Goal: Communication & Community: Answer question/provide support

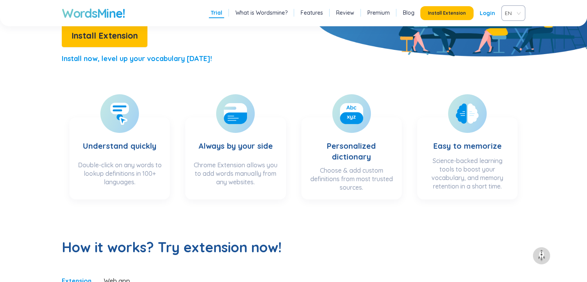
scroll to position [193, 0]
click at [485, 10] on link "Login" at bounding box center [487, 13] width 15 height 14
click at [488, 15] on link "Login" at bounding box center [487, 13] width 15 height 14
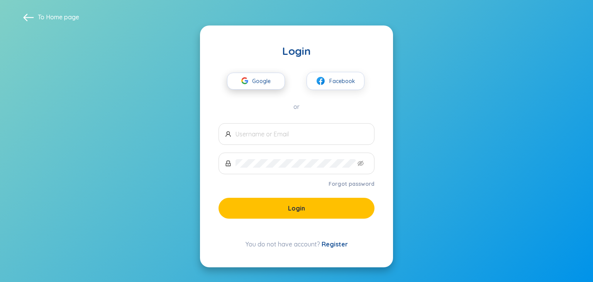
click at [267, 83] on span "Google" at bounding box center [263, 81] width 22 height 16
click at [329, 129] on span at bounding box center [296, 134] width 156 height 22
click at [294, 135] on input "text" at bounding box center [301, 134] width 132 height 8
click at [335, 244] on link "Register" at bounding box center [335, 244] width 26 height 8
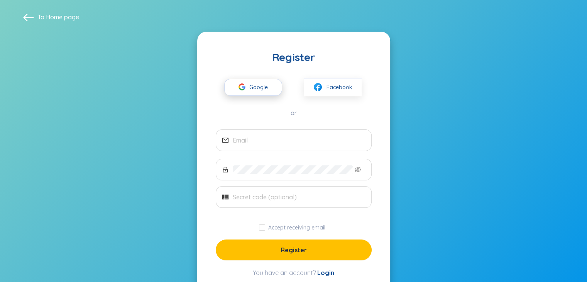
click at [259, 84] on span "Google" at bounding box center [260, 87] width 22 height 16
click at [256, 84] on span "Google" at bounding box center [260, 87] width 22 height 16
click at [283, 144] on input "email" at bounding box center [299, 140] width 132 height 8
type input "ư"
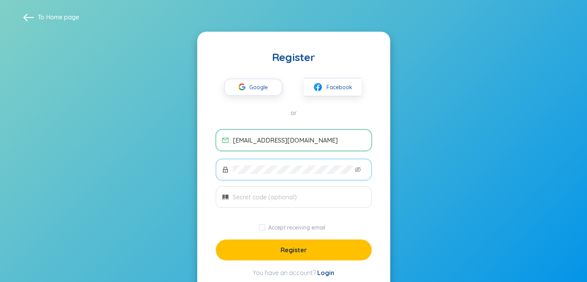
type input "quelamduongdoan@gmail.com"
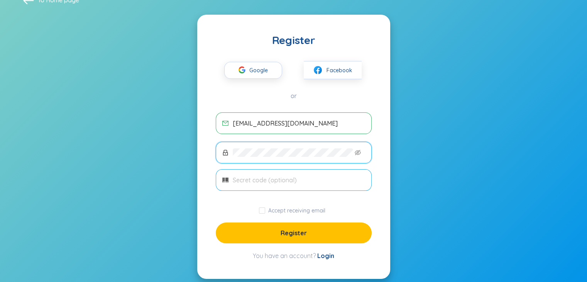
scroll to position [25, 0]
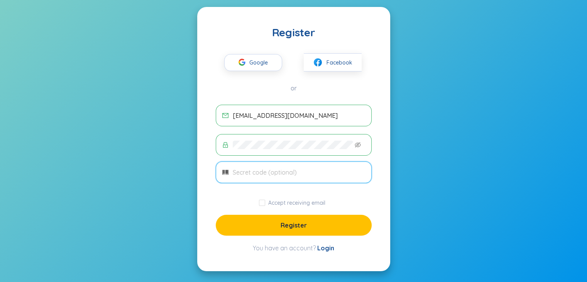
click at [294, 168] on input "text" at bounding box center [299, 172] width 132 height 8
type input "lamcute"
click at [266, 203] on span "Accept receiving email" at bounding box center [296, 202] width 63 height 7
click at [265, 203] on input "Accept receiving email" at bounding box center [262, 203] width 6 height 6
checkbox input "true"
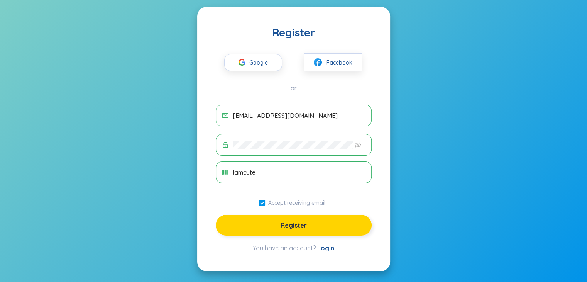
click at [273, 220] on button "Register" at bounding box center [294, 225] width 156 height 21
click at [296, 224] on span "Register" at bounding box center [294, 225] width 26 height 8
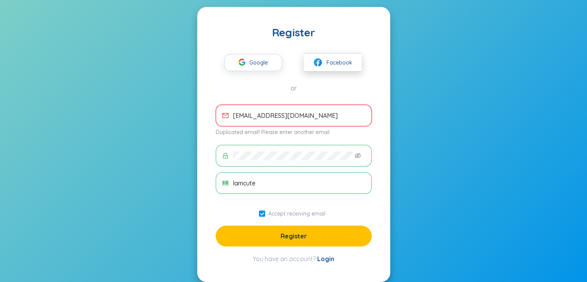
click at [335, 67] on button "Facebook" at bounding box center [333, 62] width 58 height 18
click at [430, 138] on section "To Home page Register Google Facebook or quelamduongdoan@gmail.com Duplicated e…" at bounding box center [293, 134] width 587 height 318
click at [357, 154] on icon "eye-invisible" at bounding box center [358, 155] width 6 height 5
click at [342, 235] on button "Register" at bounding box center [294, 235] width 156 height 21
click at [263, 64] on span "Google" at bounding box center [260, 62] width 22 height 16
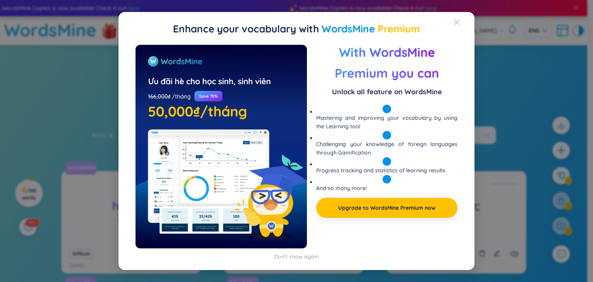
click at [454, 18] on div "Close" at bounding box center [457, 22] width 6 height 21
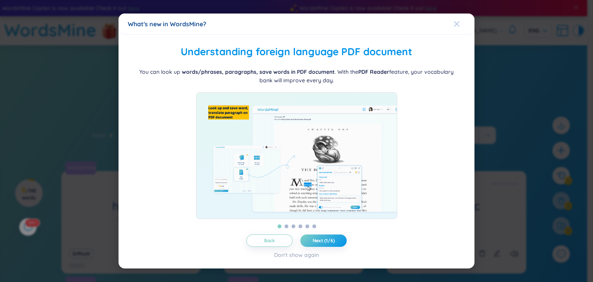
click at [457, 21] on icon "Close" at bounding box center [457, 24] width 6 height 6
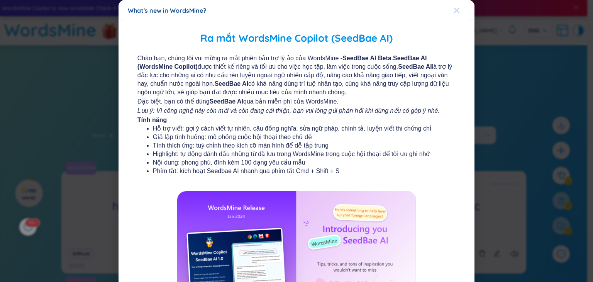
click at [459, 8] on span "Close" at bounding box center [464, 10] width 21 height 21
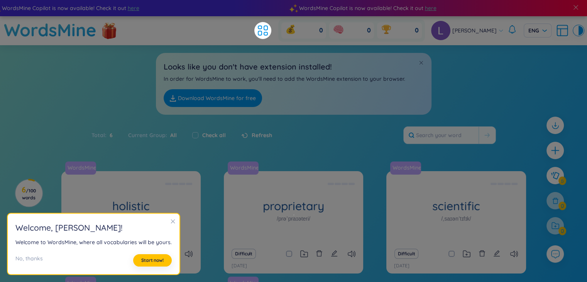
click at [342, 132] on div "Total : 6 Current Group : All Check all Refresh" at bounding box center [294, 138] width 482 height 33
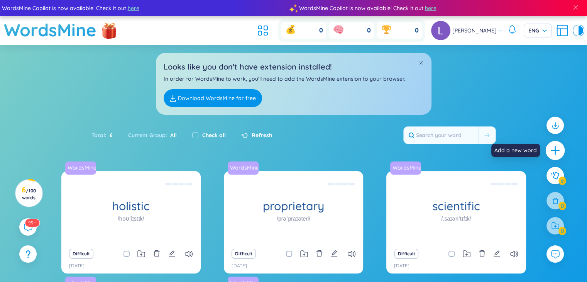
click at [547, 152] on div at bounding box center [555, 150] width 19 height 19
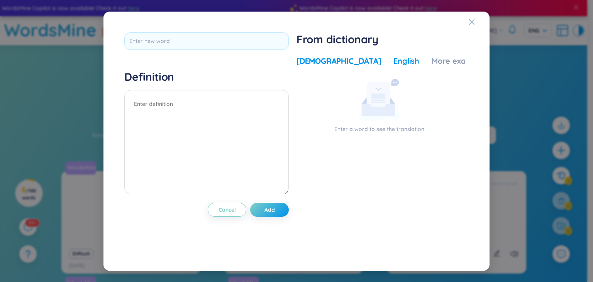
click at [393, 63] on div "English" at bounding box center [406, 61] width 26 height 11
click at [311, 62] on div "Vietnamese" at bounding box center [338, 61] width 85 height 11
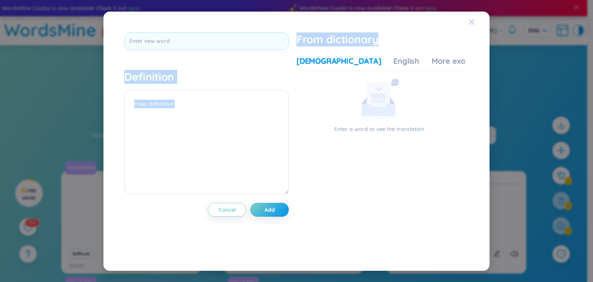
click at [469, 22] on div "Definition Cancel Add From dictionary Vietnamese English More examples Enter a …" at bounding box center [296, 141] width 386 height 259
click at [477, 19] on span "Close" at bounding box center [479, 22] width 21 height 21
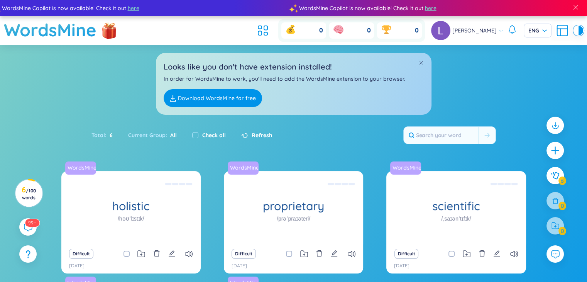
click at [466, 29] on span "[PERSON_NAME]" at bounding box center [474, 30] width 44 height 8
click at [500, 29] on icon at bounding box center [500, 30] width 5 height 5
click at [256, 32] on icon at bounding box center [263, 31] width 14 height 14
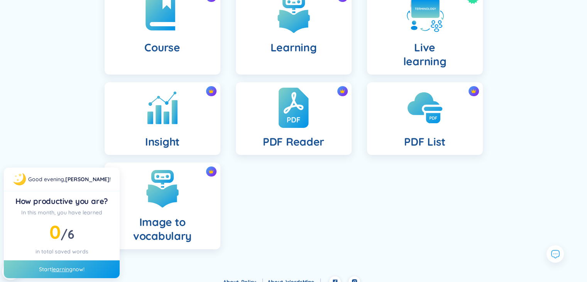
scroll to position [199, 0]
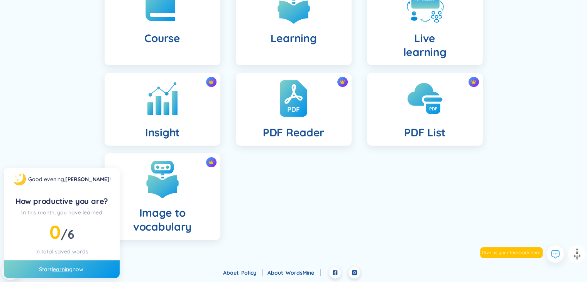
click at [71, 135] on div "Dashboard Folders Collaborative folders Course Learning New Live learning Insig…" at bounding box center [293, 65] width 587 height 401
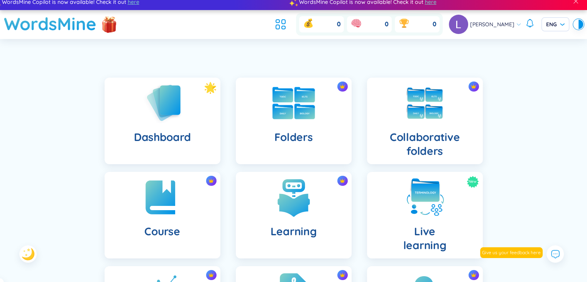
scroll to position [0, 0]
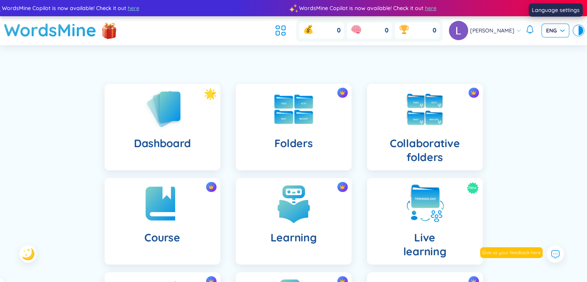
click at [559, 30] on span "ENG" at bounding box center [555, 31] width 19 height 8
click at [558, 49] on div "VIE" at bounding box center [555, 46] width 19 height 8
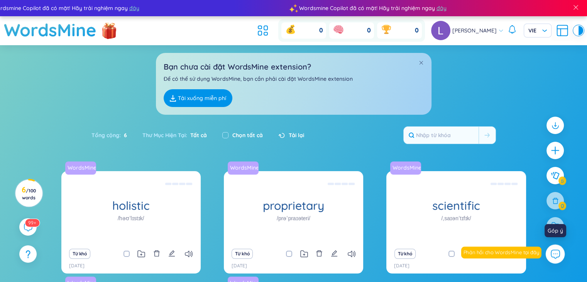
click at [559, 255] on icon at bounding box center [555, 254] width 8 height 8
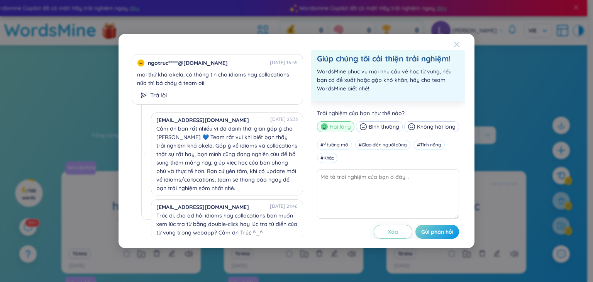
click at [455, 42] on icon "Close" at bounding box center [457, 44] width 6 height 6
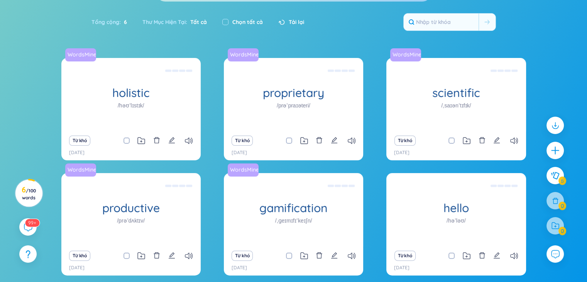
scroll to position [147, 0]
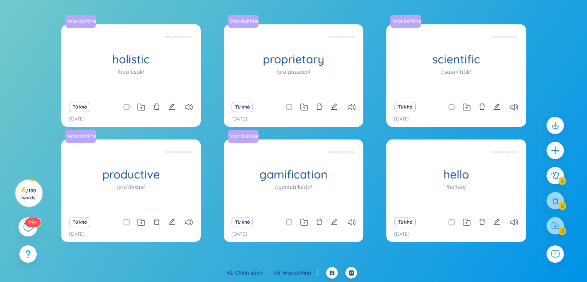
click at [27, 227] on icon at bounding box center [27, 226] width 9 height 9
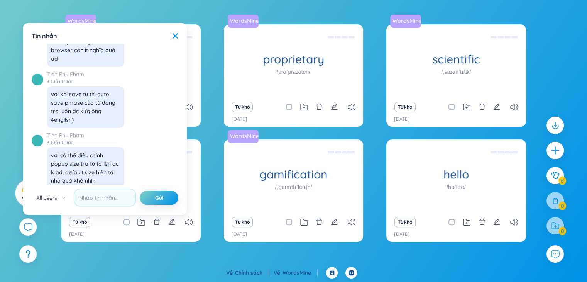
scroll to position [8310, 0]
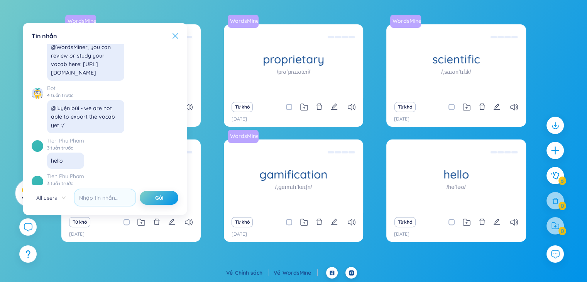
click at [174, 34] on icon at bounding box center [175, 35] width 5 height 5
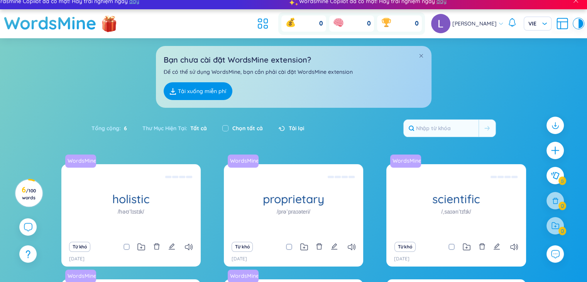
scroll to position [0, 0]
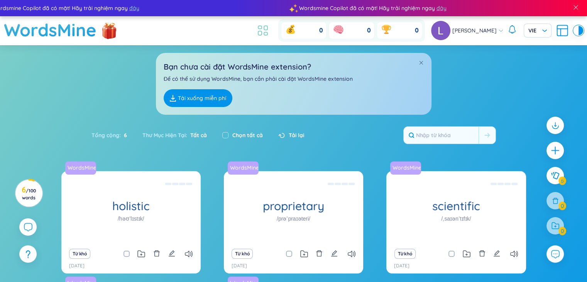
click at [256, 25] on icon at bounding box center [263, 31] width 14 height 14
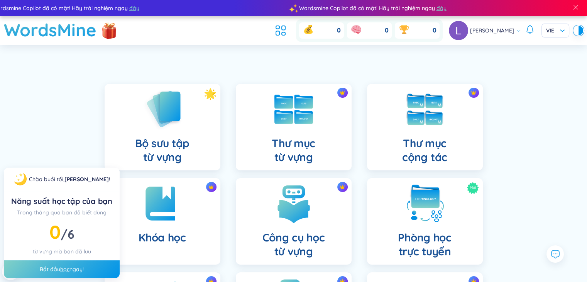
drag, startPoint x: 50, startPoint y: 113, endPoint x: 46, endPoint y: 56, distance: 57.2
click at [52, 107] on div "Bộ sưu tập từ vựng Thư mục từ vựng Thư mục cộng tác Khóa học Công cụ học từ vựn…" at bounding box center [293, 271] width 587 height 415
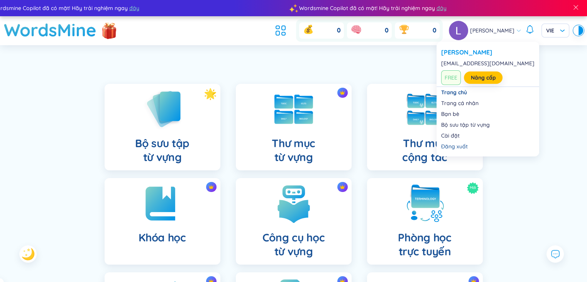
click at [449, 27] on img at bounding box center [458, 30] width 19 height 19
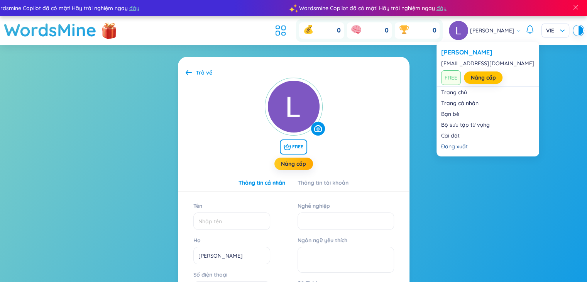
click at [453, 33] on img at bounding box center [458, 30] width 19 height 19
click at [460, 96] on link "Trang chủ" at bounding box center [487, 92] width 93 height 8
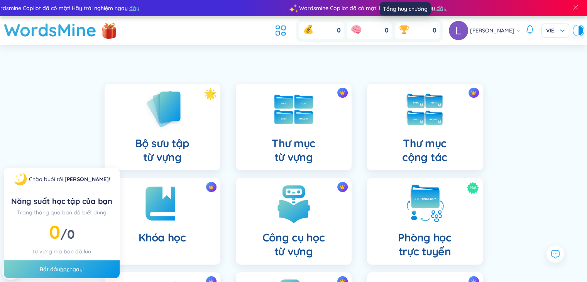
click at [398, 24] on icon at bounding box center [404, 29] width 12 height 12
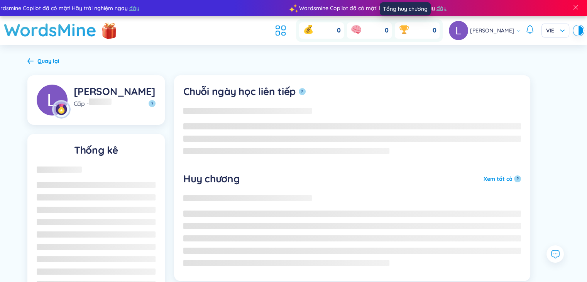
click at [398, 30] on icon at bounding box center [404, 29] width 12 height 12
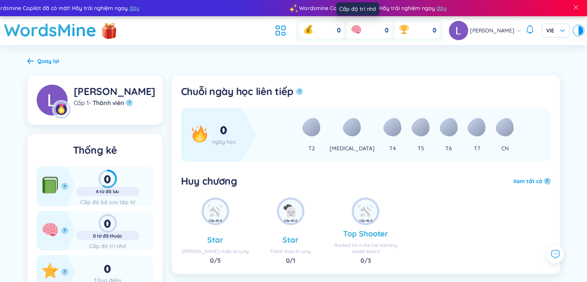
click at [350, 35] on icon at bounding box center [356, 29] width 12 height 12
click at [350, 34] on icon at bounding box center [356, 29] width 12 height 12
click at [30, 59] on icon at bounding box center [30, 61] width 6 height 6
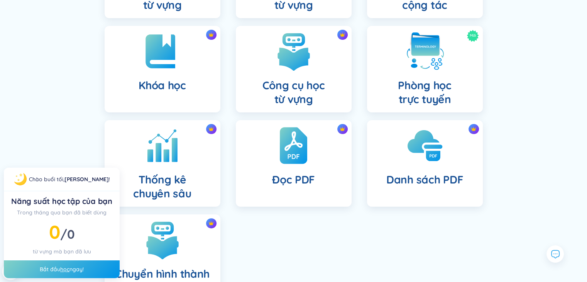
scroll to position [154, 0]
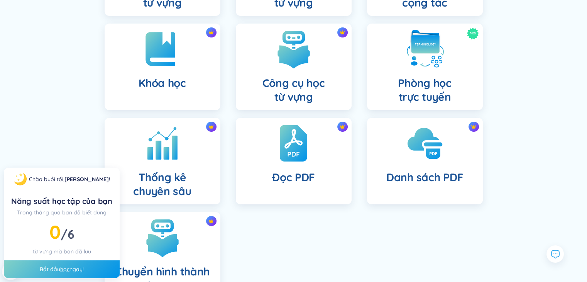
drag, startPoint x: 5, startPoint y: 46, endPoint x: 5, endPoint y: 51, distance: 5.0
click at [5, 51] on div "Bộ sưu tập từ vựng Thư mục từ vựng Thư mục cộng tác Khóa học Công cụ học từ vựn…" at bounding box center [293, 117] width 587 height 415
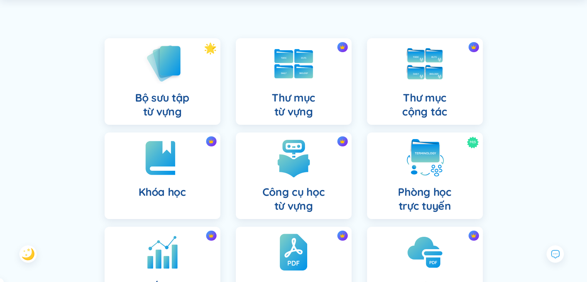
scroll to position [0, 0]
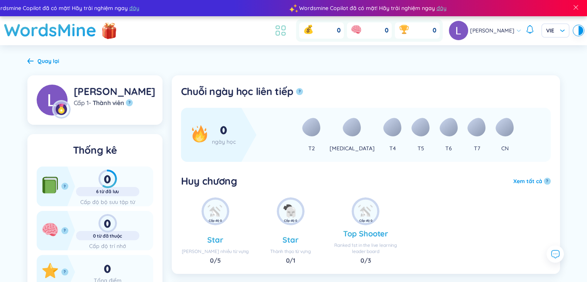
click at [274, 32] on icon at bounding box center [281, 31] width 14 height 14
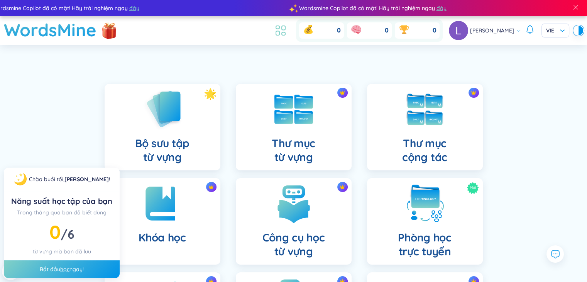
click at [274, 34] on icon at bounding box center [281, 31] width 14 height 14
click at [576, 31] on div at bounding box center [576, 30] width 5 height 9
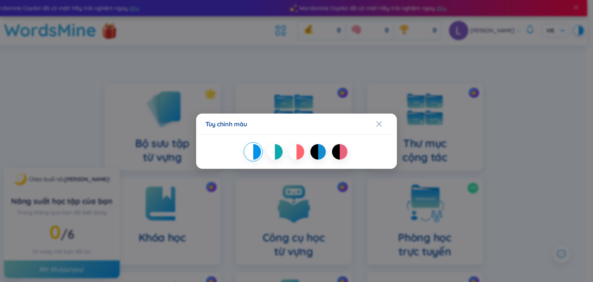
click at [291, 147] on div at bounding box center [293, 151] width 8 height 15
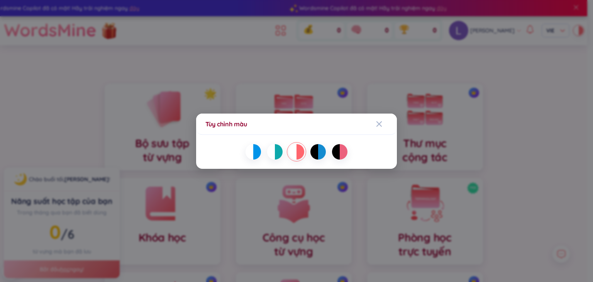
click at [249, 150] on div at bounding box center [250, 151] width 8 height 15
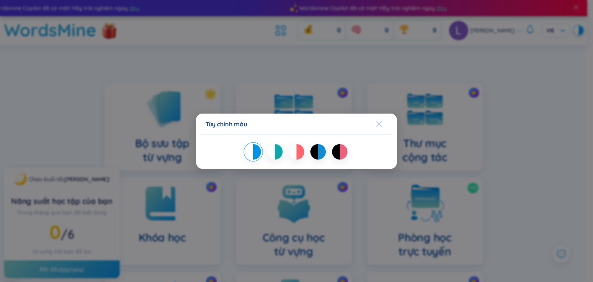
drag, startPoint x: 385, startPoint y: 124, endPoint x: 384, endPoint y: 117, distance: 7.0
click at [385, 124] on span "Close" at bounding box center [386, 123] width 21 height 21
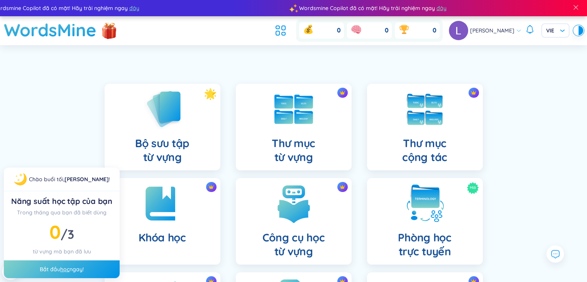
click at [513, 32] on span "[PERSON_NAME]" at bounding box center [492, 30] width 44 height 8
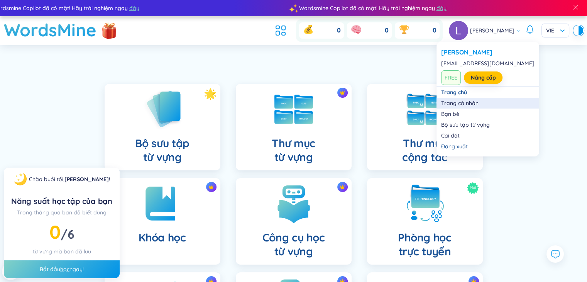
click at [465, 102] on link "Trang cá nhân" at bounding box center [487, 103] width 93 height 8
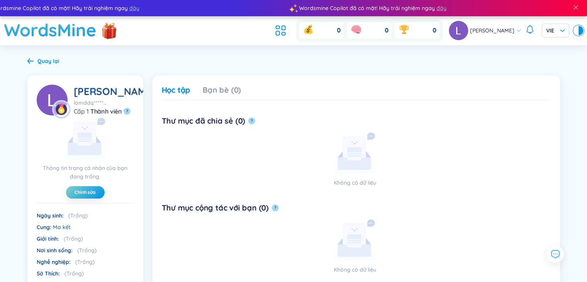
click at [483, 31] on span "[PERSON_NAME]" at bounding box center [492, 30] width 44 height 8
click at [28, 58] on icon at bounding box center [30, 61] width 6 height 6
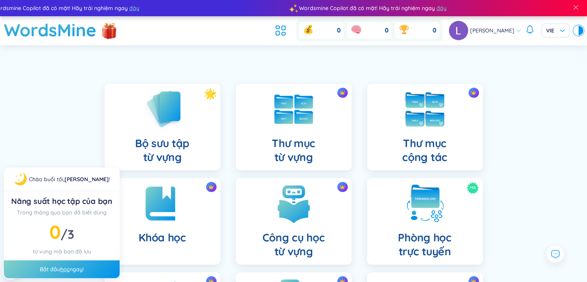
click at [419, 121] on img at bounding box center [425, 109] width 42 height 42
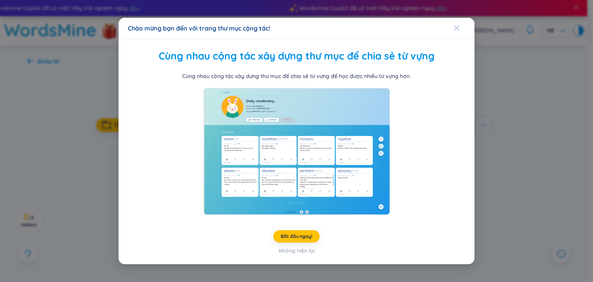
click at [456, 27] on icon "Close" at bounding box center [457, 28] width 6 height 6
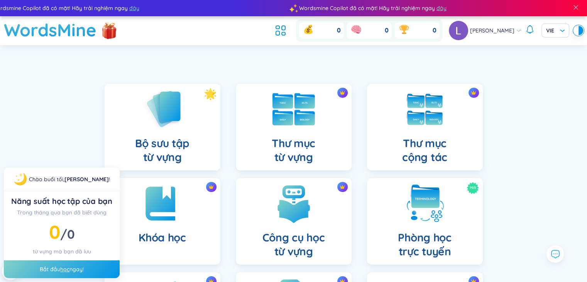
click at [290, 115] on img at bounding box center [294, 109] width 42 height 32
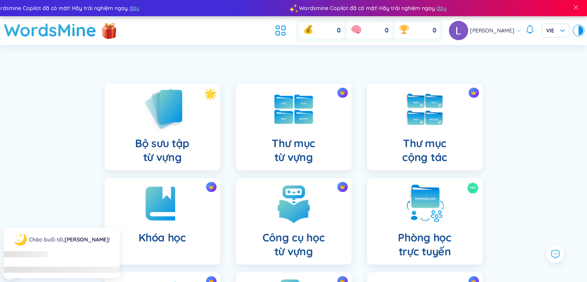
click at [183, 141] on h4 "Bộ sưu tập từ vựng" at bounding box center [162, 150] width 54 height 28
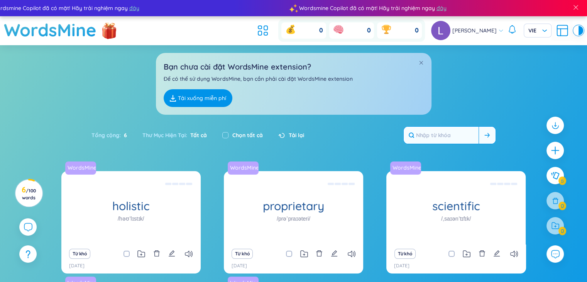
click at [459, 137] on input "text" at bounding box center [441, 135] width 75 height 17
click at [461, 130] on input "text" at bounding box center [441, 135] width 75 height 17
type input "tạo trò chơi"
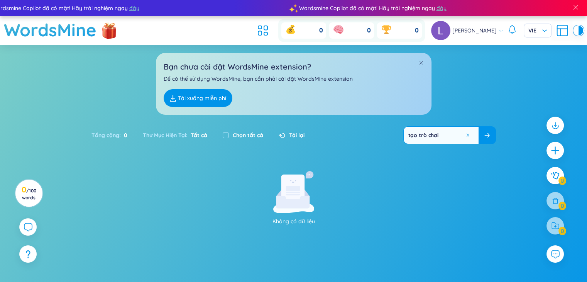
click at [499, 29] on icon at bounding box center [500, 30] width 5 height 5
click at [256, 27] on icon at bounding box center [263, 31] width 14 height 14
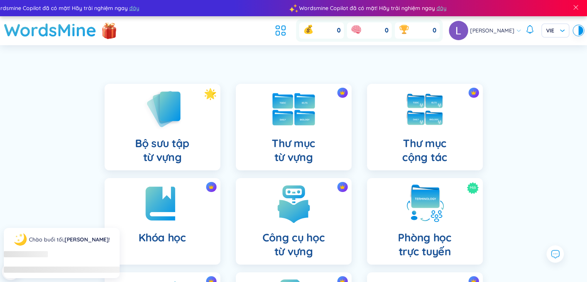
scroll to position [39, 0]
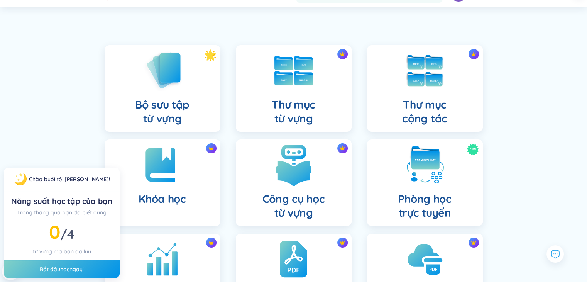
click at [319, 157] on div "Công cụ học từ vựng" at bounding box center [294, 182] width 116 height 86
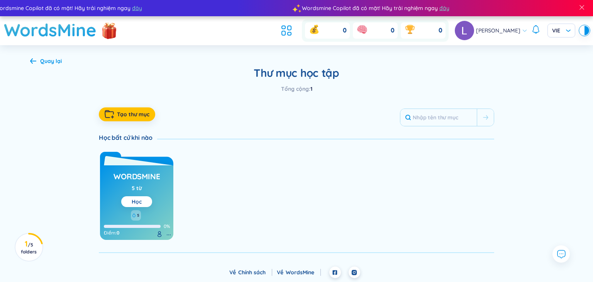
click at [148, 204] on button "Học" at bounding box center [136, 201] width 31 height 11
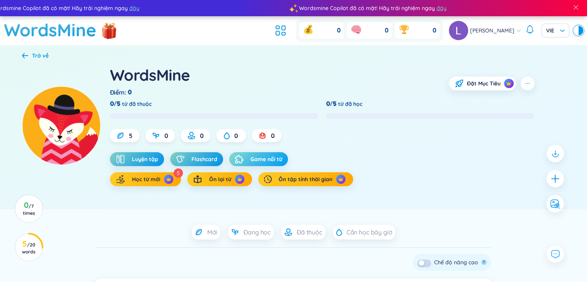
click at [270, 162] on span "Game nối từ" at bounding box center [267, 159] width 32 height 8
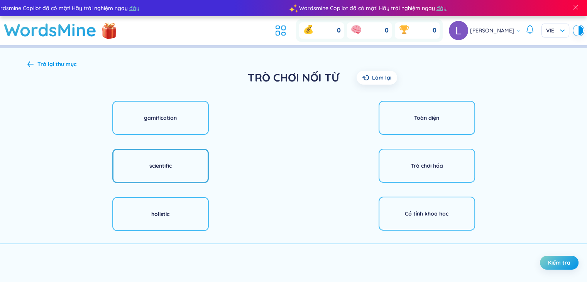
click at [186, 173] on div "scientific" at bounding box center [160, 166] width 97 height 34
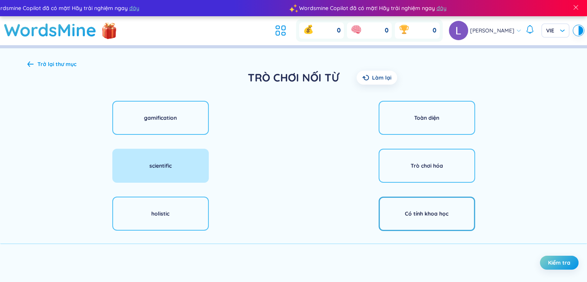
click at [399, 210] on div "Có tính khoa học" at bounding box center [427, 213] width 97 height 34
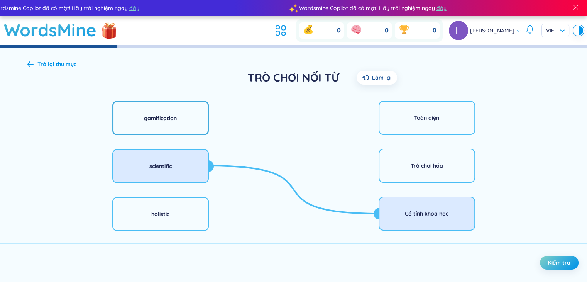
click at [187, 126] on div "gamification" at bounding box center [160, 118] width 97 height 34
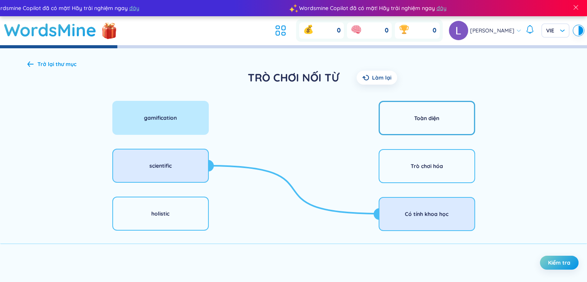
click at [445, 123] on div "Toàn diện" at bounding box center [427, 118] width 97 height 34
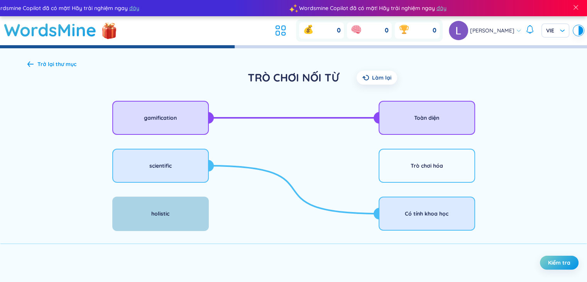
click at [176, 211] on div "holistic" at bounding box center [160, 213] width 97 height 34
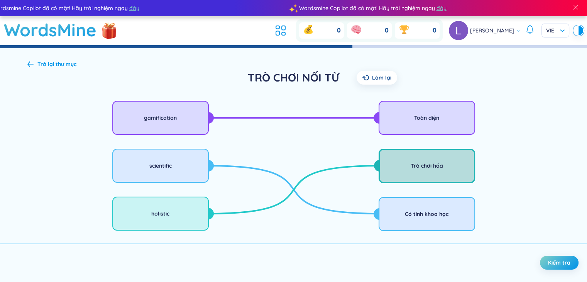
click at [408, 168] on div "Trò chơi hóa" at bounding box center [427, 166] width 97 height 34
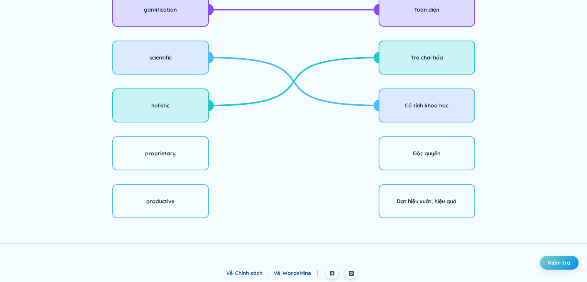
scroll to position [109, 0]
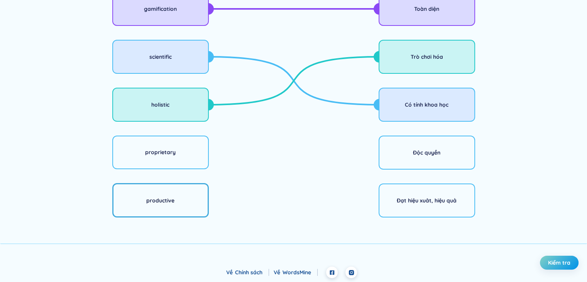
click at [170, 204] on div "productive" at bounding box center [160, 200] width 28 height 8
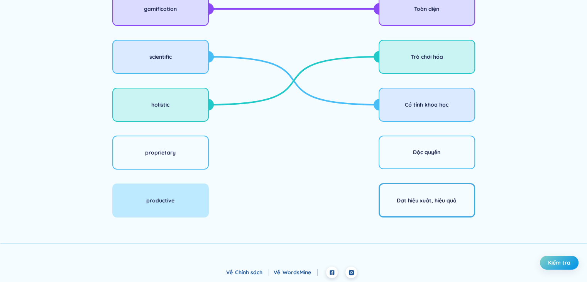
click at [420, 213] on div "Đạt hiệu xuât, hiệu quả" at bounding box center [427, 200] width 97 height 34
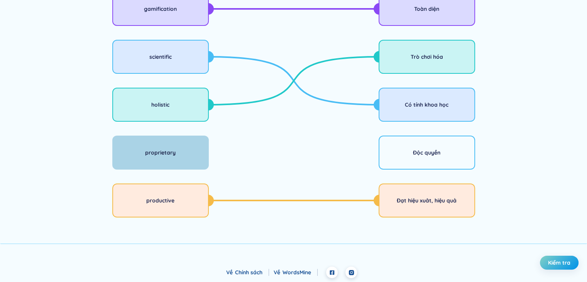
click at [161, 157] on div "proprietary" at bounding box center [160, 152] width 97 height 34
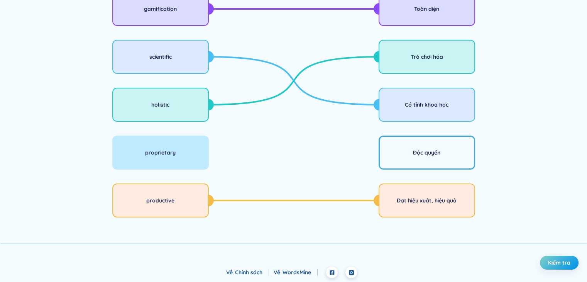
click at [414, 163] on div "Độc quyền" at bounding box center [427, 152] width 97 height 34
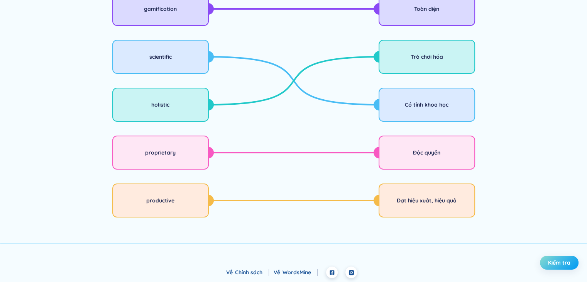
click at [566, 261] on span "Kiểm tra" at bounding box center [559, 263] width 22 height 8
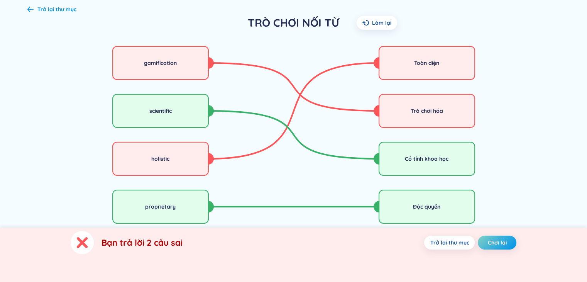
scroll to position [0, 0]
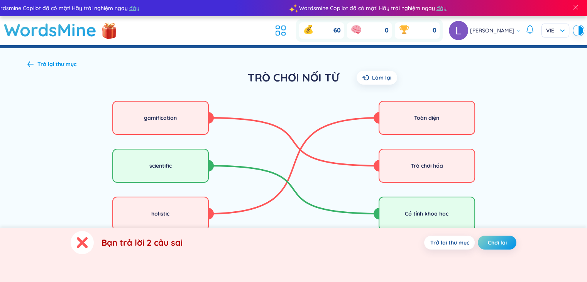
click at [30, 67] on div "Trở lại thư mục" at bounding box center [51, 64] width 49 height 8
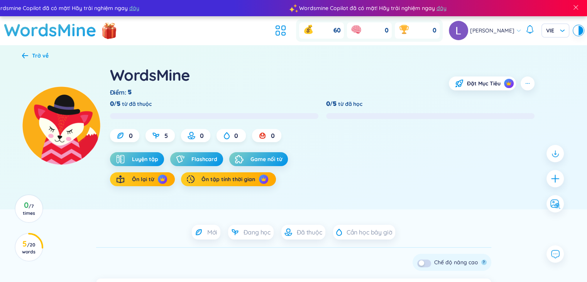
click at [24, 55] on icon at bounding box center [25, 55] width 6 height 5
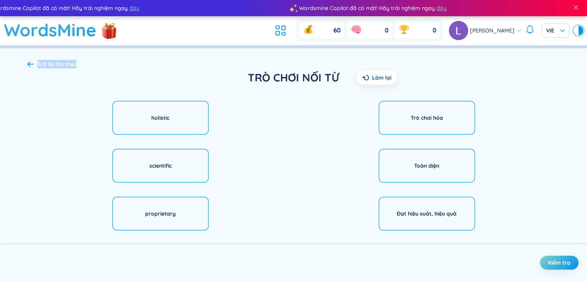
drag, startPoint x: 29, startPoint y: 66, endPoint x: 31, endPoint y: 69, distance: 4.4
click at [31, 69] on div "Trở lại thư mục TRÒ CHƠI NỐI TỪ Làm lại holistic scientific proprietary product…" at bounding box center [294, 211] width 556 height 327
click at [28, 63] on icon at bounding box center [30, 63] width 6 height 5
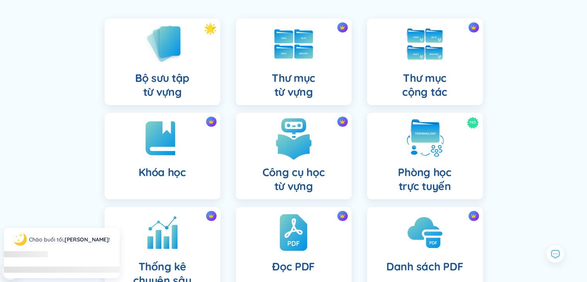
scroll to position [116, 0]
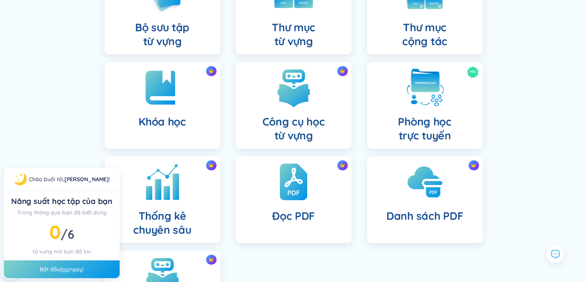
click at [190, 204] on div "Thống kê chuyên sâu" at bounding box center [163, 199] width 116 height 86
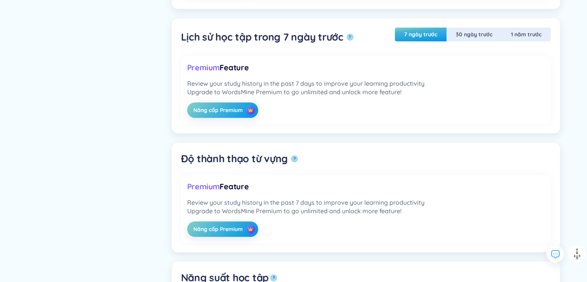
scroll to position [619, 0]
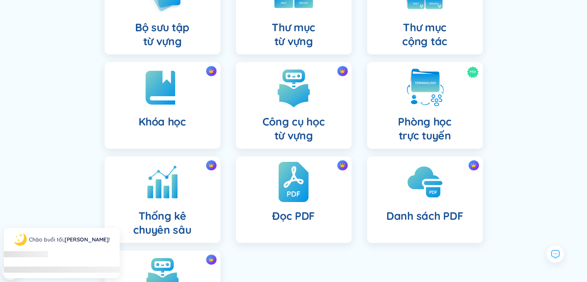
scroll to position [193, 0]
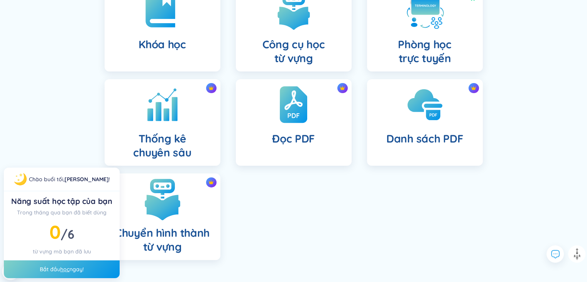
click at [162, 216] on img at bounding box center [162, 199] width 42 height 42
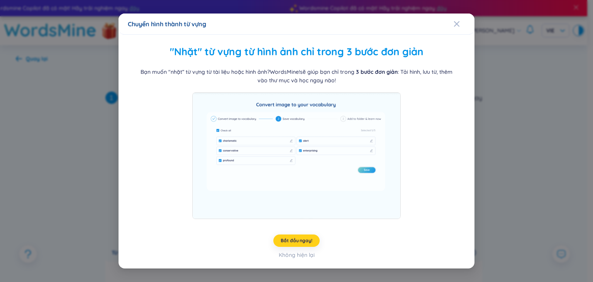
click at [295, 239] on span "Bắt đầu ngay!" at bounding box center [296, 240] width 31 height 6
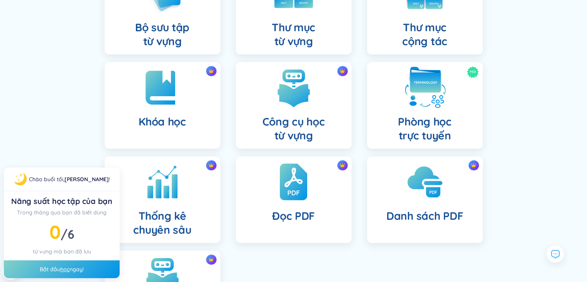
click at [418, 111] on div "Mới Phòng học trực tuyến" at bounding box center [425, 105] width 116 height 86
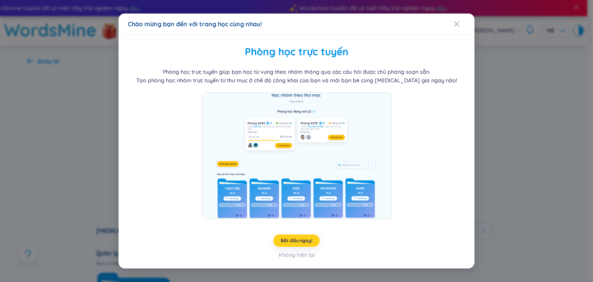
click at [312, 240] on button "Bắt đầu ngay!" at bounding box center [296, 240] width 46 height 12
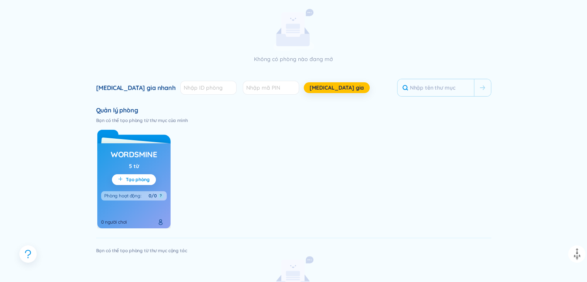
scroll to position [193, 0]
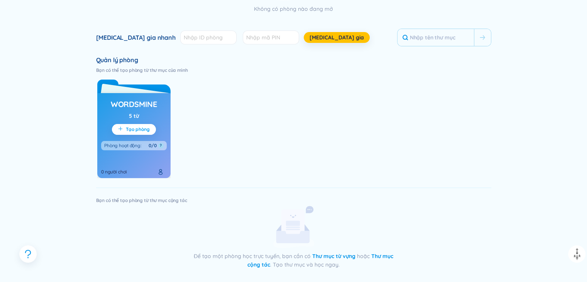
click at [136, 129] on span "Tạo phòng" at bounding box center [138, 129] width 24 height 6
click at [127, 146] on div "Phòng hoạt động :" at bounding box center [122, 145] width 37 height 6
click at [129, 127] on span "Tạo phòng" at bounding box center [138, 129] width 24 height 6
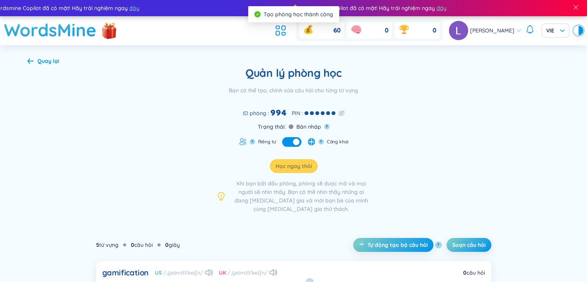
scroll to position [39, 0]
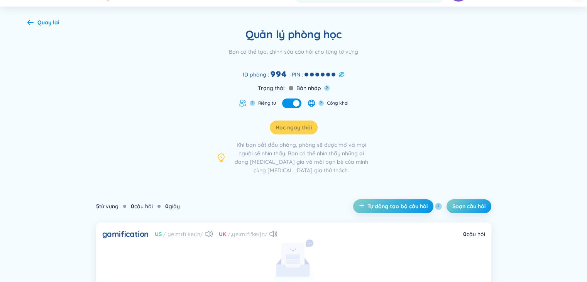
click at [342, 75] on icon at bounding box center [342, 75] width 1 height 1
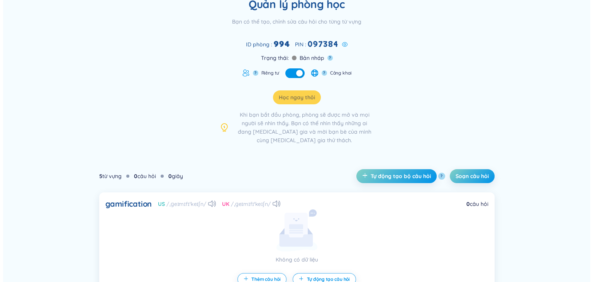
scroll to position [116, 0]
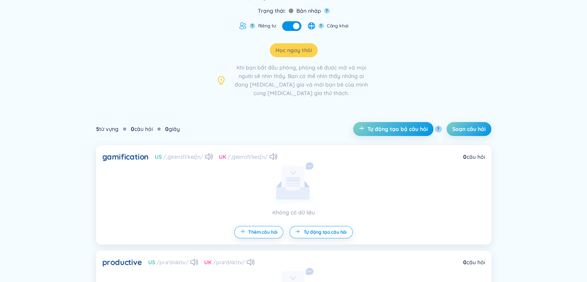
click at [159, 127] on div "5 từ vựng 0 câu hỏi 0 giây" at bounding box center [138, 129] width 84 height 8
click at [121, 130] on div "5 từ vựng 0 câu hỏi 0 giây" at bounding box center [138, 129] width 84 height 8
click at [115, 131] on div "5 từ vựng" at bounding box center [107, 129] width 22 height 8
click at [476, 130] on span "Soạn câu hỏi" at bounding box center [468, 129] width 33 height 8
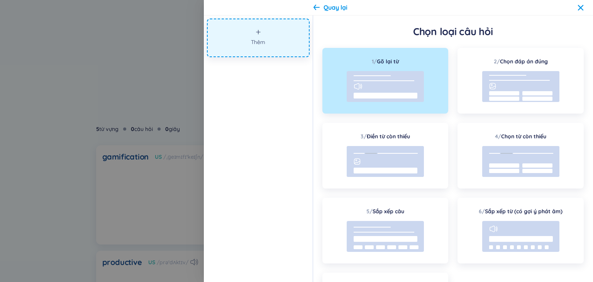
click at [273, 45] on button "Thêm" at bounding box center [258, 38] width 103 height 39
click at [384, 82] on rect at bounding box center [385, 86] width 77 height 31
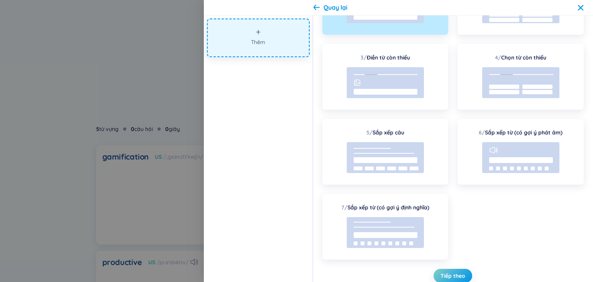
scroll to position [80, 0]
click at [448, 271] on span "Tiếp theo" at bounding box center [452, 275] width 25 height 8
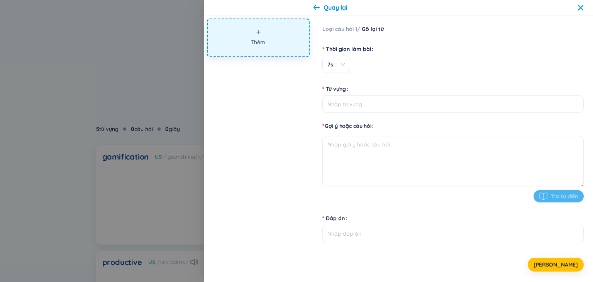
scroll to position [0, 0]
click at [337, 66] on span "7s" at bounding box center [336, 65] width 18 height 8
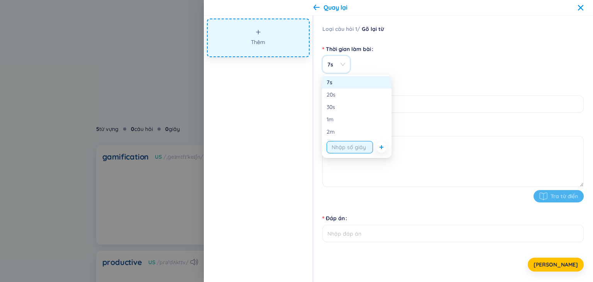
click at [350, 148] on input "string" at bounding box center [350, 147] width 46 height 12
type input "10s"
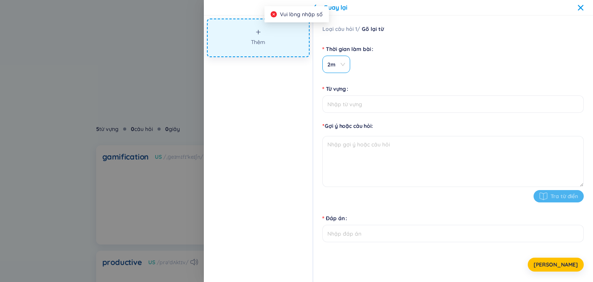
click at [337, 64] on span "2m" at bounding box center [336, 65] width 18 height 8
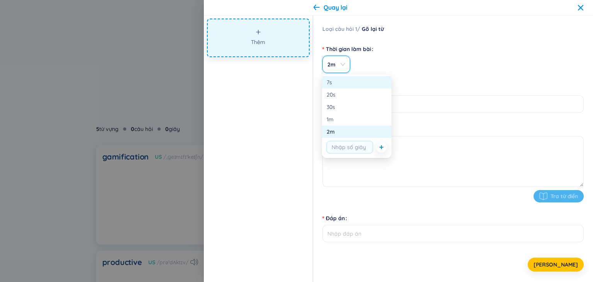
click at [344, 87] on div "7s" at bounding box center [356, 82] width 69 height 12
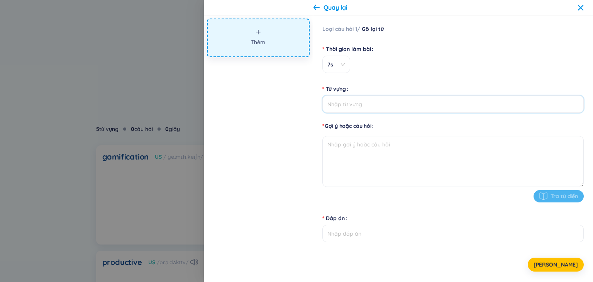
click at [395, 108] on input "Từ vựng" at bounding box center [452, 103] width 261 height 17
type input "bạn muốn ăn gì"
click at [431, 152] on textarea at bounding box center [452, 161] width 261 height 51
type textarea "c"
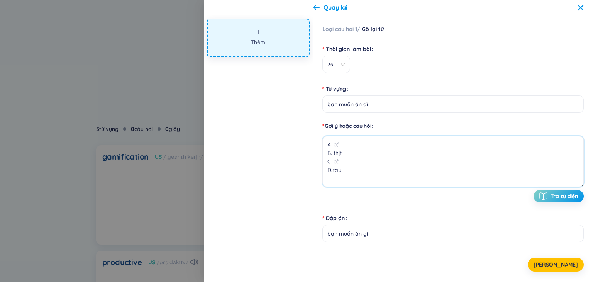
type textarea "A. cá B. thịt C. cỏ D.rau"
click at [405, 236] on input "bạn muốn ăn gì" at bounding box center [452, 233] width 261 height 17
type input "b"
type input "B"
click at [567, 263] on span "[PERSON_NAME]" at bounding box center [555, 265] width 44 height 8
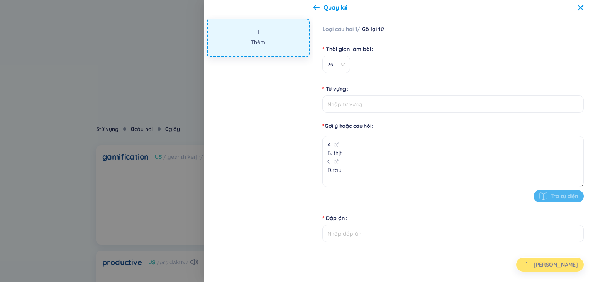
type input "bạn muốn ăn gì"
type input "B"
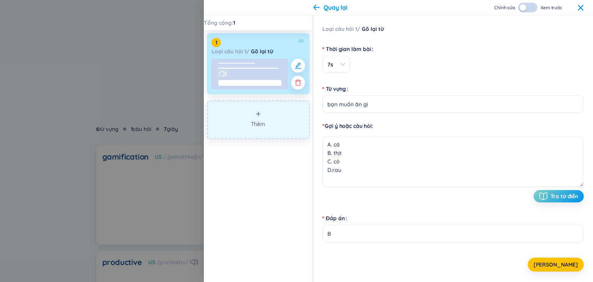
click at [275, 124] on button "Thêm" at bounding box center [258, 119] width 103 height 39
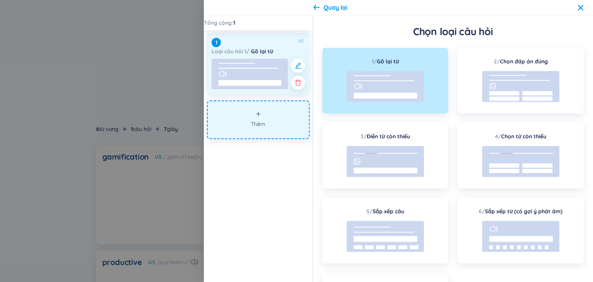
click at [246, 77] on rect at bounding box center [250, 74] width 76 height 30
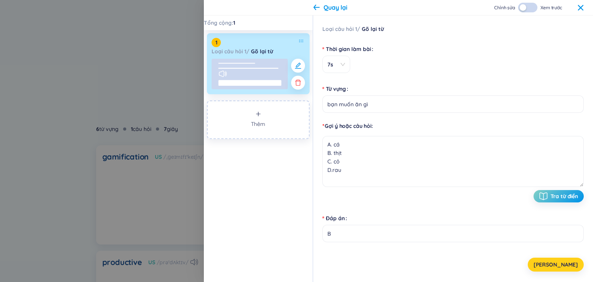
click at [568, 267] on span "Lưu" at bounding box center [555, 265] width 44 height 8
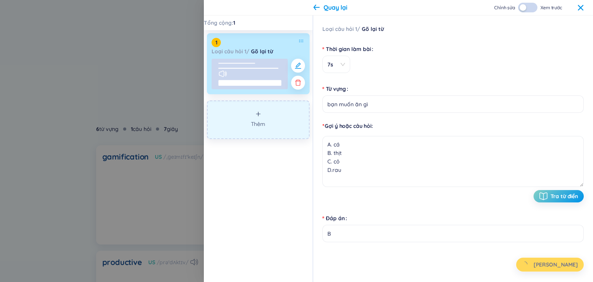
click at [276, 124] on button "Thêm" at bounding box center [258, 119] width 103 height 39
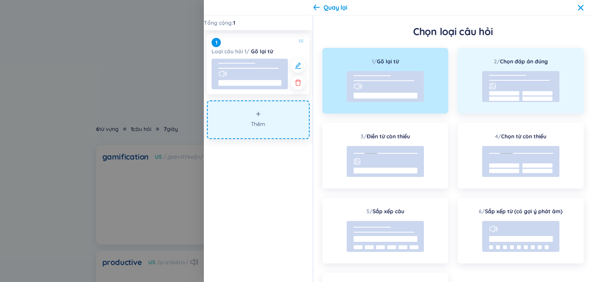
click at [552, 99] on rect at bounding box center [520, 86] width 77 height 31
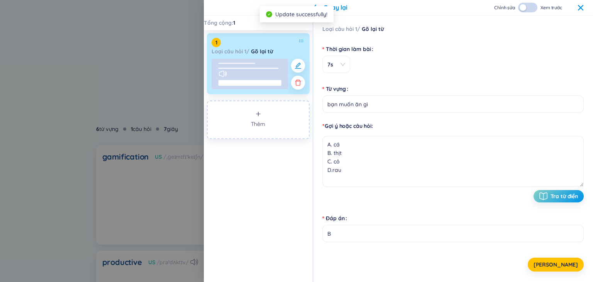
click at [252, 73] on rect at bounding box center [250, 74] width 76 height 30
click at [298, 63] on icon "button" at bounding box center [298, 66] width 6 height 6
click at [377, 30] on strong "Gõ lại từ" at bounding box center [373, 28] width 22 height 7
click at [350, 27] on span "Loại câu hỏi 1 /" at bounding box center [341, 28] width 38 height 7
click at [343, 31] on span "Loại câu hỏi 1 /" at bounding box center [341, 28] width 38 height 7
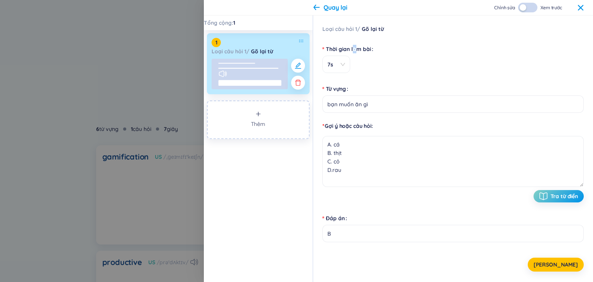
click at [356, 49] on label "Thời gian làm bài" at bounding box center [349, 49] width 54 height 12
click at [557, 262] on button "Lưu" at bounding box center [556, 264] width 56 height 14
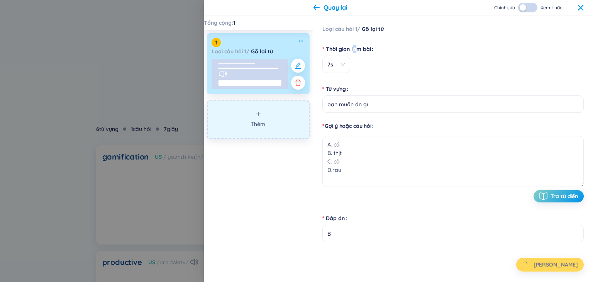
click at [259, 118] on button "Thêm" at bounding box center [258, 119] width 103 height 39
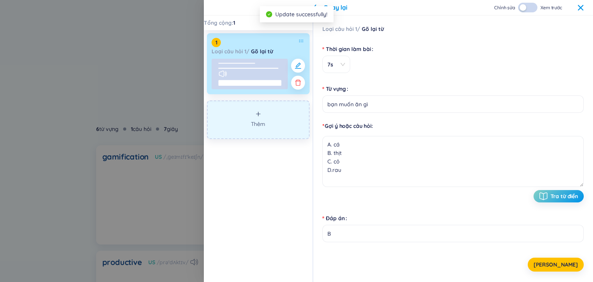
click at [261, 120] on span "Thêm" at bounding box center [258, 124] width 14 height 8
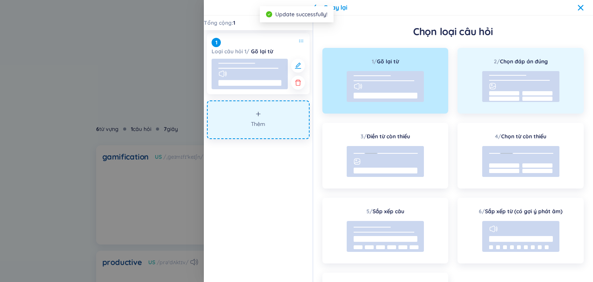
click at [497, 95] on rect at bounding box center [504, 93] width 30 height 4
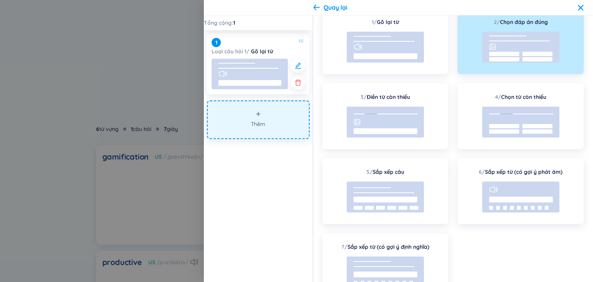
scroll to position [80, 0]
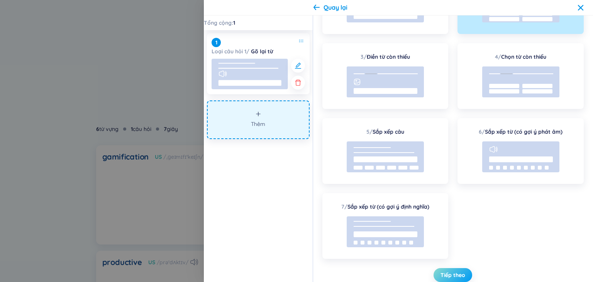
click at [443, 269] on button "Tiếp theo" at bounding box center [452, 275] width 39 height 14
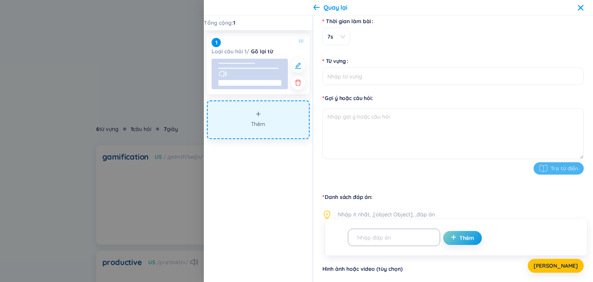
scroll to position [0, 0]
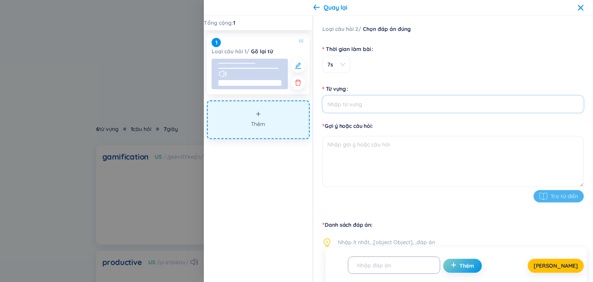
click at [347, 107] on input "Từ vựng" at bounding box center [452, 103] width 261 height 17
paste input "Số nguyên tố nhỏ nhất là số nào?"
type input "Số nguyên tố nhỏ nhất là số nào?"
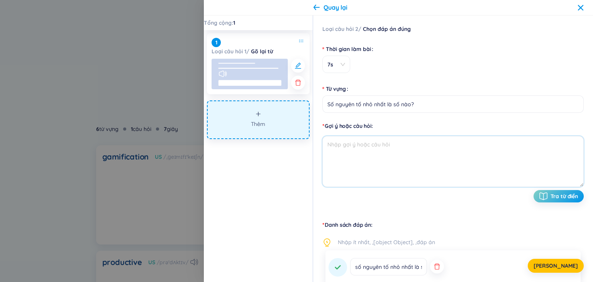
click at [371, 152] on textarea at bounding box center [452, 161] width 261 height 51
click at [361, 155] on textarea at bounding box center [452, 161] width 261 height 51
paste textarea "A. 1 B. 3 C. 0 D. 2 Hiện gợi ý Tiếp theo"
drag, startPoint x: 373, startPoint y: 141, endPoint x: 342, endPoint y: 154, distance: 33.2
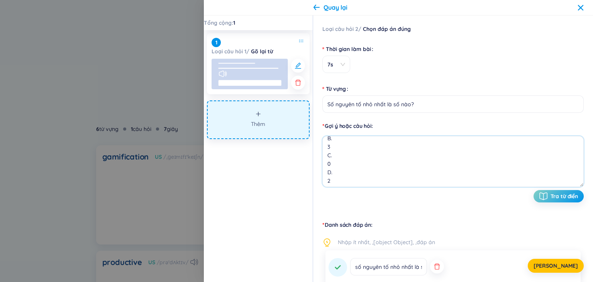
click at [342, 154] on textarea "A. 1 B. 3 C. 0 D. 2 Hiện gợi ý Tiếp theo" at bounding box center [452, 161] width 261 height 51
click at [435, 132] on div "Gợi ý hoặc câu hỏi A. 1 B. 3 C. 0 D. 2 Hiện gợi ý Tiếp theo Tra từ điển" at bounding box center [452, 162] width 261 height 80
click at [401, 105] on form "Thời gian làm bài 7s Từ vựng Số nguyên tố nhỏ nhất là số nào? /esố __ tiːố __ _…" at bounding box center [452, 126] width 261 height 169
click at [388, 175] on textarea "A. 1 B. 3 C. 0 D. 2 Hiện gợi ý Tiếp theo" at bounding box center [452, 161] width 261 height 51
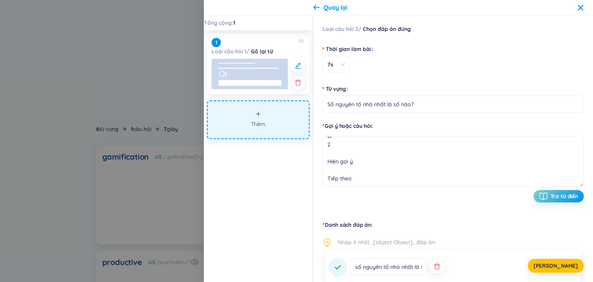
drag, startPoint x: 385, startPoint y: 216, endPoint x: 323, endPoint y: 183, distance: 70.5
click at [384, 214] on div "Thời gian làm bài 7s Từ vựng Số nguyên tố nhỏ nhất là số nào? /esố __ tiːố __ _…" at bounding box center [452, 221] width 261 height 358
drag, startPoint x: 363, startPoint y: 154, endPoint x: 347, endPoint y: 178, distance: 29.1
click at [347, 178] on textarea "A. 1 B. 3 C. 0 D. 2 Hiện gợi ý Tiếp theo" at bounding box center [452, 161] width 261 height 51
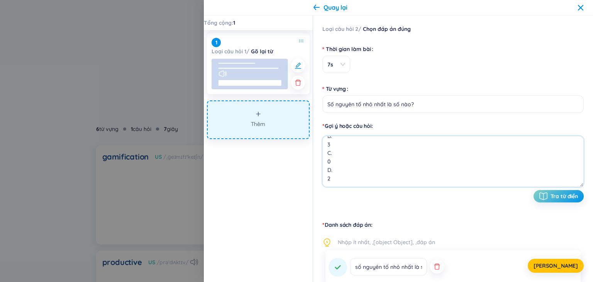
type textarea "A. 1 B. 3 C. 0 D. 2"
click at [412, 231] on div "Danh sách đáp án Nhập ít nhất, ,[object Object], ,đáp án số nguyên tố nhỏ nhất …" at bounding box center [452, 279] width 261 height 117
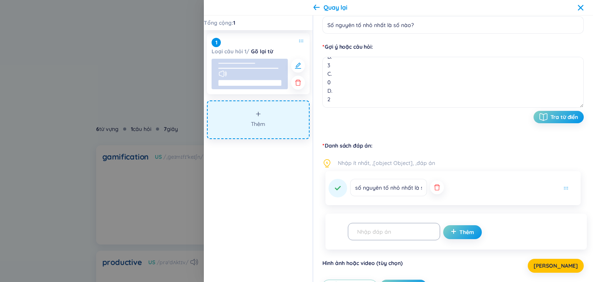
scroll to position [116, 0]
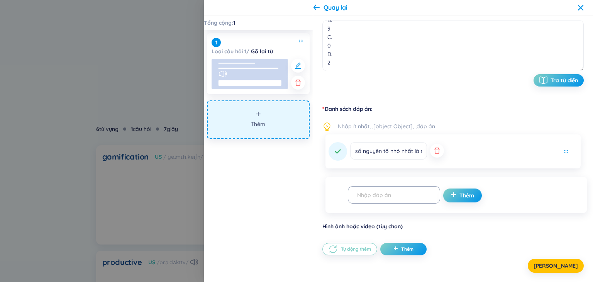
click at [429, 124] on span "Nhập ít nhất, ,[object Object], ,đáp án" at bounding box center [386, 126] width 97 height 9
drag, startPoint x: 398, startPoint y: 181, endPoint x: 397, endPoint y: 193, distance: 12.4
click at [398, 182] on div "Thêm" at bounding box center [455, 195] width 261 height 36
click at [397, 193] on input "text" at bounding box center [390, 195] width 76 height 14
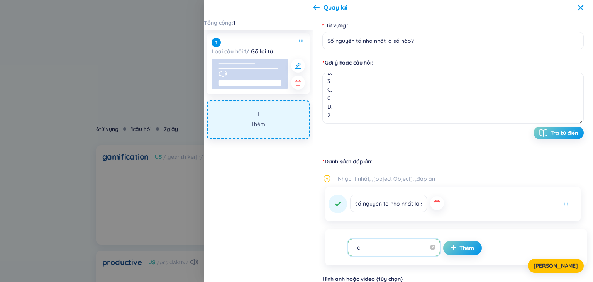
scroll to position [77, 0]
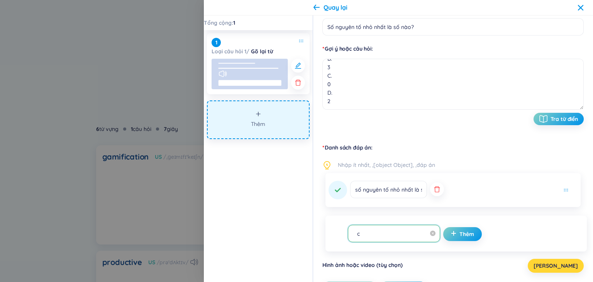
type input "c"
click at [557, 268] on button "[PERSON_NAME]" at bounding box center [556, 266] width 56 height 14
click at [431, 167] on span "Nhập ít nhất, ,[object Object], ,đáp án" at bounding box center [386, 165] width 97 height 9
drag, startPoint x: 380, startPoint y: 234, endPoint x: 387, endPoint y: 228, distance: 9.3
click at [379, 234] on input "c" at bounding box center [390, 234] width 76 height 14
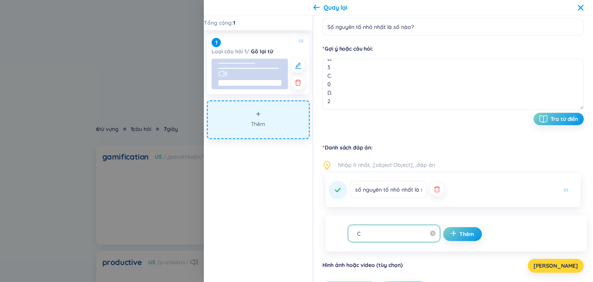
type input "C"
click at [570, 270] on button "[PERSON_NAME]" at bounding box center [556, 266] width 56 height 14
click at [384, 169] on span "Nhập ít nhất, ,[object Object], ,đáp án" at bounding box center [386, 165] width 97 height 9
click at [500, 193] on div "số nguyên tố nhỏ nhất là số nào?" at bounding box center [453, 190] width 249 height 19
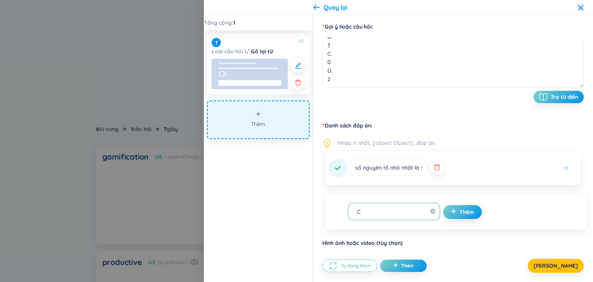
scroll to position [119, 0]
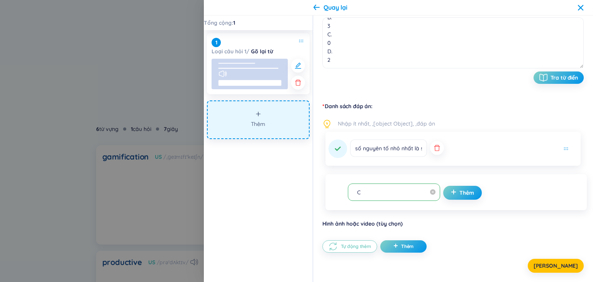
click at [379, 125] on span "Nhập ít nhất, ,[object Object], ,đáp án" at bounding box center [386, 123] width 97 height 9
click at [335, 124] on div "Nhập ít nhất, ,[object Object], ,đáp án" at bounding box center [452, 123] width 261 height 9
drag, startPoint x: 335, startPoint y: 124, endPoint x: 351, endPoint y: 122, distance: 16.6
click at [344, 123] on div "Nhập ít nhất, ,[object Object], ,đáp án" at bounding box center [452, 123] width 261 height 9
click at [368, 125] on span "Nhập ít nhất, ,[object Object], ,đáp án" at bounding box center [386, 123] width 97 height 9
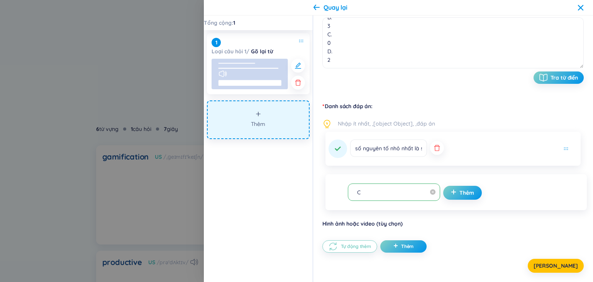
drag, startPoint x: 379, startPoint y: 126, endPoint x: 386, endPoint y: 126, distance: 6.2
click at [380, 126] on span "Nhập ít nhất, ,[object Object], ,đáp án" at bounding box center [386, 123] width 97 height 9
drag, startPoint x: 388, startPoint y: 126, endPoint x: 393, endPoint y: 127, distance: 5.4
click at [389, 127] on span "Nhập ít nhất, ,[object Object], ,đáp án" at bounding box center [386, 123] width 97 height 9
drag, startPoint x: 393, startPoint y: 127, endPoint x: 400, endPoint y: 127, distance: 6.2
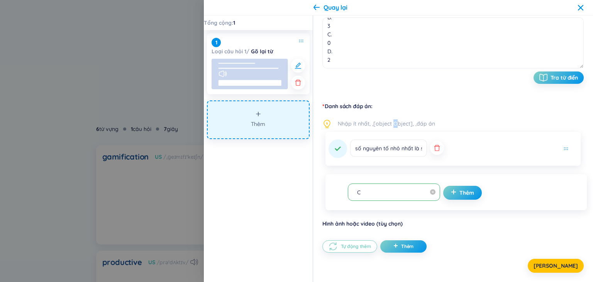
click at [395, 127] on span "Nhập ít nhất, ,[object Object], ,đáp án" at bounding box center [386, 123] width 97 height 9
click at [401, 127] on span "Nhập ít nhất, ,[object Object], ,đáp án" at bounding box center [386, 123] width 97 height 9
click at [406, 127] on span "Nhập ít nhất, ,[object Object], ,đáp án" at bounding box center [386, 123] width 97 height 9
drag, startPoint x: 446, startPoint y: 147, endPoint x: 493, endPoint y: 152, distance: 47.3
click at [446, 147] on div "số nguyên tố nhỏ nhất là số nào?" at bounding box center [453, 148] width 249 height 19
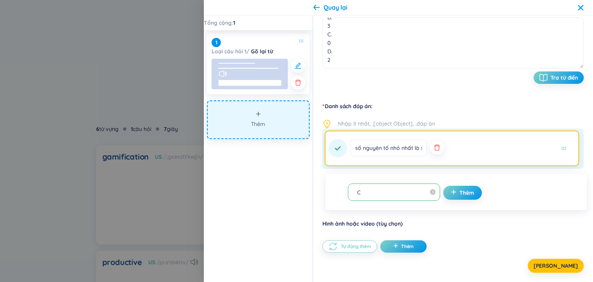
click at [504, 152] on div "số nguyên tố nhỏ nhất là số nào?" at bounding box center [452, 149] width 261 height 40
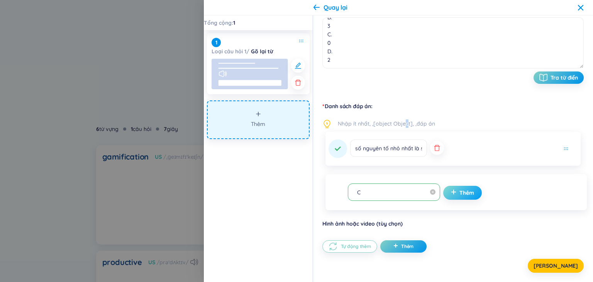
click at [459, 195] on span "Thêm" at bounding box center [466, 193] width 15 height 8
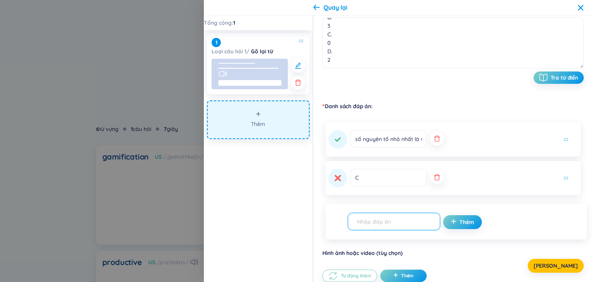
click at [433, 141] on icon "button" at bounding box center [437, 139] width 8 height 8
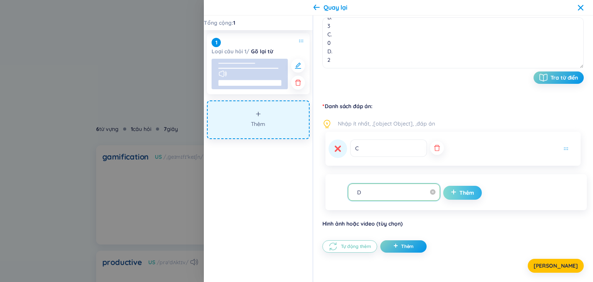
type input "D"
click at [465, 194] on button "Thêm" at bounding box center [462, 193] width 39 height 14
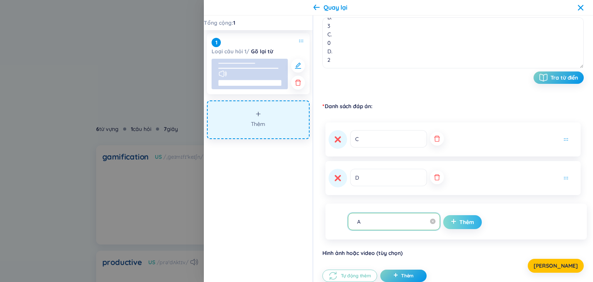
type input "A"
click at [459, 224] on span "Thêm" at bounding box center [466, 222] width 15 height 8
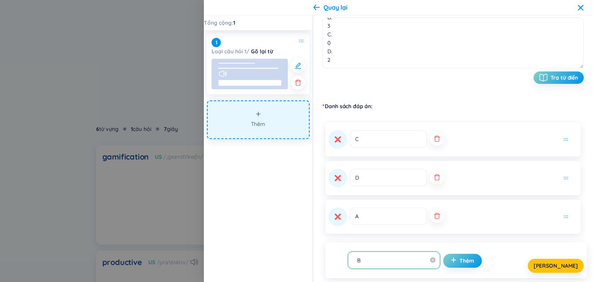
type input "B"
click at [456, 261] on div "[PERSON_NAME]" at bounding box center [452, 266] width 261 height 14
drag, startPoint x: 456, startPoint y: 261, endPoint x: 462, endPoint y: 249, distance: 13.3
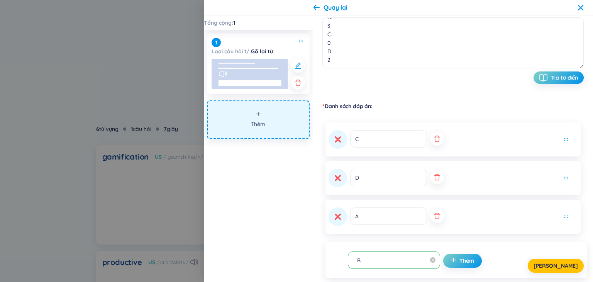
click at [455, 260] on div "[PERSON_NAME]" at bounding box center [452, 266] width 261 height 14
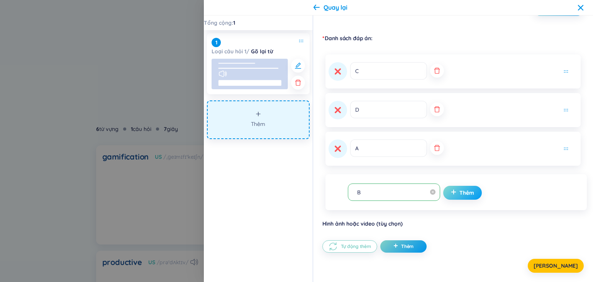
click at [459, 191] on span "Thêm" at bounding box center [466, 193] width 15 height 8
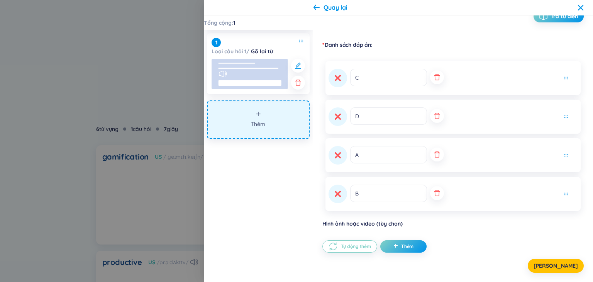
scroll to position [180, 0]
click at [561, 115] on div "D" at bounding box center [453, 116] width 249 height 19
click at [563, 114] on div "D" at bounding box center [453, 116] width 249 height 19
drag, startPoint x: 565, startPoint y: 106, endPoint x: 560, endPoint y: 110, distance: 5.5
click at [565, 107] on div "D" at bounding box center [452, 117] width 255 height 34
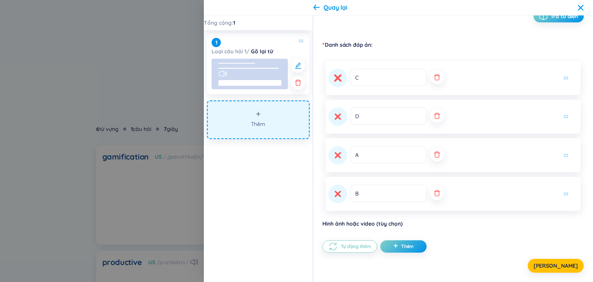
click at [338, 79] on icon at bounding box center [338, 78] width 6 height 6
click at [562, 265] on span "[PERSON_NAME]" at bounding box center [555, 266] width 44 height 8
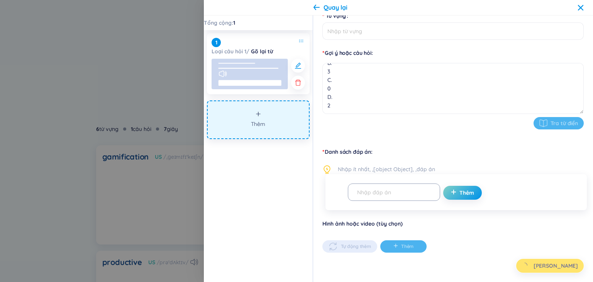
scroll to position [73, 0]
type input "Số nguyên tố nhỏ nhất là số nào?"
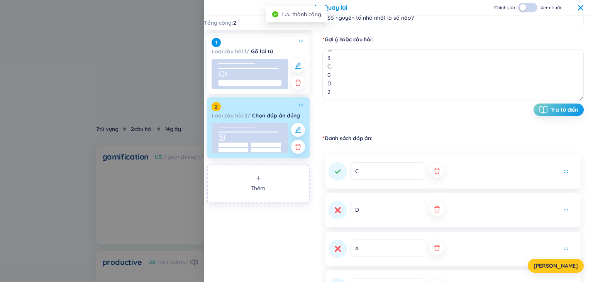
scroll to position [64, 0]
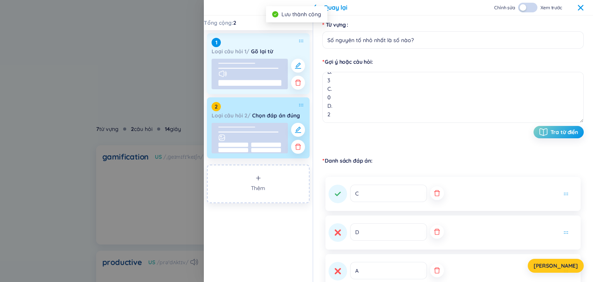
click at [262, 78] on rect at bounding box center [250, 74] width 76 height 30
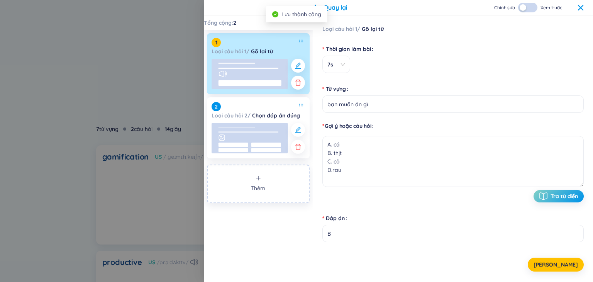
scroll to position [0, 0]
click at [296, 85] on icon "button" at bounding box center [298, 83] width 6 height 6
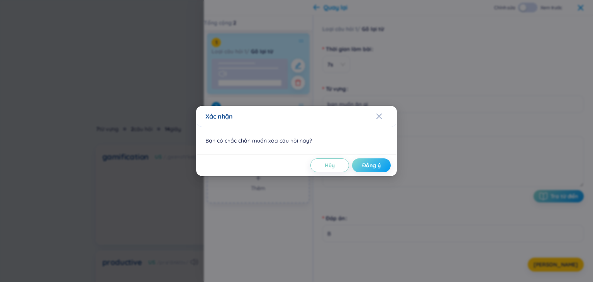
click at [360, 166] on button "Đồng ý" at bounding box center [371, 165] width 39 height 14
click at [374, 165] on span "Đồng ý" at bounding box center [371, 165] width 19 height 8
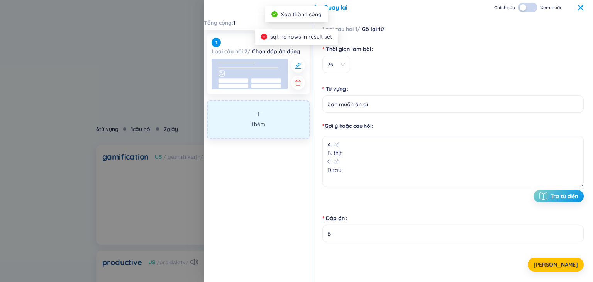
click at [255, 120] on span "Thêm" at bounding box center [258, 124] width 14 height 8
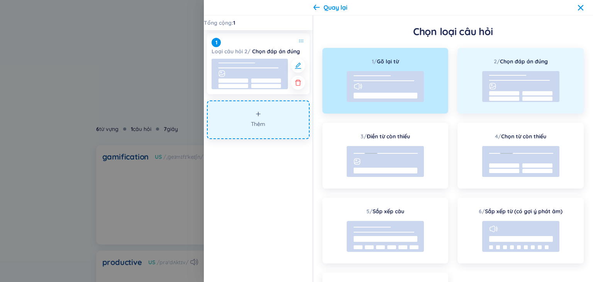
click at [537, 94] on rect at bounding box center [537, 93] width 30 height 4
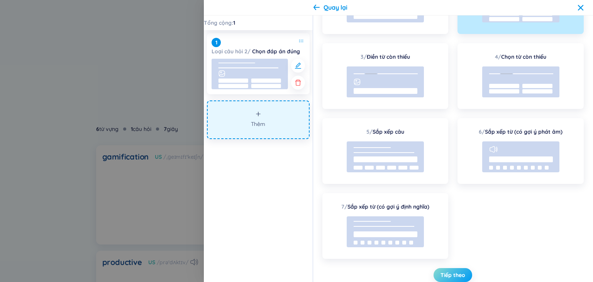
click at [449, 276] on span "Tiếp theo" at bounding box center [452, 275] width 25 height 8
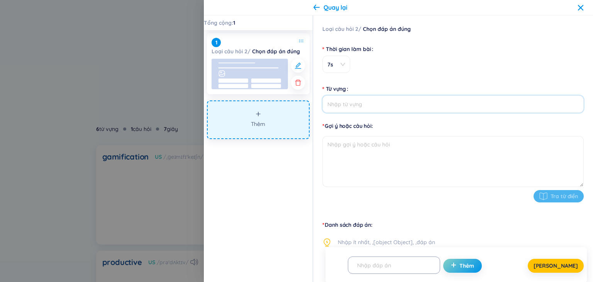
click at [371, 107] on input "Từ vựng" at bounding box center [452, 103] width 261 height 17
paste input "Loại cây nào nổi tiếng với việc 'hướng dương' theo mặt trời?"
type input "Loại cây nào nổi tiếng với việc 'hướng dương' theo mặt trời?"
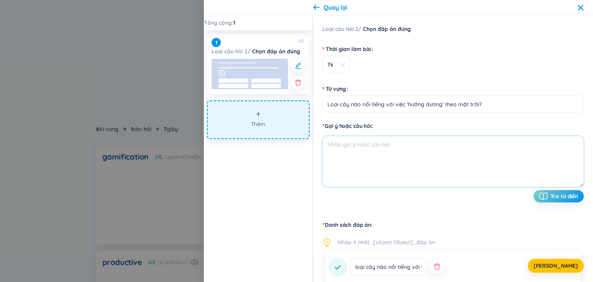
click at [353, 155] on textarea at bounding box center [452, 161] width 261 height 51
click at [370, 157] on textarea at bounding box center [452, 161] width 261 height 51
paste textarea "A. Hoa hướng dương B. Cây phong C. Cây thông D. Hoa hồng"
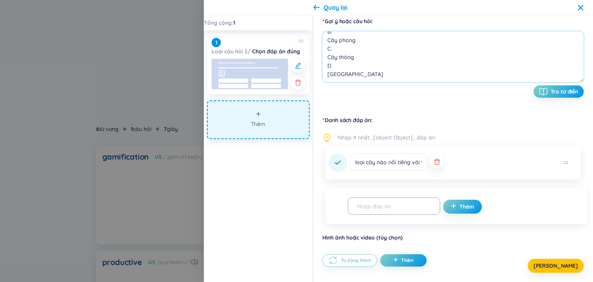
scroll to position [116, 0]
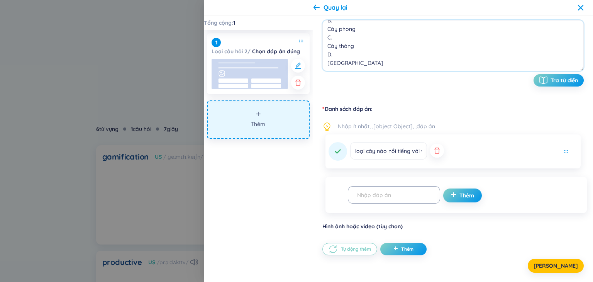
click at [433, 154] on icon "button" at bounding box center [437, 151] width 8 height 8
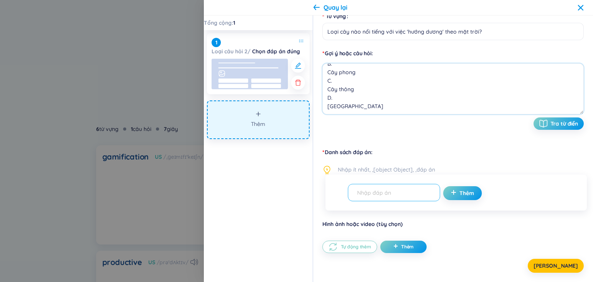
type textarea "A. Hoa hướng dương B. Cây phong C. Cây thông D. Hoa hồng"
click at [406, 191] on input "text" at bounding box center [390, 193] width 76 height 14
type input "B"
click at [452, 196] on button "Thêm" at bounding box center [462, 193] width 39 height 14
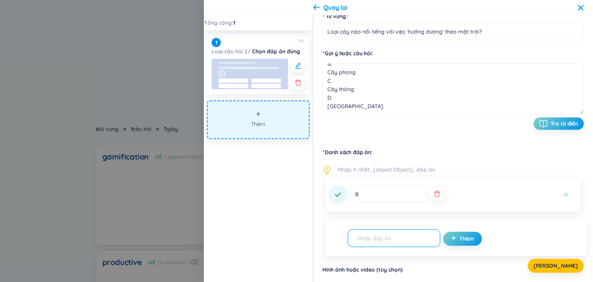
click at [388, 231] on input "text" at bounding box center [390, 238] width 76 height 14
type input "A"
click at [462, 240] on span "Thêm" at bounding box center [466, 239] width 15 height 8
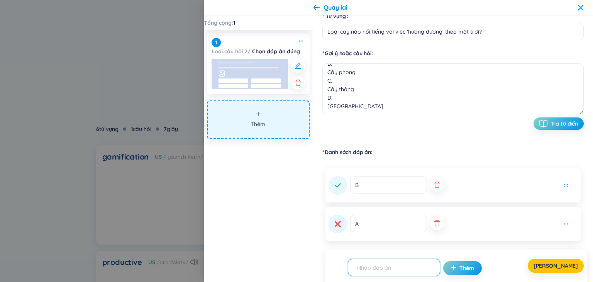
click at [390, 268] on input "text" at bounding box center [390, 268] width 76 height 14
type input "D"
click at [467, 272] on button "Thêm" at bounding box center [462, 268] width 39 height 14
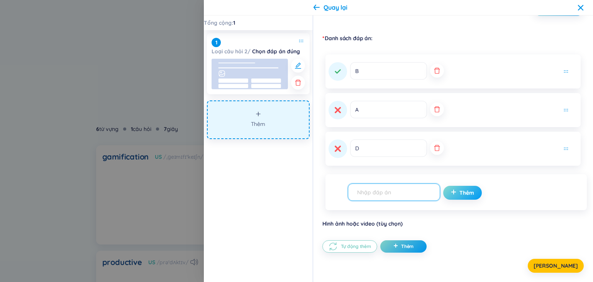
click at [459, 193] on span "Thêm" at bounding box center [466, 193] width 15 height 8
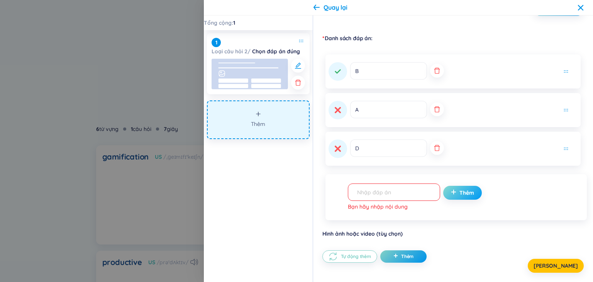
click at [459, 193] on span "Thêm" at bounding box center [466, 193] width 15 height 8
click at [394, 193] on input "text" at bounding box center [390, 192] width 76 height 14
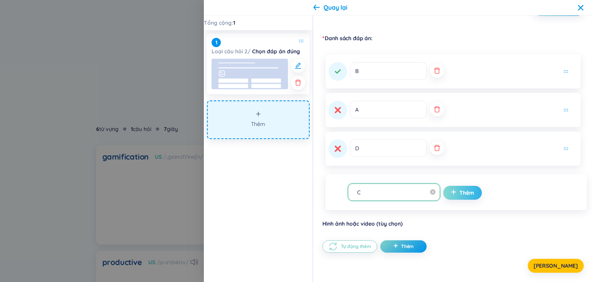
type input "C"
click at [463, 193] on span "Thêm" at bounding box center [466, 193] width 15 height 8
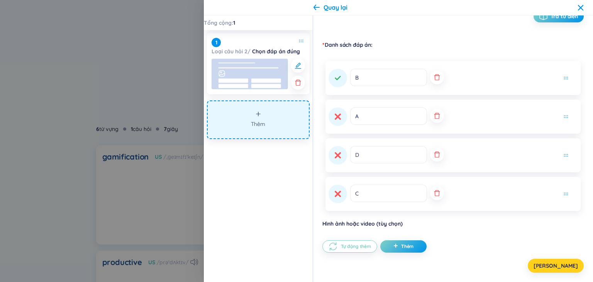
click at [561, 266] on span "[PERSON_NAME]" at bounding box center [555, 266] width 44 height 8
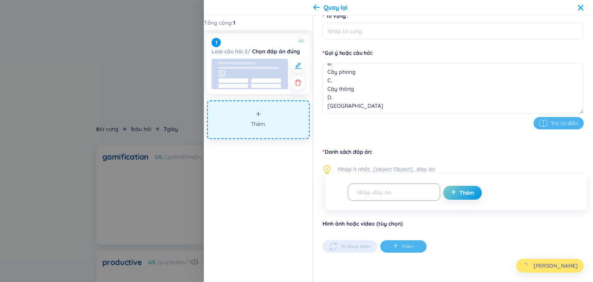
scroll to position [73, 0]
type input "Loại cây nào nổi tiếng với việc 'hướng dương' theo mặt trời?"
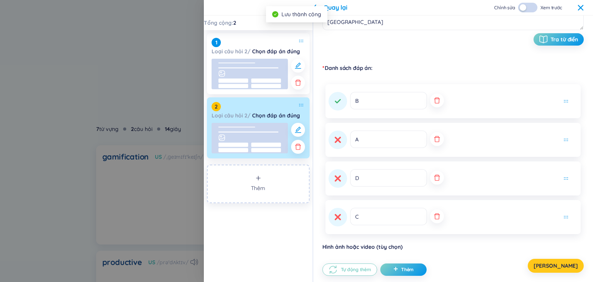
scroll to position [180, 0]
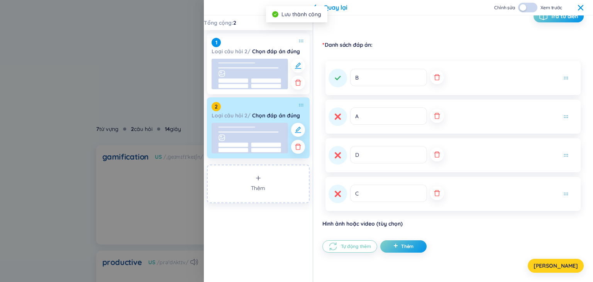
click at [557, 264] on button "[PERSON_NAME]" at bounding box center [556, 266] width 56 height 14
click at [564, 267] on span "[PERSON_NAME]" at bounding box center [555, 266] width 44 height 8
click at [584, 3] on div "Quay lại Chỉnh sửa Xem trước" at bounding box center [398, 7] width 389 height 15
click at [581, 8] on icon at bounding box center [580, 8] width 6 height 6
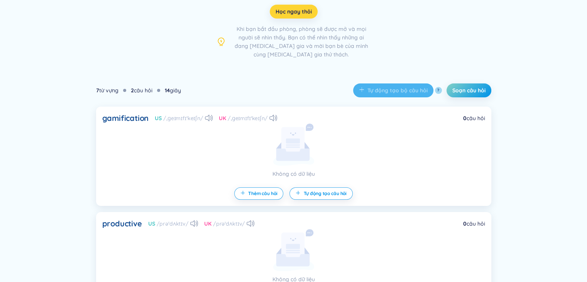
scroll to position [0, 0]
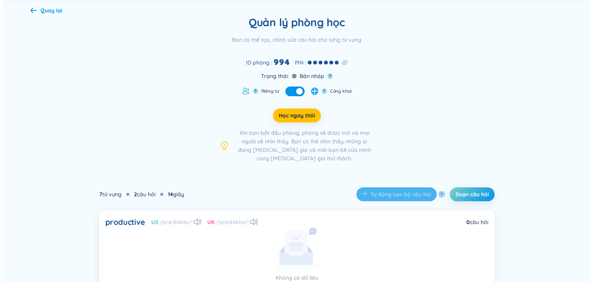
scroll to position [17, 0]
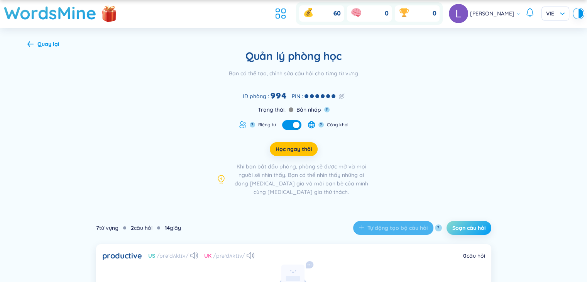
click at [477, 230] on span "Soạn câu hỏi" at bounding box center [468, 228] width 33 height 8
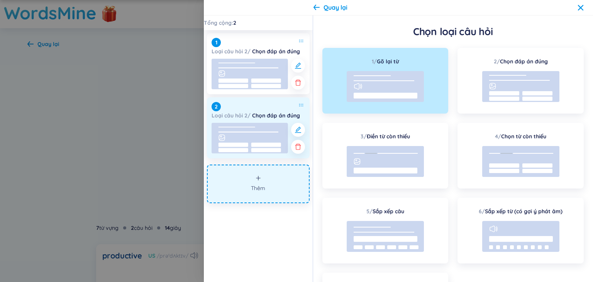
click at [244, 142] on rect at bounding box center [233, 144] width 30 height 4
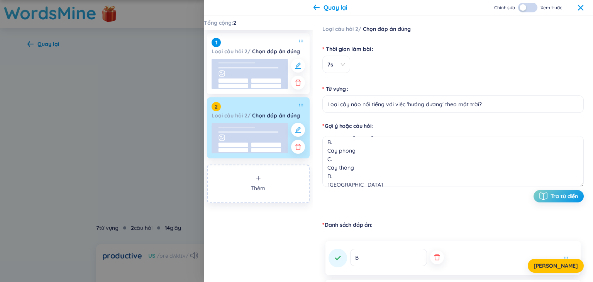
scroll to position [25, 0]
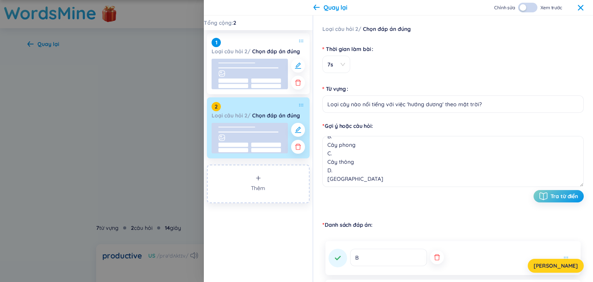
click at [548, 265] on button "Lưu" at bounding box center [556, 266] width 56 height 14
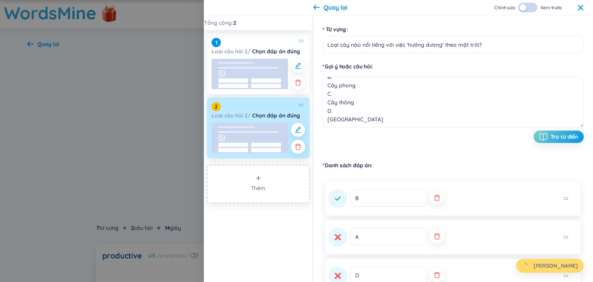
scroll to position [180, 0]
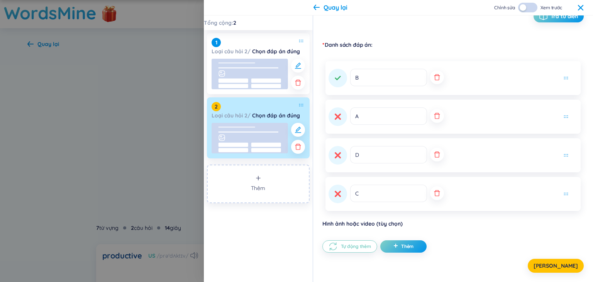
click at [276, 237] on div "Tổng cộng : 2 1 Loại câu hỏi 2 / Chọn đáp án đúng 2 Loại câu hỏi 2 / Chọn đáp á…" at bounding box center [258, 148] width 109 height 266
click at [243, 135] on rect at bounding box center [250, 138] width 76 height 30
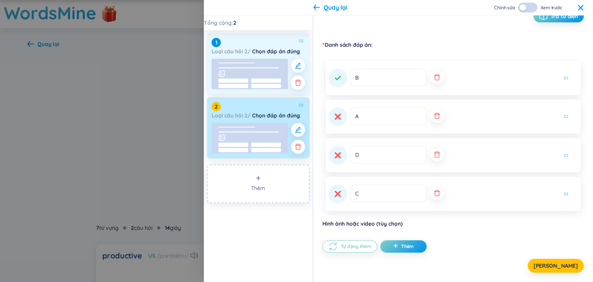
click at [246, 71] on rect at bounding box center [250, 74] width 76 height 30
type input "Số nguyên tố nhỏ nhất là số nào?"
type textarea "A. 1 B. 3 C. 0 D. 2"
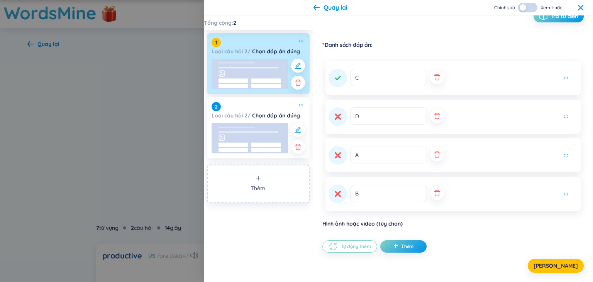
click at [522, 10] on div "button" at bounding box center [523, 7] width 7 height 7
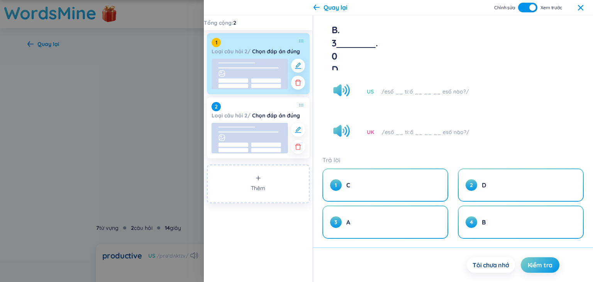
scroll to position [51, 0]
click at [345, 93] on icon at bounding box center [340, 90] width 14 height 12
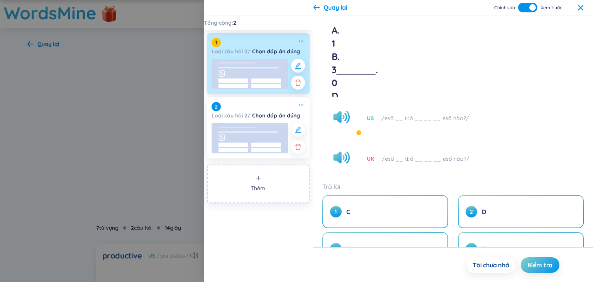
scroll to position [0, 0]
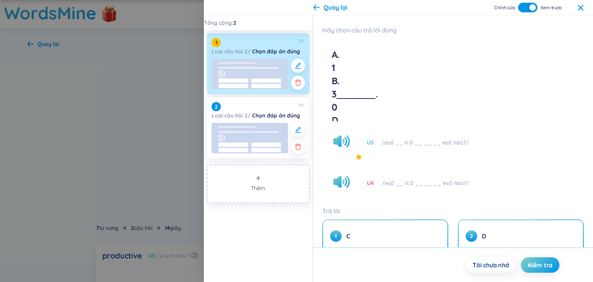
click at [525, 9] on button "button" at bounding box center [527, 8] width 19 height 10
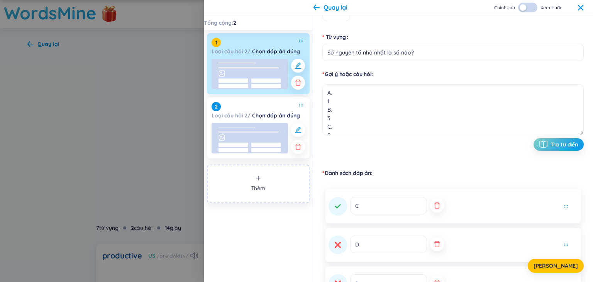
scroll to position [116, 0]
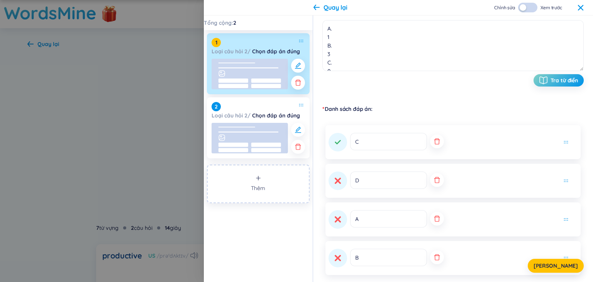
click at [577, 8] on div "Chỉnh sửa Xem trước" at bounding box center [539, 8] width 90 height 10
click at [581, 8] on icon at bounding box center [580, 7] width 5 height 5
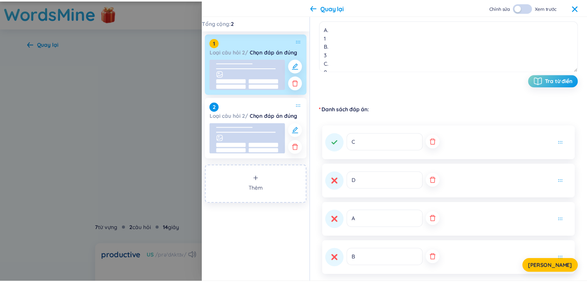
scroll to position [80, 0]
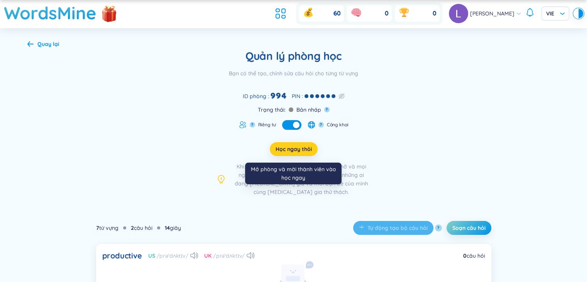
click at [299, 146] on span "Học ngay thôi" at bounding box center [294, 149] width 36 height 8
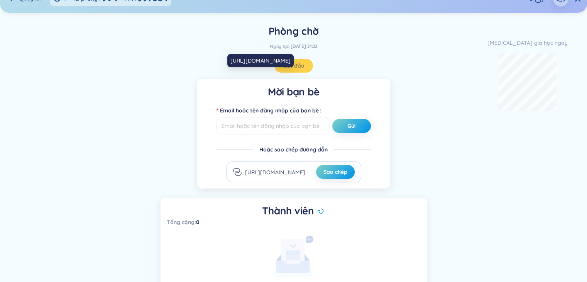
scroll to position [14, 0]
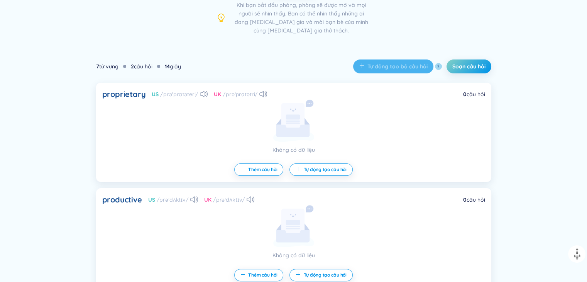
scroll to position [179, 0]
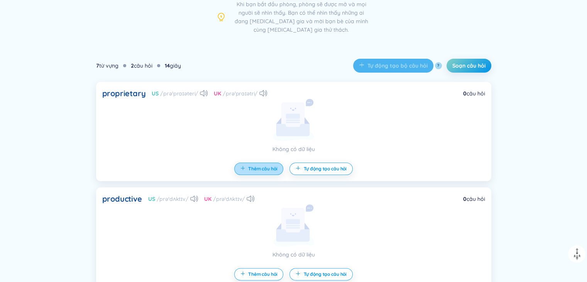
click at [268, 167] on span "Thêm câu hỏi" at bounding box center [262, 169] width 29 height 6
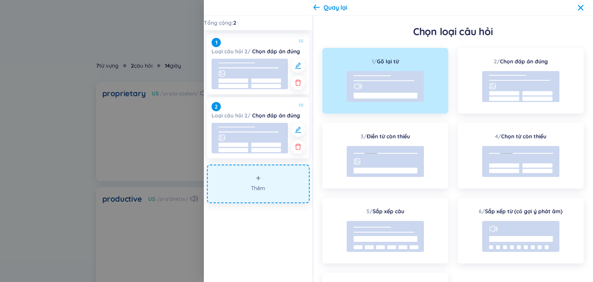
click at [148, 63] on div at bounding box center [296, 141] width 593 height 282
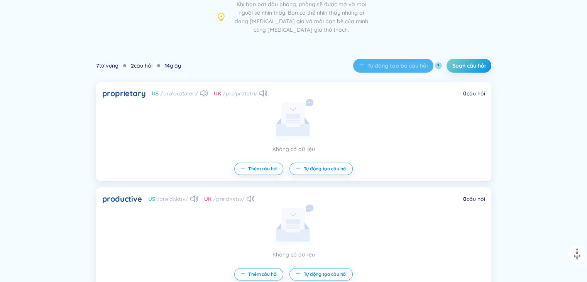
click at [135, 65] on div "2 câu hỏi" at bounding box center [142, 65] width 22 height 8
click at [127, 68] on div "7 từ vựng 2 câu hỏi 14 giây" at bounding box center [138, 65] width 85 height 8
click at [127, 67] on div "7 từ vựng 2 câu hỏi 14 giây" at bounding box center [138, 65] width 85 height 8
drag, startPoint x: 125, startPoint y: 66, endPoint x: 149, endPoint y: 75, distance: 25.1
click at [125, 65] on div at bounding box center [124, 65] width 3 height 3
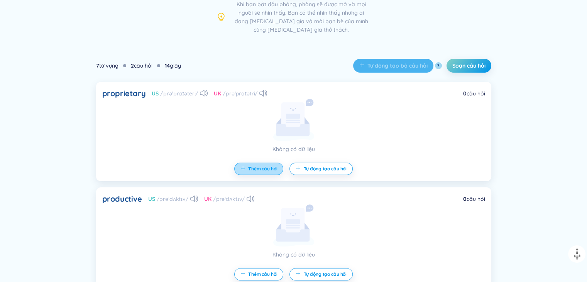
click at [269, 171] on span "Thêm câu hỏi" at bounding box center [262, 169] width 29 height 6
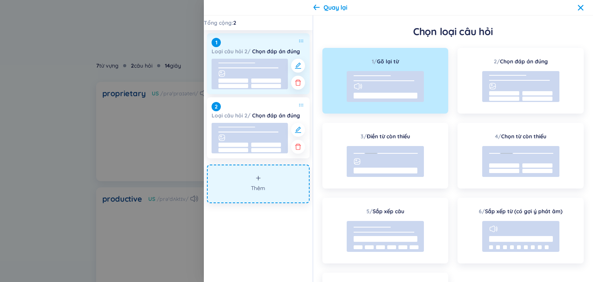
click at [268, 83] on rect at bounding box center [250, 74] width 76 height 30
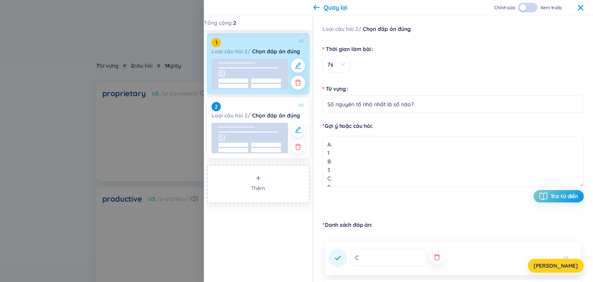
click at [559, 264] on span "[PERSON_NAME]" at bounding box center [555, 266] width 44 height 8
click at [533, 267] on span "loading" at bounding box center [528, 266] width 12 height 8
click at [176, 167] on div at bounding box center [296, 141] width 593 height 282
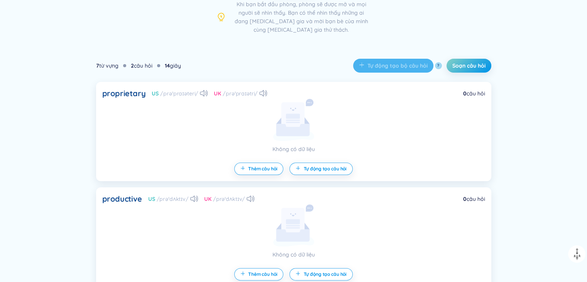
click at [183, 163] on div "Thêm câu hỏi Tự động tạo câu hỏi" at bounding box center [293, 169] width 383 height 12
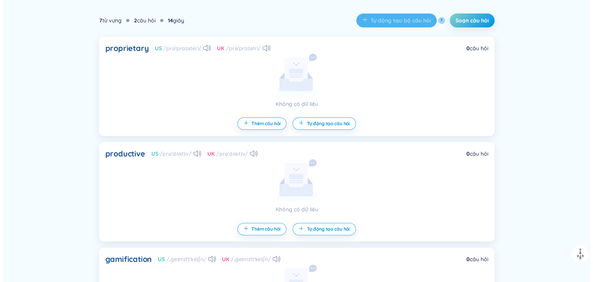
scroll to position [218, 0]
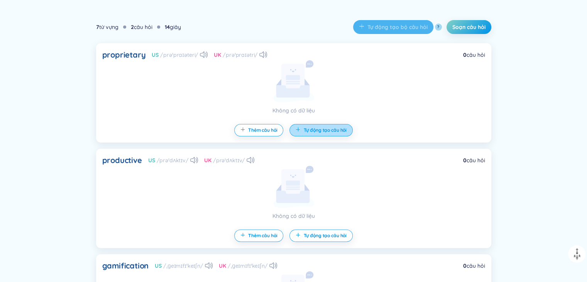
click at [335, 129] on span "Tự động tạo câu hỏi" at bounding box center [324, 130] width 43 height 6
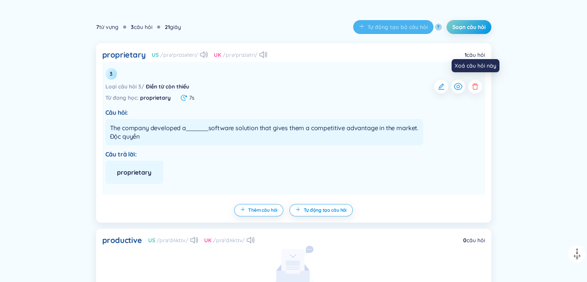
click at [472, 88] on icon "button" at bounding box center [475, 87] width 8 height 8
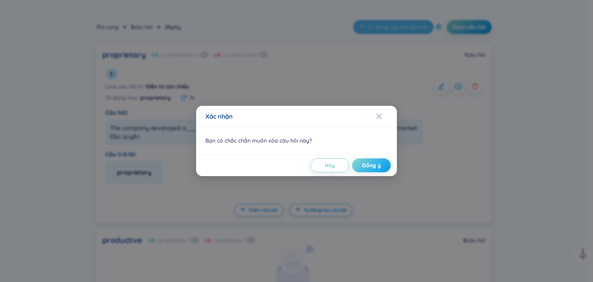
click at [369, 166] on span "Đồng ý" at bounding box center [371, 165] width 19 height 8
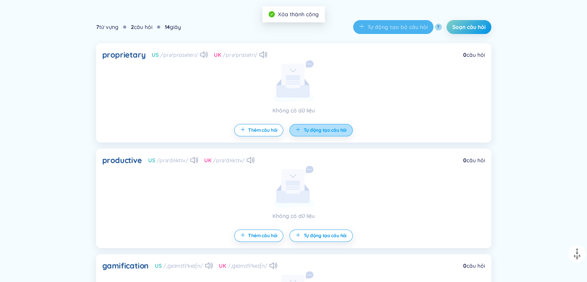
click at [328, 130] on span "Tự động tạo câu hỏi" at bounding box center [324, 130] width 43 height 6
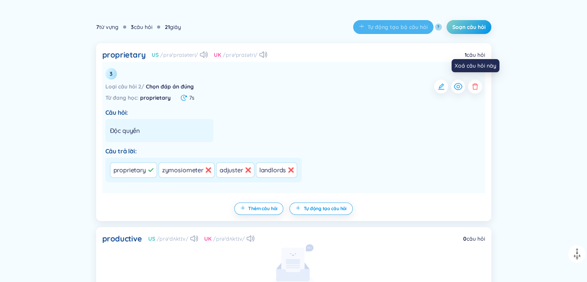
click at [472, 87] on icon "button" at bounding box center [475, 87] width 8 height 8
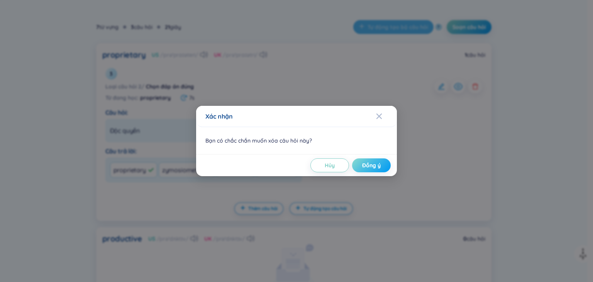
click at [367, 168] on span "Đồng ý" at bounding box center [371, 165] width 19 height 8
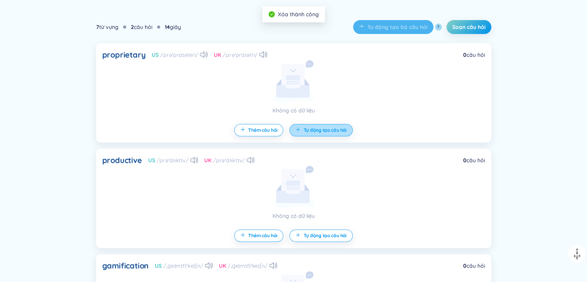
click at [328, 134] on button "Tự động tạo câu hỏi" at bounding box center [321, 130] width 63 height 12
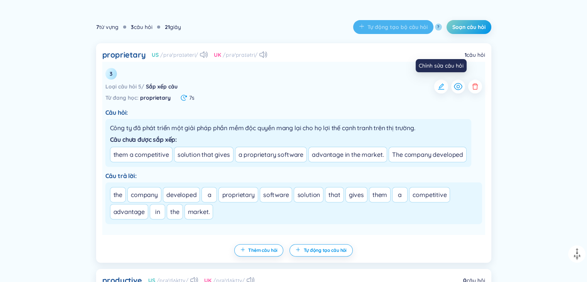
click at [434, 84] on button "button" at bounding box center [441, 87] width 14 height 14
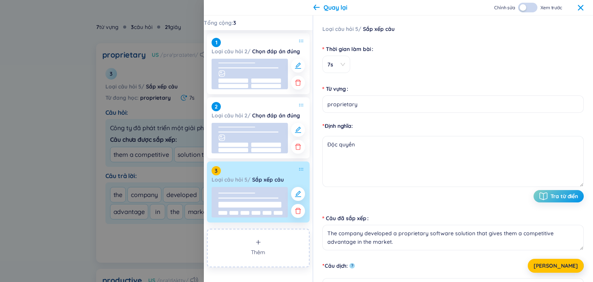
click at [248, 210] on rect at bounding box center [250, 202] width 76 height 30
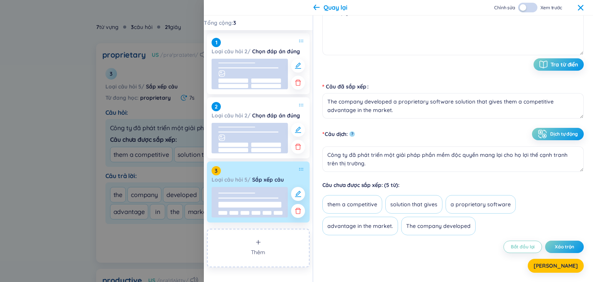
scroll to position [0, 0]
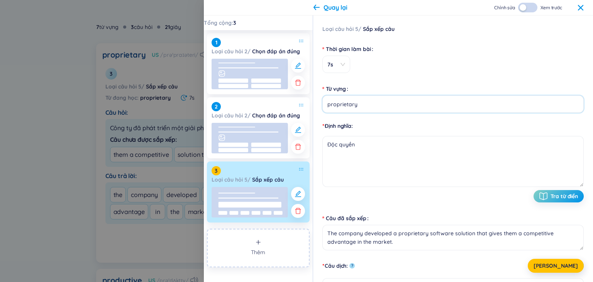
drag, startPoint x: 360, startPoint y: 103, endPoint x: 315, endPoint y: 107, distance: 45.7
click at [315, 107] on div "Loại câu hỏi 5 / Sắp xếp câu Thời gian làm bài 7s Từ vựng proprietary Định nghĩ…" at bounding box center [453, 148] width 280 height 266
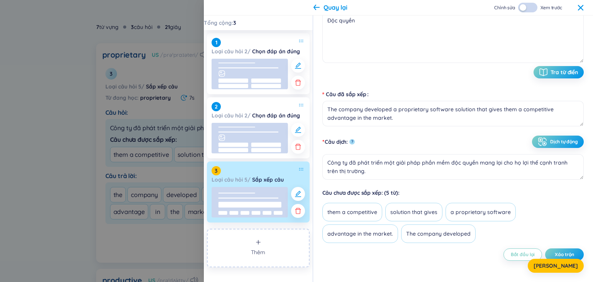
scroll to position [132, 0]
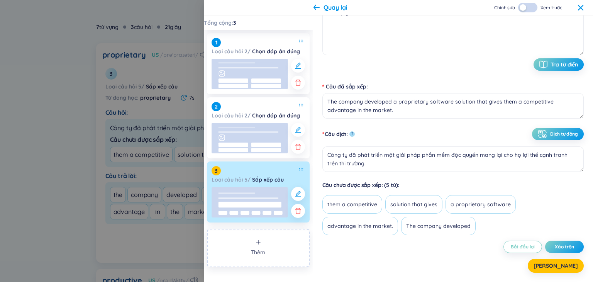
type input "bạn là ai"
click at [579, 4] on div "Chỉnh sửa Xem trước" at bounding box center [539, 8] width 90 height 10
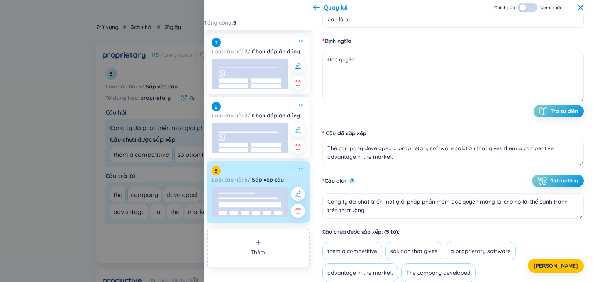
click at [579, 8] on icon at bounding box center [580, 7] width 5 height 5
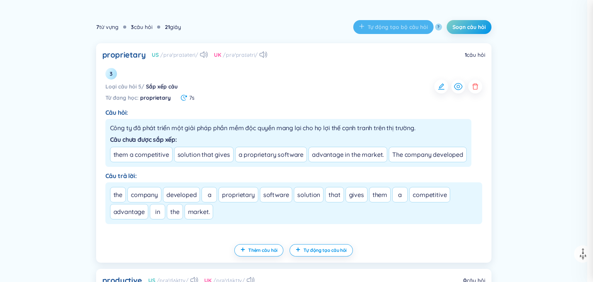
scroll to position [80, 0]
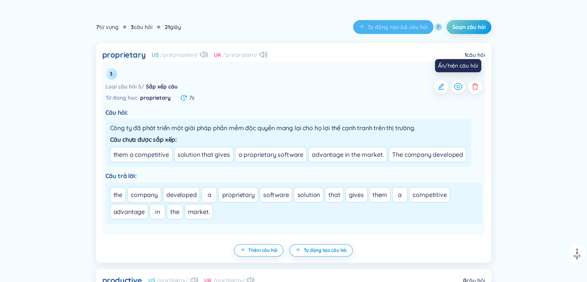
click at [454, 86] on icon "button" at bounding box center [458, 86] width 8 height 7
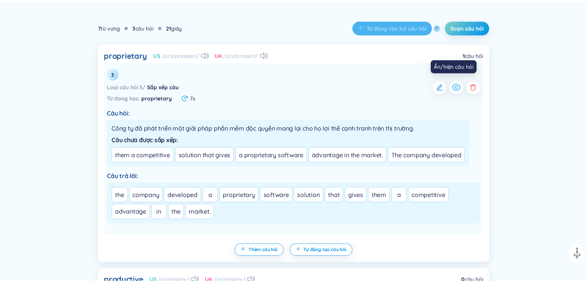
scroll to position [0, 0]
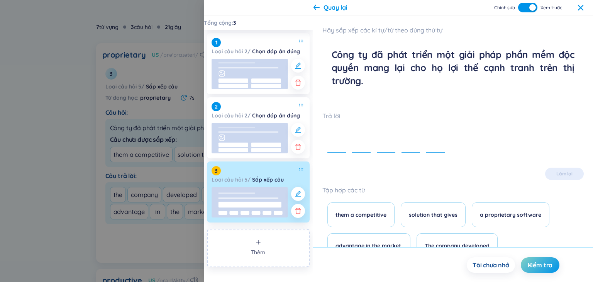
click at [579, 5] on icon at bounding box center [580, 8] width 6 height 6
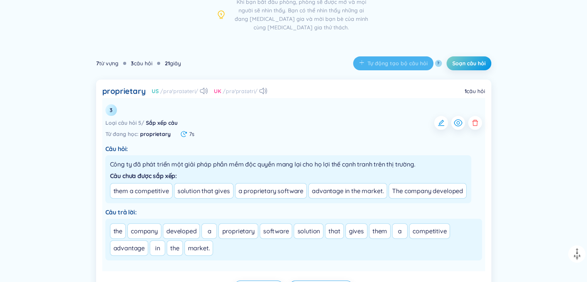
scroll to position [232, 0]
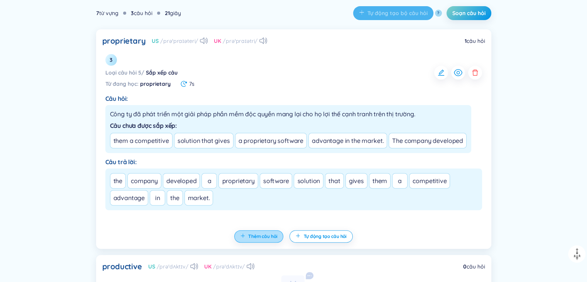
click at [266, 237] on span "Thêm câu hỏi" at bounding box center [262, 236] width 29 height 6
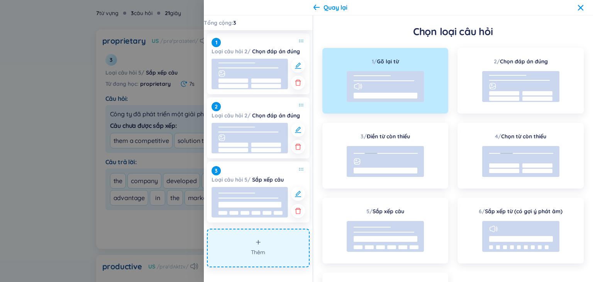
click at [581, 8] on icon at bounding box center [580, 7] width 5 height 5
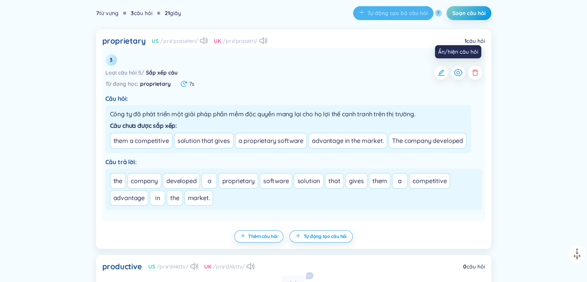
click at [473, 75] on icon "button" at bounding box center [475, 73] width 8 height 8
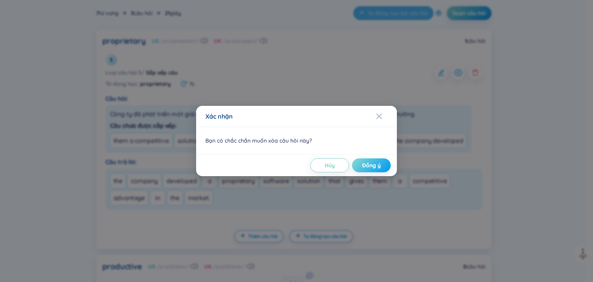
click at [365, 170] on button "Đồng ý" at bounding box center [371, 165] width 39 height 14
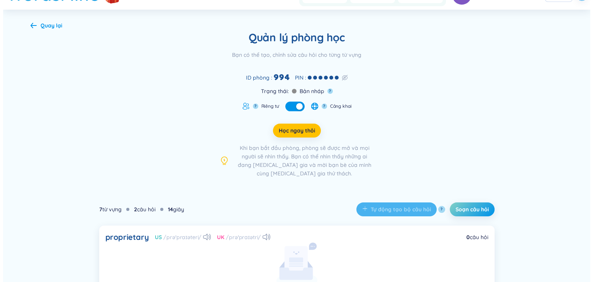
scroll to position [0, 0]
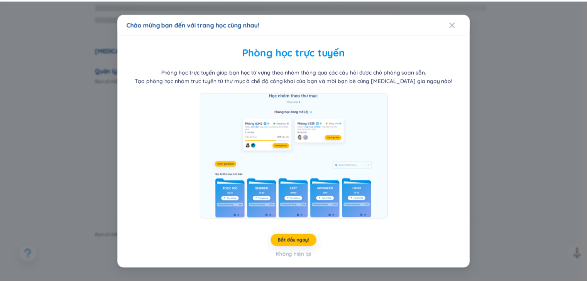
scroll to position [193, 0]
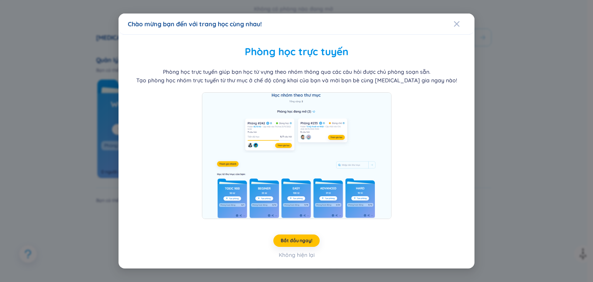
drag, startPoint x: 455, startPoint y: 22, endPoint x: 451, endPoint y: 16, distance: 7.3
click at [454, 22] on icon "Close" at bounding box center [457, 24] width 6 height 6
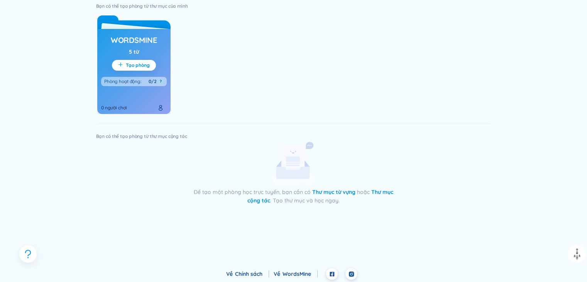
scroll to position [258, 0]
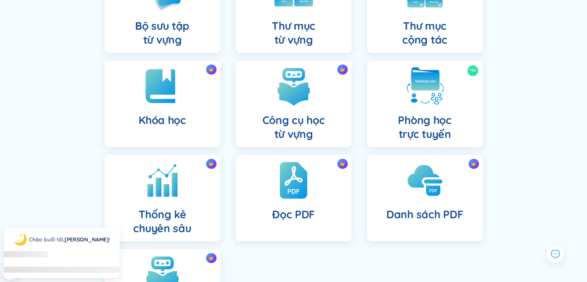
scroll to position [116, 0]
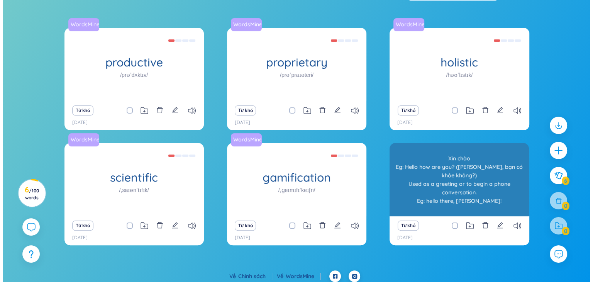
scroll to position [147, 0]
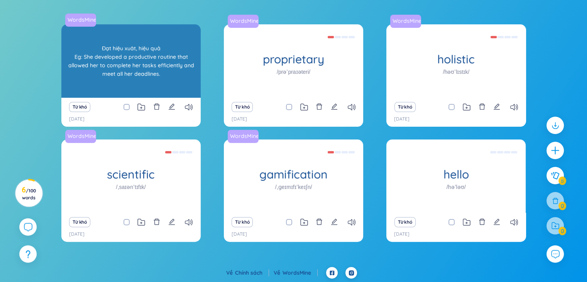
click at [155, 52] on div "Đạt hiệu xuât, hiệu quả Eg: She developed a productive routine that allowed her…" at bounding box center [131, 60] width 132 height 69
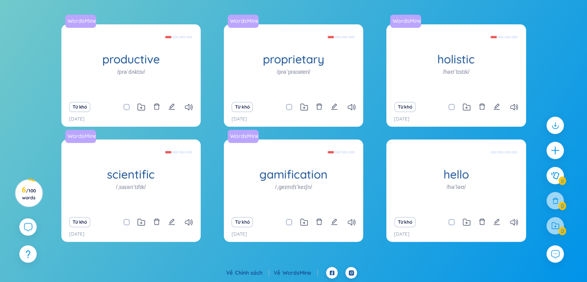
click at [152, 108] on div "Từ khó" at bounding box center [131, 107] width 132 height 11
click at [155, 106] on icon "delete" at bounding box center [156, 106] width 7 height 7
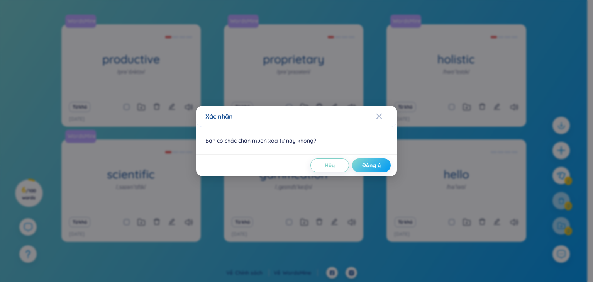
drag, startPoint x: 374, startPoint y: 163, endPoint x: 368, endPoint y: 161, distance: 6.3
click at [374, 163] on span "Đồng ý" at bounding box center [371, 165] width 19 height 8
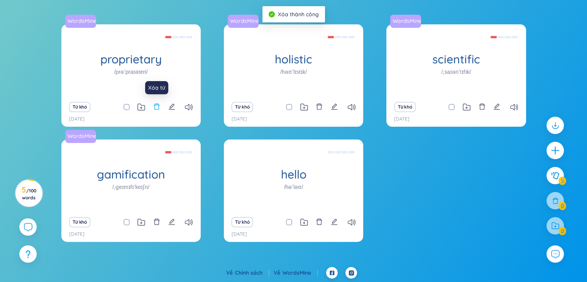
click at [154, 111] on button at bounding box center [156, 107] width 7 height 11
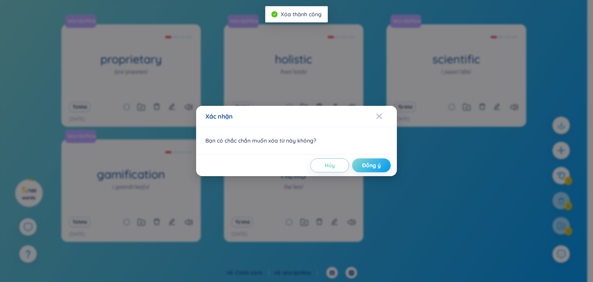
click at [380, 164] on span "Đồng ý" at bounding box center [371, 165] width 19 height 8
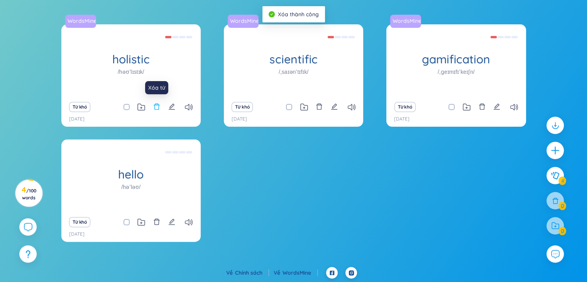
click at [154, 108] on icon "delete" at bounding box center [156, 106] width 7 height 7
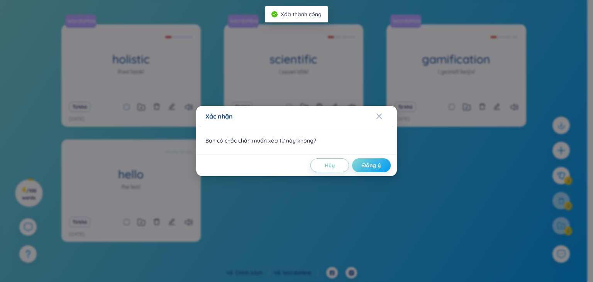
click at [374, 163] on span "Đồng ý" at bounding box center [371, 165] width 19 height 8
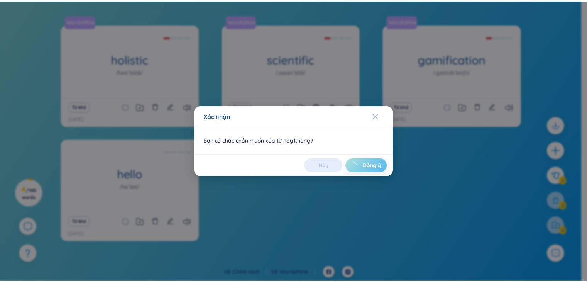
scroll to position [74, 0]
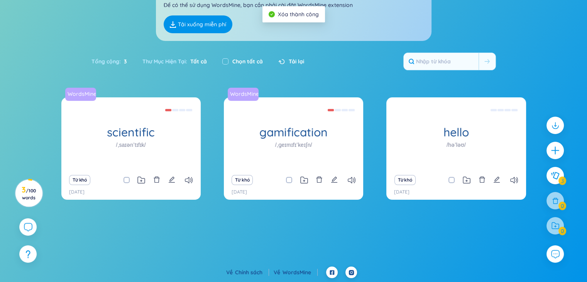
click at [152, 179] on div "Từ khó" at bounding box center [131, 179] width 132 height 11
click at [153, 179] on div "Từ khó" at bounding box center [131, 179] width 132 height 11
click at [159, 179] on icon "delete" at bounding box center [157, 179] width 6 height 6
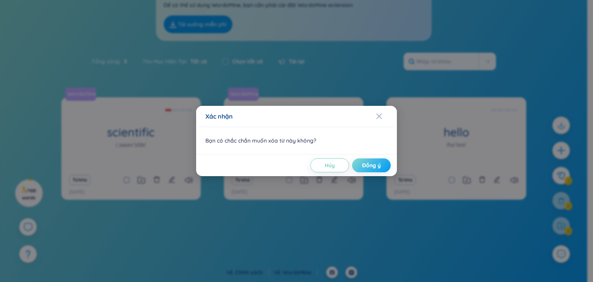
click at [377, 161] on span "Đồng ý" at bounding box center [371, 165] width 19 height 8
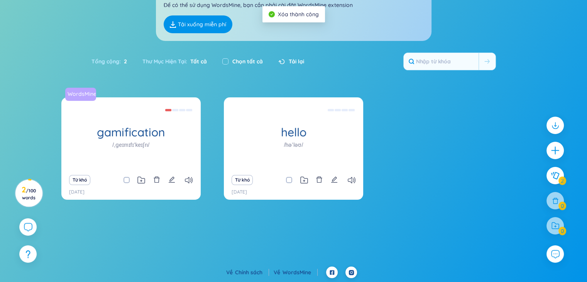
click at [153, 182] on div "Từ khó" at bounding box center [131, 179] width 132 height 11
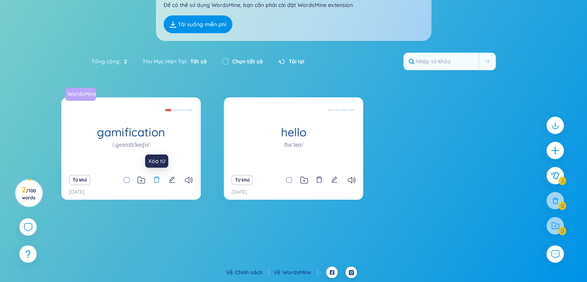
click at [157, 178] on icon "delete" at bounding box center [157, 179] width 6 height 6
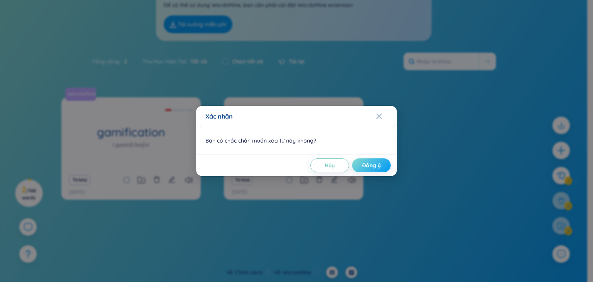
click at [367, 166] on span "Đồng ý" at bounding box center [371, 165] width 19 height 8
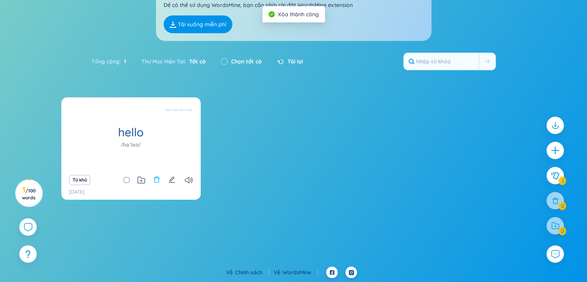
click at [157, 178] on icon "delete" at bounding box center [156, 179] width 7 height 7
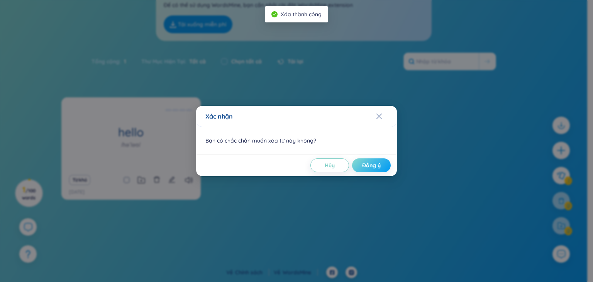
click at [369, 166] on span "Đồng ý" at bounding box center [371, 165] width 19 height 8
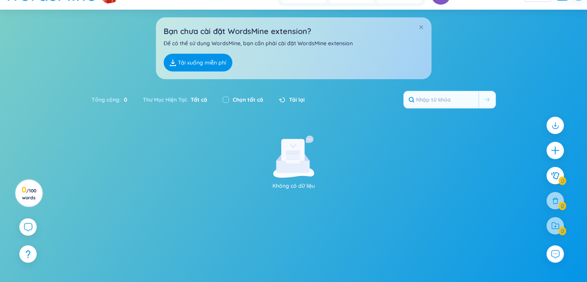
scroll to position [0, 0]
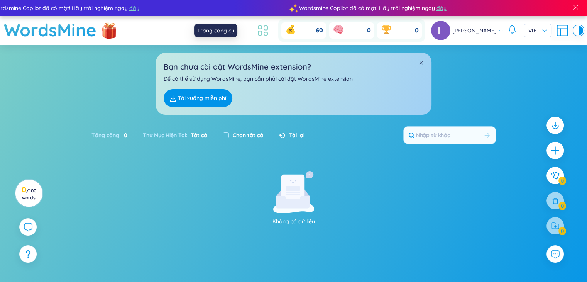
click at [256, 31] on icon at bounding box center [263, 31] width 14 height 14
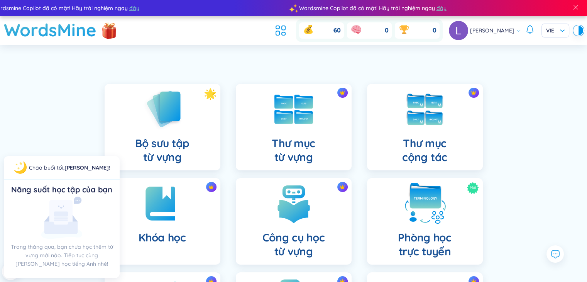
click at [433, 215] on img at bounding box center [425, 203] width 42 height 42
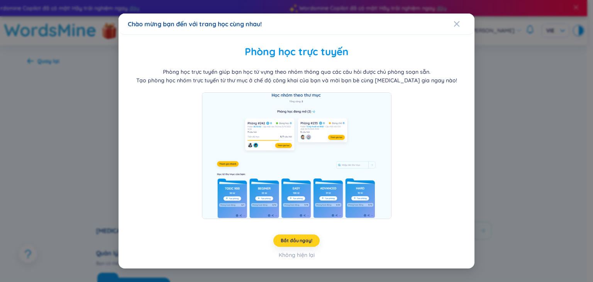
click at [301, 239] on span "Bắt đầu ngay!" at bounding box center [296, 240] width 31 height 6
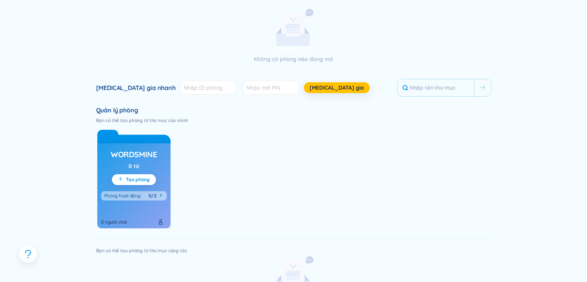
scroll to position [154, 0]
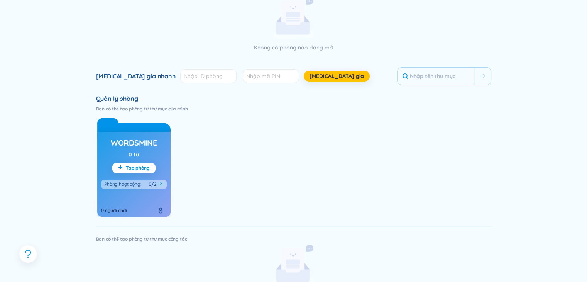
click at [134, 173] on div "WordsMine 0 từ Tạo phòng Phòng hoạt động : 0/2 ? 0 người chơi" at bounding box center [133, 174] width 73 height 85
click at [134, 147] on h3 "WordsMine" at bounding box center [134, 142] width 46 height 11
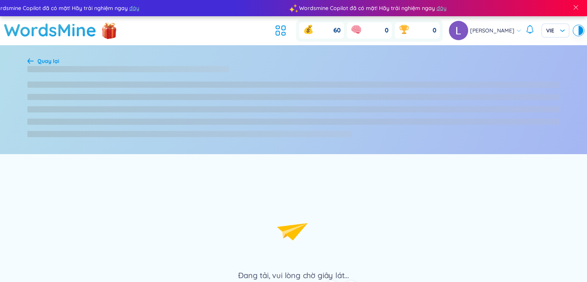
click at [135, 188] on div "Đang tải, vui lòng chờ giây lát..." at bounding box center [293, 217] width 587 height 127
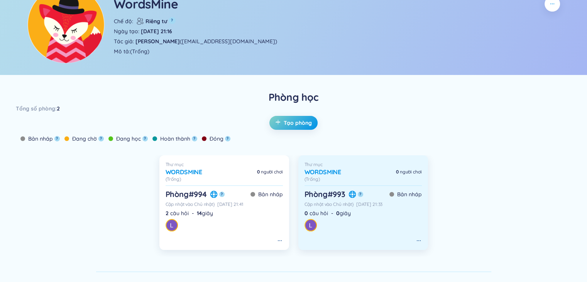
scroll to position [130, 0]
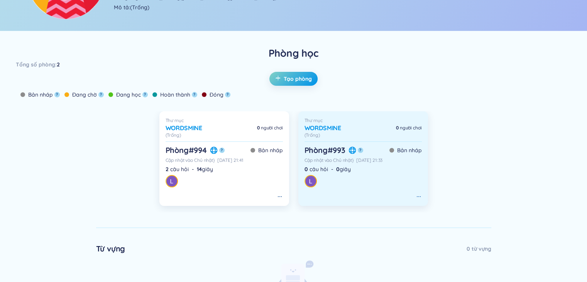
click at [417, 196] on icon at bounding box center [419, 196] width 6 height 6
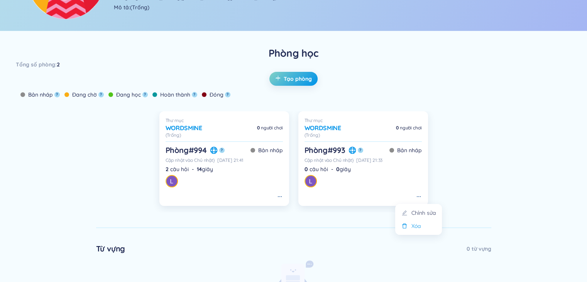
click at [420, 227] on div "Xóa" at bounding box center [415, 226] width 9 height 8
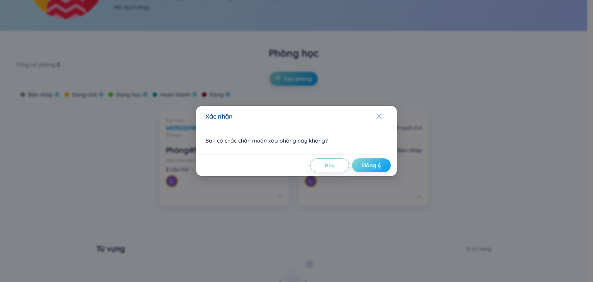
click at [382, 166] on button "Đồng ý" at bounding box center [371, 165] width 39 height 14
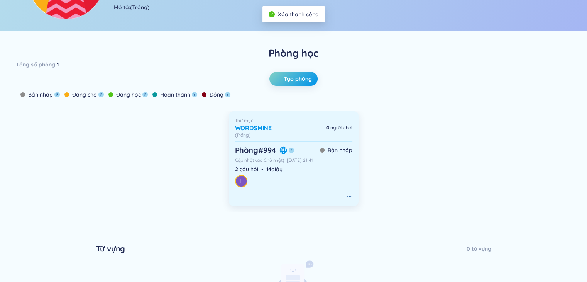
click at [288, 161] on div "Cập nhật vào Chủ nhật} 28/09/2025 21:41" at bounding box center [293, 160] width 117 height 6
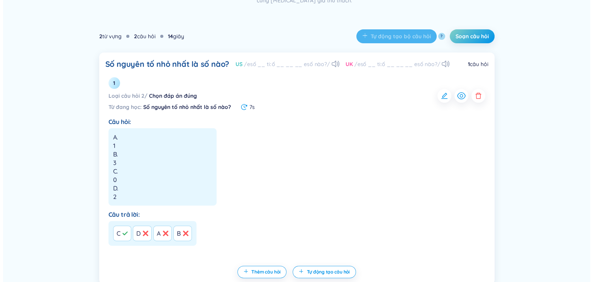
scroll to position [210, 0]
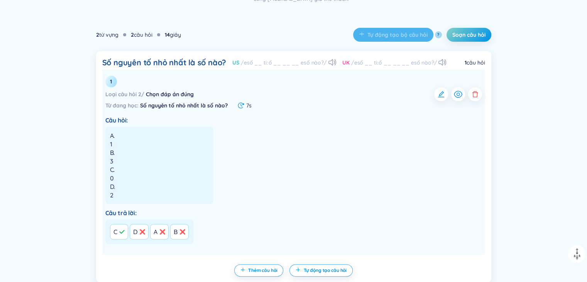
click at [147, 161] on div "A. 1 B. 3 C. 0 D. 2" at bounding box center [159, 165] width 108 height 77
click at [439, 93] on icon "button" at bounding box center [441, 94] width 8 height 8
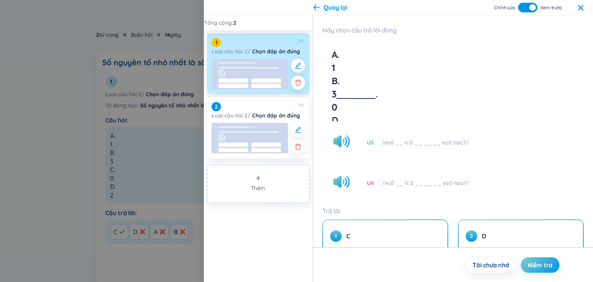
click at [320, 5] on div "Quay lại" at bounding box center [330, 7] width 34 height 8
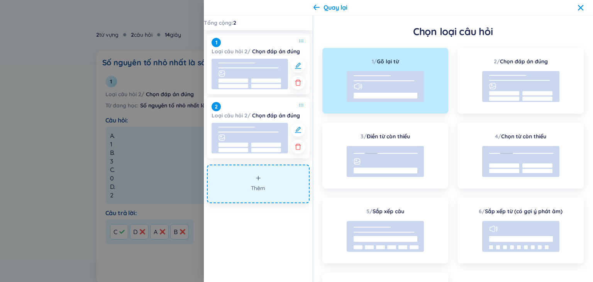
click at [318, 7] on icon at bounding box center [316, 7] width 6 height 5
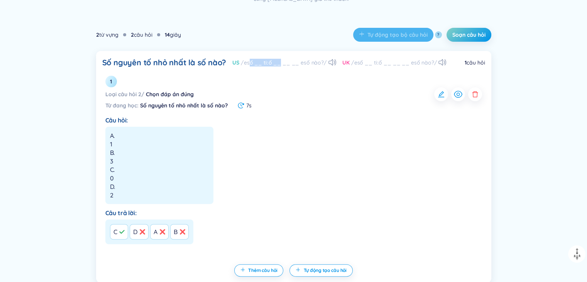
drag, startPoint x: 249, startPoint y: 59, endPoint x: 276, endPoint y: 63, distance: 27.6
click at [276, 63] on div "/esố __ tiːố __ __ __ esố nào?/" at bounding box center [284, 63] width 86 height 8
click at [225, 66] on div "Số nguyên tố nhỏ nhất là số nào? US /esố __ tiːố __ __ __ esố nào?/ UK /esố __ …" at bounding box center [274, 62] width 344 height 11
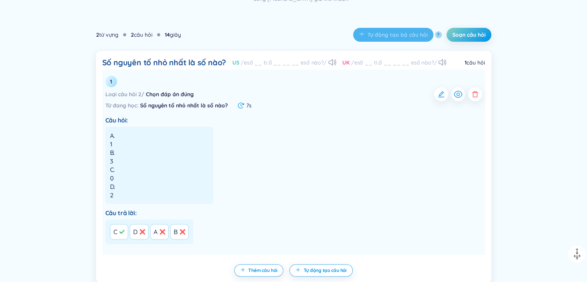
drag, startPoint x: 225, startPoint y: 65, endPoint x: 479, endPoint y: 73, distance: 254.5
click at [479, 73] on div "Số nguyên tố nhỏ nhất là số nào? US /esố __ tiːố __ __ __ esố nào?/ UK /esố __ …" at bounding box center [293, 167] width 395 height 232
click at [467, 74] on li "1 Loại câu hỏi 2 / Chọn đáp án đúng Từ đang học: Số nguyên tố nhỏ nhất là số nà…" at bounding box center [293, 161] width 383 height 185
click at [437, 96] on icon "button" at bounding box center [441, 94] width 8 height 8
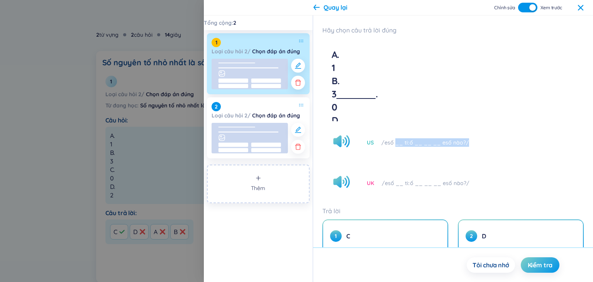
drag, startPoint x: 487, startPoint y: 142, endPoint x: 394, endPoint y: 151, distance: 93.1
click at [394, 151] on div "US /esố __ tiːố __ __ __ esố nào?/" at bounding box center [452, 142] width 261 height 33
click at [463, 186] on span "/esố __ tiːố __ __ __ esố nào?/" at bounding box center [426, 183] width 88 height 8
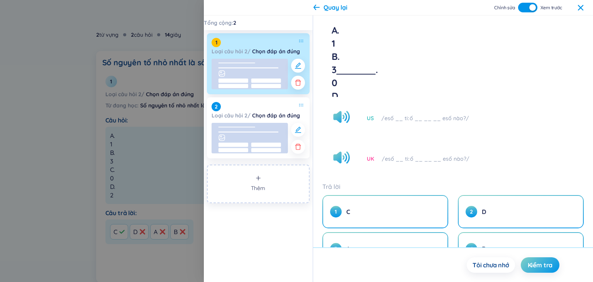
scroll to position [0, 0]
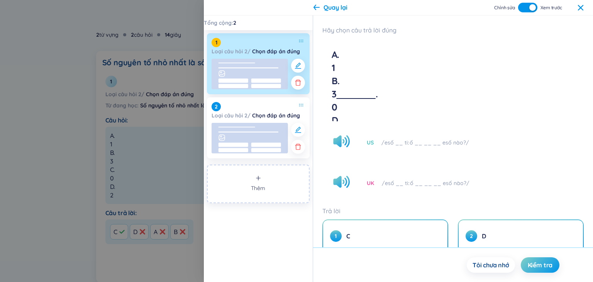
click at [266, 75] on rect at bounding box center [250, 74] width 76 height 30
click at [304, 65] on button "button" at bounding box center [298, 66] width 14 height 14
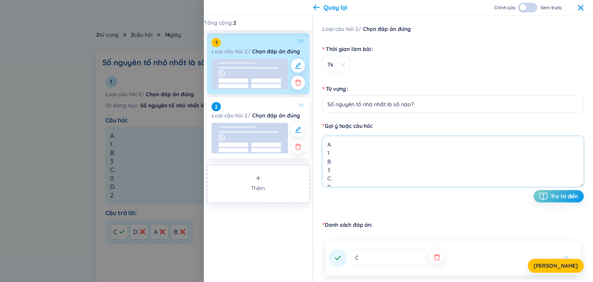
click at [358, 185] on textarea "A. 1 B. 3 C. 0 D. 2" at bounding box center [452, 161] width 261 height 51
click at [351, 179] on textarea "A. 1 B. 3 C. 0 D. 2" at bounding box center [452, 161] width 261 height 51
click at [470, 129] on div "Gợi ý hoặc câu hỏi" at bounding box center [452, 126] width 261 height 8
click at [342, 152] on textarea "A. 1 B. 3 C. 0 D. 2" at bounding box center [452, 161] width 261 height 51
click at [342, 168] on textarea "A. 1 B. 3 C. 0 D. 2" at bounding box center [452, 161] width 261 height 51
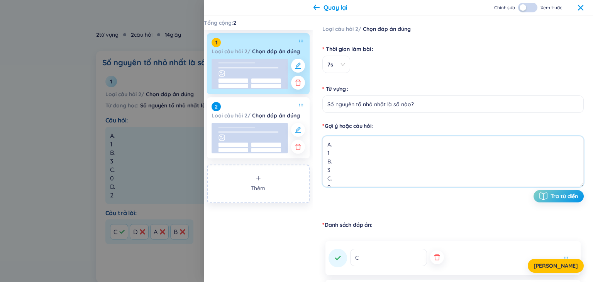
click at [341, 177] on textarea "A. 1 B. 3 C. 0 D. 2" at bounding box center [452, 161] width 261 height 51
click at [341, 160] on textarea "A. 1 B. 3 C. 0 D. 2" at bounding box center [452, 161] width 261 height 51
click at [404, 175] on textarea "A. 1 B. 3 C. 0 D. 2" at bounding box center [452, 161] width 261 height 51
click at [388, 152] on textarea "A. 1 B. 3 C. 0 D. 2" at bounding box center [452, 161] width 261 height 51
drag, startPoint x: 309, startPoint y: 204, endPoint x: 311, endPoint y: 200, distance: 4.7
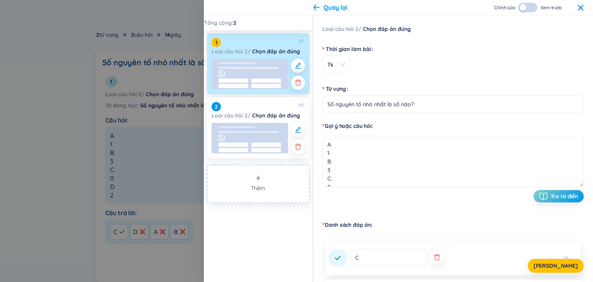
click at [309, 204] on div "Tổng cộng : 2 1 Loại câu hỏi 2 / Chọn đáp án đúng 2 Loại câu hỏi 2 / Chọn đáp á…" at bounding box center [258, 148] width 109 height 266
click at [364, 160] on textarea "A. 1 B. 3 C. 0 D. 2" at bounding box center [452, 161] width 261 height 51
click at [313, 220] on div "Loại câu hỏi 2 / Chọn đáp án đúng Thời gian làm bài 7s Từ vựng Số nguyên tố nhỏ…" at bounding box center [453, 148] width 280 height 266
click at [351, 159] on textarea "A. 1 B. 3 C. 0 D. 2" at bounding box center [452, 161] width 261 height 51
click at [352, 164] on textarea "A. 1 B. 3 C. 0 D. 2" at bounding box center [452, 161] width 261 height 51
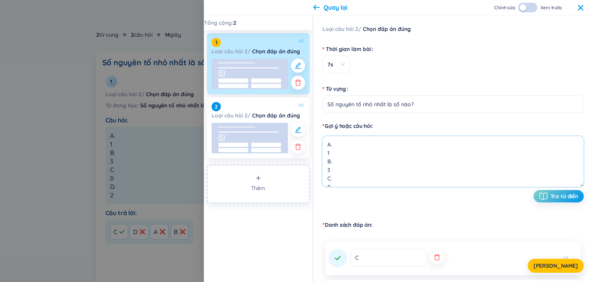
click at [347, 154] on textarea "A. 1 B. 3 C. 0 D. 2" at bounding box center [452, 161] width 261 height 51
click at [335, 142] on textarea "A. 1 B. 3 C. 0 D. 2" at bounding box center [452, 161] width 261 height 51
click at [328, 153] on textarea "A. 1 B. 3 C. 0 D. 2" at bounding box center [452, 161] width 261 height 51
click at [325, 153] on textarea "A. 1 B. 3 C. 0 D. 2" at bounding box center [452, 161] width 261 height 51
click at [323, 163] on textarea "A.1 B. 3 C. 0 D. 2" at bounding box center [452, 161] width 261 height 51
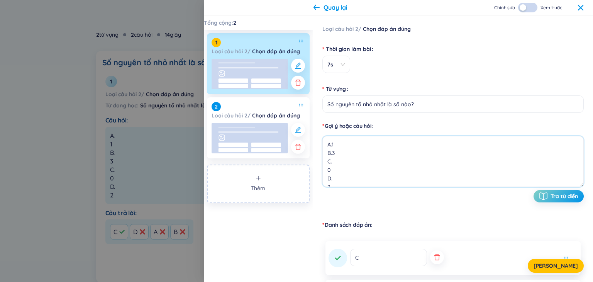
click at [327, 173] on textarea "A.1 B.3 C. 0 D. 2" at bounding box center [452, 161] width 261 height 51
click at [334, 148] on textarea "A.1 B.3 C.0 D. 2" at bounding box center [452, 161] width 261 height 51
click at [325, 177] on textarea "A.1 B.3 C.0 D. 2" at bounding box center [452, 161] width 261 height 51
type textarea "A.1 B.3 C.0 D.2"
click at [558, 193] on span "Tra từ điển" at bounding box center [563, 196] width 27 height 6
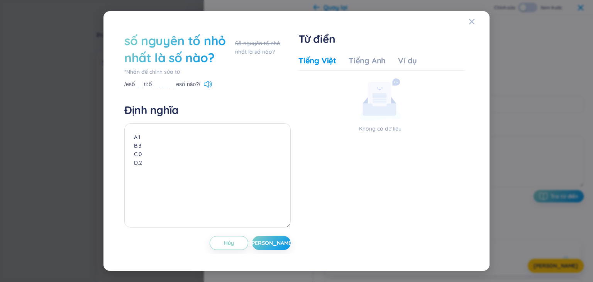
click at [467, 20] on div "số nguyên tố nhỏ nhất là số nào? Số nguyên tố nhỏ nhất là số nào? *Nhấn để chỉn…" at bounding box center [296, 140] width 386 height 259
click at [233, 241] on span "Hủy" at bounding box center [229, 243] width 10 height 8
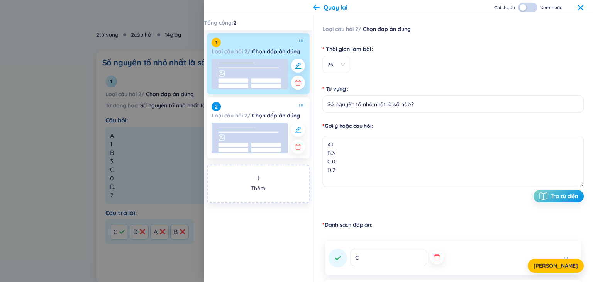
click at [522, 7] on div "button" at bounding box center [523, 7] width 7 height 7
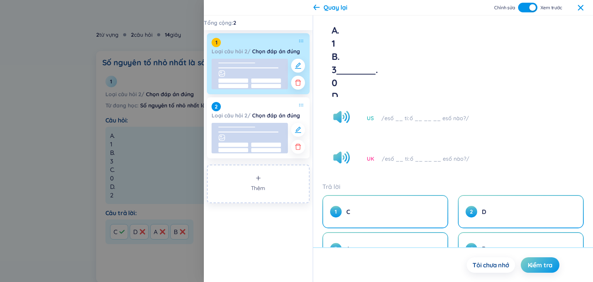
scroll to position [51, 0]
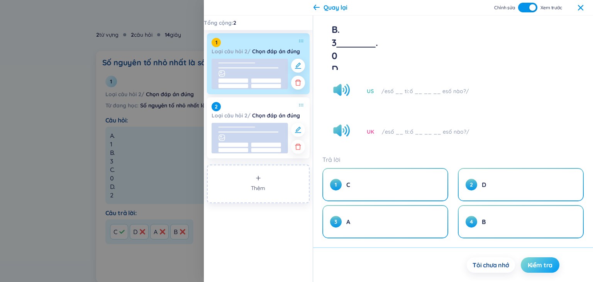
click at [542, 268] on span "Kiểm tra" at bounding box center [540, 265] width 25 height 8
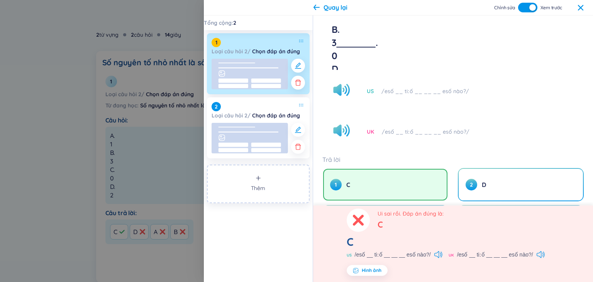
click at [454, 105] on div "US /esố __ tiːố __ __ __ esố nào?/" at bounding box center [452, 91] width 261 height 33
click at [531, 4] on div "button" at bounding box center [532, 7] width 7 height 7
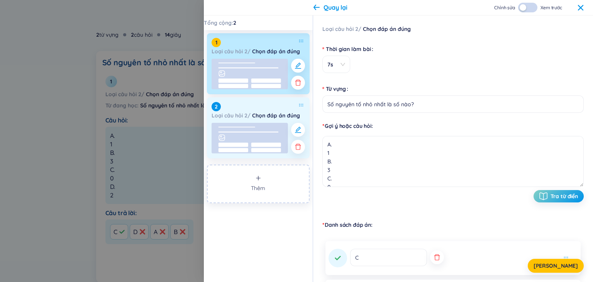
click at [258, 137] on rect at bounding box center [250, 138] width 76 height 30
type input "Loại cây nào nổi tiếng với việc 'hướng dương' theo mặt trời?"
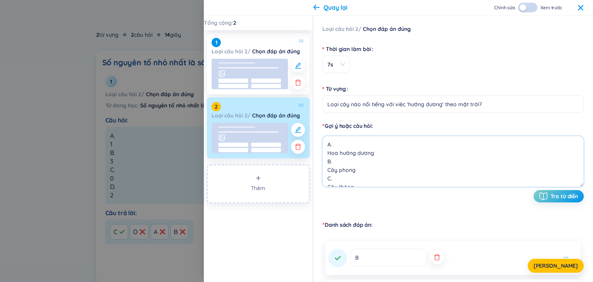
click at [328, 152] on textarea "A. Hoa hướng dương B. Cây phong C. Cây thông D. Hoa hồng" at bounding box center [452, 161] width 261 height 51
click at [327, 163] on textarea "A.Hoa hướng dương B. Cây phong C. Cây thông D. Hoa hồng" at bounding box center [452, 161] width 261 height 51
click at [326, 169] on textarea "A.Hoa hướng dương B.Cây phong C. Cây thông D. Hoa hồng" at bounding box center [452, 161] width 261 height 51
click at [327, 176] on textarea "A.Hoa hướng dương B.Cây phong C.Cây thông D. Hoa hồng" at bounding box center [452, 161] width 261 height 51
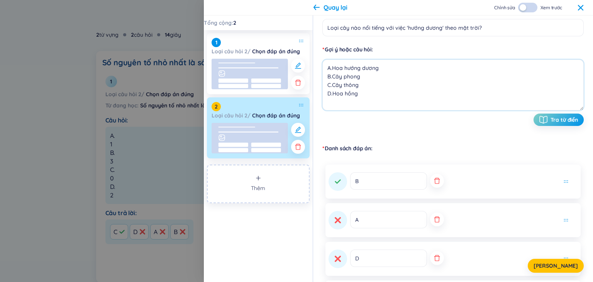
scroll to position [77, 0]
type textarea "A.Hoa hướng dương B.Cây phong C.Cây thông D.Hoa hồng"
click at [558, 269] on button "[PERSON_NAME]" at bounding box center [556, 266] width 56 height 14
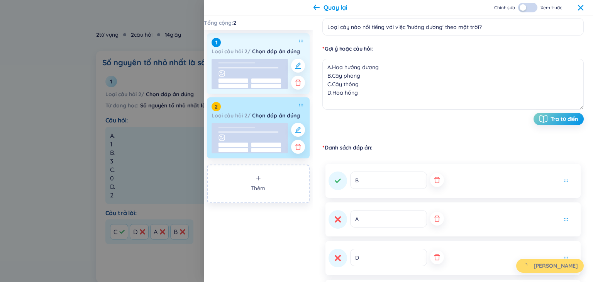
click at [237, 72] on rect at bounding box center [250, 74] width 76 height 30
type input "Số nguyên tố nhỏ nhất là số nào?"
type textarea "A. 1 B. 3 C. 0 D. 2"
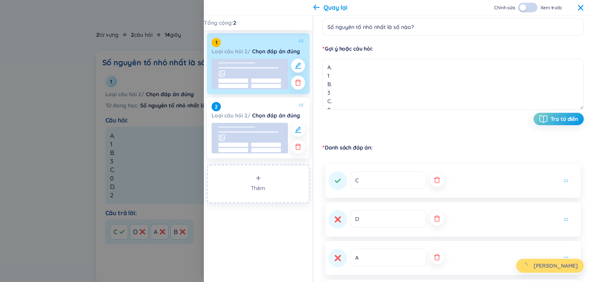
type input "Loại cây nào nổi tiếng với việc 'hướng dương' theo mặt trời?"
type textarea "A.Hoa hướng dương B.Cây phong C.Cây thông D.Hoa hồng"
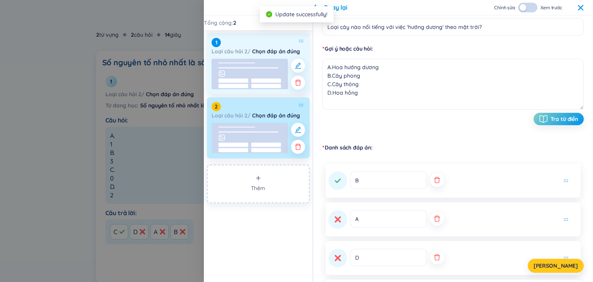
drag, startPoint x: 258, startPoint y: 78, endPoint x: 268, endPoint y: 101, distance: 24.7
click at [258, 78] on rect at bounding box center [250, 74] width 76 height 30
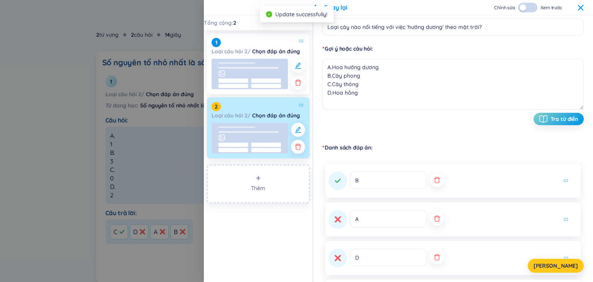
type input "Số nguyên tố nhỏ nhất là số nào?"
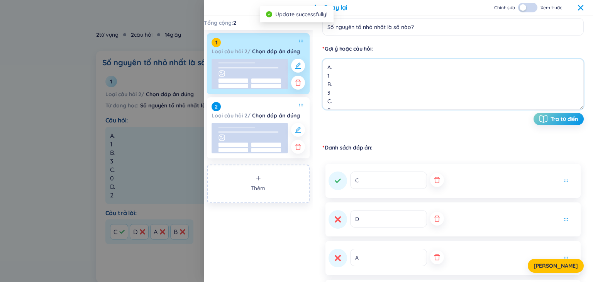
click at [326, 77] on textarea "A. 1 B. 3 C. 0 D. 2" at bounding box center [452, 84] width 261 height 51
click at [326, 81] on textarea "A.1 B. 3 C. 0 D. 2" at bounding box center [452, 84] width 261 height 51
click at [326, 96] on textarea "A.1 B.3 C. 0 D. 2" at bounding box center [452, 84] width 261 height 51
click at [326, 97] on textarea "A.1 B.3 C.0 D. 2" at bounding box center [452, 84] width 261 height 51
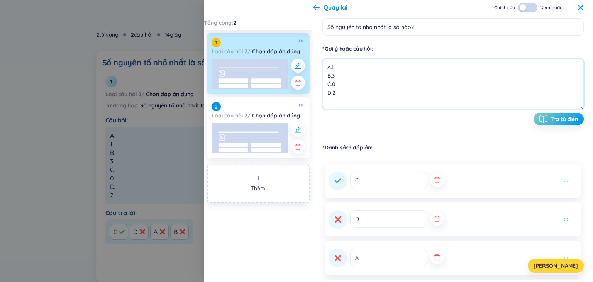
type textarea "A.1 B.3 C.0 D.2"
click at [556, 269] on button "[PERSON_NAME]" at bounding box center [556, 266] width 56 height 14
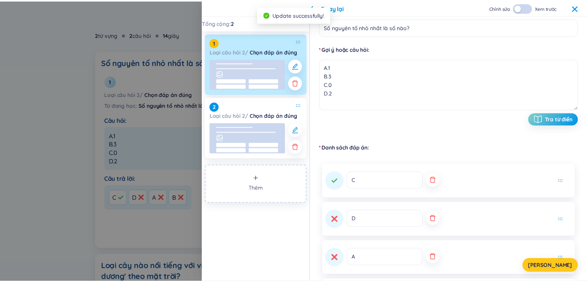
scroll to position [0, 0]
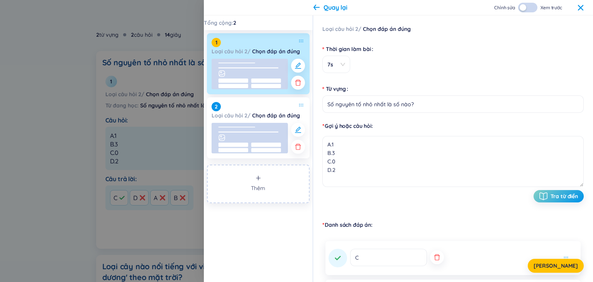
click at [574, 7] on div "Chỉnh sửa Xem trước" at bounding box center [539, 8] width 90 height 10
click at [584, 4] on div "Quay lại Chỉnh sửa Xem trước" at bounding box center [398, 7] width 389 height 15
click at [578, 7] on icon at bounding box center [580, 8] width 6 height 6
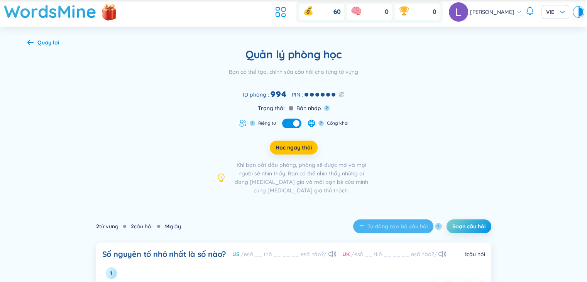
scroll to position [17, 0]
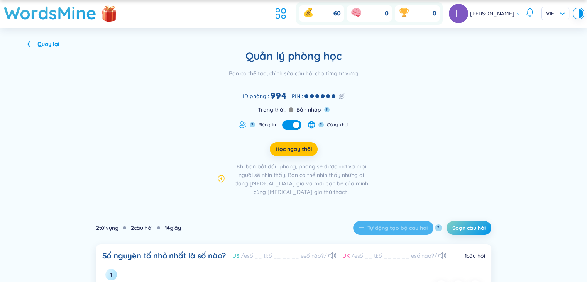
click at [288, 125] on button "button" at bounding box center [291, 125] width 19 height 10
click at [288, 126] on div "button" at bounding box center [287, 125] width 7 height 7
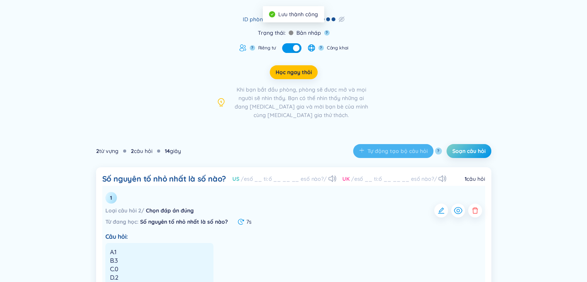
scroll to position [94, 0]
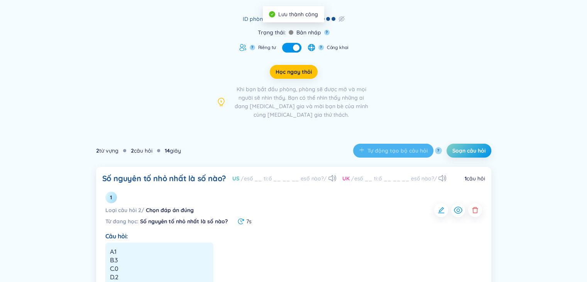
drag, startPoint x: 105, startPoint y: 153, endPoint x: 121, endPoint y: 147, distance: 17.1
click at [121, 147] on div "2 từ vựng 2 câu hỏi 14 giây" at bounding box center [138, 150] width 85 height 8
drag, startPoint x: 300, startPoint y: 143, endPoint x: 334, endPoint y: 125, distance: 38.3
click at [310, 142] on div "2 từ vựng 2 câu hỏi 14 giây Tự động tạo bộ câu hỏi ? Soạn câu hỏi" at bounding box center [293, 150] width 395 height 32
drag, startPoint x: 335, startPoint y: 125, endPoint x: 334, endPoint y: 111, distance: 14.0
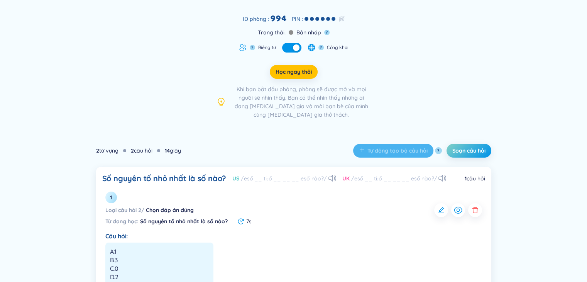
click at [335, 122] on div "Quay lại Quản lý phòng học Bạn có thể tạo, chỉnh sửa câu hỏi cho từng từ vựng I…" at bounding box center [294, 273] width 556 height 645
click at [334, 107] on span "Khi bạn bắt đầu phòng, phòng sẽ được mở và mọi người sẽ nhìn thấy. Bạn có thể n…" at bounding box center [301, 102] width 139 height 34
drag, startPoint x: 409, startPoint y: 150, endPoint x: 420, endPoint y: 146, distance: 11.3
click at [410, 149] on div "Tự động tạo bộ câu hỏi ?" at bounding box center [397, 151] width 89 height 14
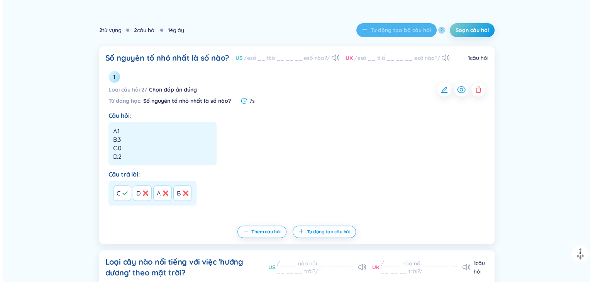
scroll to position [200, 0]
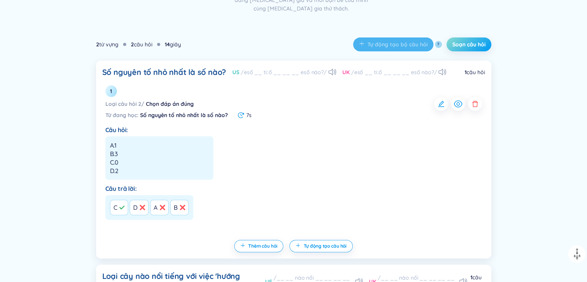
click at [477, 41] on span "Soạn câu hỏi" at bounding box center [468, 45] width 33 height 8
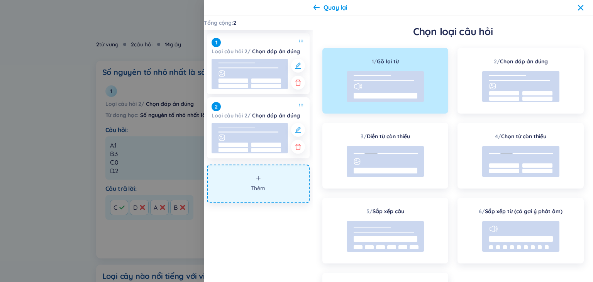
click at [272, 186] on button "Thêm" at bounding box center [258, 183] width 103 height 39
click at [261, 182] on button "Thêm" at bounding box center [258, 183] width 103 height 39
click at [250, 178] on button "Thêm" at bounding box center [258, 183] width 103 height 39
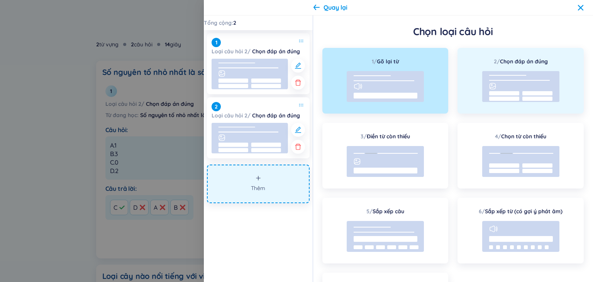
click at [523, 80] on line at bounding box center [519, 80] width 61 height 0
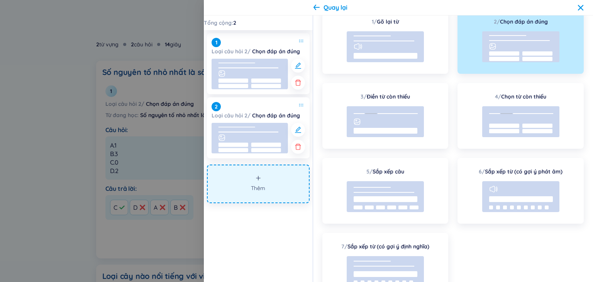
scroll to position [80, 0]
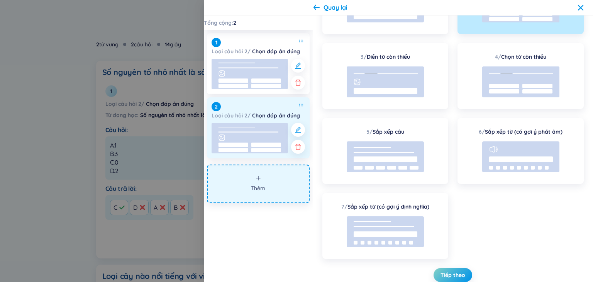
click at [300, 108] on div "2 Loại câu hỏi 2 / Chọn đáp án đúng" at bounding box center [258, 111] width 93 height 18
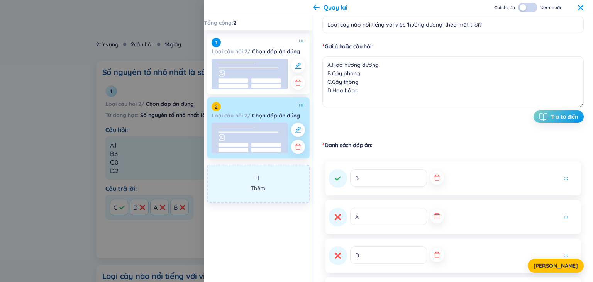
click at [272, 173] on button "Thêm" at bounding box center [258, 183] width 103 height 39
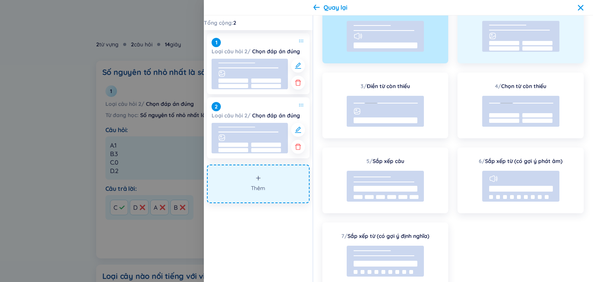
scroll to position [0, 0]
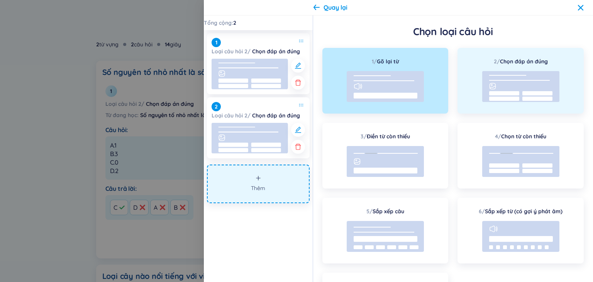
click at [501, 72] on rect at bounding box center [520, 86] width 77 height 31
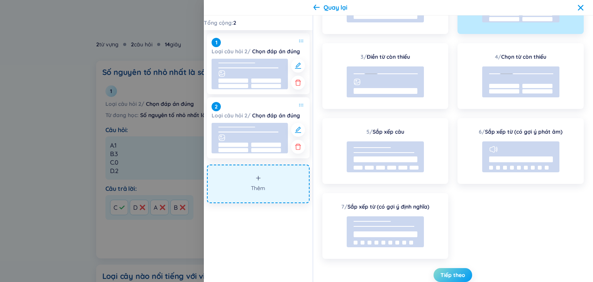
click at [459, 274] on span "Tiếp theo" at bounding box center [452, 275] width 25 height 8
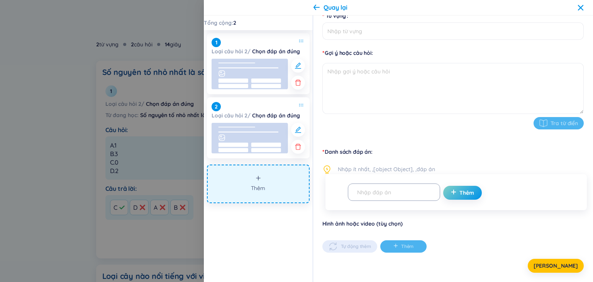
scroll to position [73, 0]
click at [384, 86] on textarea at bounding box center [452, 88] width 261 height 51
type textarea "có bị bênh k"
click at [383, 198] on input "text" at bounding box center [390, 193] width 76 height 14
drag, startPoint x: 379, startPoint y: 62, endPoint x: 370, endPoint y: 69, distance: 11.3
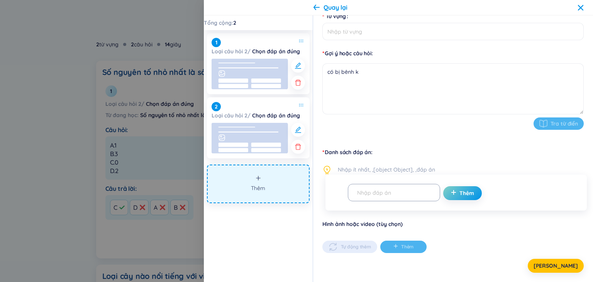
click at [370, 69] on div "Gợi ý hoặc câu hỏi có bị bênh k Tra từ điển" at bounding box center [452, 89] width 261 height 80
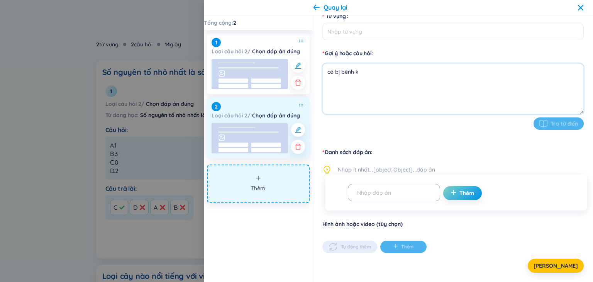
drag, startPoint x: 370, startPoint y: 69, endPoint x: 219, endPoint y: 105, distance: 155.1
click at [219, 105] on section "Tổng cộng : 2 1 Loại câu hỏi 2 / Chọn đáp án đúng 2 Loại câu hỏi 2 / Chọn đáp á…" at bounding box center [398, 148] width 389 height 266
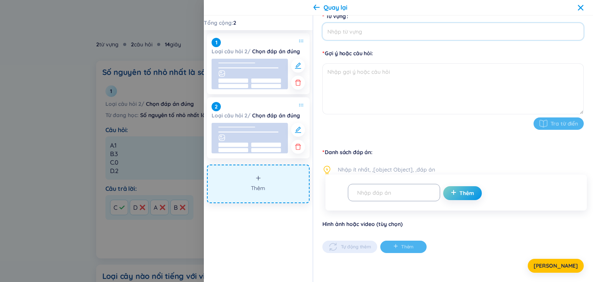
click at [389, 37] on input "Từ vựng" at bounding box center [452, 31] width 261 height 17
type input "có bị bênh k"
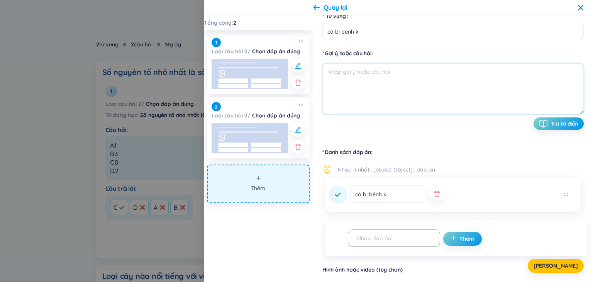
click at [388, 85] on textarea at bounding box center [452, 88] width 261 height 51
type textarea "A CÓ B KHÔNG"
click at [365, 176] on div "có bị bênh k" at bounding box center [452, 194] width 261 height 40
click at [433, 193] on icon "button" at bounding box center [437, 194] width 8 height 8
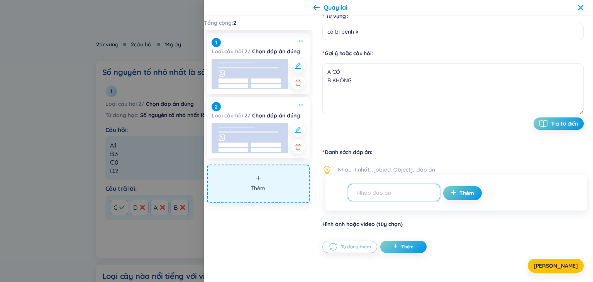
click at [403, 190] on input "text" at bounding box center [390, 193] width 76 height 14
type input "A"
click at [465, 196] on button "Thêm" at bounding box center [462, 193] width 39 height 14
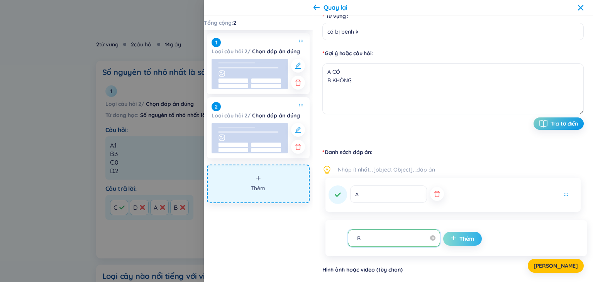
type input "B"
click at [459, 236] on span "Thêm" at bounding box center [466, 239] width 15 height 8
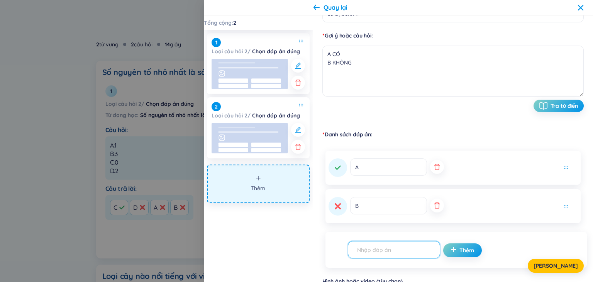
scroll to position [0, 0]
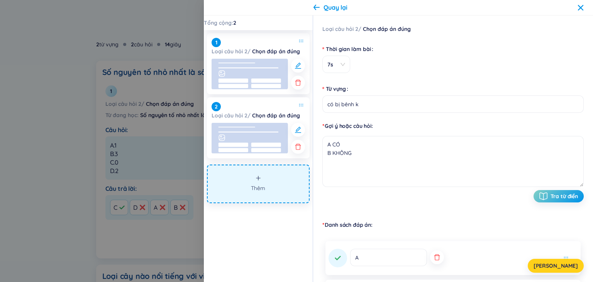
click at [567, 263] on button "[PERSON_NAME]" at bounding box center [556, 266] width 56 height 14
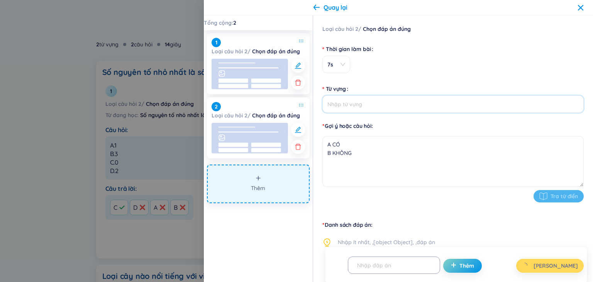
click at [372, 108] on input "Từ vựng" at bounding box center [452, 103] width 261 height 17
drag, startPoint x: 370, startPoint y: 107, endPoint x: 386, endPoint y: 94, distance: 21.4
click at [370, 105] on input "Từ vựng" at bounding box center [452, 103] width 261 height 17
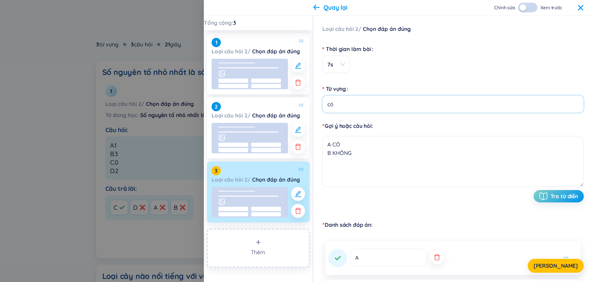
scroll to position [148, 0]
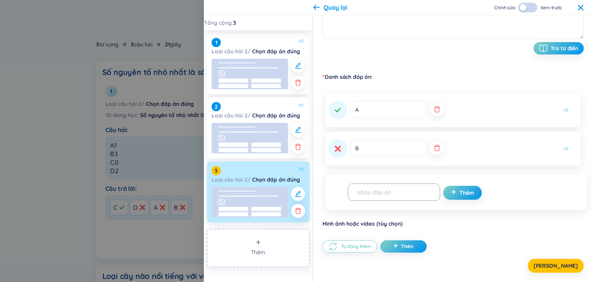
click at [264, 197] on rect at bounding box center [250, 202] width 76 height 30
click at [247, 191] on line at bounding box center [236, 191] width 37 height 0
type input "có bị bênh k"
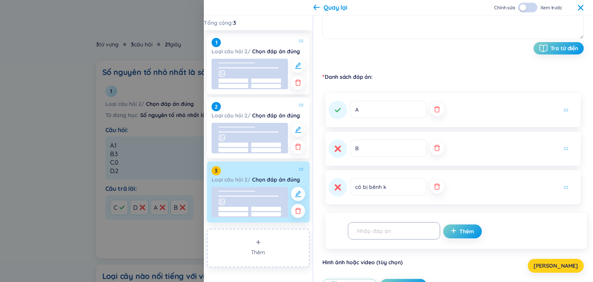
click at [574, 263] on button "Lưu" at bounding box center [556, 266] width 56 height 14
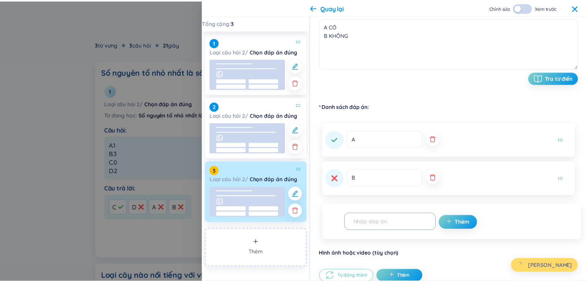
scroll to position [0, 0]
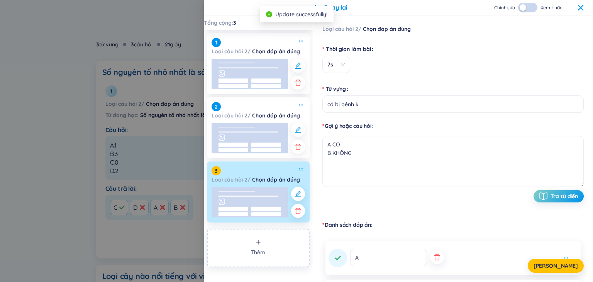
click at [313, 5] on div "Quay lại Chỉnh sửa Xem trước" at bounding box center [398, 8] width 371 height 10
click at [162, 51] on div at bounding box center [296, 141] width 593 height 282
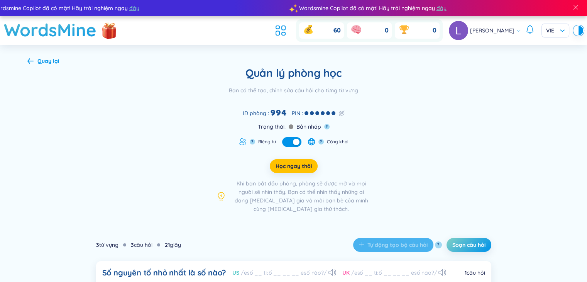
click at [451, 34] on img at bounding box center [458, 30] width 19 height 19
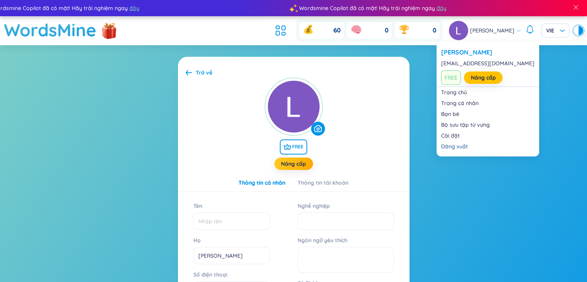
click at [516, 32] on icon at bounding box center [518, 30] width 5 height 5
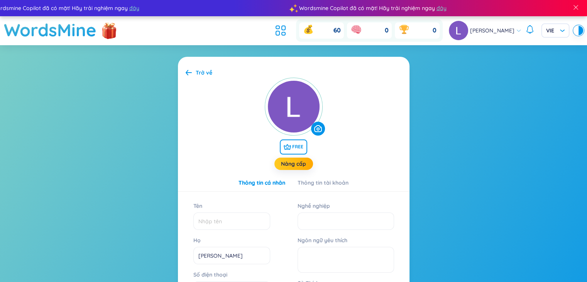
click at [90, 122] on section "Trở về FREE Nâng cấp Thông tin cá nhân Thông tin tài khoản Tên Họ Lam Dương Đoà…" at bounding box center [293, 255] width 587 height 420
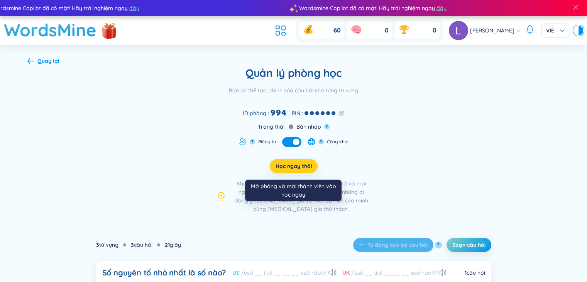
click at [295, 166] on span "Học ngay thôi" at bounding box center [294, 166] width 36 height 8
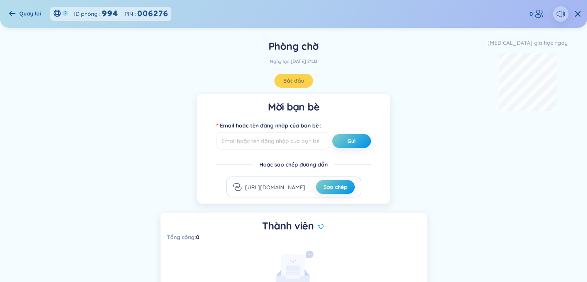
click at [161, 166] on div "Mời bạn bè Email hoặc tên đăng nhập của bạn bè Gửi Hoặc sao chép đường dẫn http…" at bounding box center [293, 205] width 533 height 223
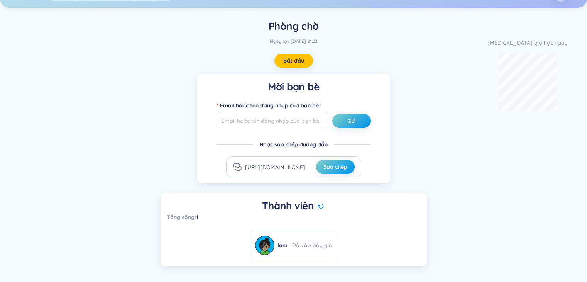
scroll to position [31, 0]
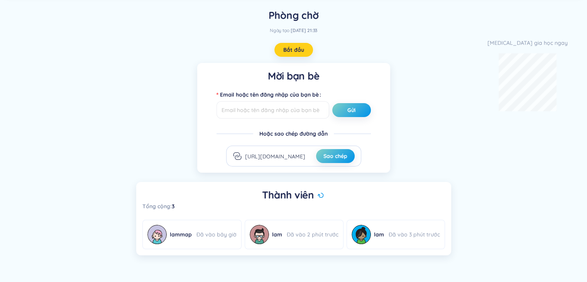
click at [294, 52] on span "Bắt đầu" at bounding box center [293, 50] width 21 height 8
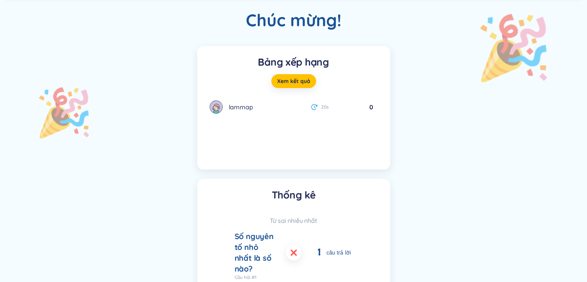
scroll to position [77, 0]
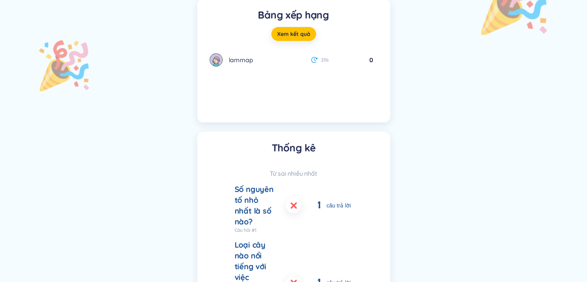
click at [357, 187] on ul "Số nguyên tố nhỏ nhất là số nào? 1 câu trả lời Câu hỏi #1 Loại cây nào nổi tiến…" at bounding box center [294, 275] width 174 height 182
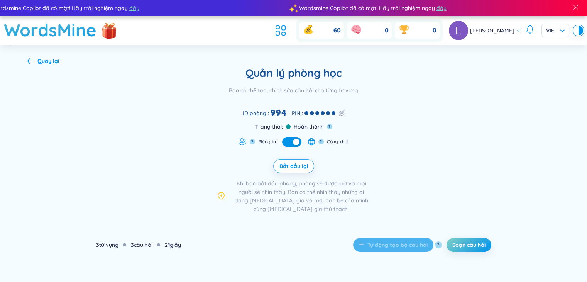
scroll to position [39, 0]
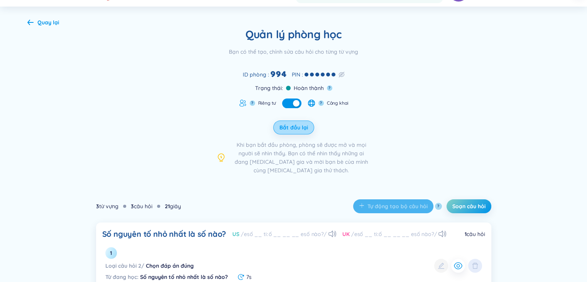
click at [307, 127] on span "Bắt đầu lại" at bounding box center [293, 128] width 29 height 8
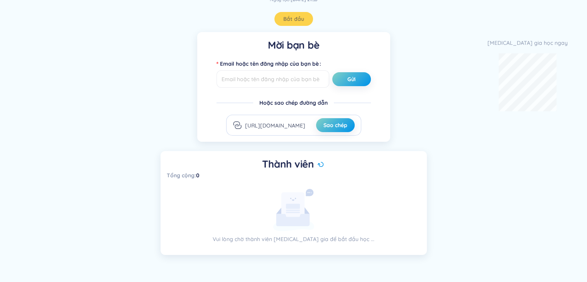
scroll to position [31, 0]
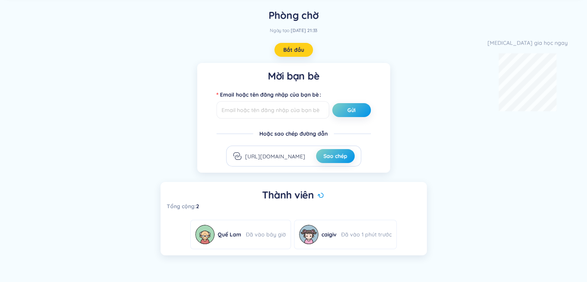
click at [300, 52] on span "Bắt đầu" at bounding box center [293, 50] width 21 height 8
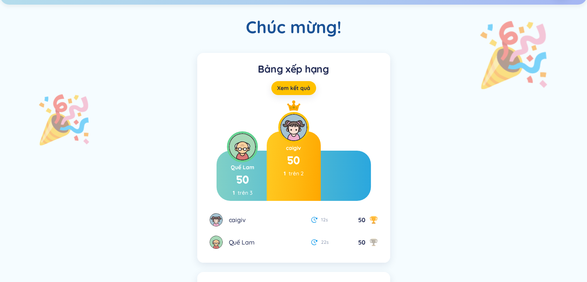
scroll to position [0, 0]
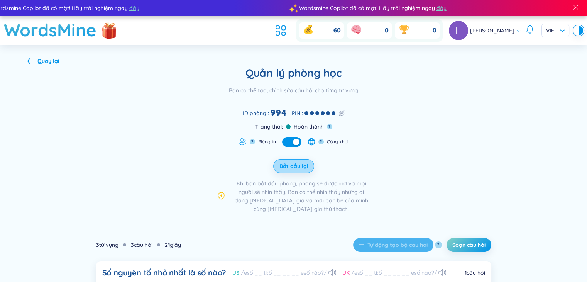
click at [297, 169] on span "Bắt đầu lại" at bounding box center [293, 166] width 29 height 8
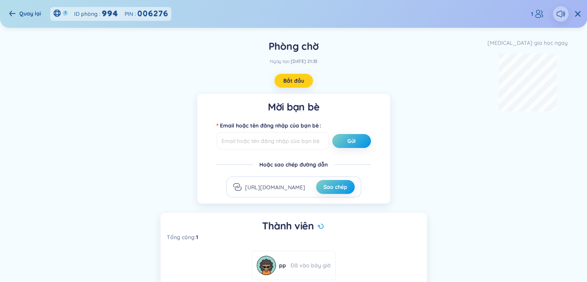
click at [297, 81] on span "Bắt đầu" at bounding box center [293, 81] width 21 height 8
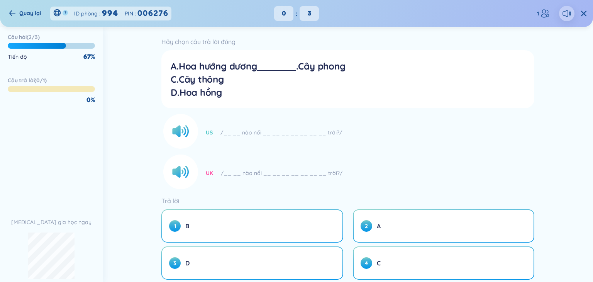
click at [11, 12] on icon at bounding box center [12, 13] width 6 height 6
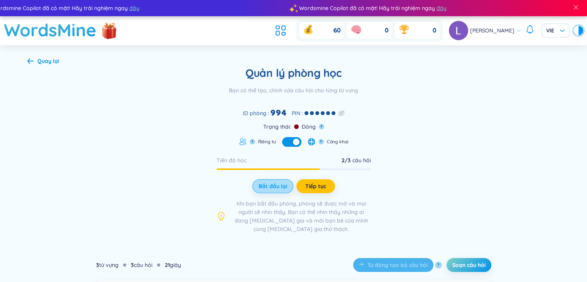
click at [271, 188] on span "Bắt đầu lại" at bounding box center [273, 186] width 29 height 8
click at [274, 184] on span "Bắt đầu lại" at bounding box center [273, 186] width 29 height 8
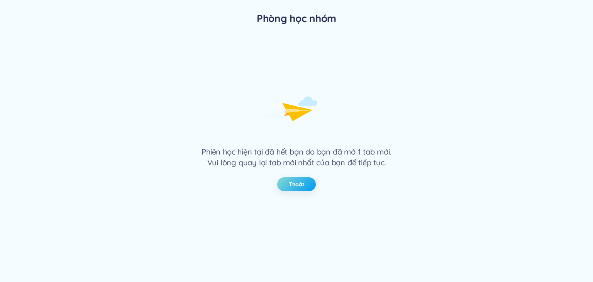
click at [298, 184] on span "Thoát" at bounding box center [297, 184] width 16 height 8
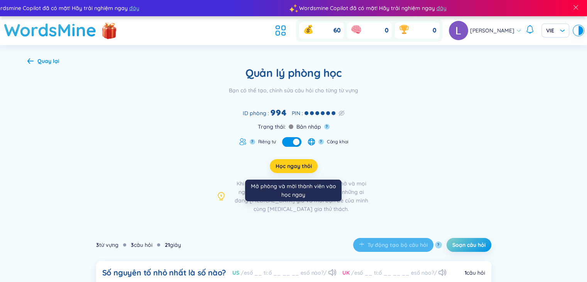
click at [289, 168] on span "Học ngay thôi" at bounding box center [294, 166] width 36 height 8
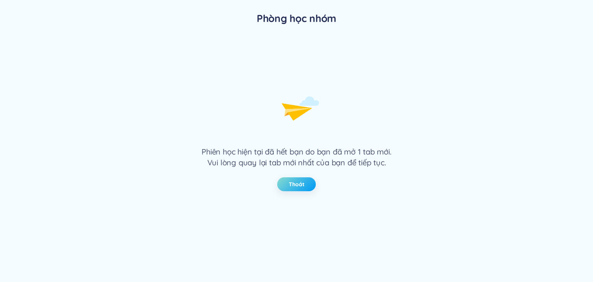
click at [299, 180] on span "Thoát" at bounding box center [297, 184] width 16 height 8
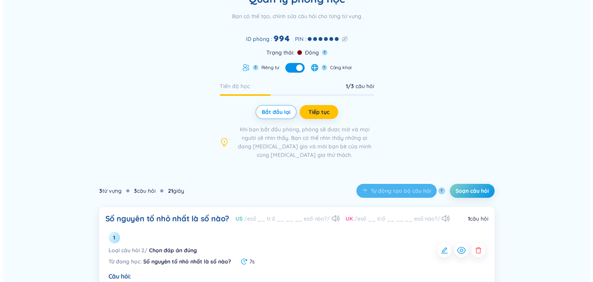
scroll to position [90, 0]
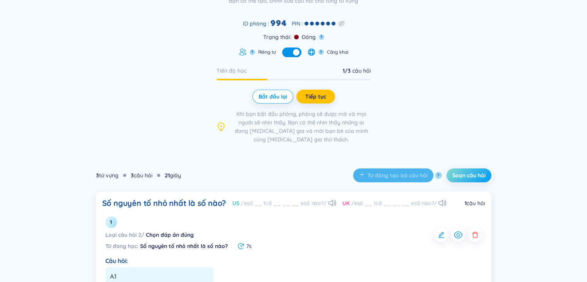
click at [469, 176] on span "Soạn câu hỏi" at bounding box center [468, 175] width 33 height 8
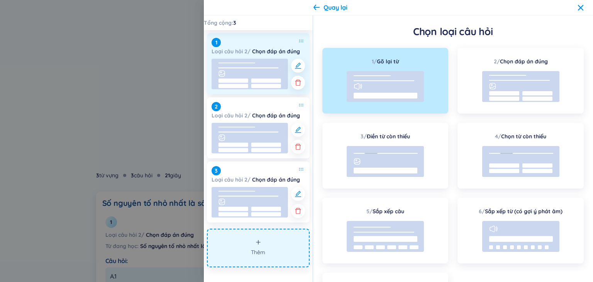
click at [247, 86] on rect at bounding box center [233, 86] width 30 height 4
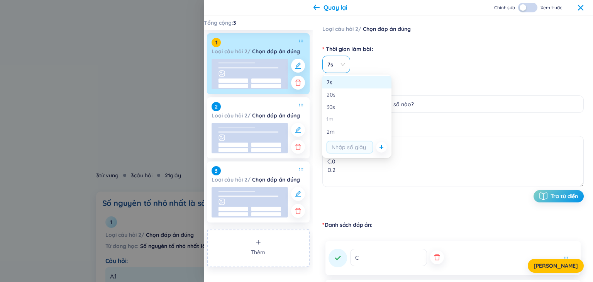
click at [343, 66] on span "7s" at bounding box center [336, 65] width 18 height 8
click at [398, 57] on div "7s" at bounding box center [452, 64] width 261 height 17
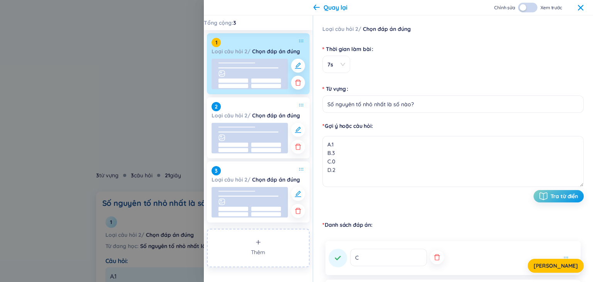
scroll to position [8, 0]
click at [367, 259] on div "[PERSON_NAME]" at bounding box center [452, 266] width 261 height 14
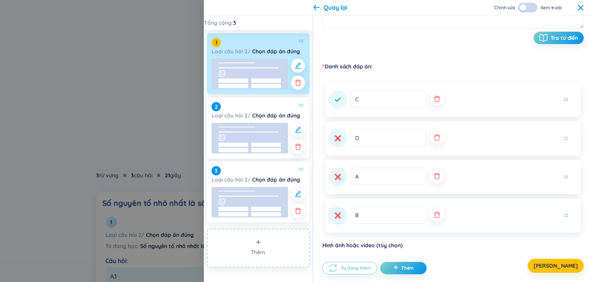
scroll to position [159, 0]
click at [337, 144] on button at bounding box center [338, 137] width 19 height 19
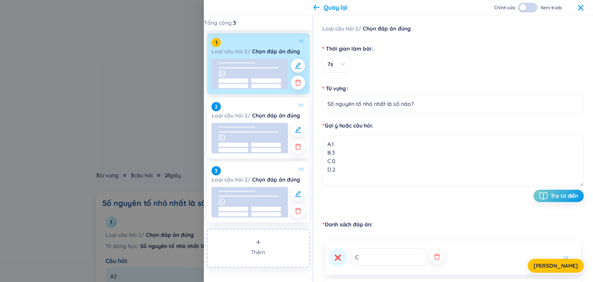
scroll to position [0, 0]
click at [344, 66] on span "7s" at bounding box center [336, 65] width 18 height 8
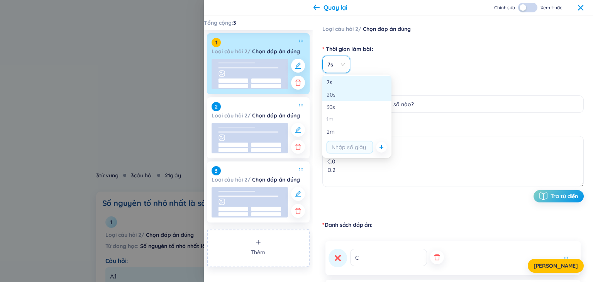
click at [347, 95] on div "20s" at bounding box center [357, 94] width 60 height 8
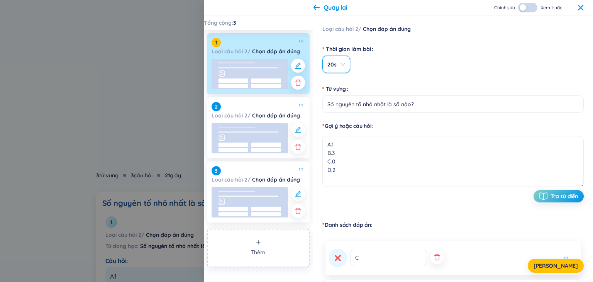
click at [341, 67] on span "20s" at bounding box center [336, 65] width 18 height 8
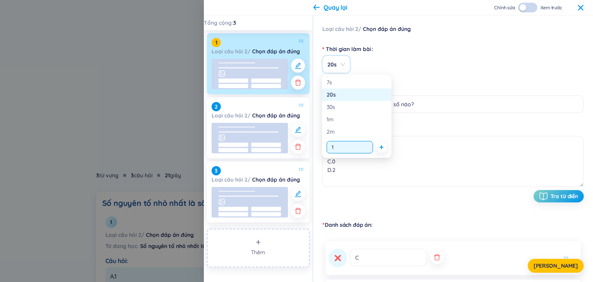
click at [346, 152] on input "string" at bounding box center [350, 147] width 46 height 12
type input "15"
click at [559, 262] on span "[PERSON_NAME]" at bounding box center [555, 266] width 44 height 8
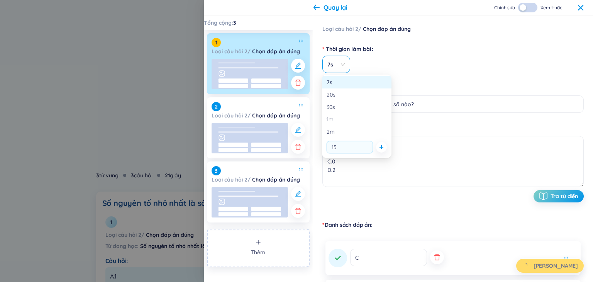
click at [341, 66] on span "7s" at bounding box center [336, 65] width 18 height 8
click at [349, 99] on div "20s" at bounding box center [356, 94] width 69 height 12
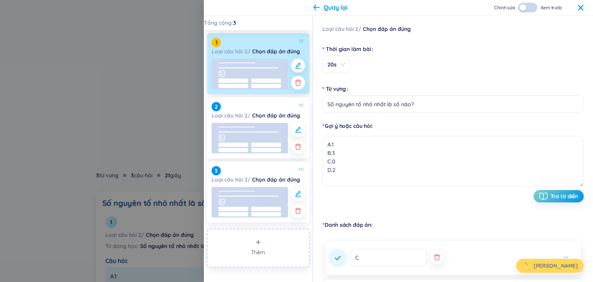
click at [584, 8] on div "Quay lại Chỉnh sửa Xem trước" at bounding box center [398, 7] width 389 height 15
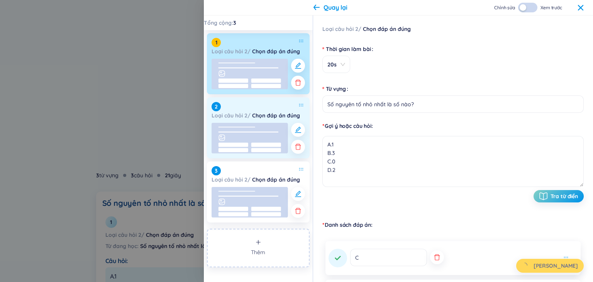
click at [249, 124] on rect at bounding box center [250, 138] width 76 height 30
type input "Loại cây nào nổi tiếng với việc 'hướng dương' theo mặt trời?"
type textarea "A.Hoa hướng dương B.Cây phong C.Cây thông D.Hoa hồng"
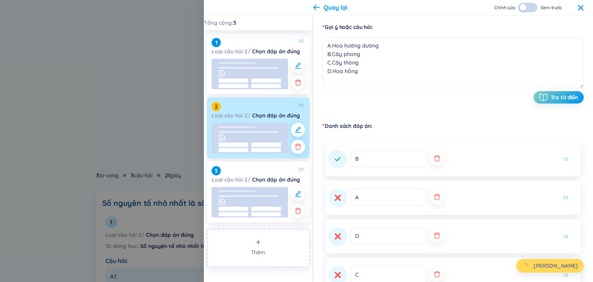
scroll to position [109, 0]
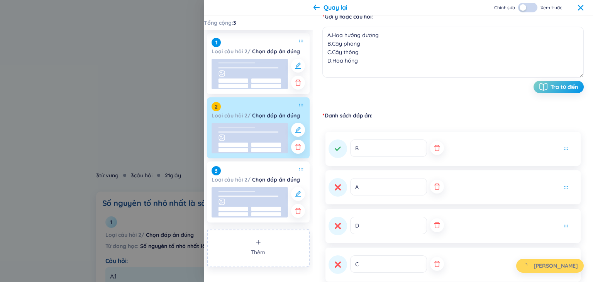
click at [584, 10] on div "Quay lại Chỉnh sửa Xem trước" at bounding box center [398, 7] width 389 height 15
click at [580, 7] on icon at bounding box center [580, 8] width 6 height 6
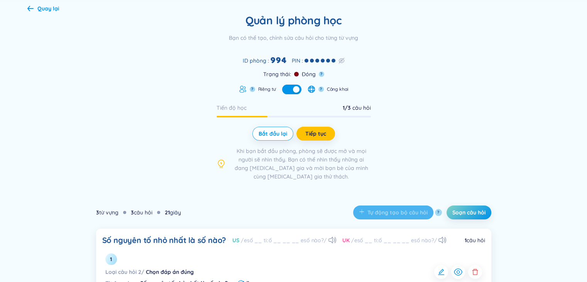
scroll to position [52, 0]
click at [275, 132] on span "Bắt đầu lại" at bounding box center [273, 134] width 29 height 8
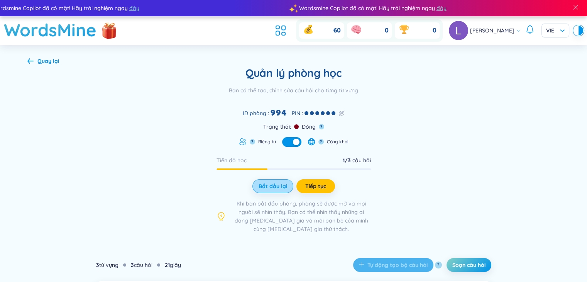
click at [266, 185] on span "Bắt đầu lại" at bounding box center [273, 186] width 29 height 8
click at [291, 143] on button "button" at bounding box center [291, 142] width 19 height 10
click at [274, 189] on span "Bắt đầu lại" at bounding box center [273, 186] width 29 height 8
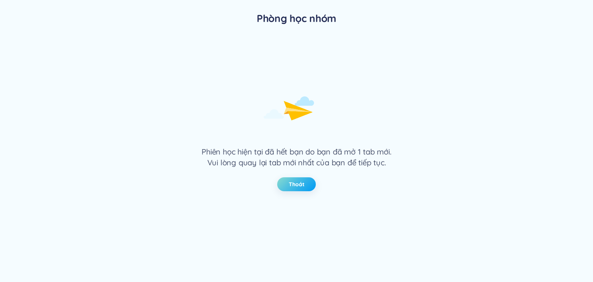
click at [300, 185] on span "Thoát" at bounding box center [297, 184] width 16 height 8
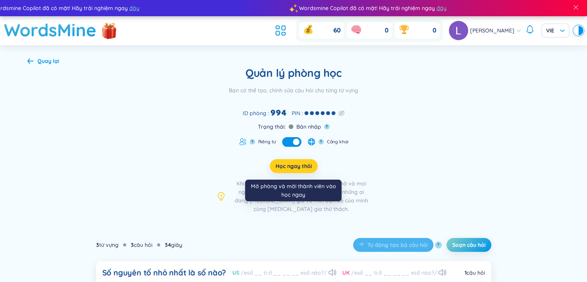
click at [298, 167] on span "Học ngay thôi" at bounding box center [294, 166] width 36 height 8
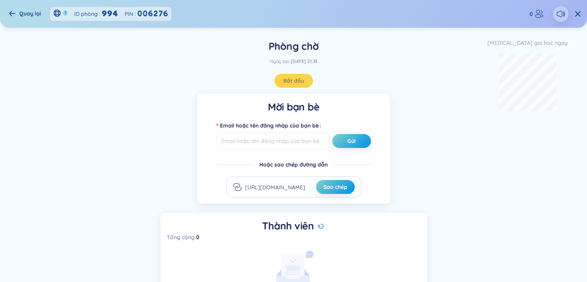
click at [295, 83] on div "Bắt đầu" at bounding box center [293, 81] width 533 height 14
click at [297, 79] on span "Bắt đầu" at bounding box center [293, 81] width 21 height 8
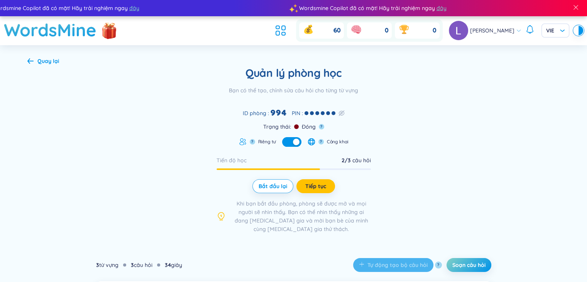
click at [32, 58] on icon at bounding box center [30, 61] width 6 height 6
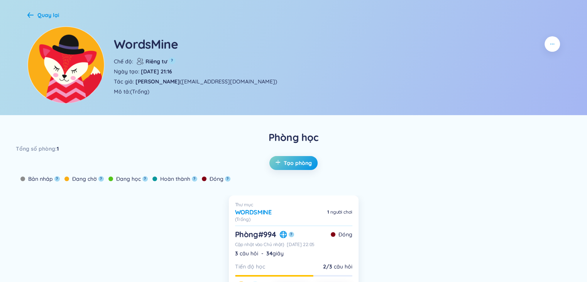
scroll to position [116, 0]
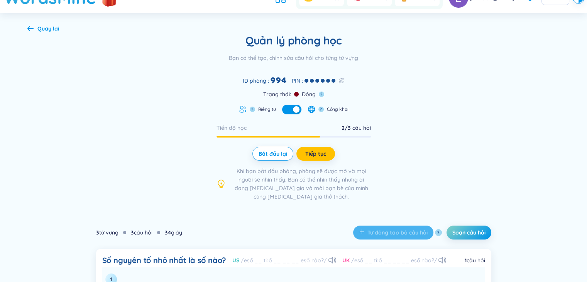
scroll to position [116, 0]
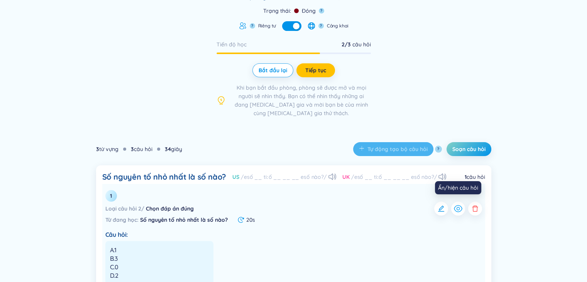
click at [458, 210] on icon "button" at bounding box center [458, 208] width 3 height 3
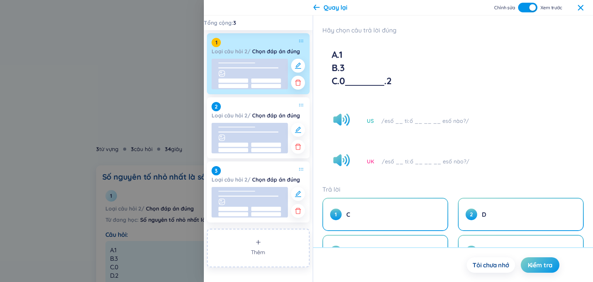
click at [581, 13] on div "Quay lại Chỉnh sửa Xem trước" at bounding box center [398, 7] width 389 height 15
click at [578, 5] on icon at bounding box center [580, 7] width 5 height 5
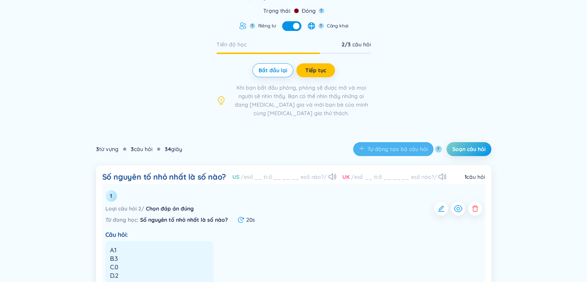
click at [457, 243] on div "Câu hỏi: A.1 B.3 C.0 D.2" at bounding box center [293, 257] width 377 height 54
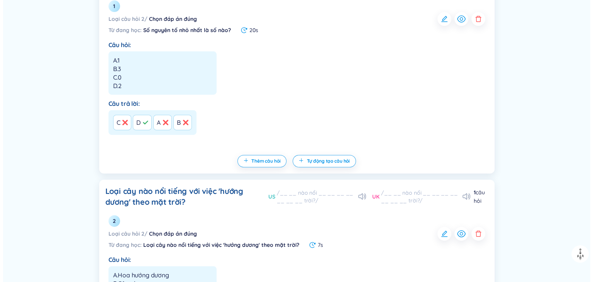
scroll to position [347, 0]
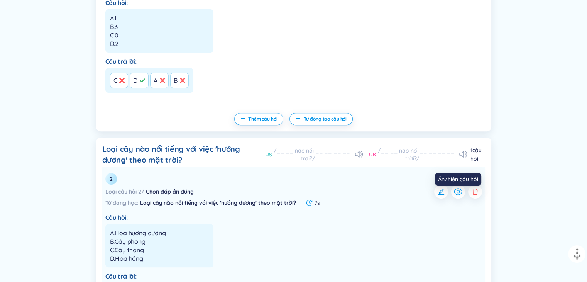
click at [457, 196] on icon "button" at bounding box center [458, 191] width 9 height 9
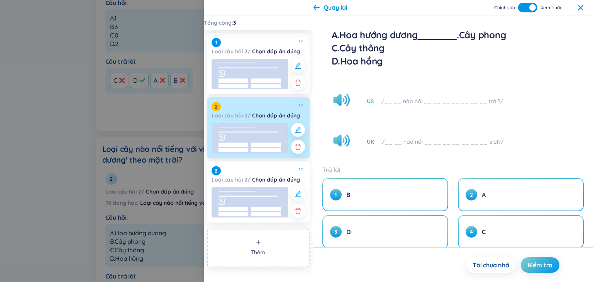
scroll to position [0, 0]
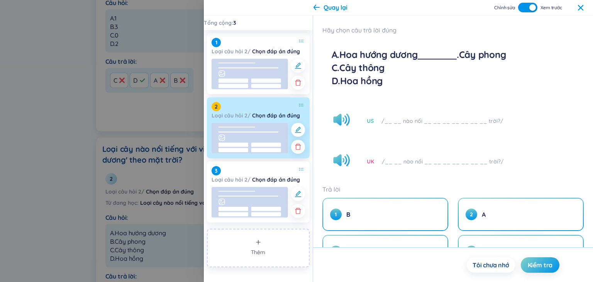
click at [524, 10] on button "button" at bounding box center [527, 8] width 19 height 10
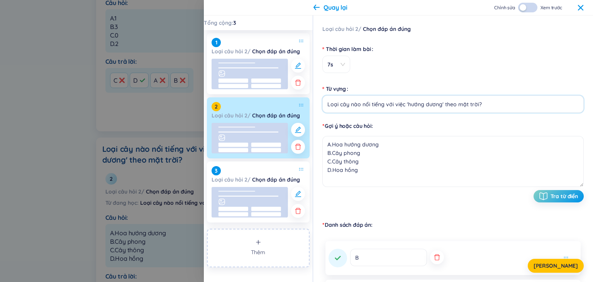
click at [434, 106] on input "Loại cây nào nổi tiếng với việc 'hướng dương' theo mặt trời?" at bounding box center [452, 103] width 261 height 17
click at [565, 268] on span "[PERSON_NAME]" at bounding box center [555, 266] width 44 height 8
click at [579, 10] on icon at bounding box center [580, 7] width 5 height 5
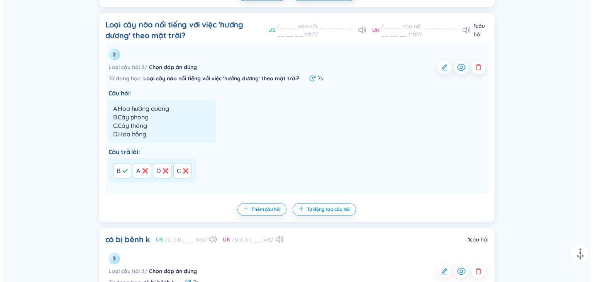
scroll to position [540, 0]
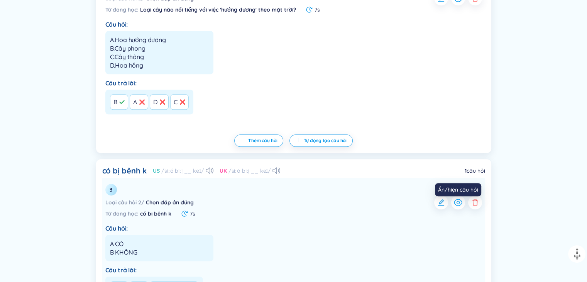
click at [458, 205] on icon "button" at bounding box center [458, 202] width 8 height 7
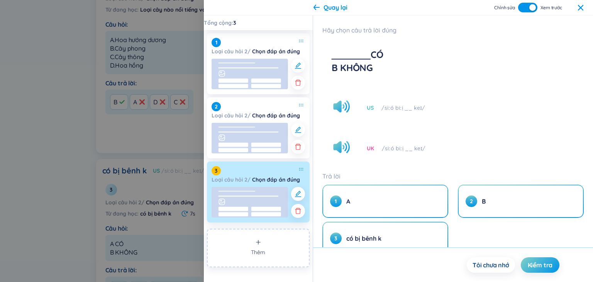
click at [529, 7] on div "button" at bounding box center [532, 7] width 7 height 7
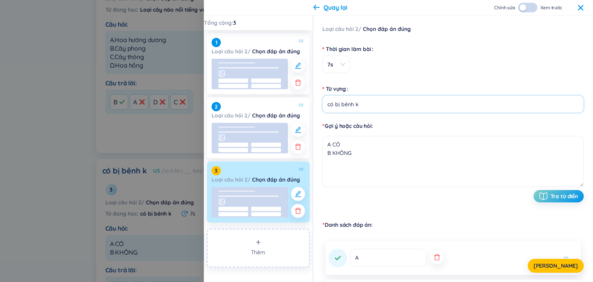
click at [374, 106] on input "có bị bênh k" at bounding box center [452, 103] width 261 height 17
click at [555, 261] on button "[PERSON_NAME]" at bounding box center [556, 266] width 56 height 14
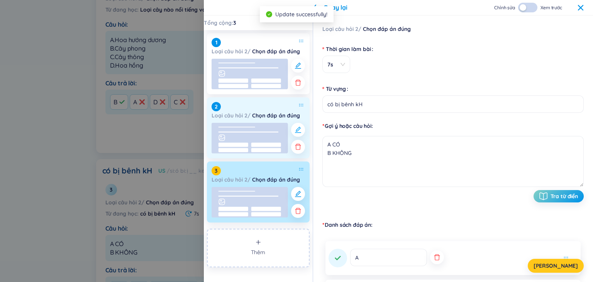
click at [298, 132] on icon "button" at bounding box center [298, 130] width 8 height 8
type input "Loại cây nào nổi tiếng với việc 'hướng dương' theo mặt trời?"
type textarea "A.Hoa hướng dương B.Cây phong C.Cây thông D.Hoa hồng"
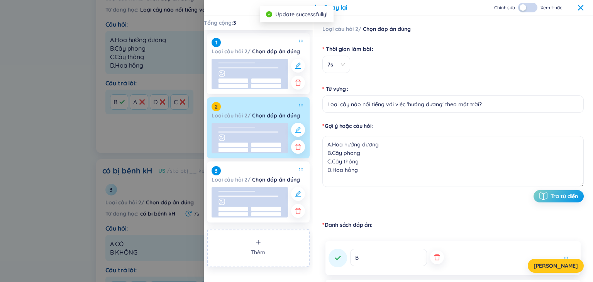
click at [298, 132] on icon "button" at bounding box center [298, 130] width 8 height 8
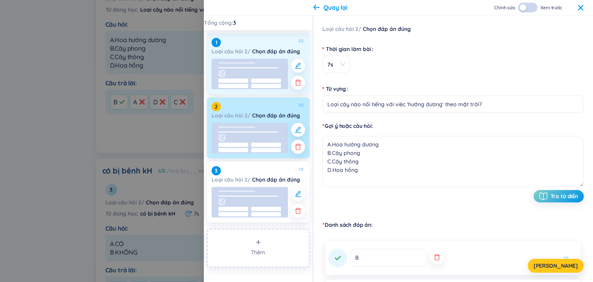
click at [303, 43] on div "1 Loại câu hỏi 2 / Chọn đáp án đúng" at bounding box center [258, 47] width 93 height 18
type input "Số nguyên tố nhỏ nhất là số nào?"
type textarea "A.1 B.3 C.0 D.2"
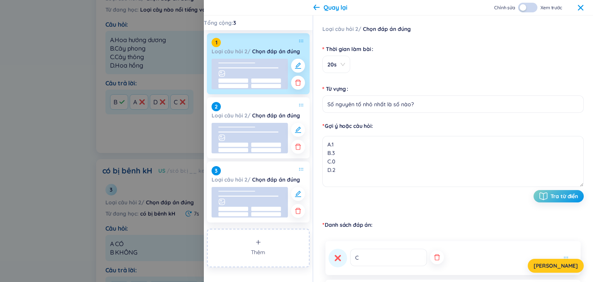
click at [295, 41] on div "1 Loại câu hỏi 2 / Chọn đáp án đúng" at bounding box center [258, 47] width 93 height 18
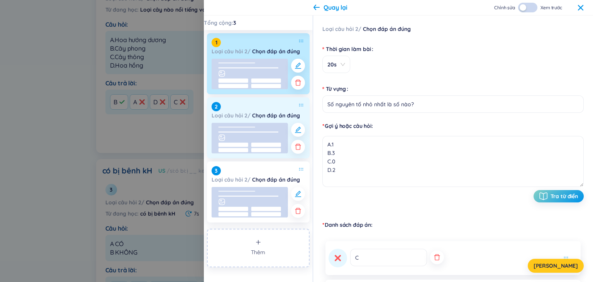
click at [298, 100] on div "2 Loại câu hỏi 2 / Chọn đáp án đúng" at bounding box center [258, 127] width 103 height 61
type input "Loại cây nào nổi tiếng với việc 'hướng dương' theo mặt trời?"
type textarea "A.Hoa hướng dương B.Cây phong C.Cây thông D.Hoa hồng"
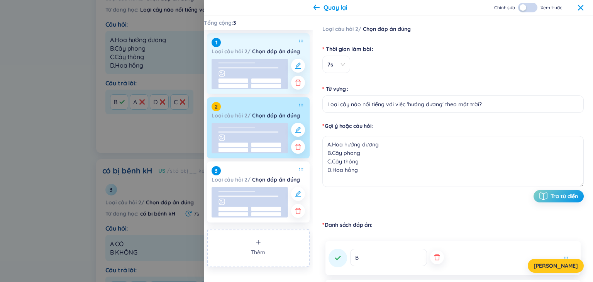
click at [301, 40] on icon at bounding box center [301, 41] width 4 height 3
type input "Số nguyên tố nhỏ nhất là số nào?"
type textarea "A.1 B.3 C.0 D.2"
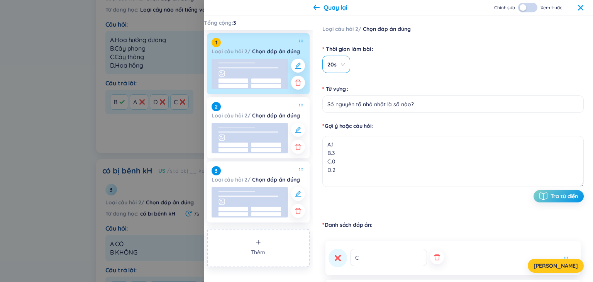
click at [345, 62] on div "20s" at bounding box center [336, 64] width 28 height 17
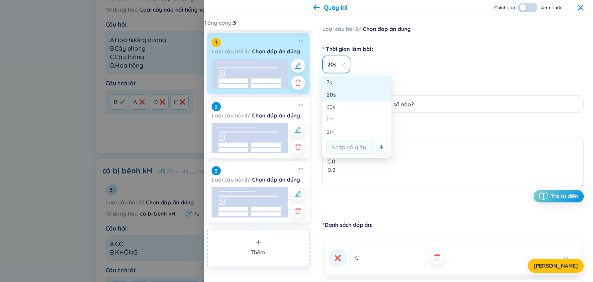
click at [342, 83] on div "7s" at bounding box center [357, 82] width 60 height 8
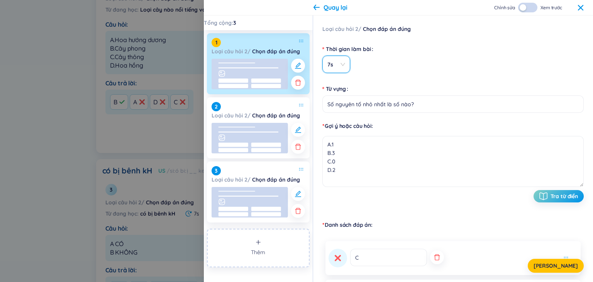
scroll to position [8, 0]
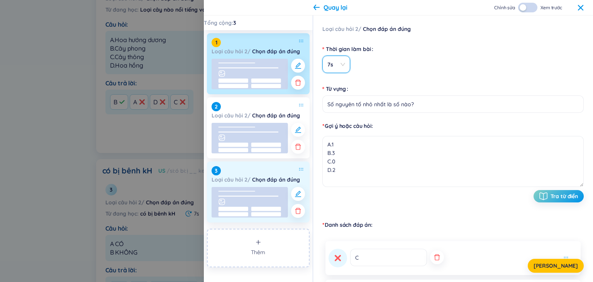
click at [303, 171] on div "3 Loại câu hỏi 2 / Chọn đáp án đúng" at bounding box center [258, 175] width 93 height 18
type input "có bị bênh kH"
type textarea "A CÓ B KHÔNG"
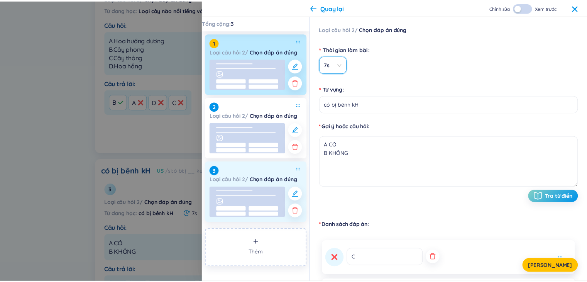
scroll to position [0, 0]
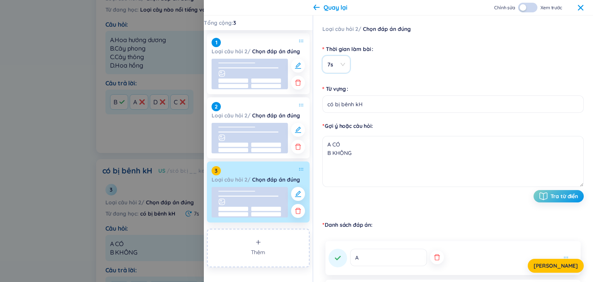
click at [577, 7] on icon at bounding box center [580, 8] width 6 height 6
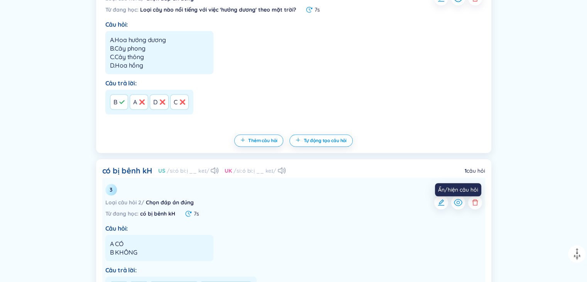
click at [459, 207] on icon "button" at bounding box center [458, 202] width 9 height 9
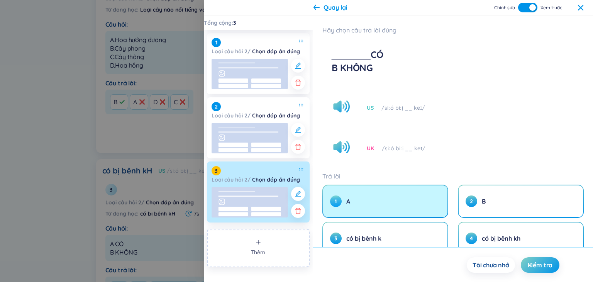
click at [372, 208] on button "1 A" at bounding box center [385, 201] width 124 height 32
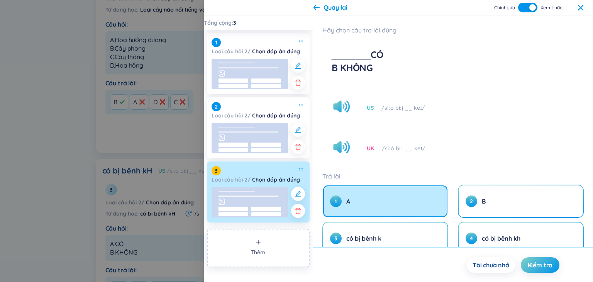
click at [318, 9] on icon at bounding box center [316, 7] width 6 height 6
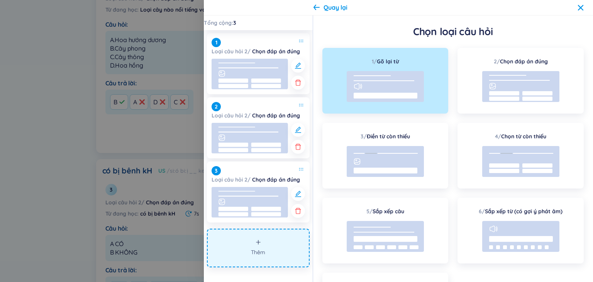
click at [582, 5] on icon at bounding box center [580, 8] width 6 height 6
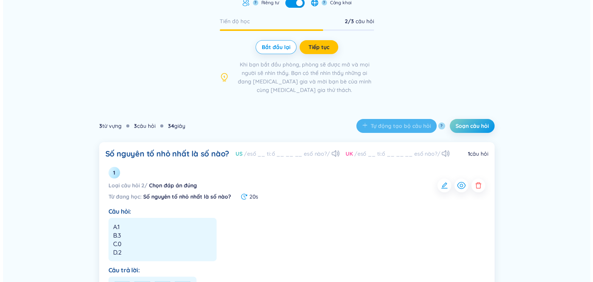
scroll to position [136, 0]
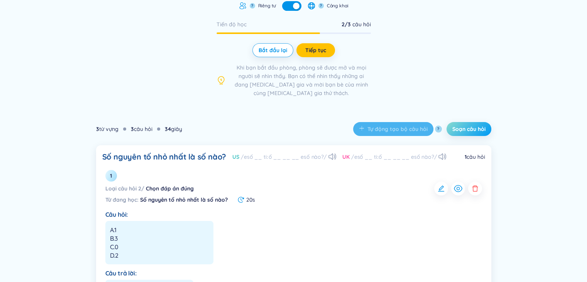
click at [468, 131] on span "Soạn câu hỏi" at bounding box center [468, 129] width 33 height 8
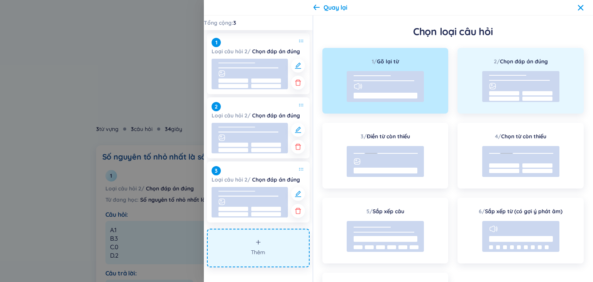
click at [537, 75] on rect at bounding box center [520, 86] width 77 height 31
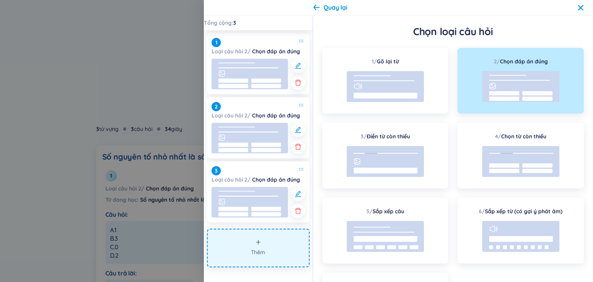
click at [536, 76] on rect at bounding box center [520, 86] width 77 height 31
click at [527, 121] on div "1 / Gõ lại từ 2 / Chọn đáp án đúng 3 / Điền từ còn thiếu 4 / Chọn từ còn thiếu …" at bounding box center [452, 193] width 261 height 290
click at [525, 98] on rect at bounding box center [537, 99] width 30 height 4
drag, startPoint x: 250, startPoint y: 252, endPoint x: 246, endPoint y: 252, distance: 4.7
click at [250, 252] on button "Thêm" at bounding box center [258, 248] width 103 height 39
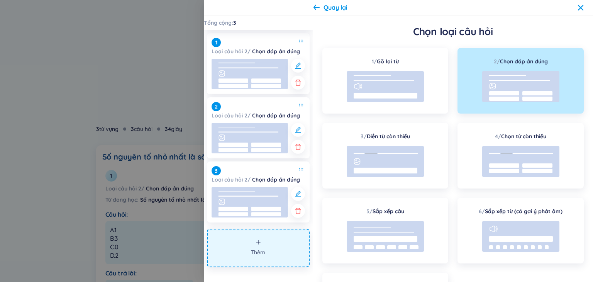
click at [525, 101] on rect at bounding box center [520, 86] width 77 height 31
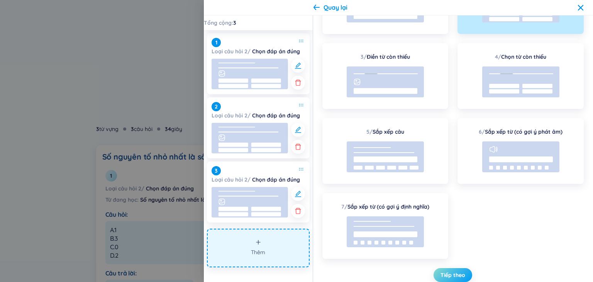
click at [444, 270] on button "Tiếp theo" at bounding box center [452, 275] width 39 height 14
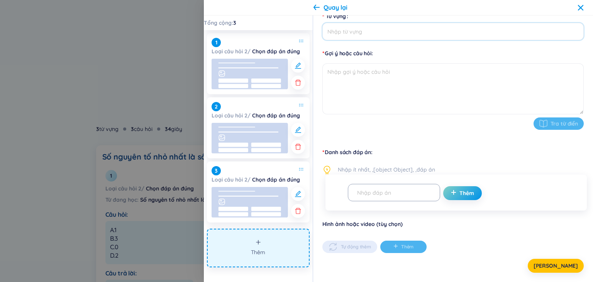
click at [440, 36] on input "Từ vựng" at bounding box center [452, 31] width 261 height 17
type input "C"
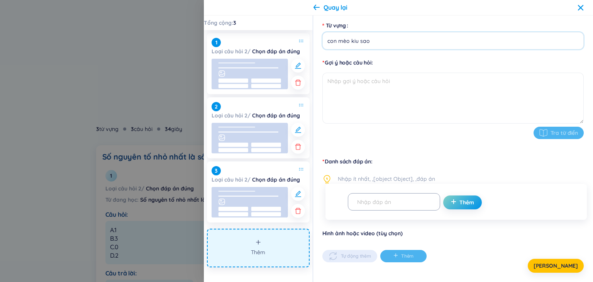
type input "con mèo kiu sao"
click at [447, 89] on textarea at bounding box center [452, 98] width 261 height 51
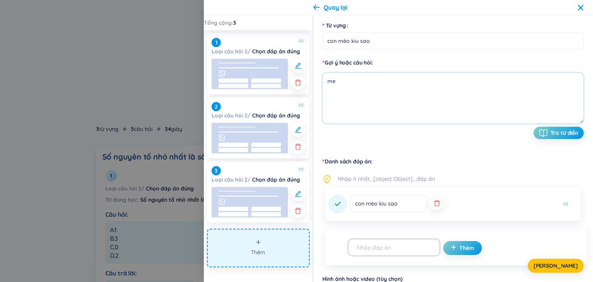
type textarea "m"
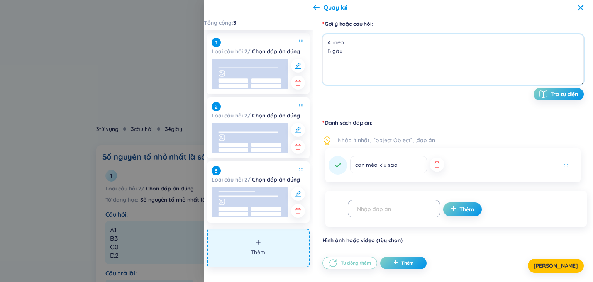
click at [434, 167] on icon "button" at bounding box center [437, 164] width 6 height 6
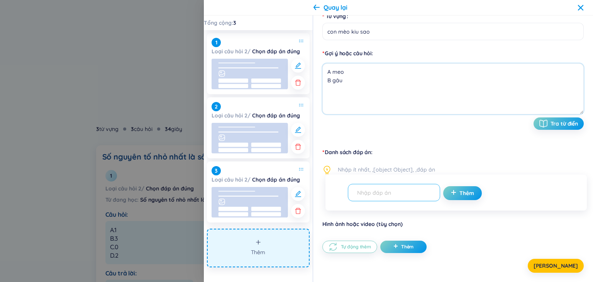
type textarea "A meo B gâu"
click at [375, 196] on input "text" at bounding box center [390, 193] width 76 height 14
type input "a"
type input "A"
click at [459, 189] on span "Thêm" at bounding box center [466, 193] width 15 height 8
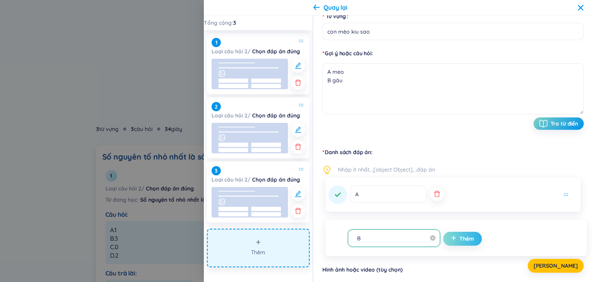
type input "B"
click at [464, 241] on button "Thêm" at bounding box center [462, 239] width 39 height 14
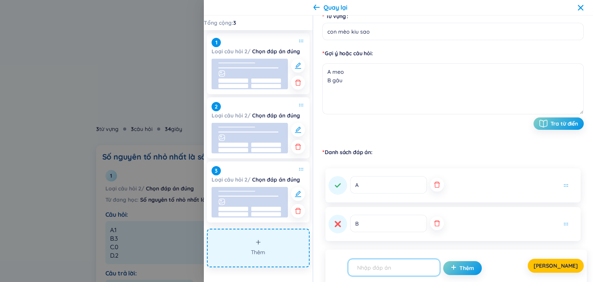
scroll to position [148, 0]
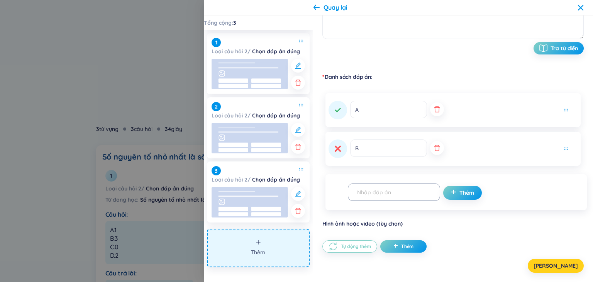
click at [559, 265] on span "Lưu" at bounding box center [555, 266] width 44 height 8
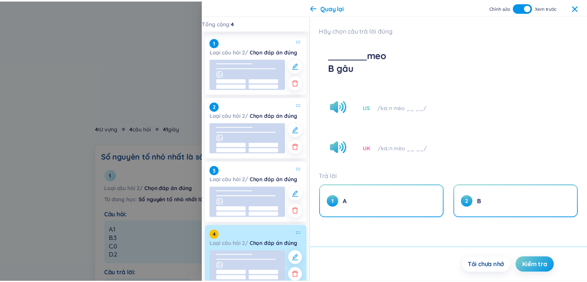
scroll to position [0, 0]
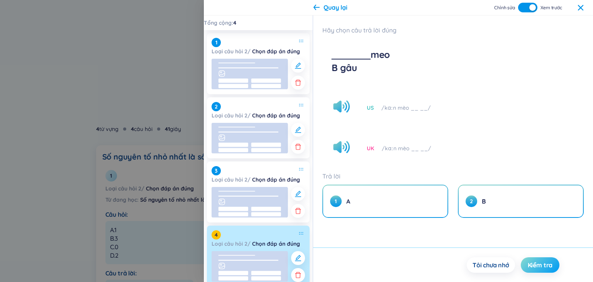
click at [534, 266] on span "Kiểm tra" at bounding box center [540, 265] width 25 height 8
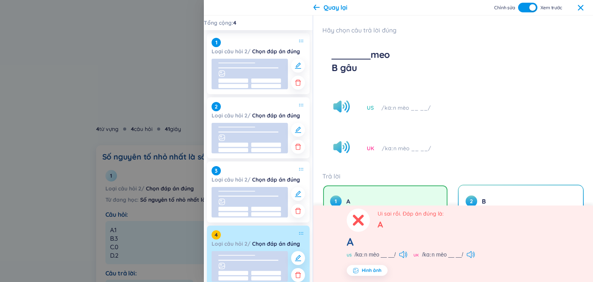
click at [493, 121] on div "US /kɑːn mèo __ __/" at bounding box center [452, 107] width 261 height 33
click at [361, 222] on icon at bounding box center [358, 220] width 8 height 8
click at [582, 6] on icon at bounding box center [580, 7] width 5 height 5
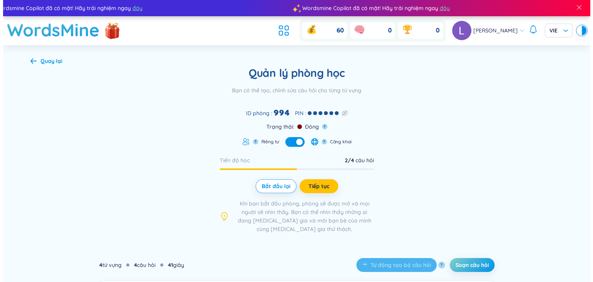
scroll to position [154, 0]
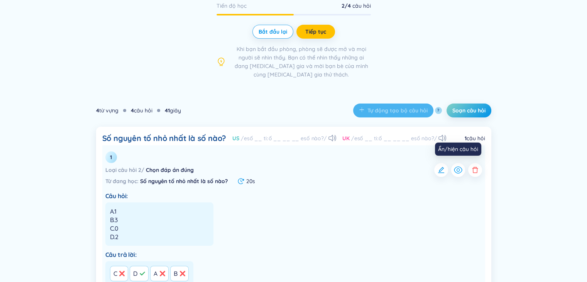
click at [454, 169] on icon "button" at bounding box center [458, 169] width 9 height 9
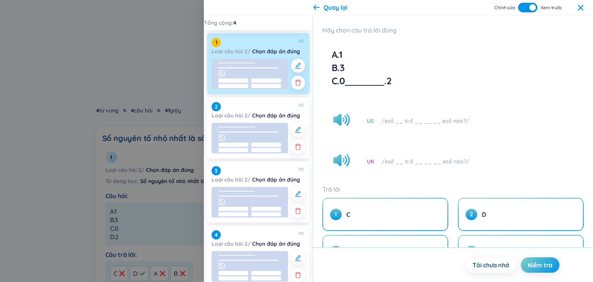
click at [486, 269] on button "Tôi chưa nhớ" at bounding box center [491, 264] width 48 height 15
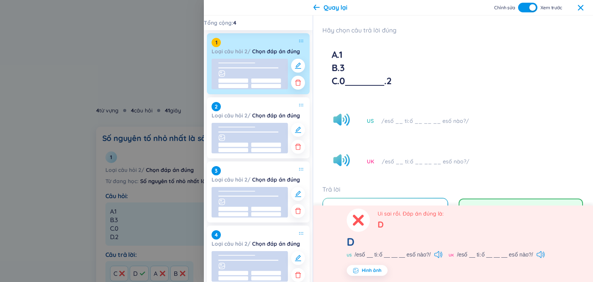
click at [449, 178] on div "UK /esố __ tiːố __ __ __ esố nào?/" at bounding box center [452, 161] width 261 height 33
click at [522, 3] on button "button" at bounding box center [527, 8] width 19 height 10
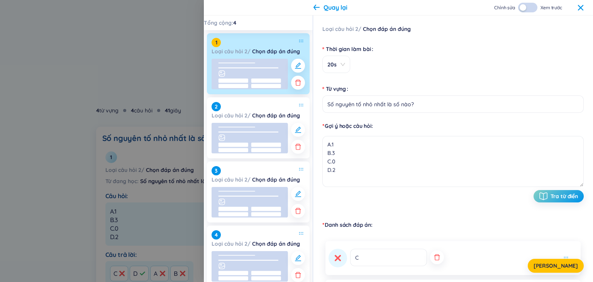
click at [372, 23] on div "Loại câu hỏi 2 / Chọn đáp án đúng Thời gian làm bài 20s Từ vựng Số nguyên tố nh…" at bounding box center [453, 148] width 280 height 266
click at [333, 32] on div "Loại câu hỏi 2 / Chọn đáp án đúng" at bounding box center [452, 29] width 261 height 8
drag, startPoint x: 383, startPoint y: 49, endPoint x: 372, endPoint y: 61, distance: 16.9
click at [384, 49] on div "Loại câu hỏi 2 / Chọn đáp án đúng Thời gian làm bài 20s Từ vựng Số nguyên tố nh…" at bounding box center [452, 149] width 261 height 248
drag, startPoint x: 372, startPoint y: 61, endPoint x: 357, endPoint y: 64, distance: 14.6
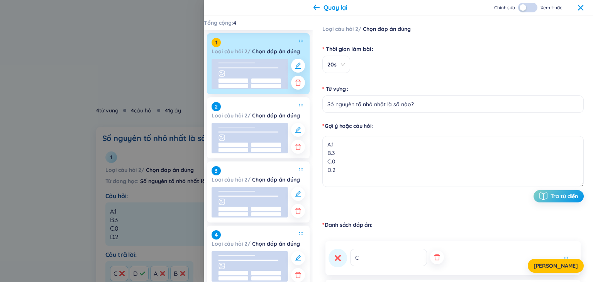
click at [369, 63] on div "20s" at bounding box center [452, 64] width 261 height 17
click at [354, 67] on div "20s" at bounding box center [452, 64] width 261 height 17
click at [386, 108] on div "Từ vựng Số nguyên tố nhỏ nhất là số nào?" at bounding box center [452, 97] width 261 height 30
click at [472, 152] on div "Gợi ý hoặc câu hỏi A.1 B.3 C.0 D.2 Tra từ điển" at bounding box center [452, 162] width 261 height 80
click at [556, 193] on div "A.1 B.3 C.0 D.2 Tra từ điển" at bounding box center [452, 169] width 261 height 66
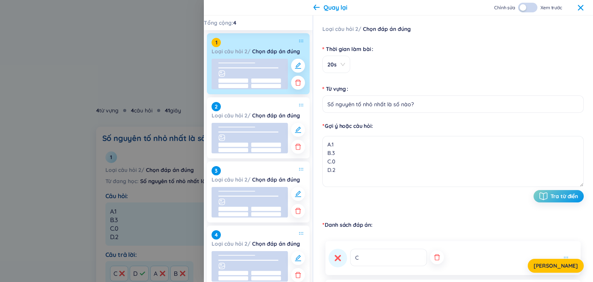
click at [564, 204] on form "Thời gian làm bài 20s Từ vựng Số nguyên tố nhỏ nhất là số nào? /esố __ tiːố __ …" at bounding box center [452, 126] width 261 height 169
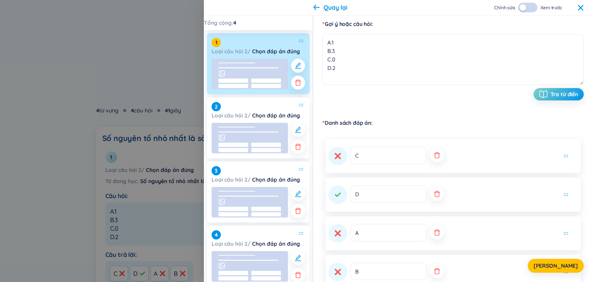
scroll to position [180, 0]
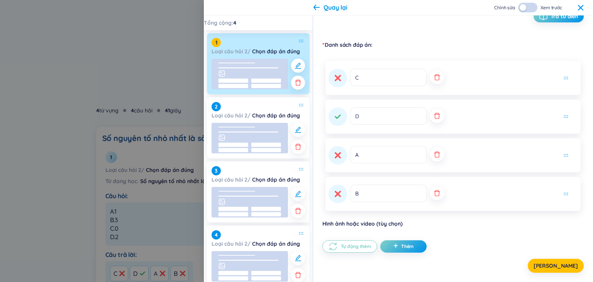
click at [560, 193] on div "B" at bounding box center [453, 194] width 249 height 19
click at [562, 192] on div "B" at bounding box center [453, 194] width 249 height 19
drag, startPoint x: 564, startPoint y: 179, endPoint x: 564, endPoint y: 162, distance: 17.8
click at [564, 177] on div "C D A B" at bounding box center [452, 136] width 261 height 156
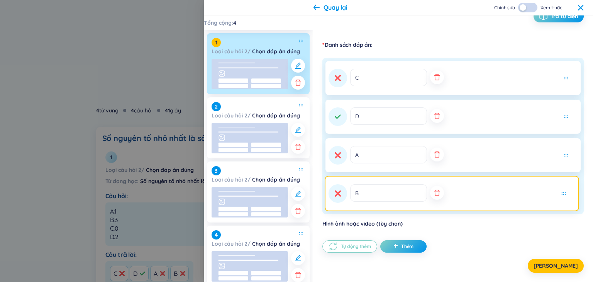
click at [564, 154] on icon at bounding box center [566, 155] width 5 height 3
click at [562, 151] on div "A" at bounding box center [453, 155] width 249 height 19
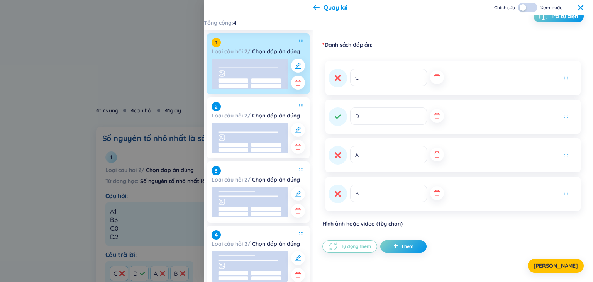
click at [564, 153] on div "A" at bounding box center [453, 155] width 249 height 19
click at [565, 155] on icon at bounding box center [566, 155] width 5 height 3
drag, startPoint x: 564, startPoint y: 155, endPoint x: 564, endPoint y: 188, distance: 32.4
click at [564, 155] on icon at bounding box center [566, 155] width 5 height 3
click at [564, 196] on div "B" at bounding box center [453, 194] width 249 height 19
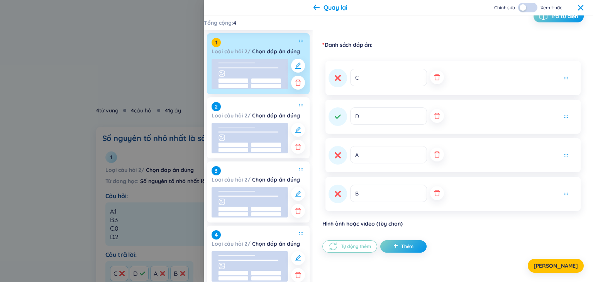
drag, startPoint x: 562, startPoint y: 192, endPoint x: 558, endPoint y: 215, distance: 22.7
click at [564, 192] on icon at bounding box center [566, 193] width 5 height 3
drag, startPoint x: 558, startPoint y: 215, endPoint x: 547, endPoint y: 206, distance: 14.3
click at [549, 188] on div "C D A B" at bounding box center [452, 136] width 261 height 156
click at [546, 210] on div "B" at bounding box center [452, 194] width 255 height 34
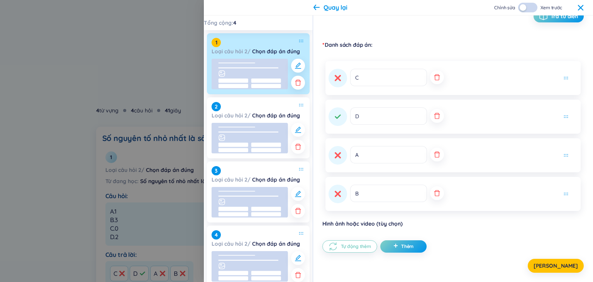
drag, startPoint x: 507, startPoint y: 208, endPoint x: 490, endPoint y: 205, distance: 17.2
click at [498, 209] on div "C D A B" at bounding box center [452, 136] width 261 height 156
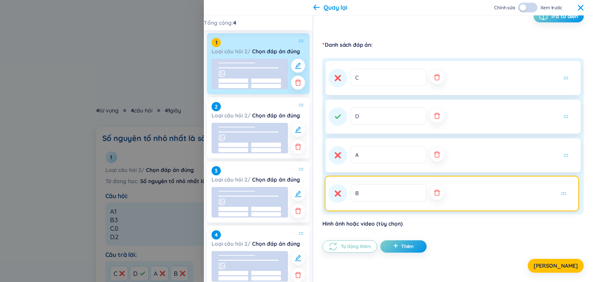
drag, startPoint x: 490, startPoint y: 205, endPoint x: 492, endPoint y: 198, distance: 6.8
click at [491, 202] on div "C D A B" at bounding box center [452, 136] width 261 height 156
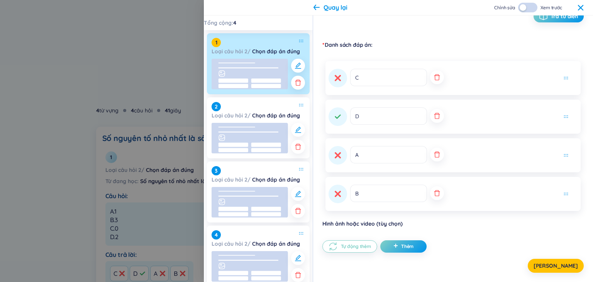
click at [492, 198] on div "B" at bounding box center [453, 194] width 249 height 19
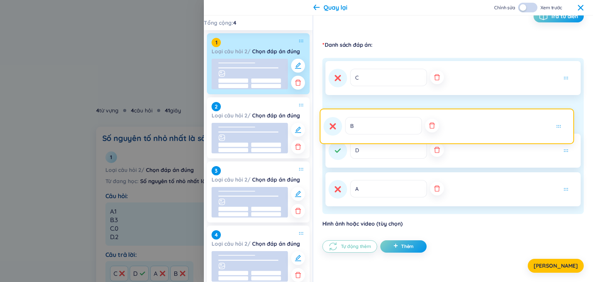
drag, startPoint x: 491, startPoint y: 198, endPoint x: 499, endPoint y: 96, distance: 102.2
click at [502, 98] on div "C D A B" at bounding box center [452, 136] width 261 height 156
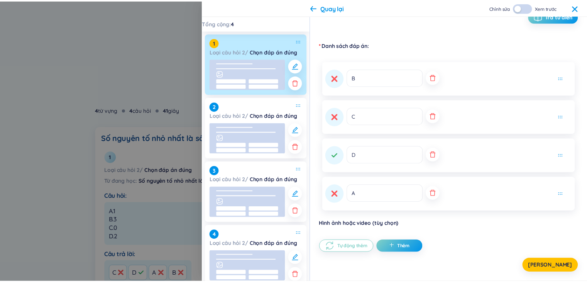
scroll to position [0, 0]
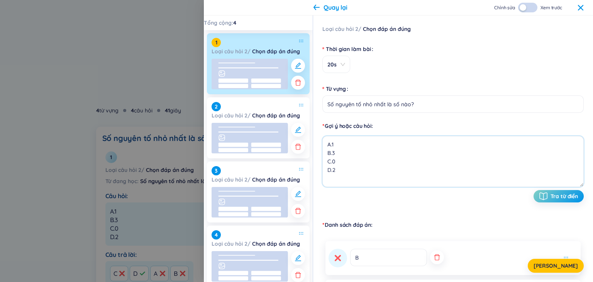
click at [375, 177] on textarea "A.1 B.3 C.0 D.2" at bounding box center [452, 161] width 261 height 51
click at [396, 116] on form "Thời gian làm bài 20s Từ vựng Số nguyên tố nhỏ nhất là số nào? /esố __ tiːố __ …" at bounding box center [452, 126] width 261 height 169
drag, startPoint x: 405, startPoint y: 112, endPoint x: 400, endPoint y: 102, distance: 11.1
click at [405, 109] on input "Số nguyên tố nhỏ nhất là số nào?" at bounding box center [452, 103] width 261 height 17
click at [400, 101] on input "Số nguyên tố nhỏ nhất là số nào?" at bounding box center [452, 103] width 261 height 17
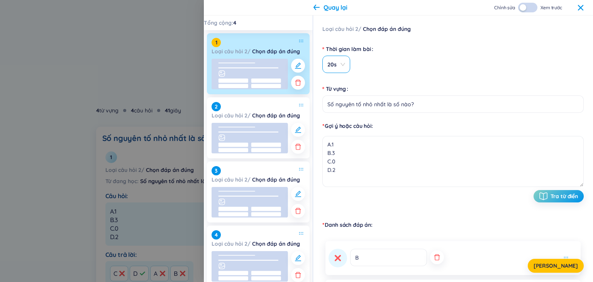
drag, startPoint x: 353, startPoint y: 90, endPoint x: 340, endPoint y: 69, distance: 24.6
click at [362, 90] on div "Từ vựng" at bounding box center [452, 89] width 261 height 12
click at [336, 64] on span "20s" at bounding box center [336, 65] width 18 height 8
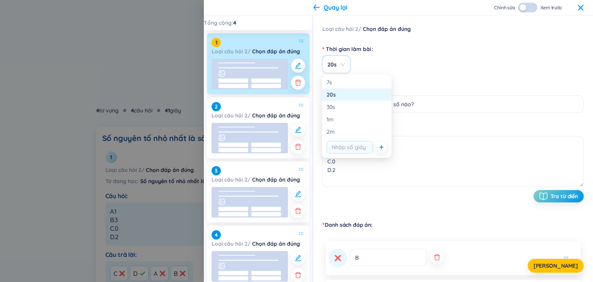
click at [391, 38] on div "Loại câu hỏi 2 / Chọn đáp án đúng Thời gian làm bài 20s Từ vựng Số nguyên tố nh…" at bounding box center [452, 149] width 261 height 248
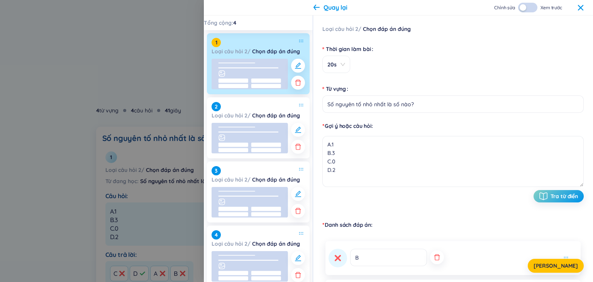
drag, startPoint x: 386, startPoint y: 29, endPoint x: 347, endPoint y: 30, distance: 38.6
click at [382, 28] on strong "Chọn đáp án đúng" at bounding box center [387, 28] width 48 height 7
click at [337, 35] on div "Loại câu hỏi 2 / Chọn đáp án đúng Thời gian làm bài 20s Từ vựng Số nguyên tố nh…" at bounding box center [452, 149] width 261 height 248
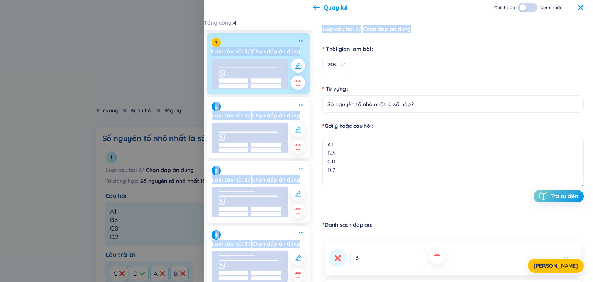
drag, startPoint x: 312, startPoint y: 42, endPoint x: 288, endPoint y: 53, distance: 26.5
click at [312, 42] on section "Tổng cộng : 4 1 Loại câu hỏi 2 / Chọn đáp án đúng 2 Loại câu hỏi 2 / Chọn đáp á…" at bounding box center [398, 148] width 389 height 266
click at [283, 64] on rect at bounding box center [250, 74] width 76 height 30
drag, startPoint x: 233, startPoint y: 58, endPoint x: 232, endPoint y: 42, distance: 16.2
click at [234, 56] on div "1 Loại câu hỏi 2 / Chọn đáp án đúng 2 Loại câu hỏi 2 / Chọn đáp án đúng 3 Loại …" at bounding box center [258, 159] width 109 height 259
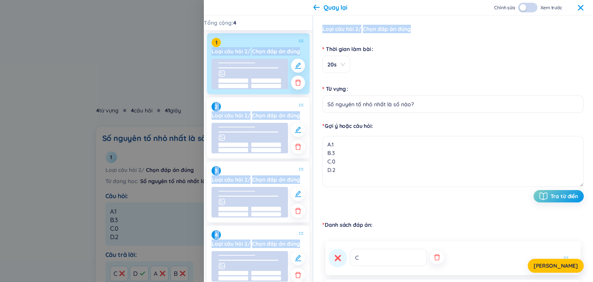
click at [316, 10] on div "Quay lại" at bounding box center [330, 7] width 34 height 8
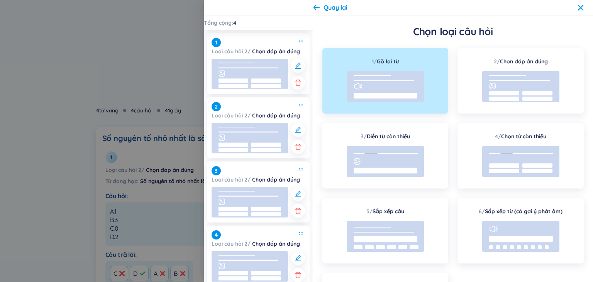
click at [167, 63] on div at bounding box center [296, 141] width 593 height 282
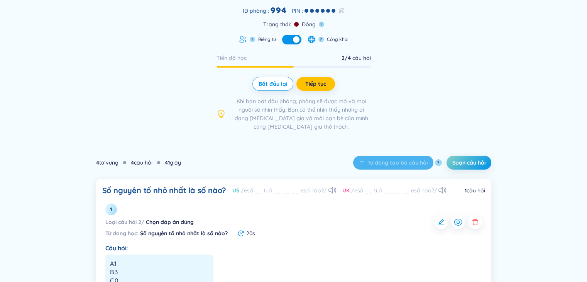
scroll to position [39, 0]
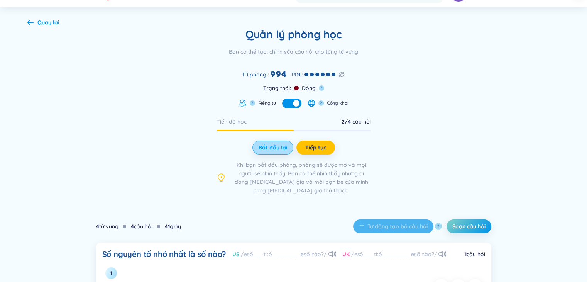
click at [272, 146] on span "Bắt đầu lại" at bounding box center [273, 148] width 29 height 8
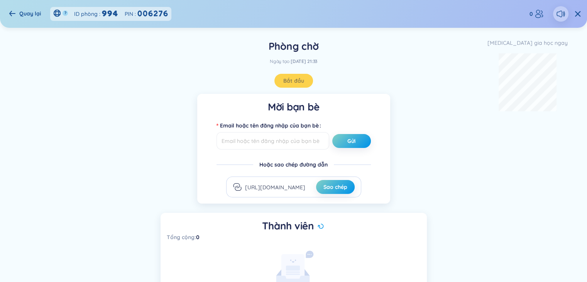
click at [315, 264] on div "Vui lòng chờ thành viên tham gia để bắt đầu học ..." at bounding box center [294, 281] width 162 height 60
click at [286, 81] on span "Bắt đầu" at bounding box center [293, 81] width 21 height 8
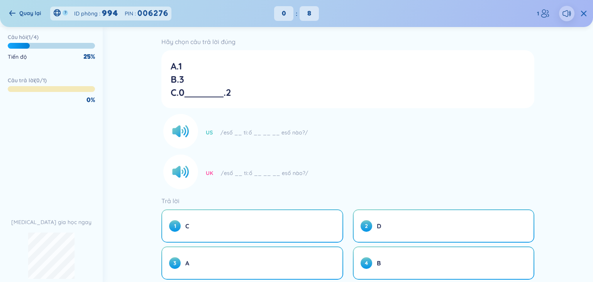
click at [586, 13] on icon at bounding box center [584, 13] width 6 height 6
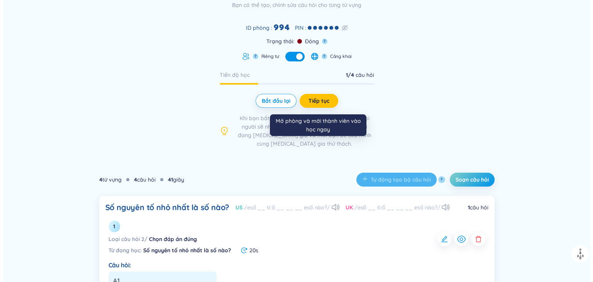
scroll to position [193, 0]
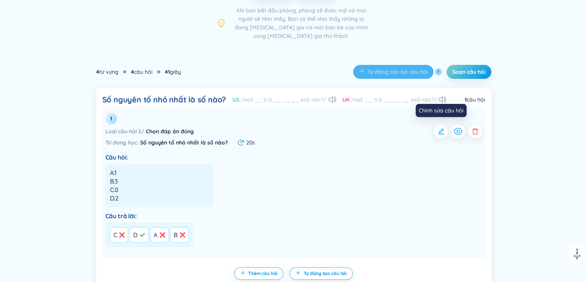
click at [441, 132] on icon "button" at bounding box center [441, 131] width 8 height 8
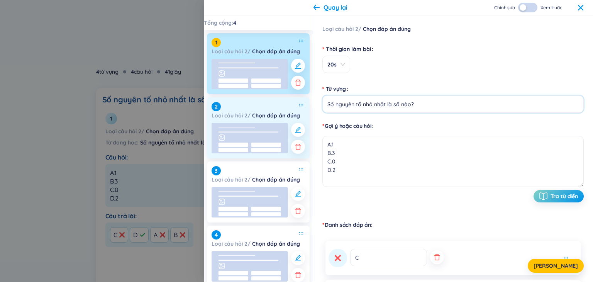
drag, startPoint x: 433, startPoint y: 102, endPoint x: 289, endPoint y: 99, distance: 144.8
click at [289, 99] on section "Tổng cộng : 4 1 Loại câu hỏi 2 / Chọn đáp án đúng 2 Loại câu hỏi 2 / Chọn đáp á…" at bounding box center [398, 148] width 389 height 266
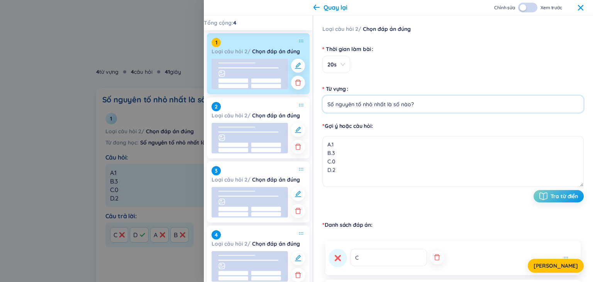
click at [406, 105] on input "Số nguyên tố nhỏ nhất là số nào?" at bounding box center [452, 103] width 261 height 17
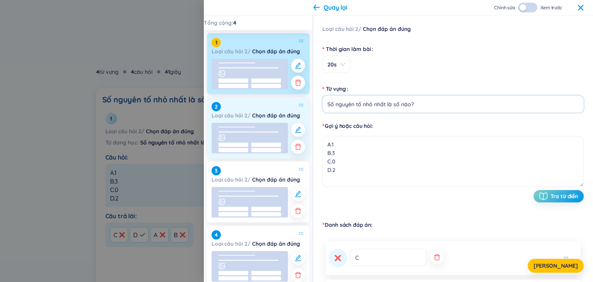
drag, startPoint x: 424, startPoint y: 107, endPoint x: 278, endPoint y: 121, distance: 147.0
click at [278, 121] on section "Tổng cộng : 4 1 Loại câu hỏi 2 / Chọn đáp án đúng 2 Loại câu hỏi 2 / Chọn đáp á…" at bounding box center [398, 148] width 389 height 266
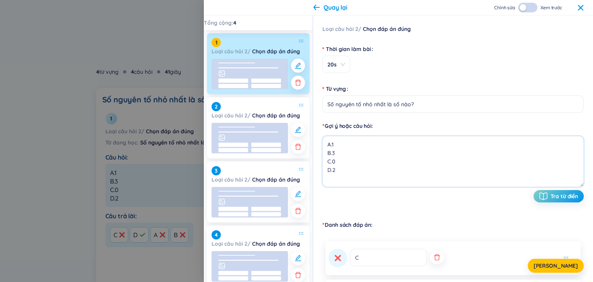
click at [380, 153] on textarea "A.1 B.3 C.0 D.2" at bounding box center [452, 161] width 261 height 51
drag, startPoint x: 358, startPoint y: 176, endPoint x: 319, endPoint y: 140, distance: 53.8
click at [319, 141] on div "Loại câu hỏi 2 / Chọn đáp án đúng Thời gian làm bài 20s Từ vựng Số nguyên tố nh…" at bounding box center [453, 148] width 280 height 266
paste textarea "Số nguyên tố nhỏ nhất là số nào?"
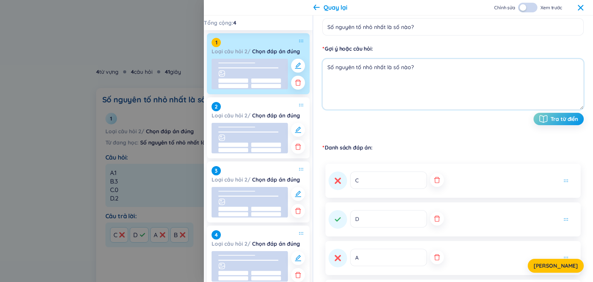
scroll to position [116, 0]
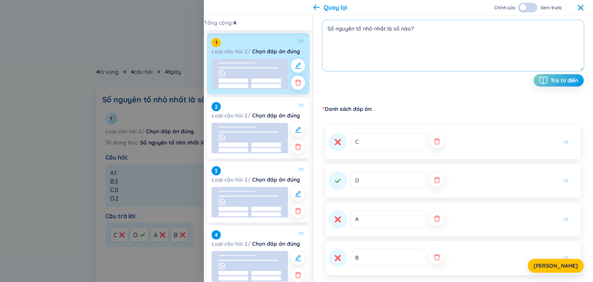
type textarea "Số nguyên tố nhỏ nhất là số nào?"
click at [366, 146] on input "C" at bounding box center [388, 141] width 77 height 17
type input "C 2"
click at [385, 186] on input "D" at bounding box center [388, 179] width 77 height 17
type input "D 1"
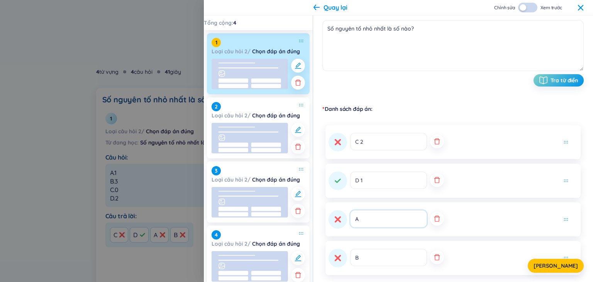
click at [386, 223] on input "A" at bounding box center [388, 218] width 77 height 17
type input "A 4"
click at [384, 256] on input "B" at bounding box center [388, 257] width 77 height 17
type input "B5"
click at [576, 263] on button "Lưu" at bounding box center [556, 266] width 56 height 14
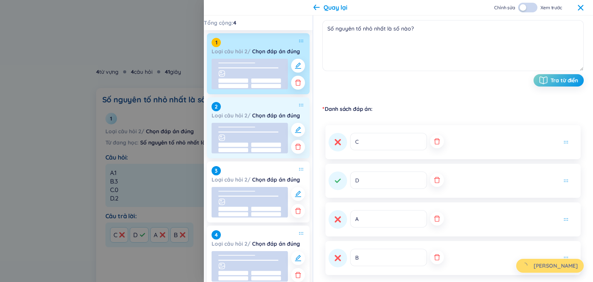
click at [266, 149] on rect at bounding box center [266, 150] width 30 height 4
type input "Loại cây nào nổi tiếng với việc 'hướng dương' theo mặt trời?"
type textarea "A.Hoa hướng dương B.Cây phong C.Cây thông D.Hoa hồng"
type input "Số nguyên tố nhỏ nhất là số nào?"
type textarea "Số nguyên tố nhỏ nhất là số nào?"
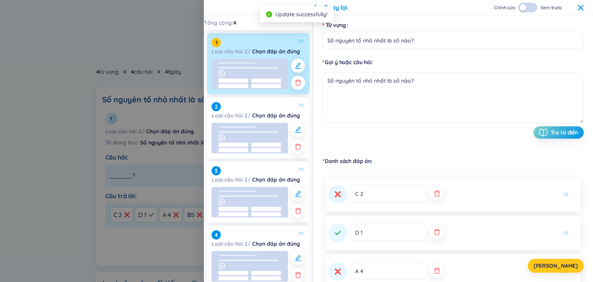
scroll to position [0, 0]
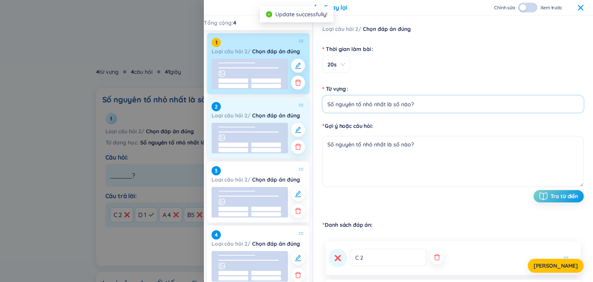
drag, startPoint x: 420, startPoint y: 106, endPoint x: 293, endPoint y: 115, distance: 127.3
click at [293, 115] on section "Tổng cộng : 4 1 Loại câu hỏi 2 / Chọn đáp án đúng 2 Loại câu hỏi 2 / Chọn đáp á…" at bounding box center [398, 148] width 389 height 266
click at [244, 132] on line at bounding box center [248, 132] width 60 height 0
type input "Loại cây nào nổi tiếng với việc 'hướng dương' theo mặt trời?"
type textarea "A.Hoa hướng dương B.Cây phong C.Cây thông D.Hoa hồng"
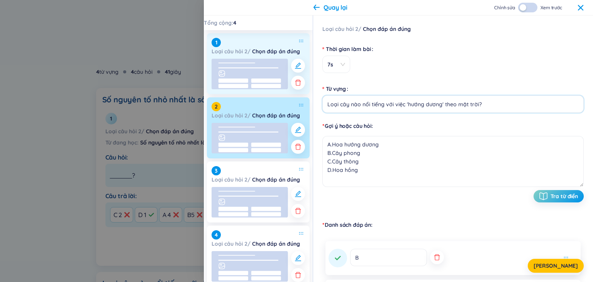
click at [249, 72] on rect at bounding box center [250, 74] width 76 height 30
type input "Số nguyên tố nhỏ nhất là số nào?"
type textarea "Số nguyên tố nhỏ nhất là số nào?"
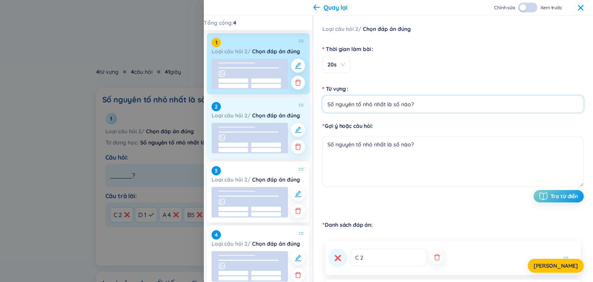
click at [252, 148] on rect at bounding box center [266, 150] width 30 height 4
type input "Loại cây nào nổi tiếng với việc 'hướng dương' theo mặt trời?"
type textarea "A.Hoa hướng dương B.Cây phong C.Cây thông D.Hoa hồng"
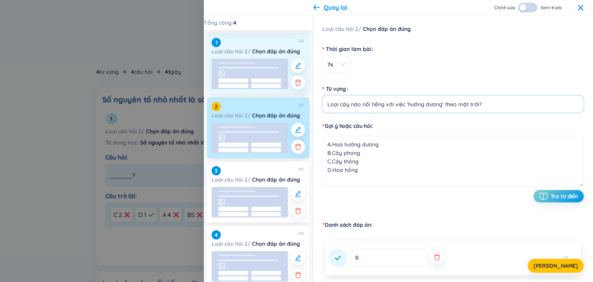
click at [258, 71] on rect at bounding box center [250, 74] width 76 height 30
type input "Số nguyên tố nhỏ nhất là số nào?"
type textarea "Số nguyên tố nhỏ nhất là số nào?"
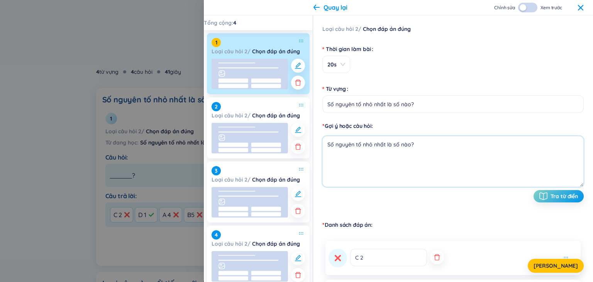
drag, startPoint x: 383, startPoint y: 149, endPoint x: 308, endPoint y: 152, distance: 75.0
click at [308, 152] on section "Tổng cộng : 4 1 Loại câu hỏi 2 / Chọn đáp án đúng 2 Loại câu hỏi 2 / Chọn đáp á…" at bounding box center [398, 148] width 389 height 266
click at [433, 108] on input "Số nguyên tố nhỏ nhất là số nào?" at bounding box center [452, 103] width 261 height 17
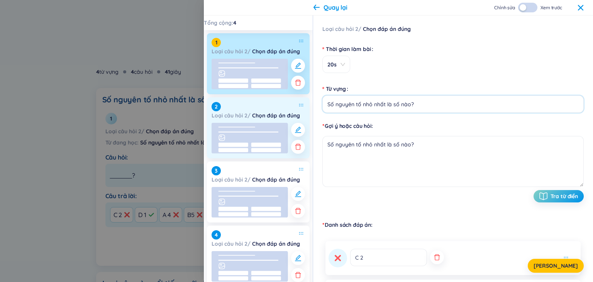
drag, startPoint x: 432, startPoint y: 106, endPoint x: 299, endPoint y: 108, distance: 132.8
click at [299, 108] on section "Tổng cộng : 4 1 Loại câu hỏi 2 / Chọn đáp án đúng 2 Loại câu hỏi 2 / Chọn đáp á…" at bounding box center [398, 148] width 389 height 266
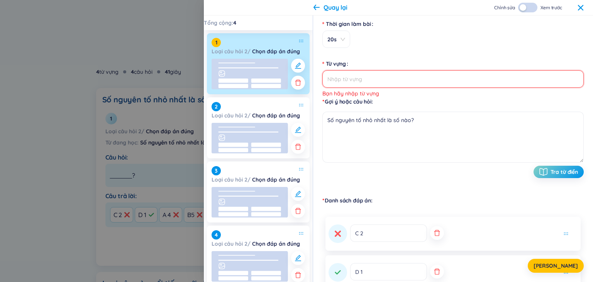
scroll to position [39, 0]
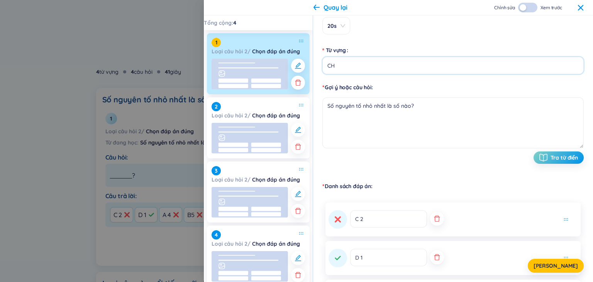
type input "C"
click at [560, 269] on span "Lưu" at bounding box center [555, 266] width 44 height 8
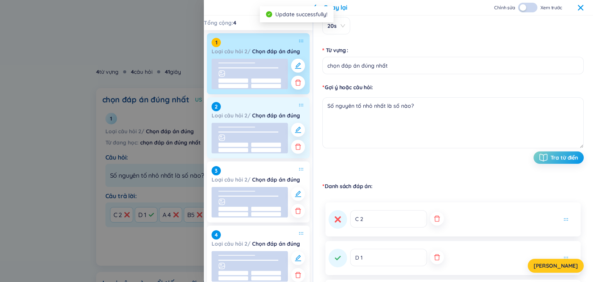
click at [234, 146] on rect at bounding box center [233, 144] width 30 height 4
type input "Loại cây nào nổi tiếng với việc 'hướng dương' theo mặt trời?"
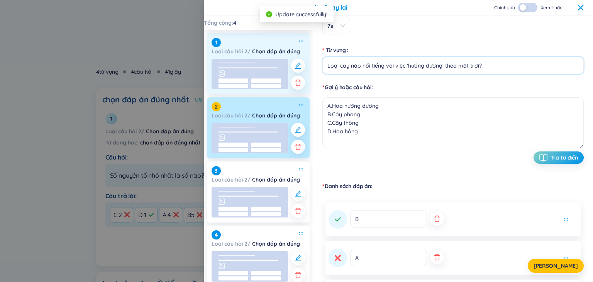
drag, startPoint x: 489, startPoint y: 64, endPoint x: 286, endPoint y: 77, distance: 203.9
click at [286, 77] on section "Tổng cộng : 4 1 Loại câu hỏi 2 / Chọn đáp án đúng 2 Loại câu hỏi 2 / Chọn đáp á…" at bounding box center [398, 148] width 389 height 266
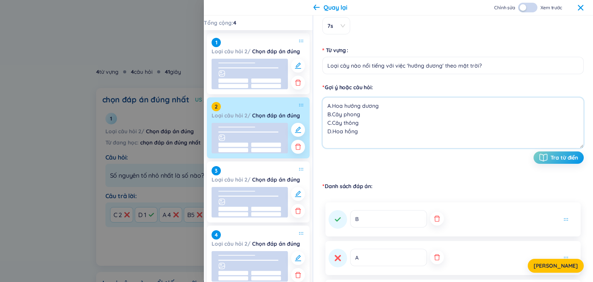
click at [390, 108] on textarea "A.Hoa hướng dương B.Cây phong C.Cây thông D.Hoa hồng" at bounding box center [452, 122] width 261 height 51
click at [327, 102] on textarea "A.Hoa hướng dương B.Cây phong C.Cây thông D.Hoa hồng" at bounding box center [452, 122] width 261 height 51
paste textarea "Loại cây nào nổi tiếng với việc 'hướng dương' theo mặt trời?"
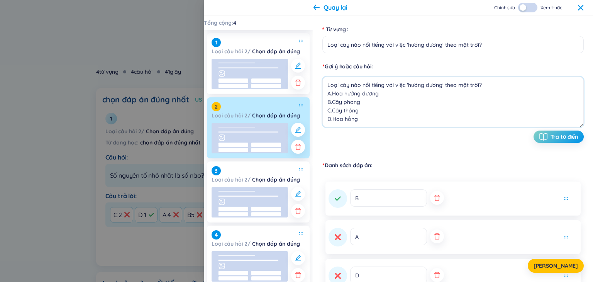
scroll to position [77, 0]
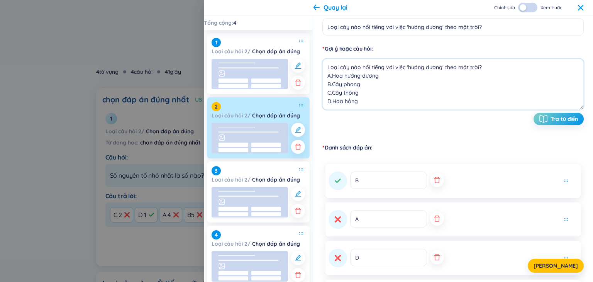
type textarea "Loại cây nào nổi tiếng với việc 'hướng dương' theo mặt trời? A.Hoa hướng dương …"
drag, startPoint x: 393, startPoint y: 42, endPoint x: 344, endPoint y: 39, distance: 48.4
click at [346, 43] on form "Thời gian làm bài 7s Từ vựng Loại cây nào nổi tiếng với việc 'hướng dương' theo…" at bounding box center [452, 49] width 261 height 169
type input "L"
click at [565, 265] on span "Lưu" at bounding box center [555, 266] width 44 height 8
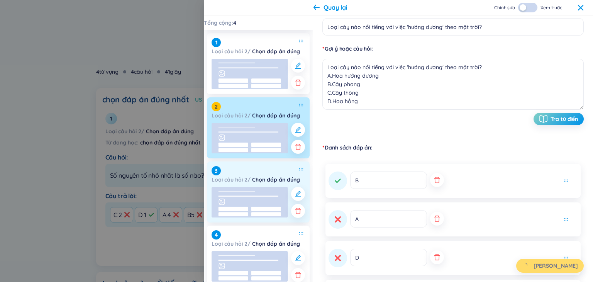
click at [245, 207] on rect at bounding box center [233, 209] width 30 height 4
type input "có bị bênh kH"
type textarea "A CÓ B KHÔNG"
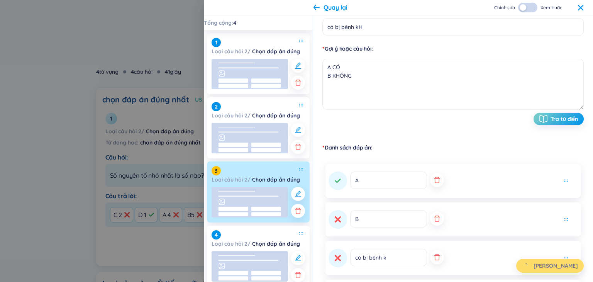
type input "chọn đáp án đúng nhất"
type textarea "Loại cây nào nổi tiếng với việc 'hướng dương' theo mặt trời? A.Hoa hướng dương …"
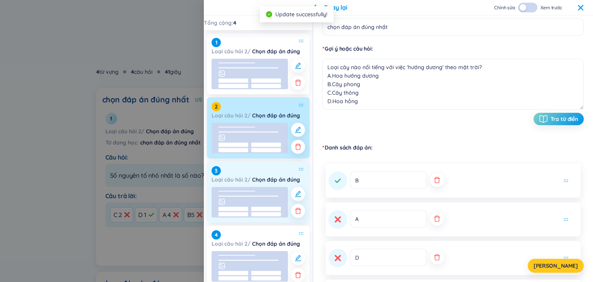
click at [256, 209] on rect at bounding box center [266, 209] width 30 height 4
type input "có bị bênh kH"
type textarea "A CÓ B KHÔNG"
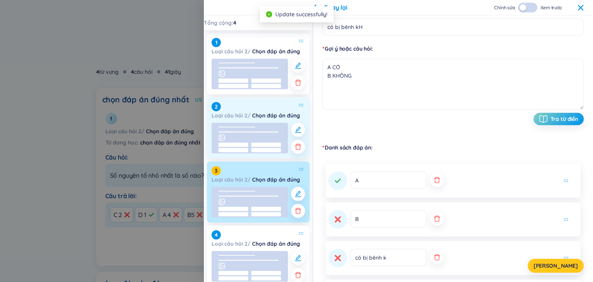
click at [258, 120] on div "2 Loại câu hỏi 2 / Chọn đáp án đúng" at bounding box center [258, 127] width 103 height 61
type input "chọn đáp án đúng nhất"
type textarea "Loại cây nào nổi tiếng với việc 'hướng dương' theo mặt trời? A.Hoa hướng dương …"
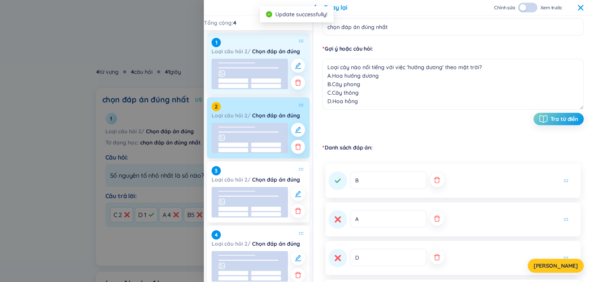
click at [255, 73] on rect at bounding box center [250, 74] width 76 height 30
type input "chọn đáp án đúng nhất"
type textarea "Số nguyên tố nhỏ nhất là số nào?"
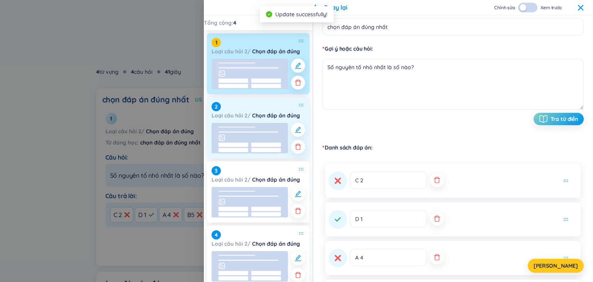
click at [256, 130] on rect at bounding box center [250, 138] width 76 height 30
type input "chọn đáp án đúng nhất"
type textarea "Loại cây nào nổi tiếng với việc 'hướng dương' theo mặt trời? A.Hoa hướng dương …"
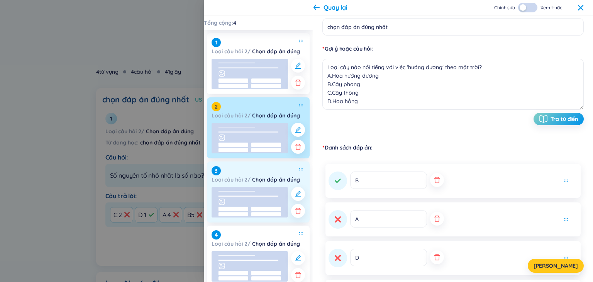
click at [246, 192] on rect at bounding box center [250, 202] width 76 height 30
type input "có bị bênh kH"
type textarea "A CÓ B KHÔNG"
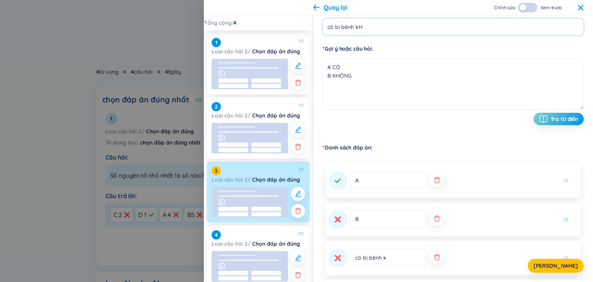
drag, startPoint x: 370, startPoint y: 25, endPoint x: 296, endPoint y: 27, distance: 73.8
click at [296, 27] on section "Tổng cộng : 4 1 Loại câu hỏi 2 / Chọn đáp án đúng 2 Loại câu hỏi 2 / Chọn đáp á…" at bounding box center [398, 148] width 389 height 266
type input "chọn đápa án đúng"
click at [408, 63] on textarea "A CÓ B KHÔNG" at bounding box center [452, 84] width 261 height 51
click at [328, 65] on textarea "A CÓ B KHÔNG" at bounding box center [452, 84] width 261 height 51
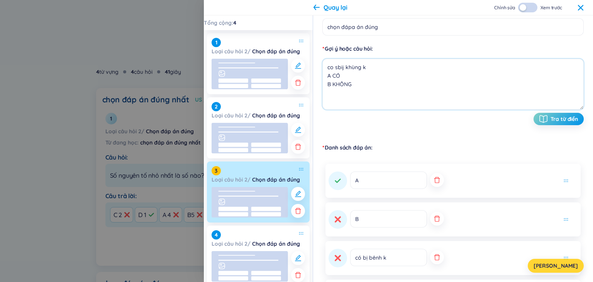
type textarea "co sbij khùng k A CÓ B KHÔNG"
click at [560, 263] on span "Lưu" at bounding box center [555, 266] width 44 height 8
click at [434, 254] on button "button" at bounding box center [437, 257] width 14 height 14
click at [427, 259] on div "Lưu" at bounding box center [452, 266] width 261 height 14
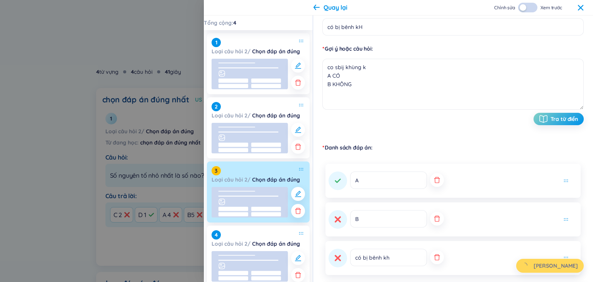
click at [426, 259] on div "Lưu" at bounding box center [452, 266] width 261 height 14
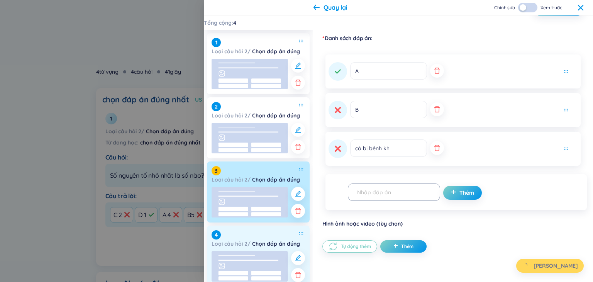
click at [261, 245] on strong "Chọn đáp án đúng" at bounding box center [276, 243] width 48 height 7
type input "con mèo kiu sao"
type textarea "A meo B gâu"
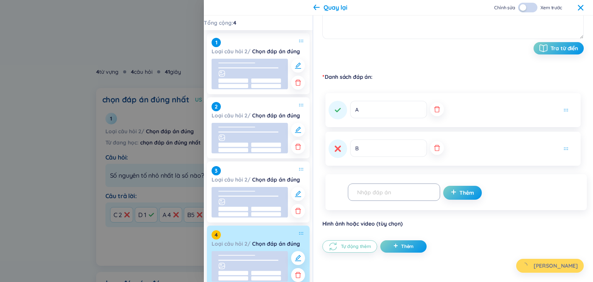
scroll to position [0, 0]
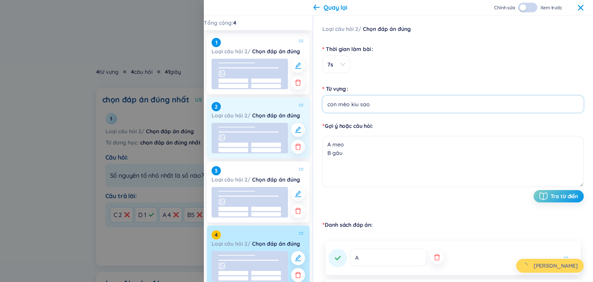
drag, startPoint x: 383, startPoint y: 100, endPoint x: 289, endPoint y: 112, distance: 94.9
click at [287, 112] on section "Tổng cộng : 4 1 Loại câu hỏi 2 / Chọn đáp án đúng 2 Loại câu hỏi 2 / Chọn đáp á…" at bounding box center [398, 148] width 389 height 266
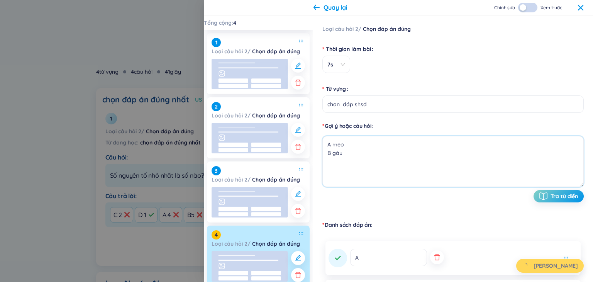
type input "chọn đápa án đúng"
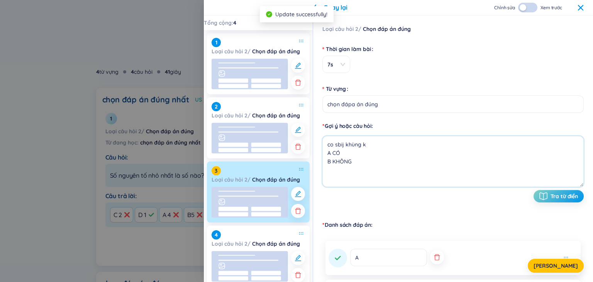
click at [345, 142] on textarea "co sbij khùng k A CÓ B KHÔNG" at bounding box center [452, 161] width 261 height 51
drag, startPoint x: 395, startPoint y: 156, endPoint x: 295, endPoint y: 159, distance: 99.6
click at [295, 159] on section "Tổng cộng : 4 1 Loại câu hỏi 2 / Chọn đáp án đúng 2 Loại câu hỏi 2 / Chọn đáp á…" at bounding box center [398, 148] width 389 height 266
click at [354, 146] on textarea "co sbij khùng k A CÓ B KHÔNG" at bounding box center [452, 161] width 261 height 51
drag, startPoint x: 361, startPoint y: 161, endPoint x: 313, endPoint y: 159, distance: 47.5
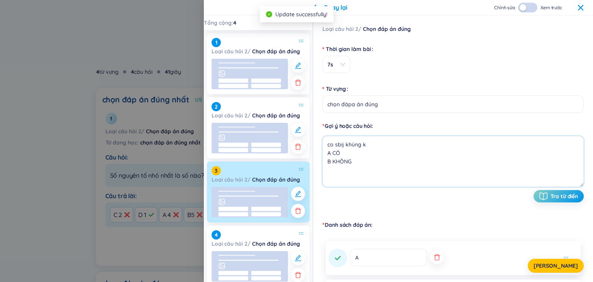
click at [313, 159] on div "Loại câu hỏi 2 / Chọn đáp án đúng Thời gian làm bài 7s Từ vựng chọn đápa án đún…" at bounding box center [453, 148] width 280 height 266
click at [365, 154] on textarea "co sbij khùng k A CÓ B KHÔNG" at bounding box center [452, 161] width 261 height 51
drag, startPoint x: 328, startPoint y: 157, endPoint x: 323, endPoint y: 155, distance: 5.0
click at [321, 156] on div "Loại câu hỏi 2 / Chọn đáp án đúng Thời gian làm bài 7s Từ vựng chọn đápa án đún…" at bounding box center [453, 148] width 280 height 266
type textarea "A CÓ B KHÔNG"
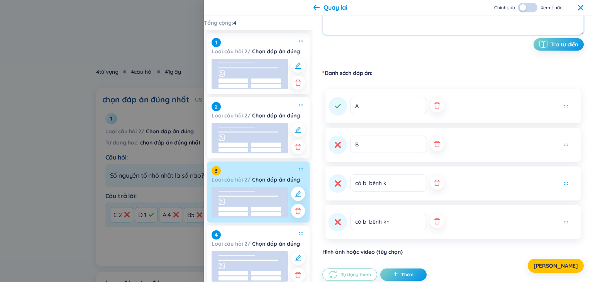
scroll to position [154, 0]
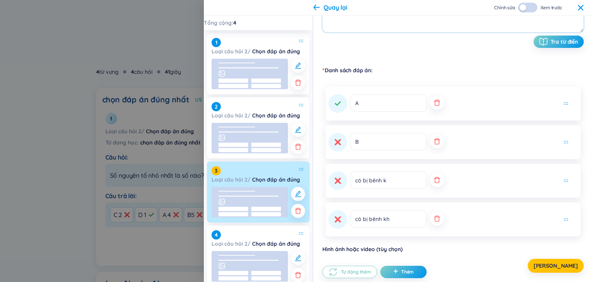
click at [433, 219] on icon "button" at bounding box center [437, 219] width 8 height 8
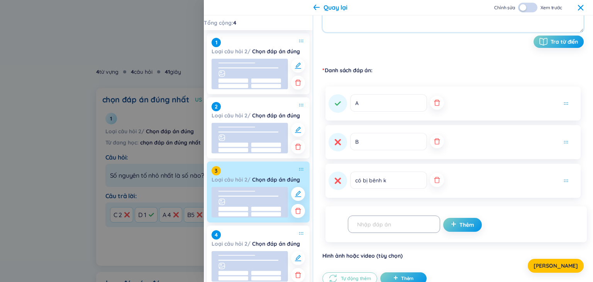
click at [433, 176] on icon "button" at bounding box center [437, 180] width 8 height 8
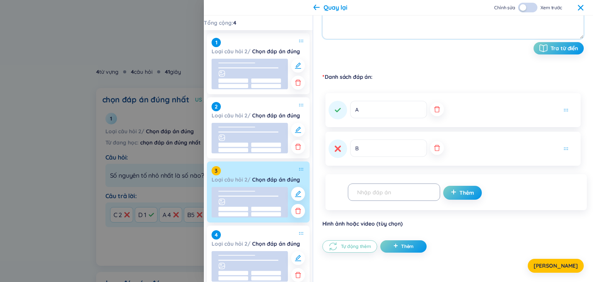
scroll to position [148, 0]
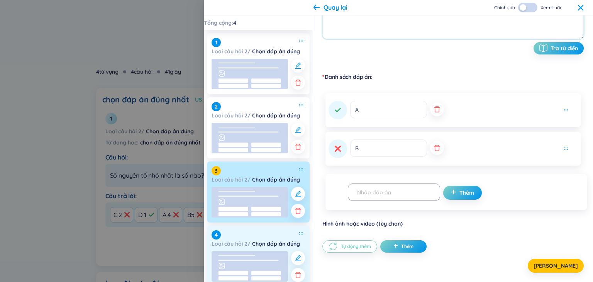
click at [242, 257] on rect at bounding box center [250, 266] width 76 height 30
type input "con mèo kiu sao"
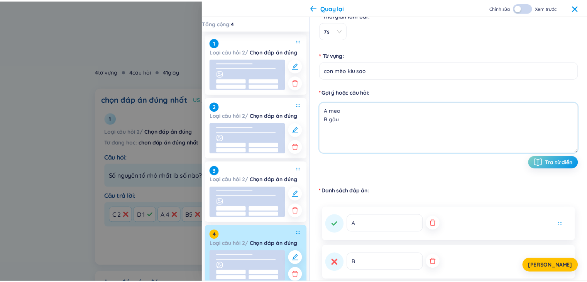
scroll to position [32, 0]
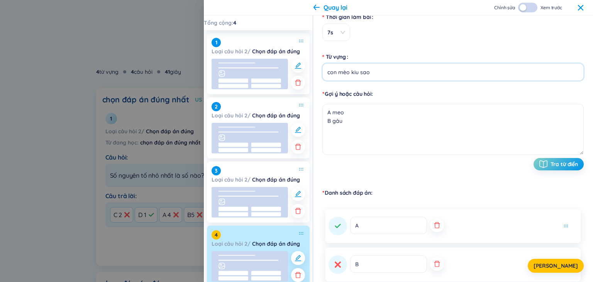
drag, startPoint x: 381, startPoint y: 71, endPoint x: 309, endPoint y: 68, distance: 72.6
click at [309, 68] on section "Tổng cộng : 4 1 Loại câu hỏi 2 / Chọn đáp án đúng 2 Loại câu hỏi 2 / Chọn đáp á…" at bounding box center [398, 148] width 389 height 266
click at [325, 113] on textarea "A meo B gâu" at bounding box center [452, 129] width 261 height 51
paste textarea "con mèo kiu sao"
type textarea "con mèo kiu sao A meo B gâu"
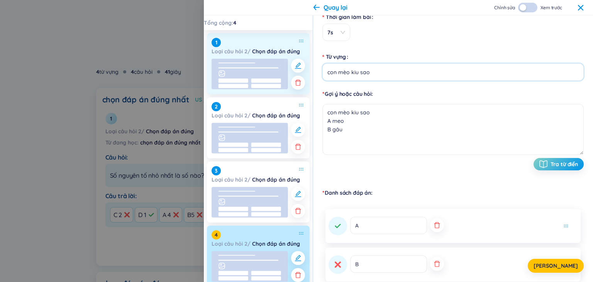
drag, startPoint x: 321, startPoint y: 71, endPoint x: 288, endPoint y: 76, distance: 34.0
click at [289, 76] on section "Tổng cộng : 4 1 Loại câu hỏi 2 / Chọn đáp án đúng 2 Loại câu hỏi 2 / Chọn đáp á…" at bounding box center [398, 148] width 389 height 266
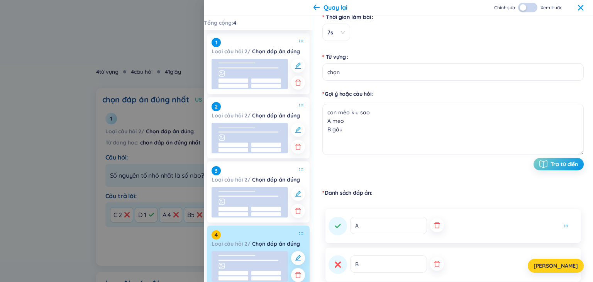
click at [554, 263] on button "Lưu" at bounding box center [556, 266] width 56 height 14
type input "chọn"
click at [581, 9] on icon at bounding box center [580, 8] width 6 height 6
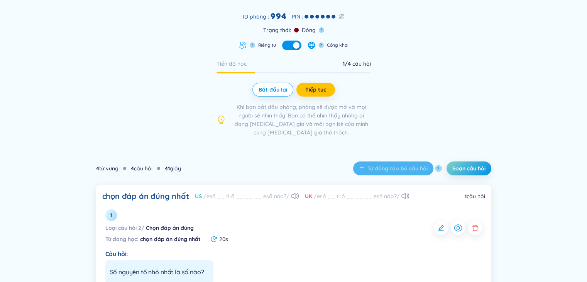
scroll to position [0, 0]
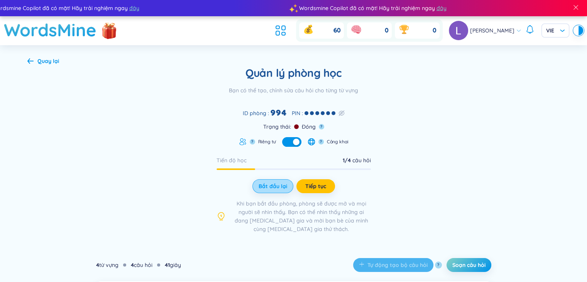
click at [277, 191] on button "Bắt đầu lại" at bounding box center [272, 186] width 41 height 14
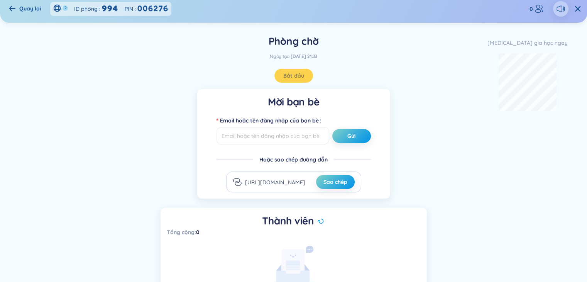
scroll to position [31, 0]
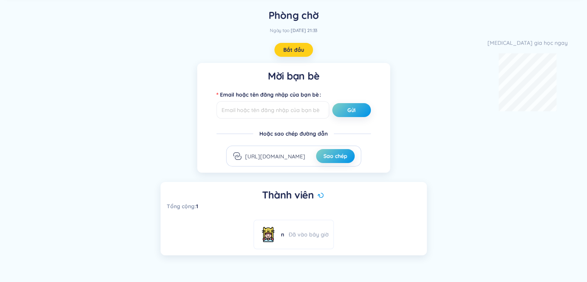
click at [295, 47] on span "Bắt đầu" at bounding box center [293, 50] width 21 height 8
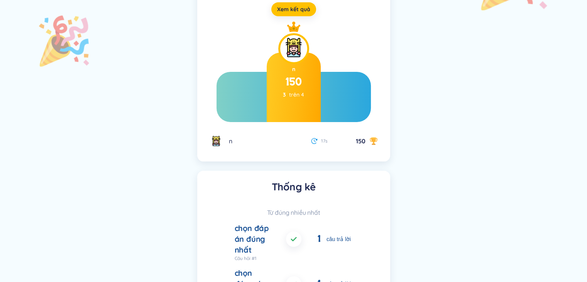
scroll to position [0, 0]
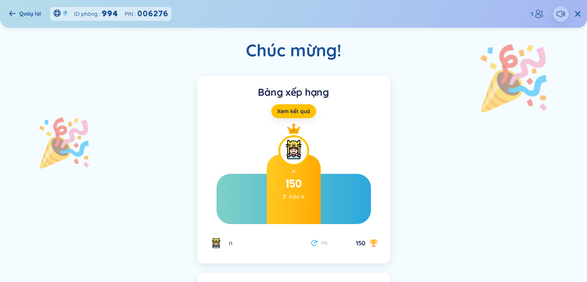
click at [6, 14] on header "Quay lại ? ID phòng : 994 PIN : 006276 1" at bounding box center [293, 14] width 587 height 28
click at [10, 14] on icon at bounding box center [12, 13] width 6 height 6
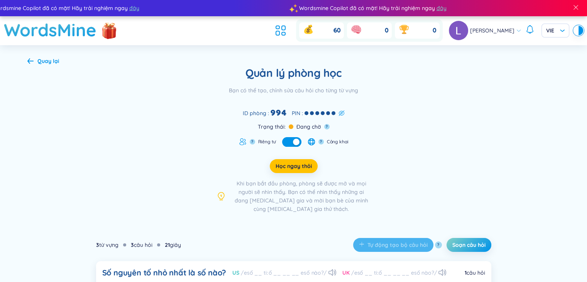
click at [344, 112] on icon at bounding box center [342, 113] width 6 height 6
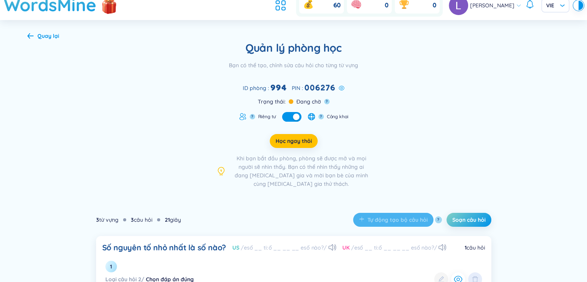
scroll to position [39, 0]
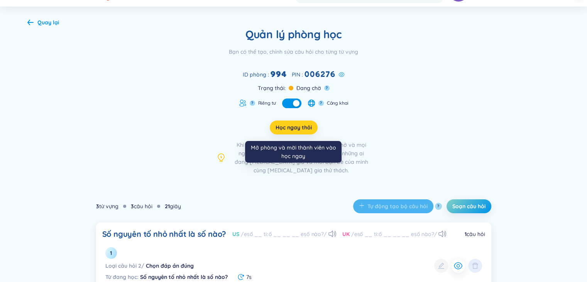
click at [295, 129] on span "Học ngay thôi" at bounding box center [294, 128] width 36 height 8
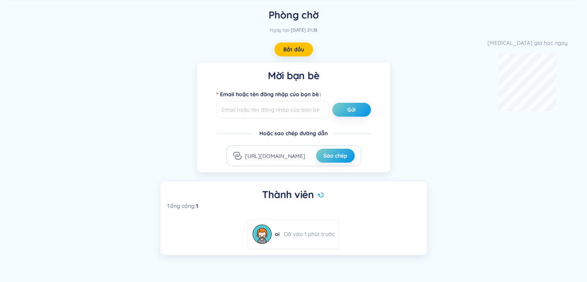
scroll to position [31, 0]
click at [303, 47] on span "Bắt đầu" at bounding box center [293, 50] width 21 height 8
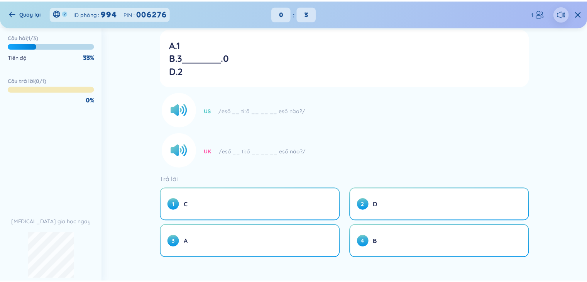
scroll to position [0, 0]
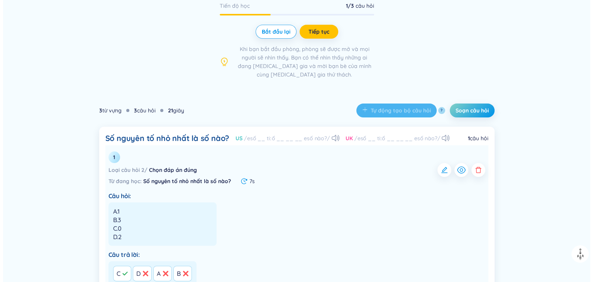
scroll to position [193, 0]
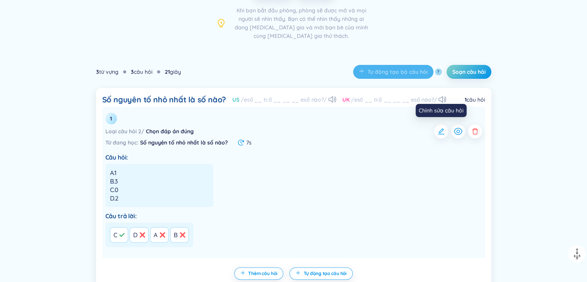
click at [442, 132] on icon "button" at bounding box center [441, 131] width 8 height 8
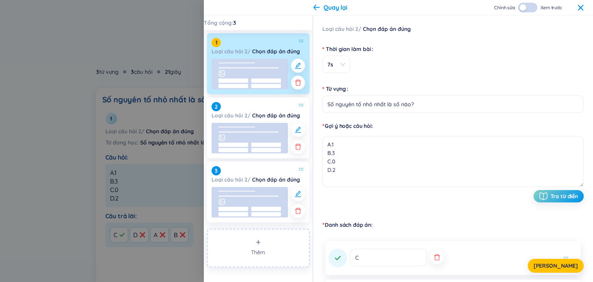
click at [257, 70] on rect at bounding box center [250, 74] width 76 height 30
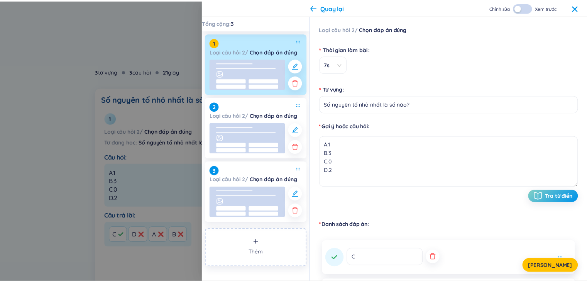
scroll to position [8, 0]
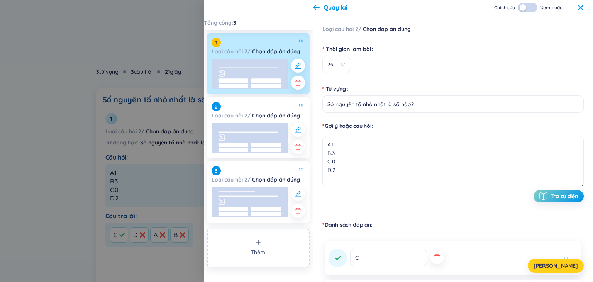
click at [568, 266] on button "[PERSON_NAME]" at bounding box center [556, 266] width 56 height 14
click at [149, 68] on div at bounding box center [296, 141] width 593 height 282
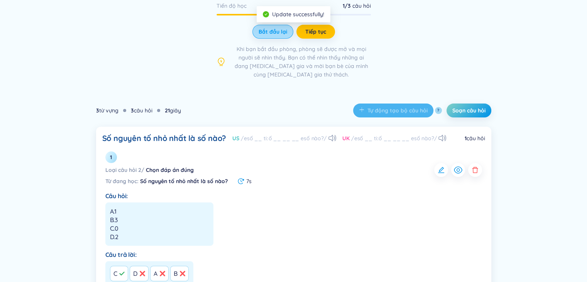
scroll to position [77, 0]
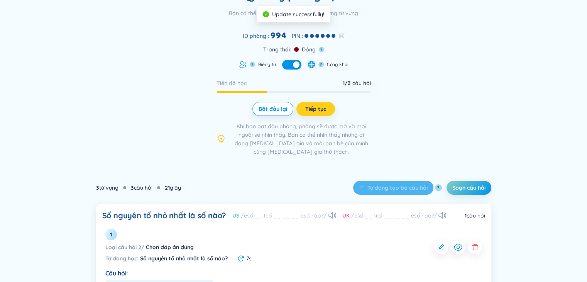
click at [324, 108] on span "Tiếp tục" at bounding box center [315, 109] width 21 height 8
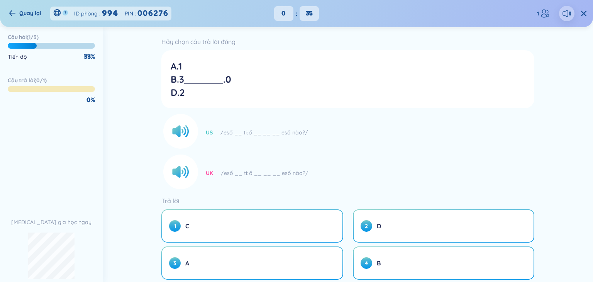
drag, startPoint x: 432, startPoint y: 144, endPoint x: 390, endPoint y: 130, distance: 44.4
click at [417, 138] on div "US /esố __ tiːố __ __ __ esố nào?/" at bounding box center [347, 132] width 373 height 33
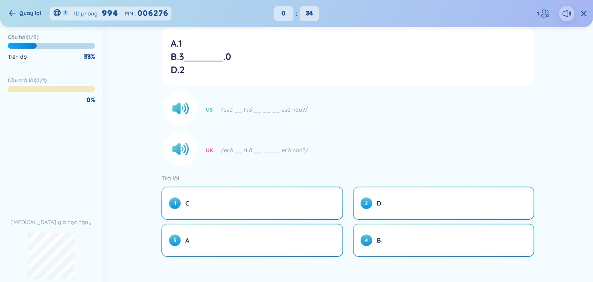
scroll to position [39, 0]
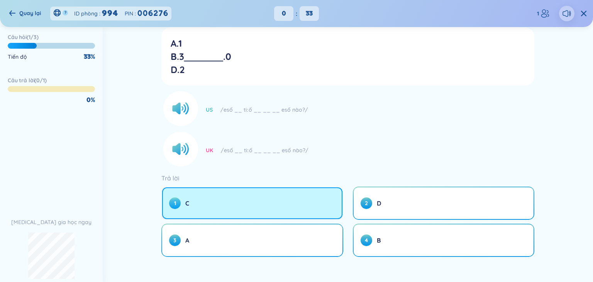
click at [233, 214] on button "1 C" at bounding box center [252, 203] width 180 height 32
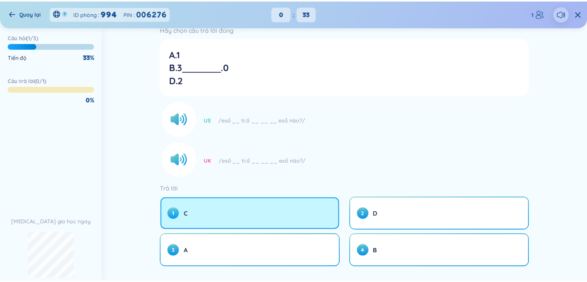
scroll to position [0, 0]
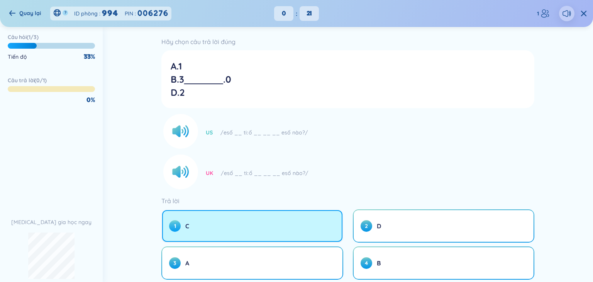
click at [281, 212] on div "Hãy chọn câu trả lời đúng A.1 B.3 .0 D.2 US /esố __ tiːố __ __ __ esố nào?/ UK …" at bounding box center [347, 157] width 373 height 243
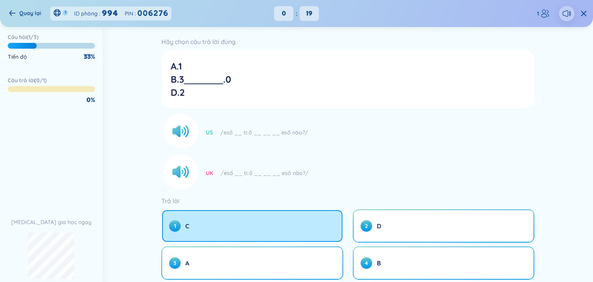
drag, startPoint x: 281, startPoint y: 212, endPoint x: 320, endPoint y: 54, distance: 162.2
click at [320, 54] on div "A.1 B.3 .0 D.2" at bounding box center [347, 79] width 366 height 52
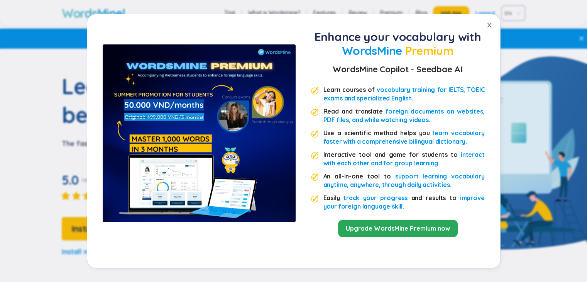
click at [491, 21] on span "Close" at bounding box center [490, 25] width 22 height 22
click at [486, 26] on icon "close" at bounding box center [489, 25] width 6 height 6
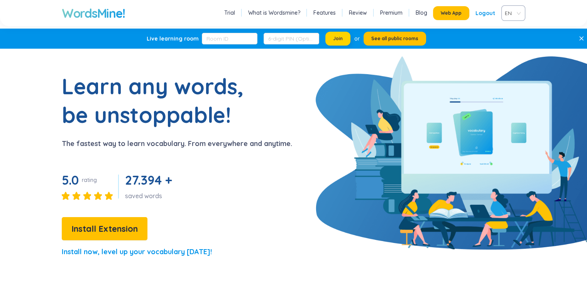
click at [340, 38] on span "Join" at bounding box center [338, 39] width 10 height 6
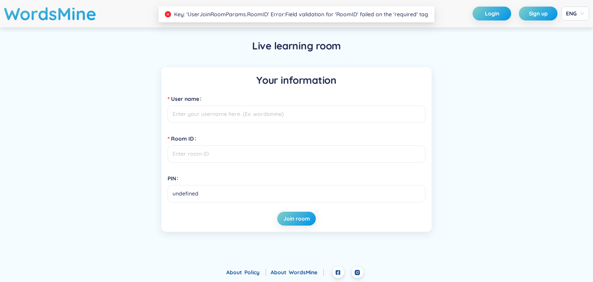
type input "lamduongđoanque419394736148"
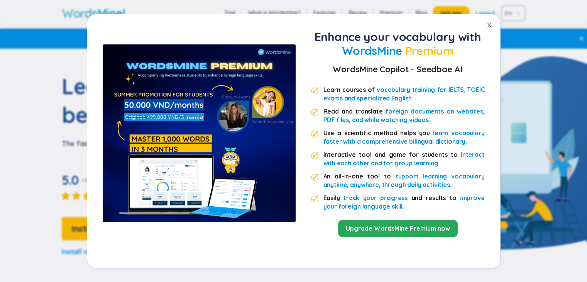
click at [491, 24] on icon "close" at bounding box center [489, 25] width 6 height 6
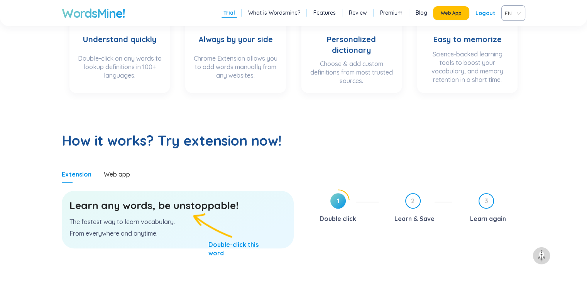
scroll to position [309, 0]
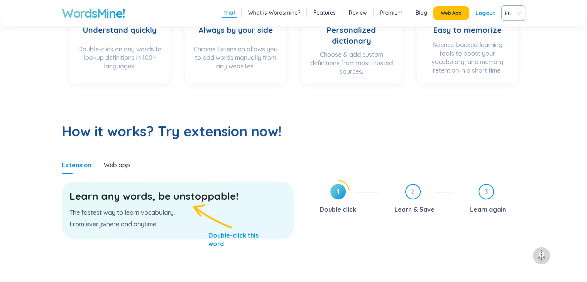
click at [519, 16] on div "EN" at bounding box center [513, 12] width 24 height 15
click at [513, 42] on div "VIE" at bounding box center [513, 42] width 15 height 8
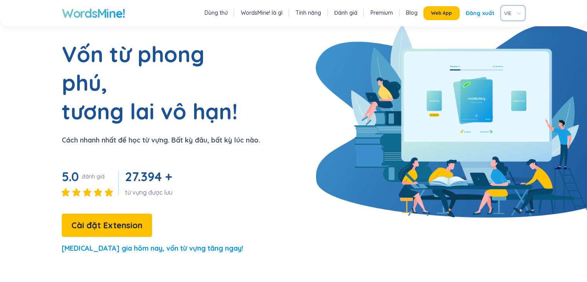
scroll to position [0, 0]
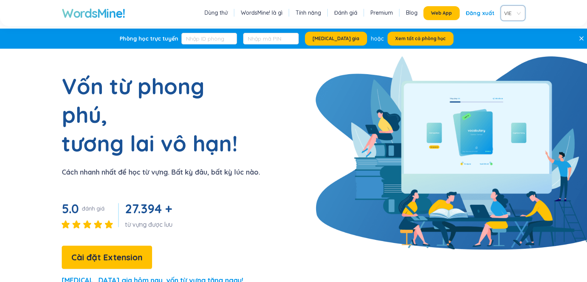
click at [384, 17] on li "Premium" at bounding box center [382, 13] width 26 height 10
click at [337, 16] on link "Đánh giá" at bounding box center [345, 13] width 23 height 8
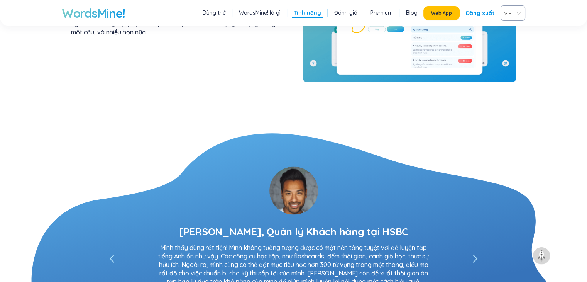
click at [306, 16] on link "Tính năng" at bounding box center [307, 13] width 27 height 8
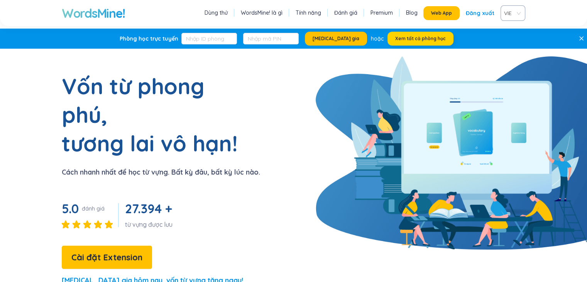
click at [416, 39] on span "Xem tất cả phòng học" at bounding box center [420, 39] width 51 height 6
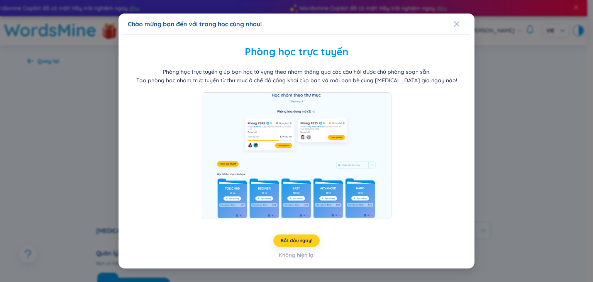
click at [306, 242] on span "Bắt đầu ngay!" at bounding box center [296, 240] width 31 height 6
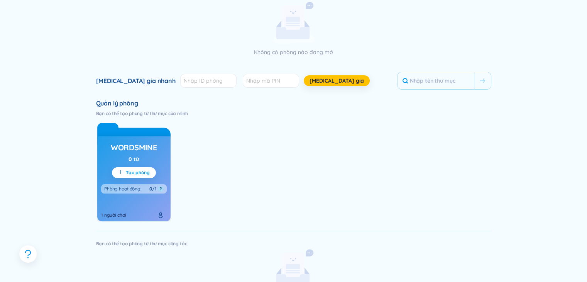
scroll to position [154, 0]
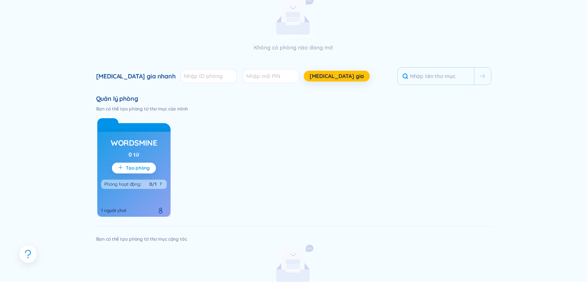
click at [130, 171] on button "Tạo phòng" at bounding box center [134, 168] width 44 height 11
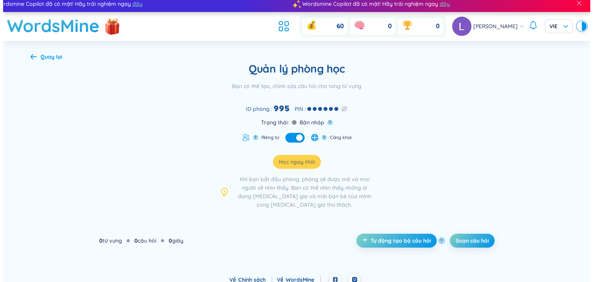
scroll to position [12, 0]
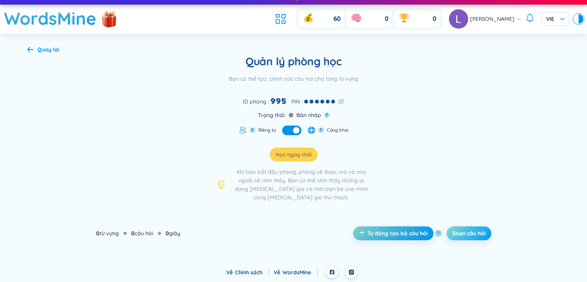
click at [454, 234] on span "Soạn câu hỏi" at bounding box center [468, 233] width 33 height 8
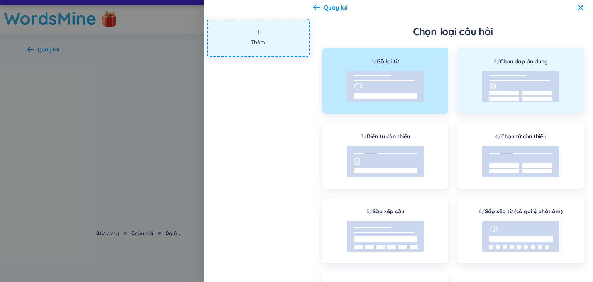
click at [494, 77] on rect at bounding box center [520, 86] width 77 height 31
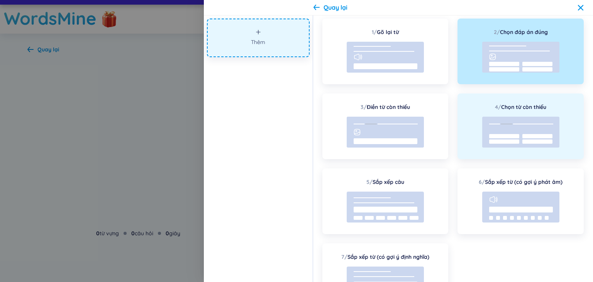
scroll to position [80, 0]
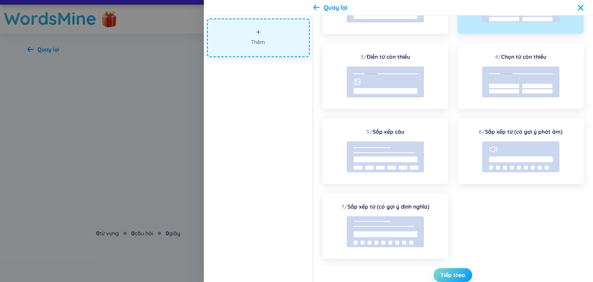
click at [460, 275] on span "Tiếp theo" at bounding box center [452, 275] width 25 height 8
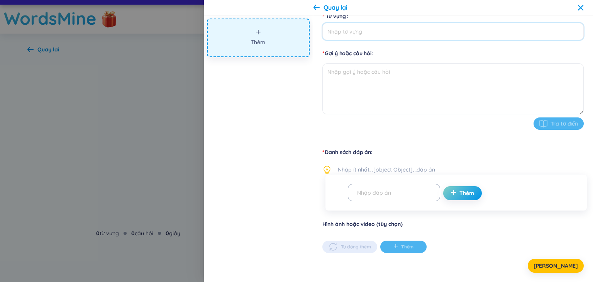
click at [471, 27] on input "Từ vựng" at bounding box center [452, 31] width 261 height 17
type input "chọn"
click at [427, 82] on textarea at bounding box center [452, 88] width 261 height 51
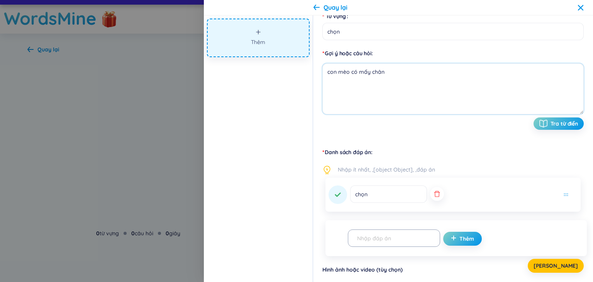
type textarea "con mèo có mấy chân"
click at [377, 195] on input "chọn" at bounding box center [388, 193] width 77 height 17
click at [431, 199] on button "button" at bounding box center [437, 194] width 14 height 14
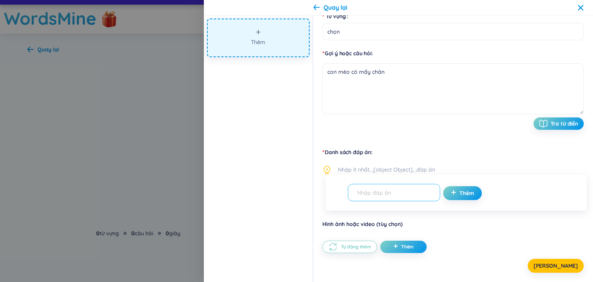
click at [401, 196] on input "text" at bounding box center [390, 193] width 76 height 14
type input "A. 1"
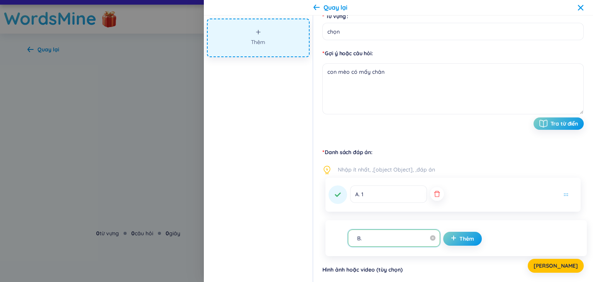
type input "B.2"
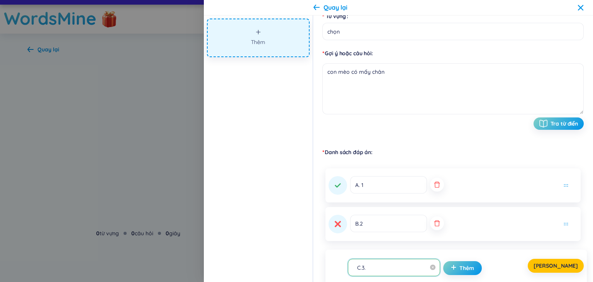
type input "C.3"
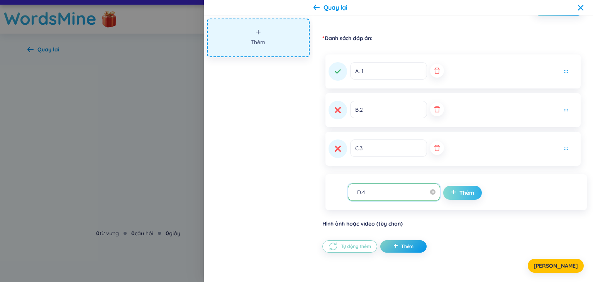
type input "D.4"
click at [451, 195] on span "plus" at bounding box center [455, 193] width 8 height 8
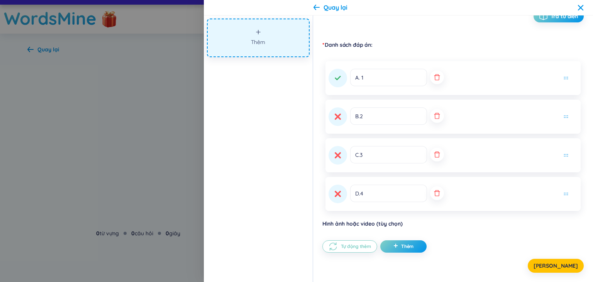
scroll to position [180, 0]
click at [340, 80] on icon at bounding box center [337, 77] width 7 height 7
click at [337, 198] on button at bounding box center [338, 194] width 19 height 19
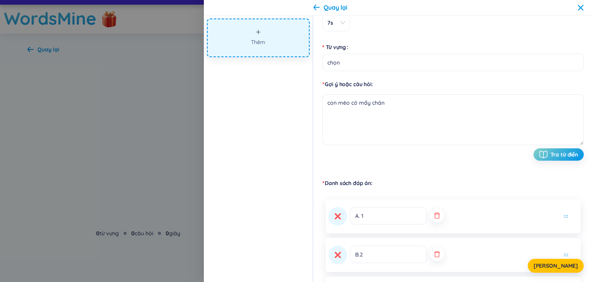
scroll to position [25, 0]
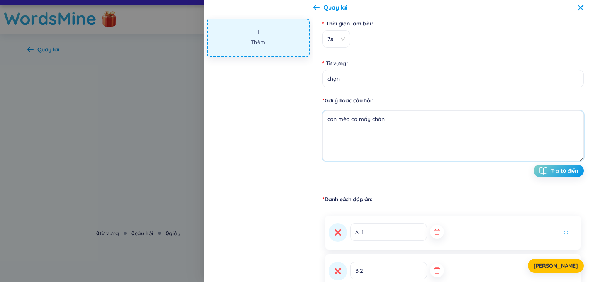
click at [409, 119] on textarea "con mèo có mấy chân" at bounding box center [452, 135] width 261 height 51
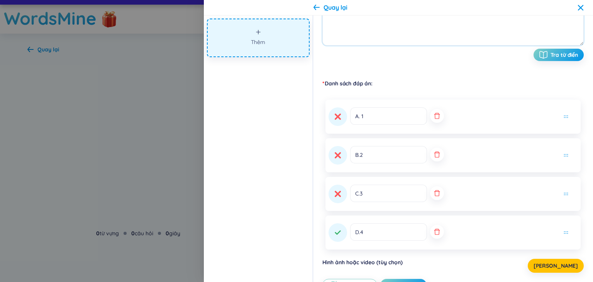
scroll to position [180, 0]
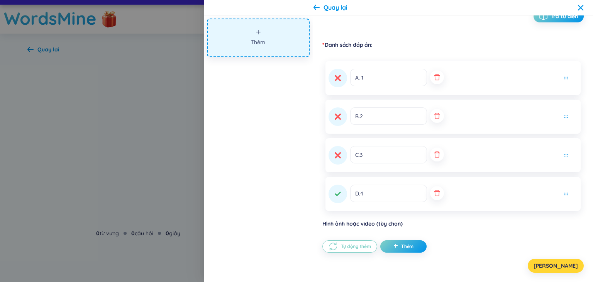
type textarea "con mèo có mấy chân?"
click at [570, 264] on button "[PERSON_NAME]" at bounding box center [556, 266] width 56 height 14
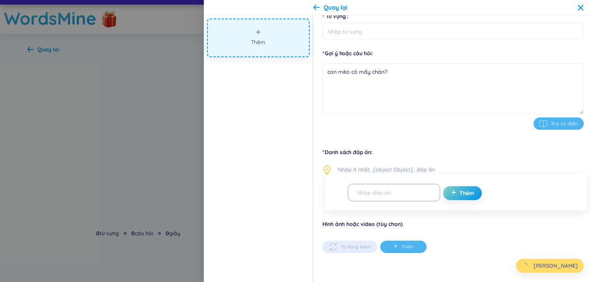
type input "chọn"
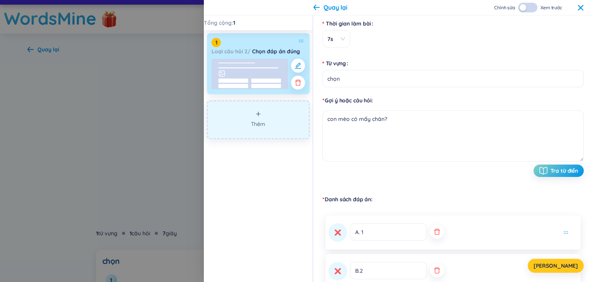
scroll to position [0, 0]
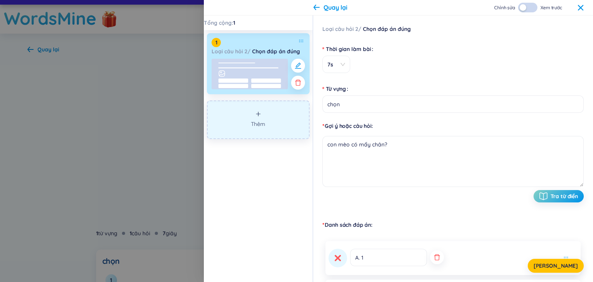
click at [268, 128] on button "Thêm" at bounding box center [258, 119] width 103 height 39
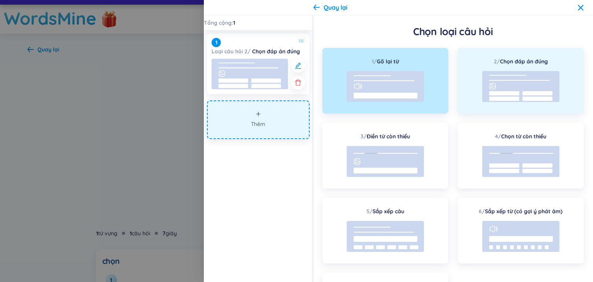
click at [523, 77] on rect at bounding box center [520, 86] width 77 height 31
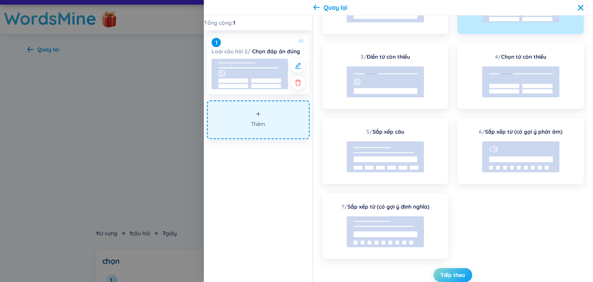
click at [450, 278] on span "Tiếp theo" at bounding box center [452, 275] width 25 height 8
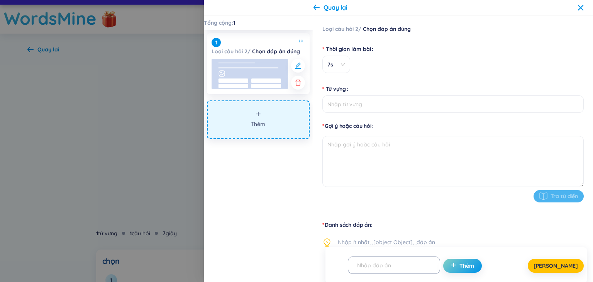
click at [352, 113] on form "Thời gian làm bài 7s Từ vựng Gợi ý hoặc câu hỏi Tra từ điển" at bounding box center [452, 126] width 261 height 169
click at [351, 108] on input "Từ vựng" at bounding box center [452, 103] width 261 height 17
type input "C"
type input "con chó kêu sao"
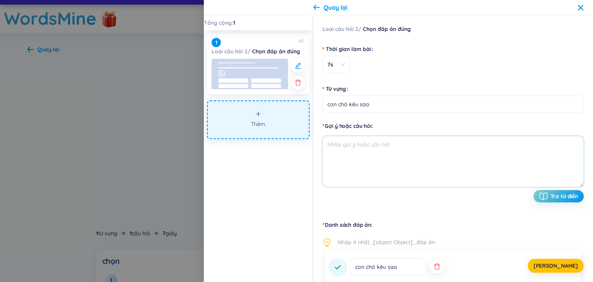
click at [388, 150] on textarea at bounding box center [452, 161] width 261 height 51
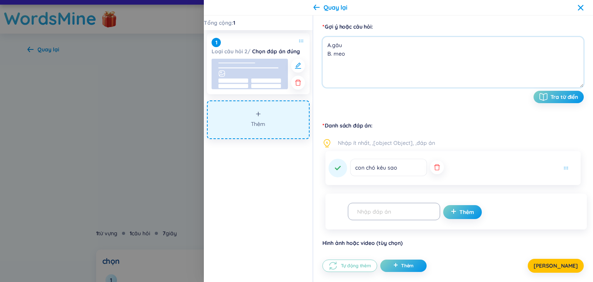
scroll to position [116, 0]
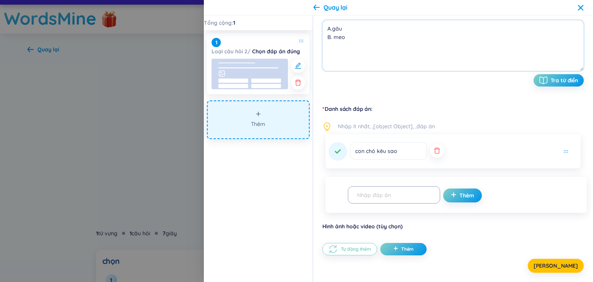
click at [433, 150] on icon "button" at bounding box center [437, 151] width 8 height 8
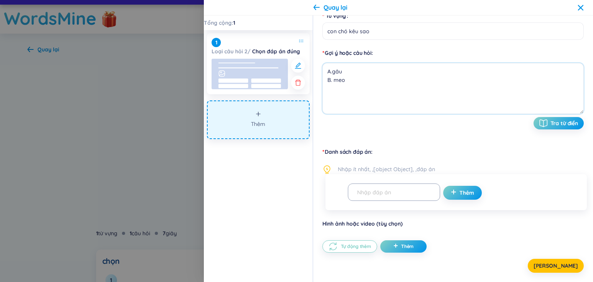
scroll to position [73, 0]
type textarea "A.gâu B. meo"
click at [387, 195] on input "text" at bounding box center [390, 193] width 76 height 14
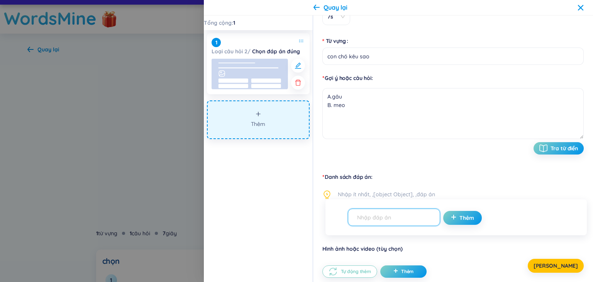
scroll to position [34, 0]
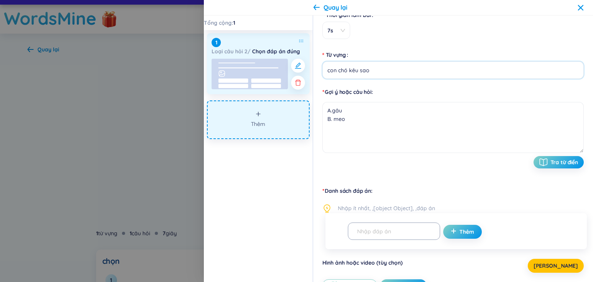
drag, startPoint x: 381, startPoint y: 68, endPoint x: 290, endPoint y: 67, distance: 91.1
click at [290, 68] on section "Tổng cộng : 1 1 Loại câu hỏi 2 / Chọn đáp án đúng Thêm Loại câu hỏi 2 / Chọn đá…" at bounding box center [398, 148] width 389 height 266
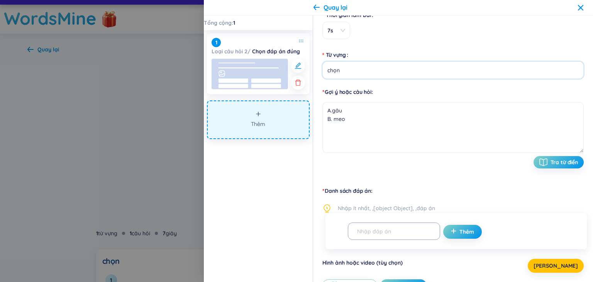
type input "chọn"
click at [357, 113] on textarea "A.gâu B. meo" at bounding box center [452, 127] width 261 height 51
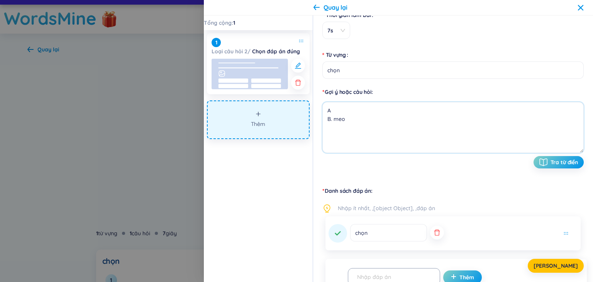
type textarea "B. meo"
drag, startPoint x: 327, startPoint y: 114, endPoint x: 290, endPoint y: 112, distance: 37.5
click at [290, 112] on section "Tổng cộng : 1 1 Loại câu hỏi 2 / Chọn đáp án đúng Thêm Loại câu hỏi 2 / Chọn đá…" at bounding box center [398, 148] width 389 height 266
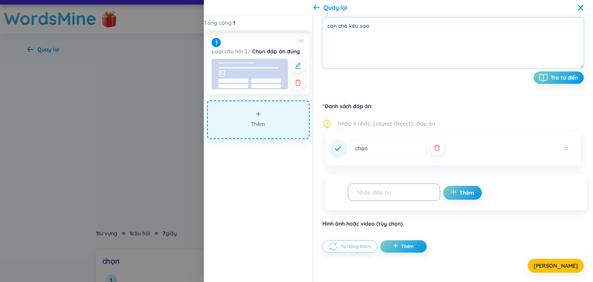
click at [433, 147] on icon "button" at bounding box center [437, 148] width 8 height 8
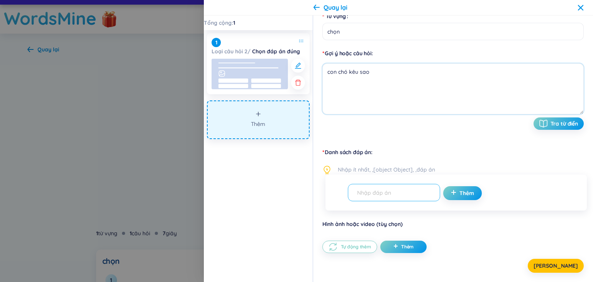
type textarea "con chó kêu sao"
click at [388, 195] on input "text" at bounding box center [390, 193] width 76 height 14
type input "a"
type input "A. gâu"
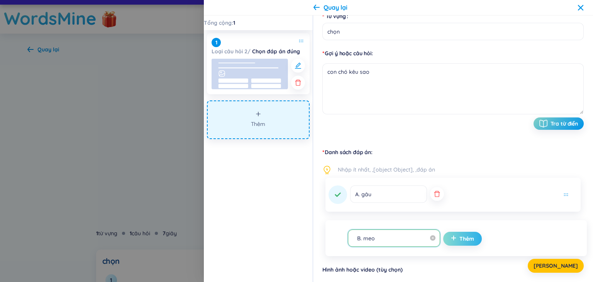
type input "B. meo"
click at [460, 237] on span "Thêm" at bounding box center [466, 239] width 15 height 8
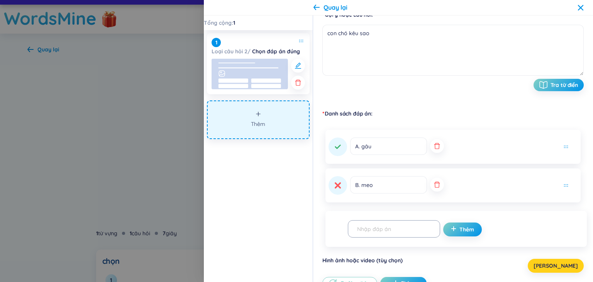
click at [576, 266] on button "[PERSON_NAME]" at bounding box center [556, 266] width 56 height 14
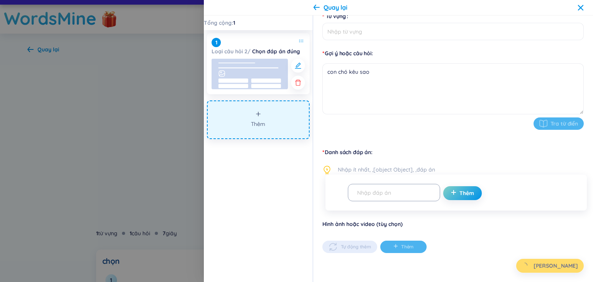
type input "chọn"
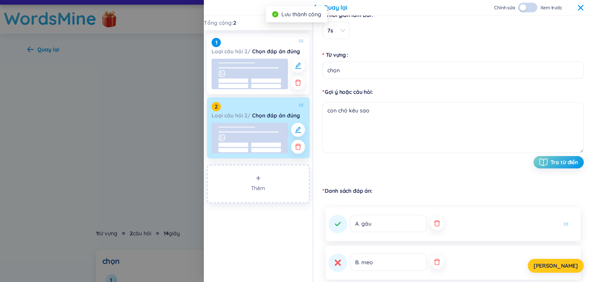
scroll to position [0, 0]
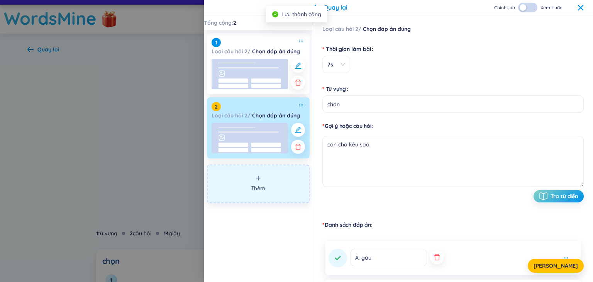
click at [255, 193] on button "Thêm" at bounding box center [258, 183] width 103 height 39
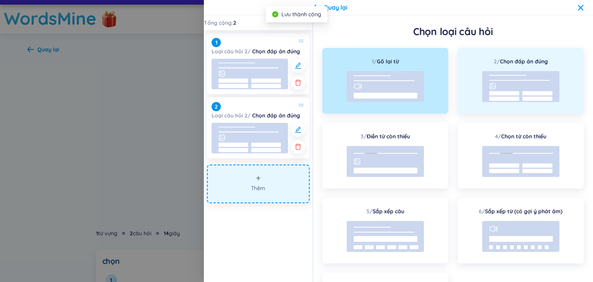
click at [501, 103] on div at bounding box center [520, 87] width 77 height 33
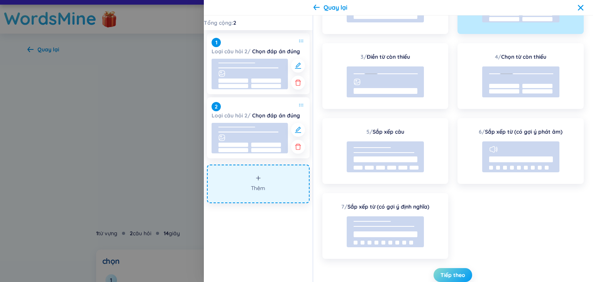
click at [446, 275] on span "Tiếp theo" at bounding box center [452, 275] width 25 height 8
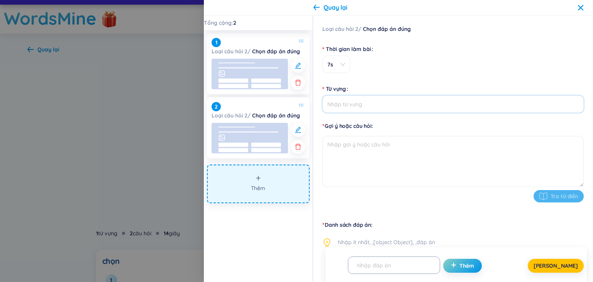
click at [367, 104] on input "Từ vựng" at bounding box center [452, 103] width 261 height 17
type input "chọn"
click at [363, 152] on textarea at bounding box center [452, 161] width 261 height 51
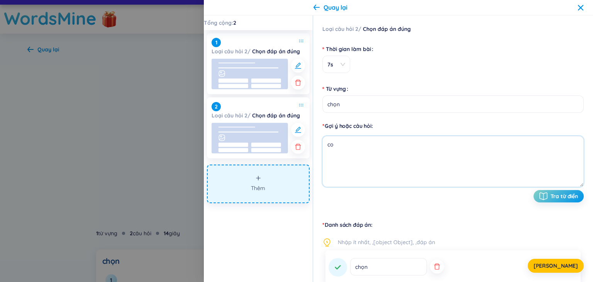
type textarea "c"
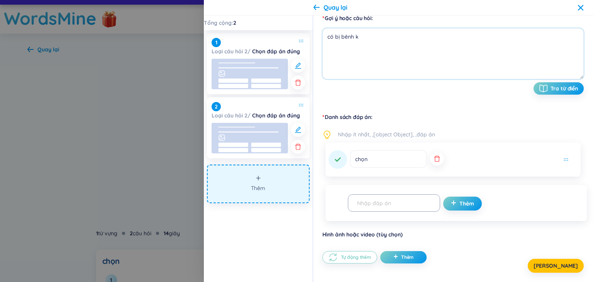
scroll to position [116, 0]
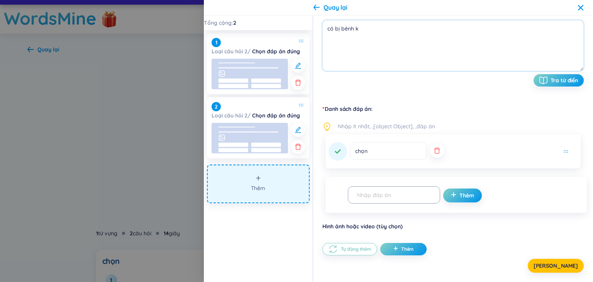
drag, startPoint x: 428, startPoint y: 151, endPoint x: 420, endPoint y: 154, distance: 8.2
click at [433, 151] on icon "button" at bounding box center [437, 151] width 8 height 8
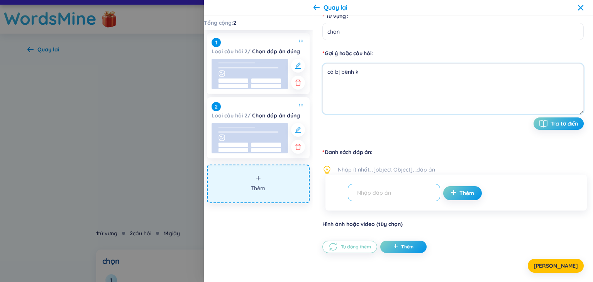
type textarea "có bị bênh k"
click at [389, 193] on input "text" at bounding box center [390, 193] width 76 height 14
type input "A. có"
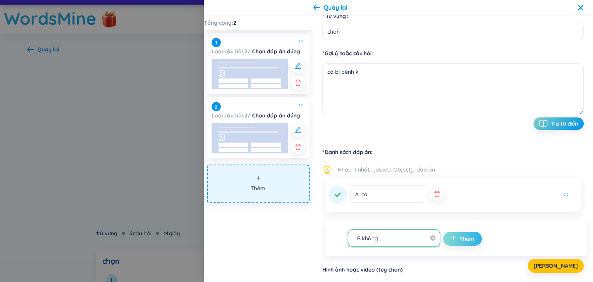
type input "B.không"
click at [466, 235] on button "Thêm" at bounding box center [462, 239] width 39 height 14
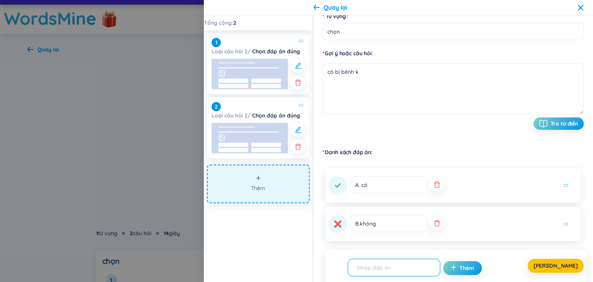
click at [336, 225] on icon at bounding box center [338, 224] width 6 height 6
drag, startPoint x: 562, startPoint y: 269, endPoint x: 549, endPoint y: 271, distance: 13.2
click at [562, 269] on button "[PERSON_NAME]" at bounding box center [556, 266] width 56 height 14
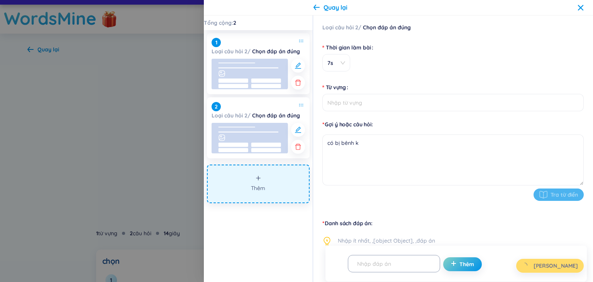
scroll to position [0, 0]
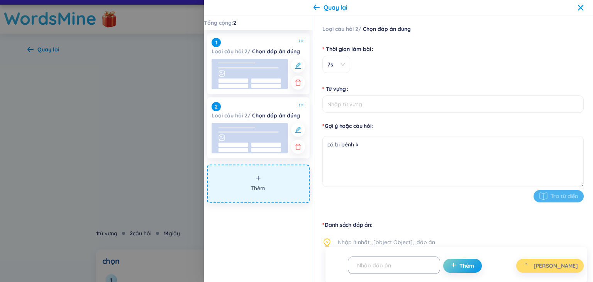
type input "chọn"
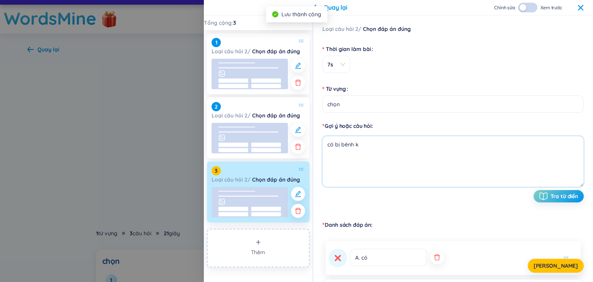
click at [362, 148] on textarea "có bị bênh k" at bounding box center [452, 161] width 261 height 51
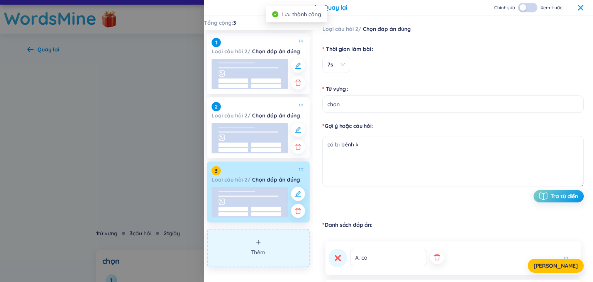
click at [264, 251] on span "Thêm" at bounding box center [258, 252] width 14 height 8
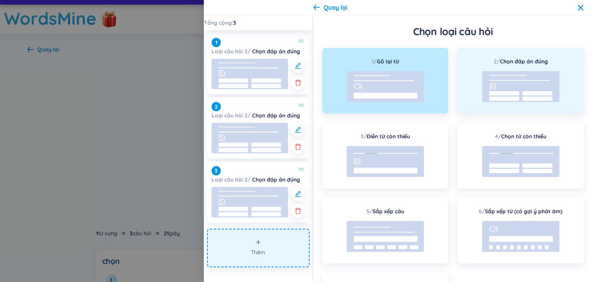
click at [501, 96] on icon at bounding box center [520, 86] width 77 height 31
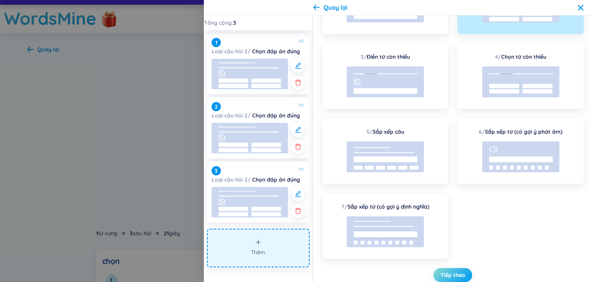
click at [448, 274] on span "Tiếp theo" at bounding box center [452, 275] width 25 height 8
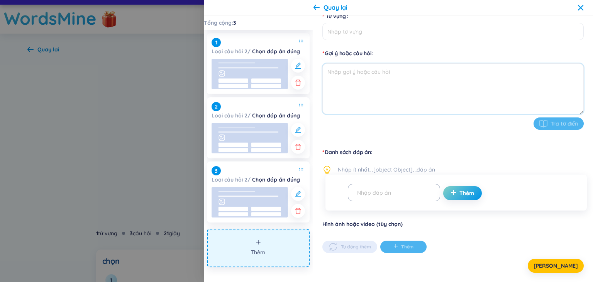
drag, startPoint x: 383, startPoint y: 78, endPoint x: 369, endPoint y: 38, distance: 42.6
click at [383, 78] on textarea at bounding box center [452, 88] width 261 height 51
click at [369, 34] on input "Từ vựng" at bounding box center [452, 31] width 261 height 17
type input "chọn"
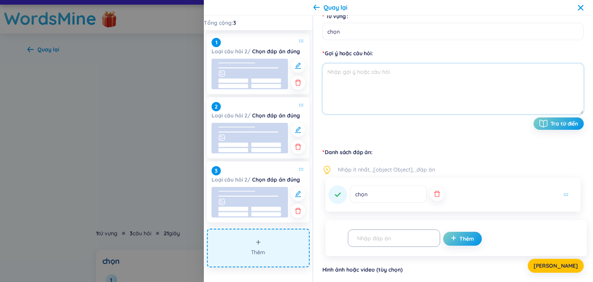
click at [425, 73] on textarea at bounding box center [452, 88] width 261 height 51
click at [355, 71] on textarea at bounding box center [452, 88] width 261 height 51
type textarea "c"
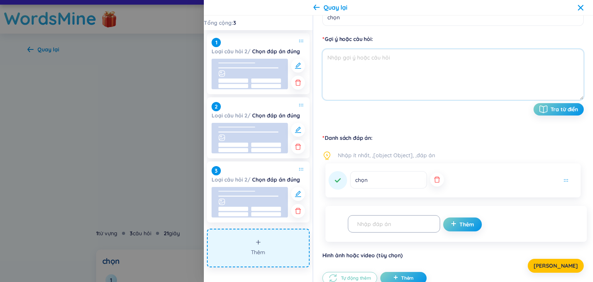
scroll to position [111, 0]
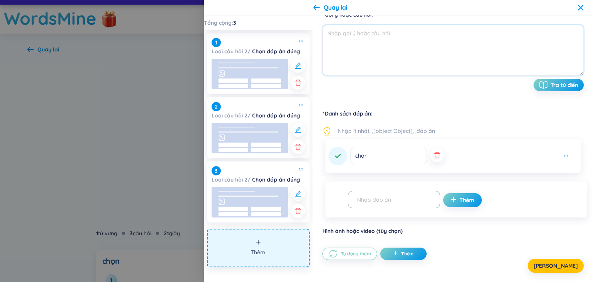
click at [384, 41] on textarea at bounding box center [452, 50] width 261 height 51
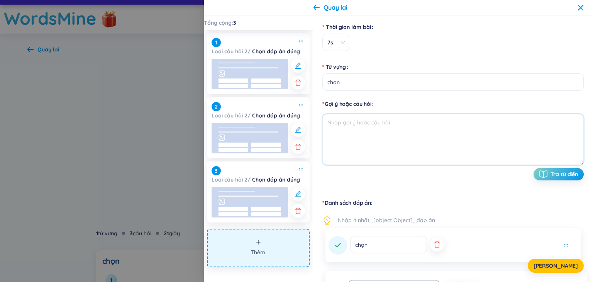
scroll to position [0, 0]
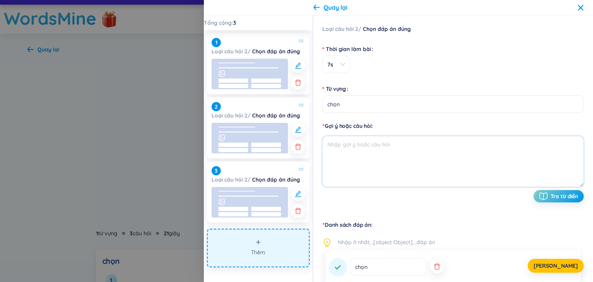
click at [371, 162] on textarea at bounding box center [452, 161] width 261 height 51
paste textarea "oài động vật nào có vú nhưng lại đẻ trứng?"
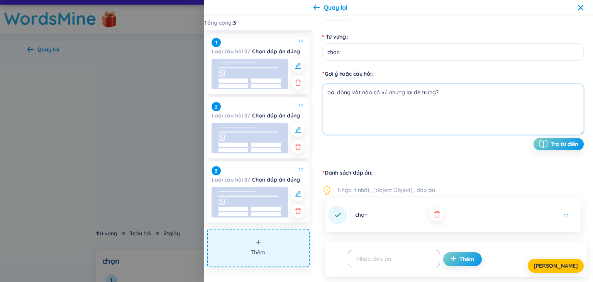
scroll to position [116, 0]
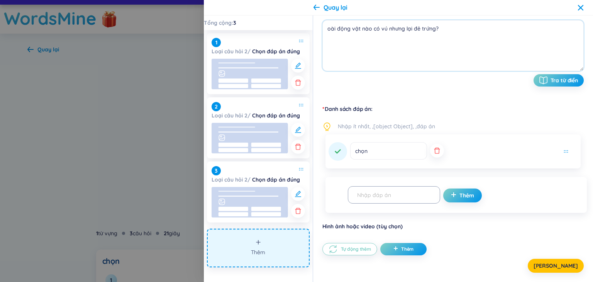
click at [327, 31] on textarea "oài động vật nào có vú nhưng lại đẻ trứng?" at bounding box center [452, 45] width 261 height 51
click at [433, 151] on icon "button" at bounding box center [437, 151] width 8 height 8
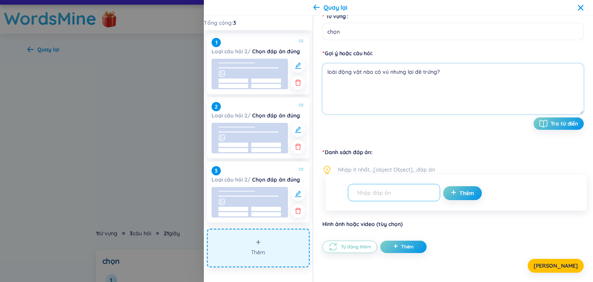
type textarea "loài động vật nào có vú nhưng lại đẻ trứng?"
click at [375, 196] on input "text" at bounding box center [390, 193] width 76 height 14
type input "V"
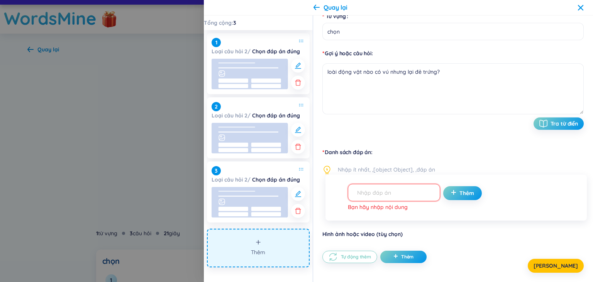
paste input "a. Cá voi xanh"
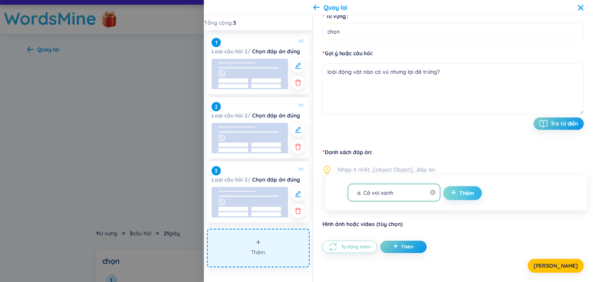
type input "a. Cá voi xanh"
click at [451, 191] on icon "plus" at bounding box center [453, 192] width 5 height 5
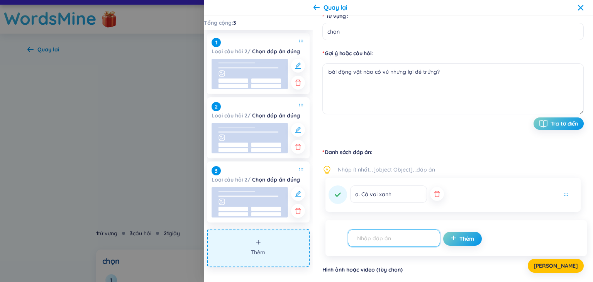
paste input "b. Thú mỏ vịt"
type input "b. Thú mỏ vịt"
click at [451, 235] on span "plus" at bounding box center [455, 239] width 8 height 8
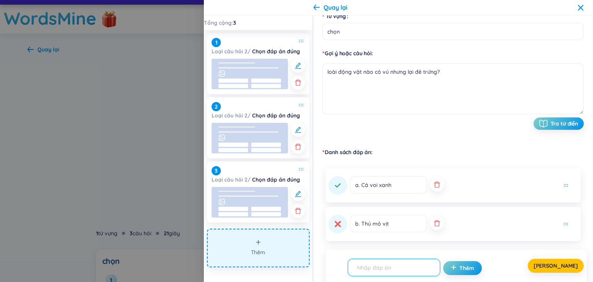
click at [380, 269] on input "text" at bounding box center [390, 268] width 76 height 14
paste input "c. Cá heo"
type input "c. Cá heo"
click at [449, 259] on form "c. Cá heo Thêm" at bounding box center [467, 267] width 239 height 17
click at [451, 271] on div "Lưu" at bounding box center [452, 266] width 261 height 14
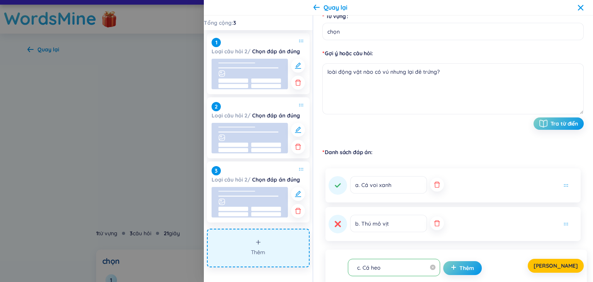
click at [445, 278] on div "c. Cá heo Thêm" at bounding box center [455, 267] width 261 height 36
click at [449, 268] on div "Lưu" at bounding box center [452, 266] width 261 height 14
drag, startPoint x: 452, startPoint y: 274, endPoint x: 449, endPoint y: 262, distance: 12.0
click at [452, 274] on button "Thêm" at bounding box center [462, 268] width 39 height 14
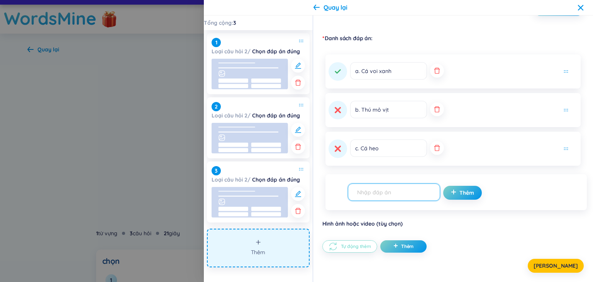
paste input "d. Dơi"
type input "d. Dơi"
click at [462, 195] on span "Thêm" at bounding box center [466, 193] width 15 height 8
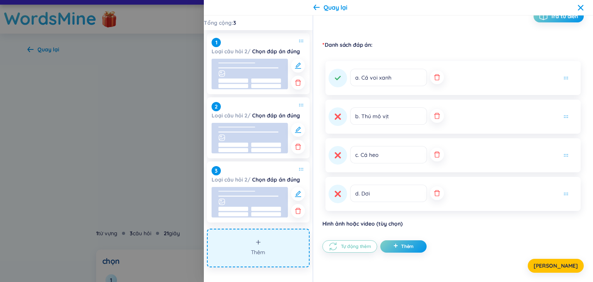
scroll to position [180, 0]
click at [337, 121] on button at bounding box center [338, 116] width 19 height 19
click at [250, 247] on button "Thêm" at bounding box center [258, 248] width 103 height 39
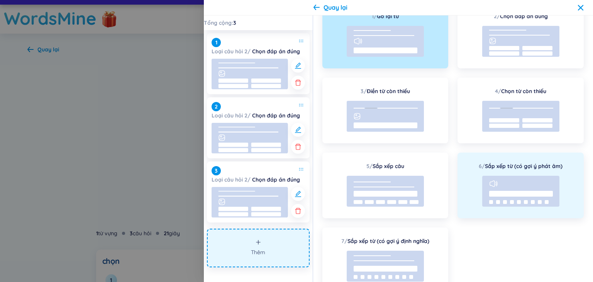
scroll to position [0, 0]
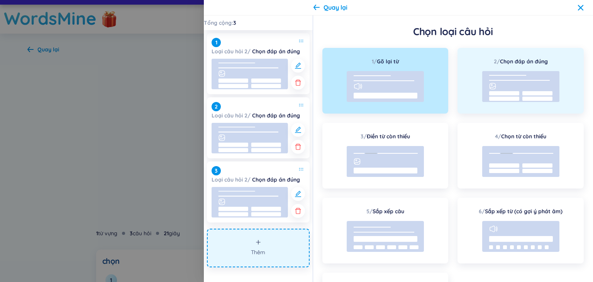
click at [513, 75] on rect at bounding box center [520, 86] width 77 height 31
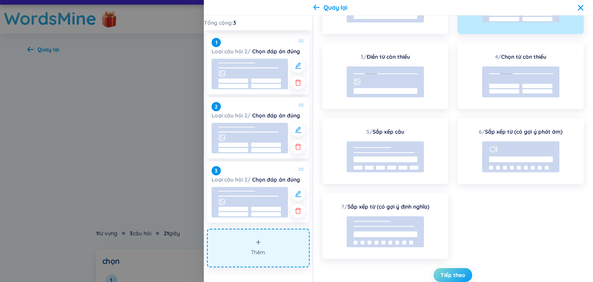
click at [465, 273] on button "Tiếp theo" at bounding box center [452, 275] width 39 height 14
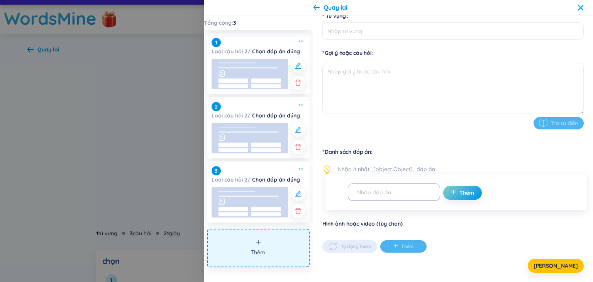
scroll to position [73, 0]
click at [364, 36] on input "Từ vựng" at bounding box center [452, 31] width 261 height 17
type input "chọn"
click at [366, 78] on textarea at bounding box center [452, 88] width 261 height 51
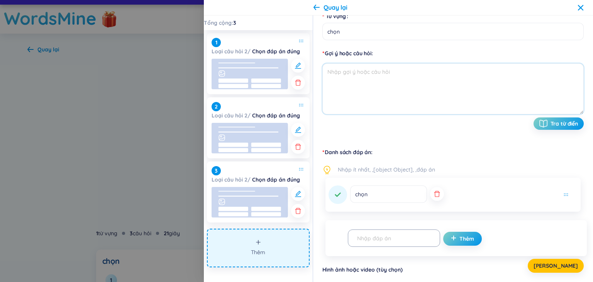
paste textarea "Động vật nào được mệnh danh là "chúa sơn lâm"?"
type textarea "Động vật nào được mệnh danh là "chúa sơn lâm"?"
click at [430, 198] on button "button" at bounding box center [437, 194] width 14 height 14
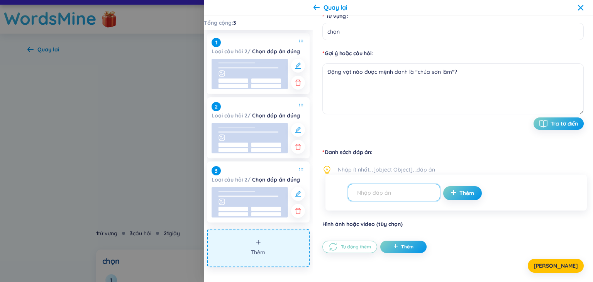
click at [412, 189] on input "text" at bounding box center [390, 193] width 76 height 14
paste input "a. Báo"
type input "a. Báo"
click at [453, 196] on button "Thêm" at bounding box center [462, 193] width 39 height 14
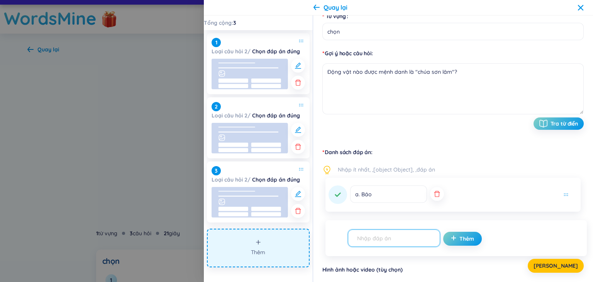
click at [409, 242] on input "text" at bounding box center [390, 238] width 76 height 14
paste input "b. Hổ"
type input "b. Hổ"
click at [451, 236] on span "plus" at bounding box center [455, 239] width 8 height 8
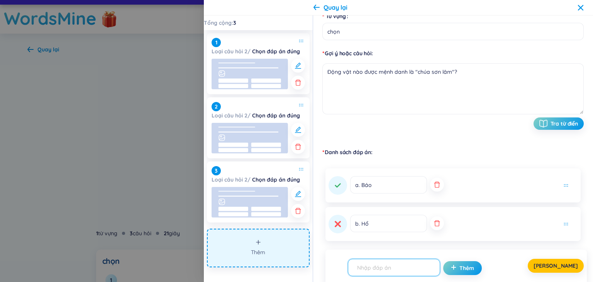
click at [400, 269] on input "text" at bounding box center [390, 268] width 76 height 14
paste input "c. Sư tử"
type input "c. Sư tử"
click at [448, 265] on div "Lưu" at bounding box center [452, 266] width 261 height 14
click at [459, 269] on div "Lưu" at bounding box center [452, 266] width 261 height 14
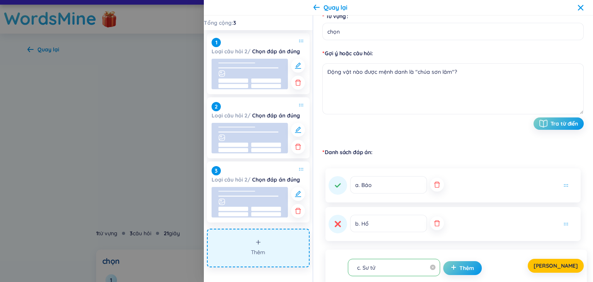
click at [459, 268] on div "Lưu" at bounding box center [452, 266] width 261 height 14
drag, startPoint x: 451, startPoint y: 267, endPoint x: 351, endPoint y: 219, distance: 111.5
click at [451, 266] on div "Lưu" at bounding box center [452, 266] width 261 height 14
click at [338, 188] on icon at bounding box center [337, 184] width 7 height 7
click at [338, 191] on button at bounding box center [338, 185] width 19 height 19
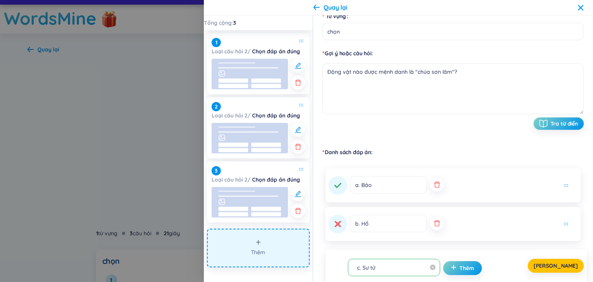
click at [334, 187] on icon at bounding box center [337, 184] width 7 height 7
click at [341, 225] on icon at bounding box center [337, 223] width 7 height 7
click at [454, 263] on div "Lưu" at bounding box center [452, 266] width 261 height 14
click at [457, 266] on div "Lưu" at bounding box center [452, 266] width 261 height 14
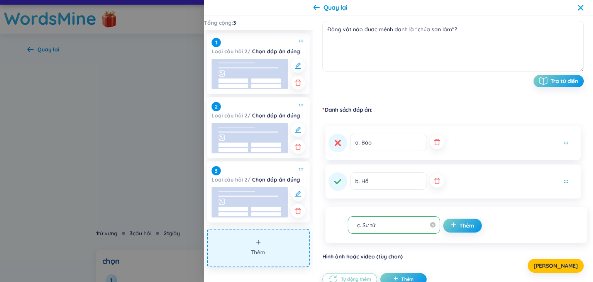
scroll to position [148, 0]
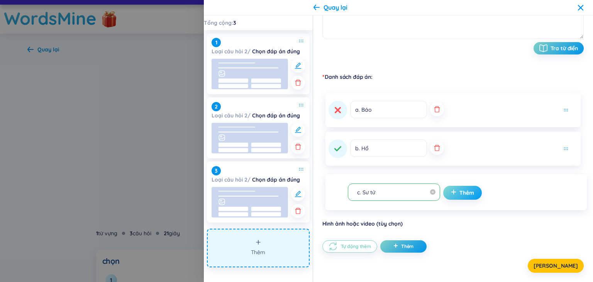
click at [459, 190] on span "Thêm" at bounding box center [466, 193] width 15 height 8
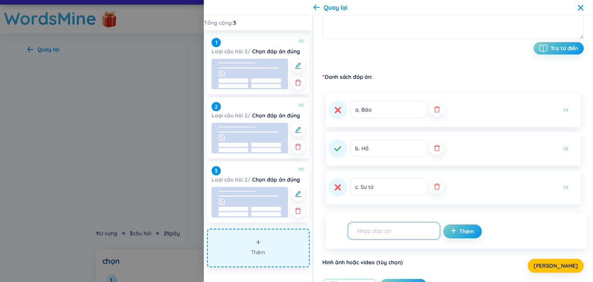
paste input "d. Báo đốm"
type input "d. Báo đốm"
click at [459, 225] on button "Thêm" at bounding box center [462, 231] width 39 height 14
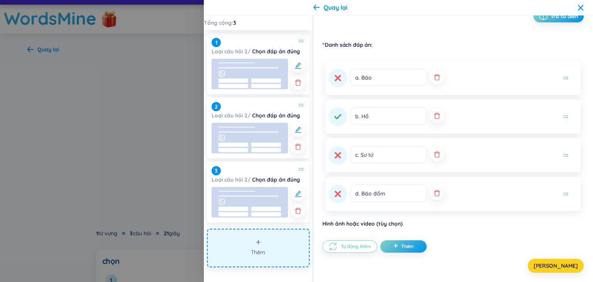
click at [576, 264] on button "Lưu" at bounding box center [556, 266] width 56 height 14
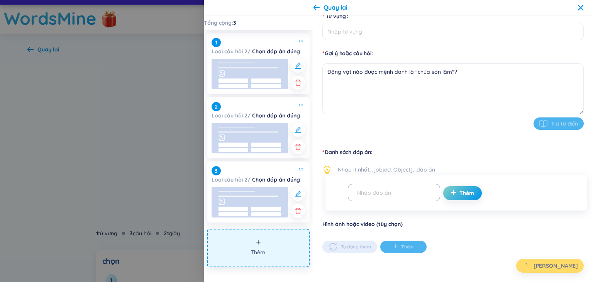
type input "chọn"
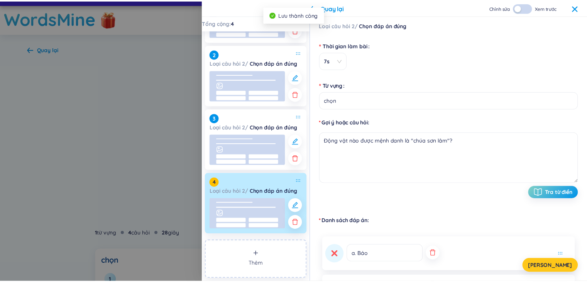
scroll to position [0, 0]
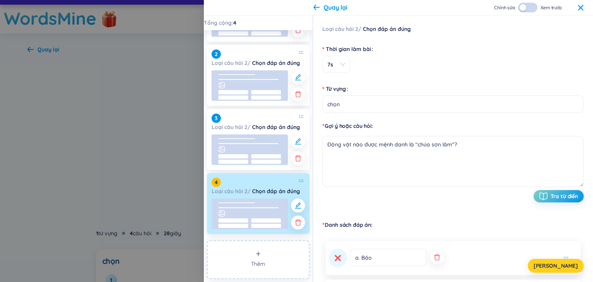
click at [562, 268] on span "Lưu" at bounding box center [555, 266] width 44 height 8
click at [582, 7] on icon at bounding box center [580, 7] width 5 height 5
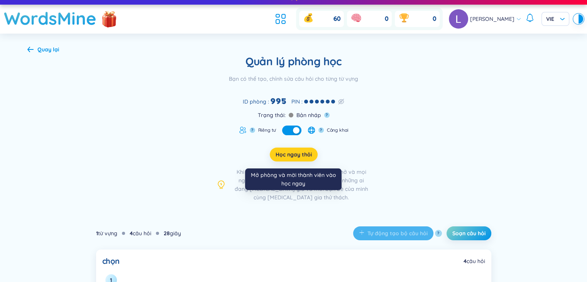
click at [304, 158] on button "Học ngay thôi" at bounding box center [294, 154] width 48 height 14
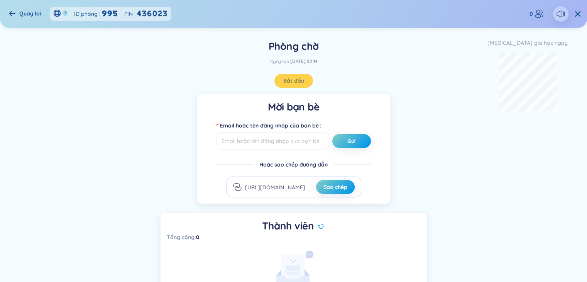
click at [10, 16] on div "Quay lại" at bounding box center [25, 13] width 32 height 8
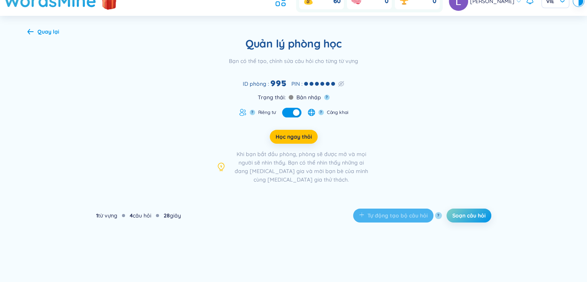
scroll to position [77, 0]
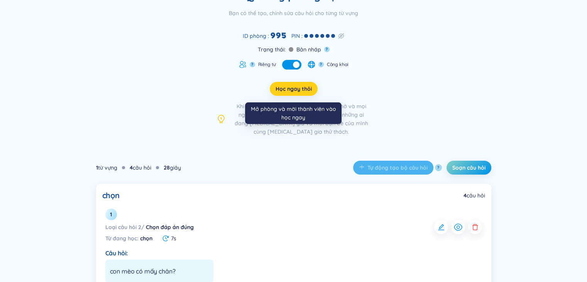
click at [300, 86] on span "Học ngay thôi" at bounding box center [294, 89] width 36 height 8
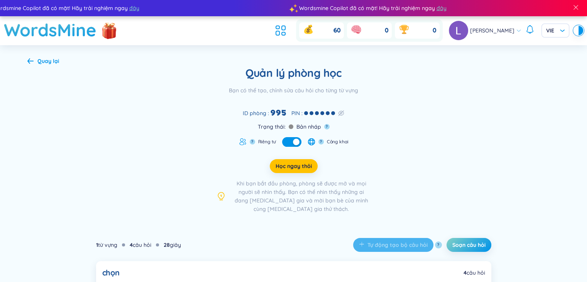
click at [30, 71] on div "Quản lý phòng học Bạn có thể tạo, chỉnh sửa câu hỏi cho từng từ vựng ID phòng :…" at bounding box center [293, 139] width 533 height 147
click at [29, 63] on icon at bounding box center [30, 60] width 6 height 5
click at [284, 133] on div "ID phòng : 995 PIN : Trạng thái : Bản nháp ? ? Riêng tư ? Công khai" at bounding box center [294, 126] width 110 height 39
click at [288, 142] on button "button" at bounding box center [291, 142] width 19 height 10
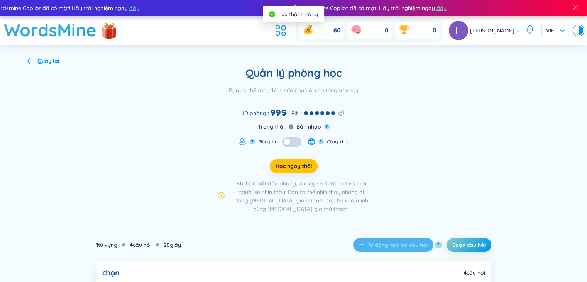
click at [34, 60] on div "Quay lại" at bounding box center [43, 61] width 32 height 8
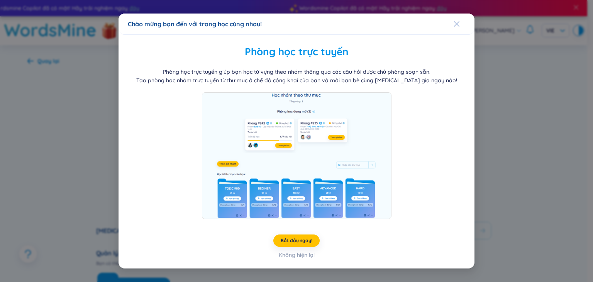
click at [455, 21] on icon "Close" at bounding box center [457, 24] width 6 height 6
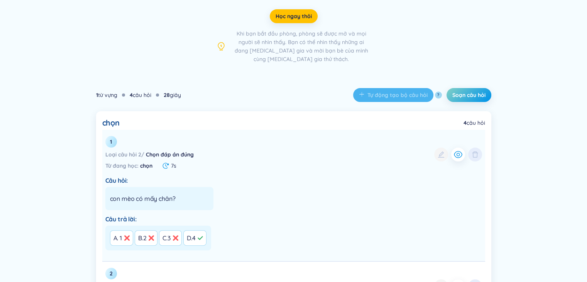
scroll to position [197, 0]
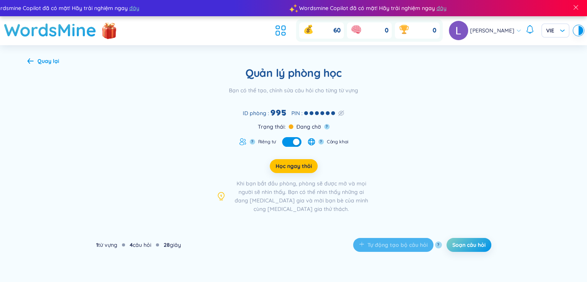
drag, startPoint x: 477, startPoint y: 120, endPoint x: 467, endPoint y: 117, distance: 9.5
click at [473, 119] on div "Quản lý phòng học Bạn có thể tạo, chỉnh sửa câu hỏi cho từng từ vựng ID phòng :…" at bounding box center [293, 139] width 533 height 147
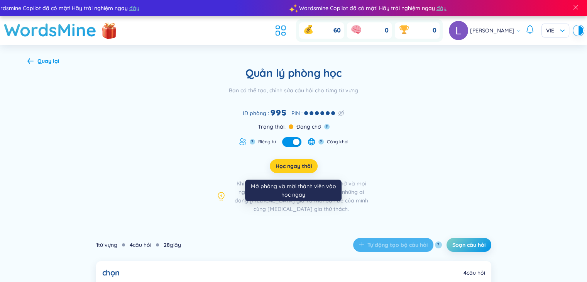
click at [292, 163] on span "Học ngay thôi" at bounding box center [294, 166] width 36 height 8
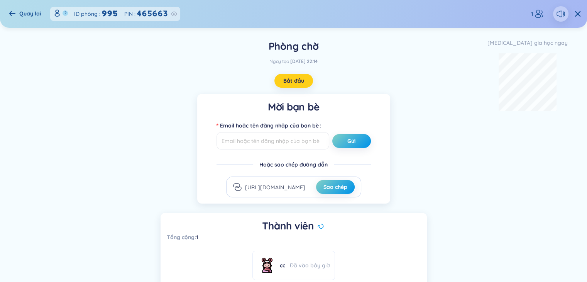
click at [290, 85] on button "Bắt đầu" at bounding box center [293, 81] width 39 height 14
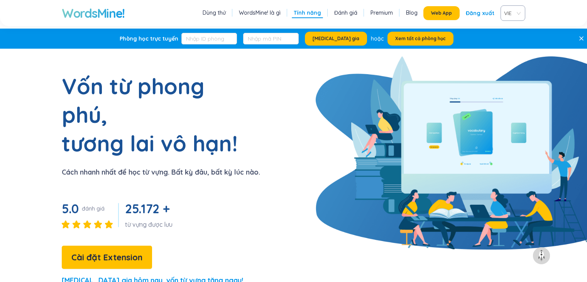
scroll to position [825, 0]
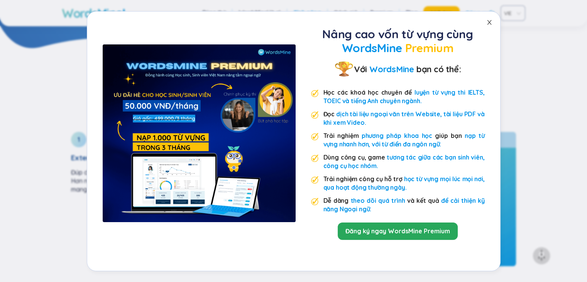
click at [487, 22] on icon "close" at bounding box center [489, 22] width 6 height 6
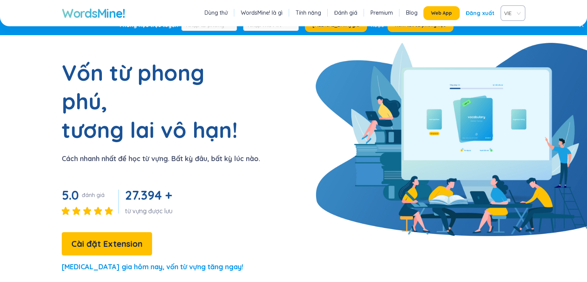
scroll to position [0, 0]
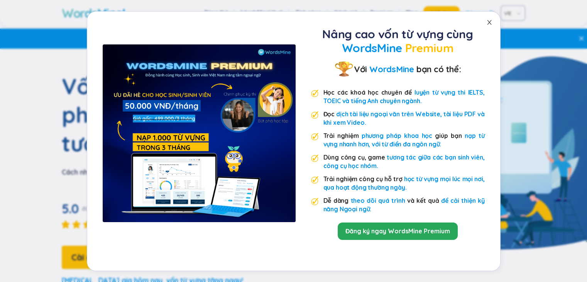
click at [488, 25] on span "Close" at bounding box center [490, 23] width 22 height 22
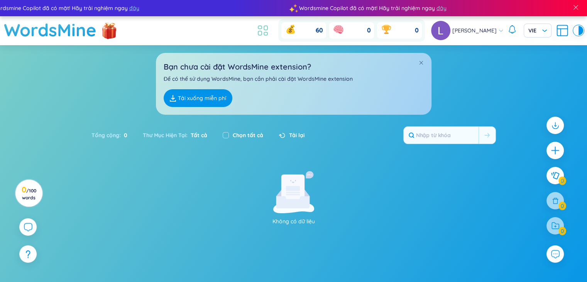
click at [256, 32] on icon at bounding box center [263, 31] width 14 height 14
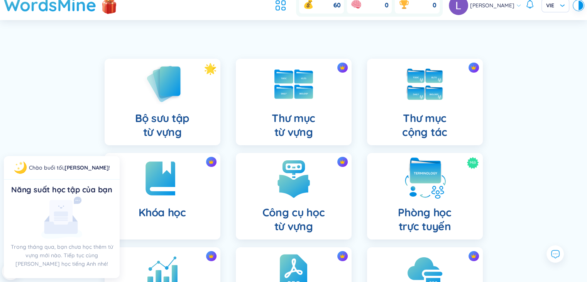
scroll to position [39, 0]
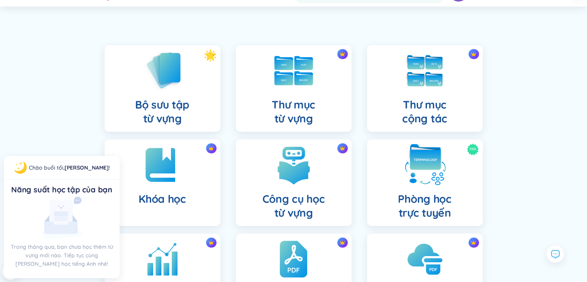
click at [420, 192] on h4 "Phòng học trực tuyến" at bounding box center [424, 206] width 53 height 28
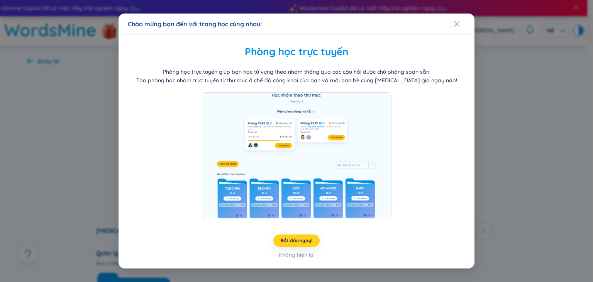
click at [300, 240] on span "Bắt đầu ngay!" at bounding box center [296, 240] width 31 height 6
